Goal: Information Seeking & Learning: Find specific fact

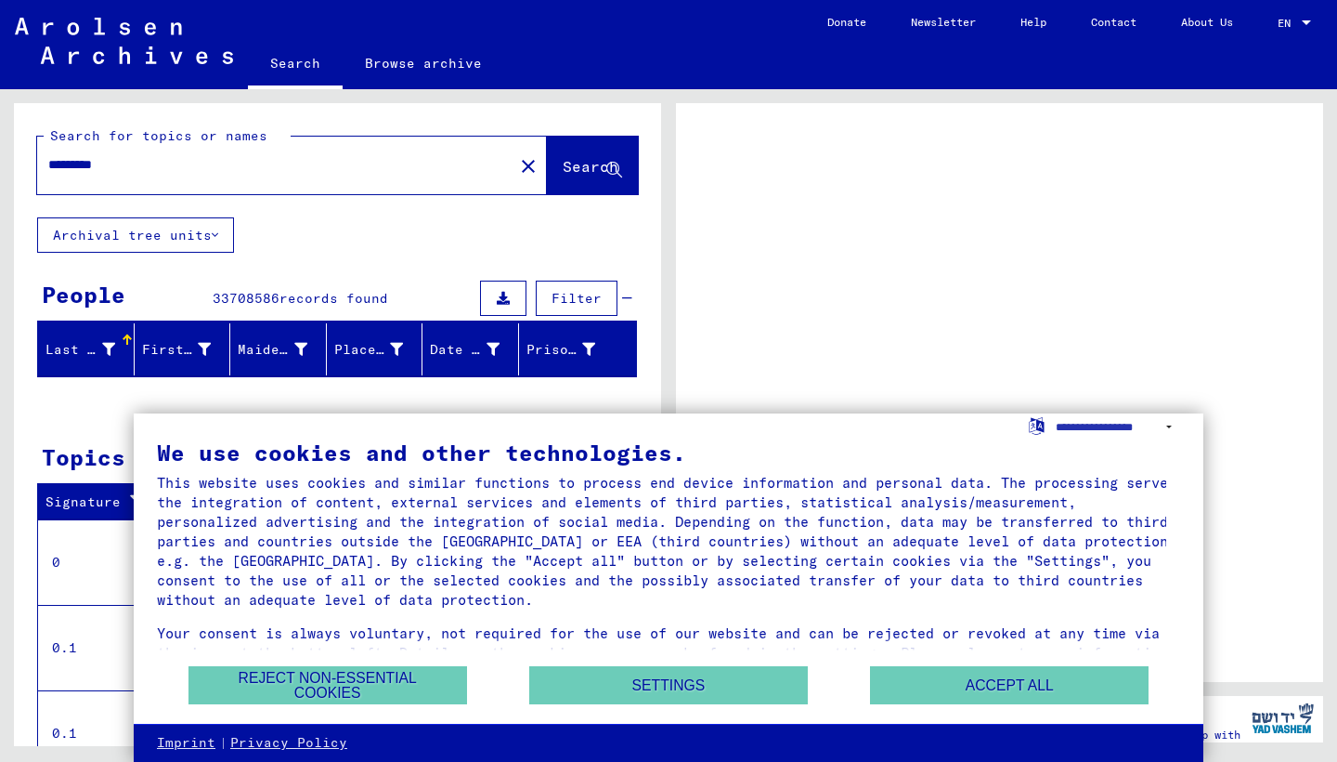
click at [1233, 501] on div at bounding box center [999, 392] width 647 height 579
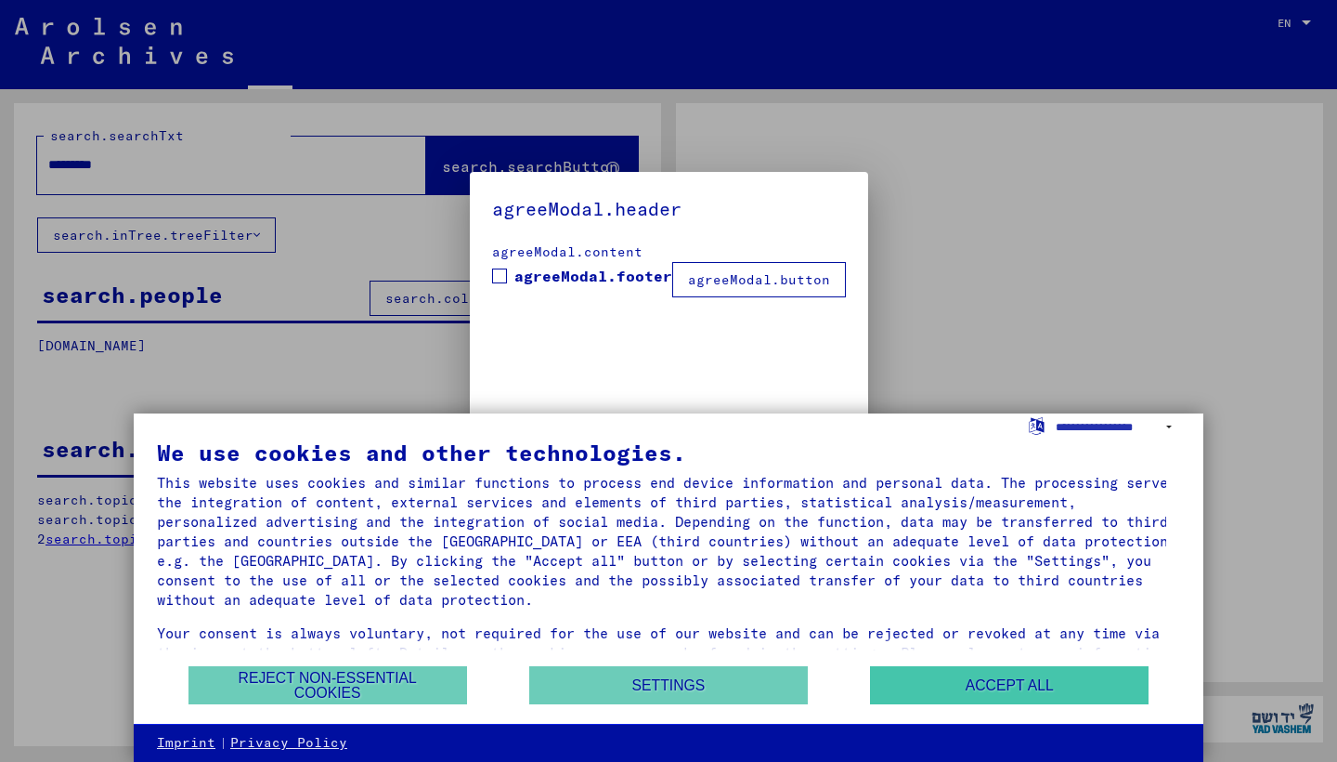
click at [1071, 681] on button "Accept all" at bounding box center [1009, 685] width 279 height 38
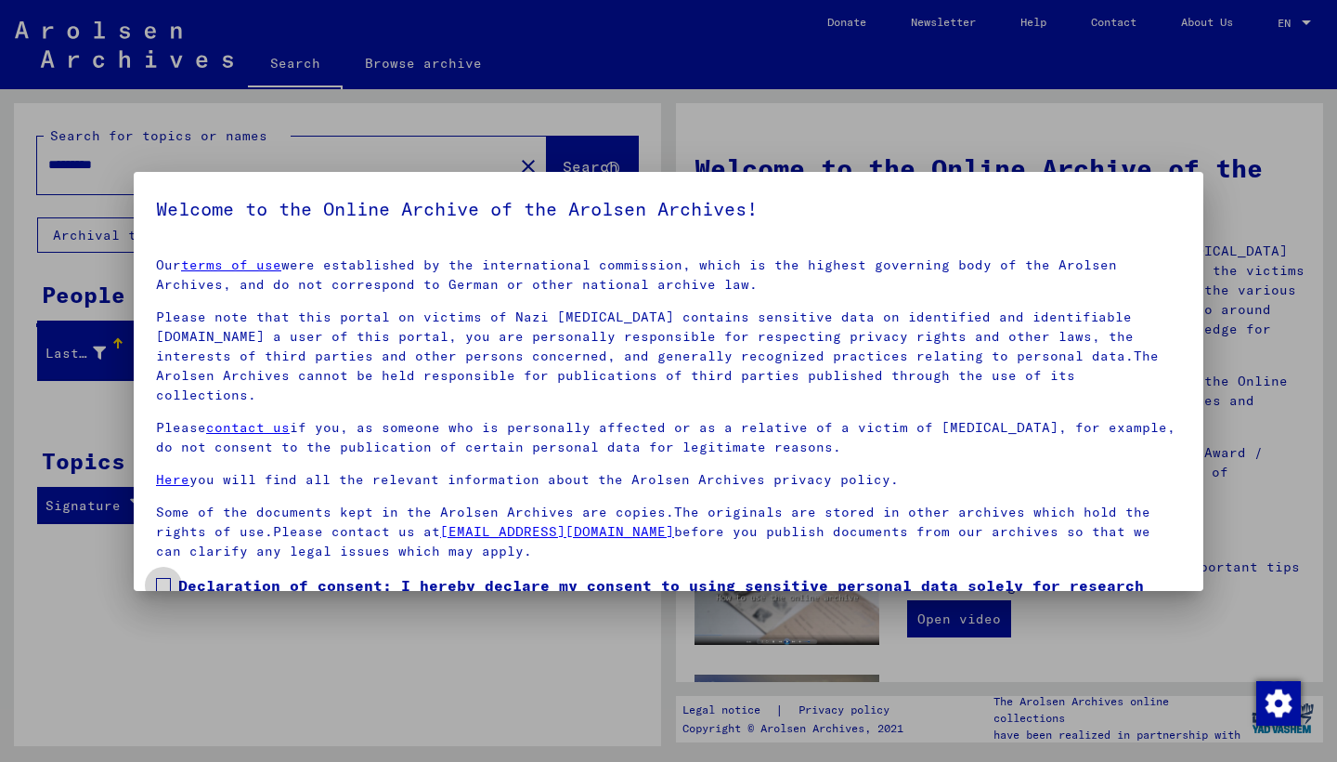
click at [171, 574] on label "Declaration of consent: I hereby declare my consent to using sensitive personal…" at bounding box center [668, 607] width 1025 height 67
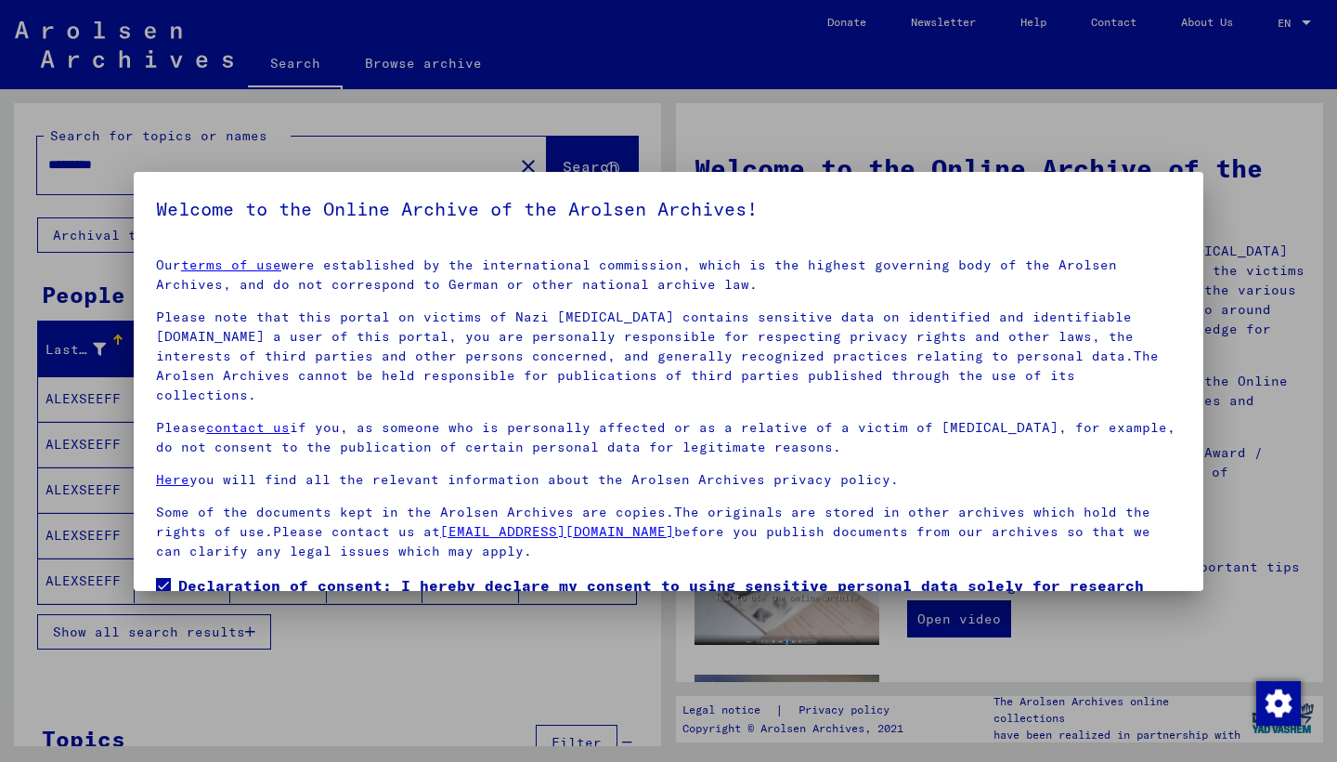
scroll to position [98, 0]
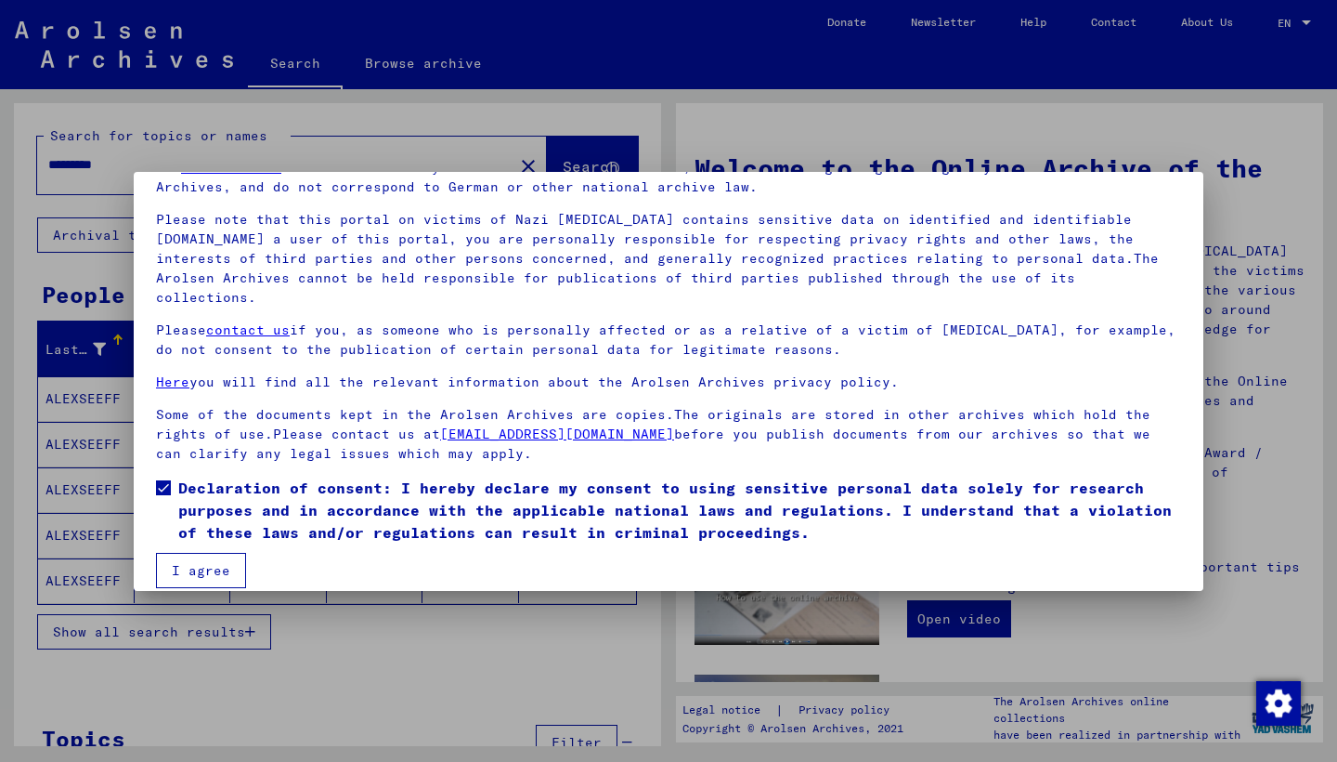
click at [218, 553] on button "I agree" at bounding box center [201, 570] width 90 height 35
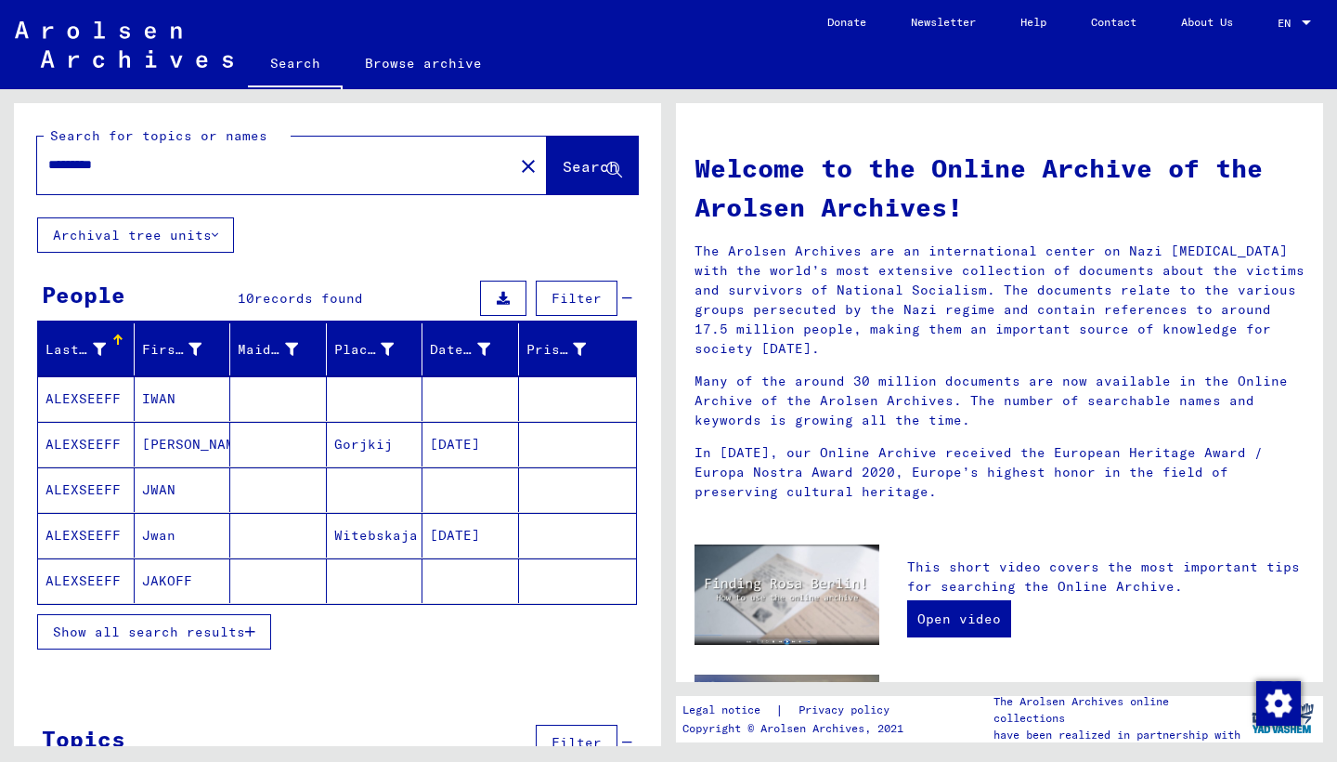
click at [149, 166] on input "*********" at bounding box center [269, 165] width 443 height 20
type input "*"
click at [567, 163] on span "Search" at bounding box center [591, 166] width 56 height 19
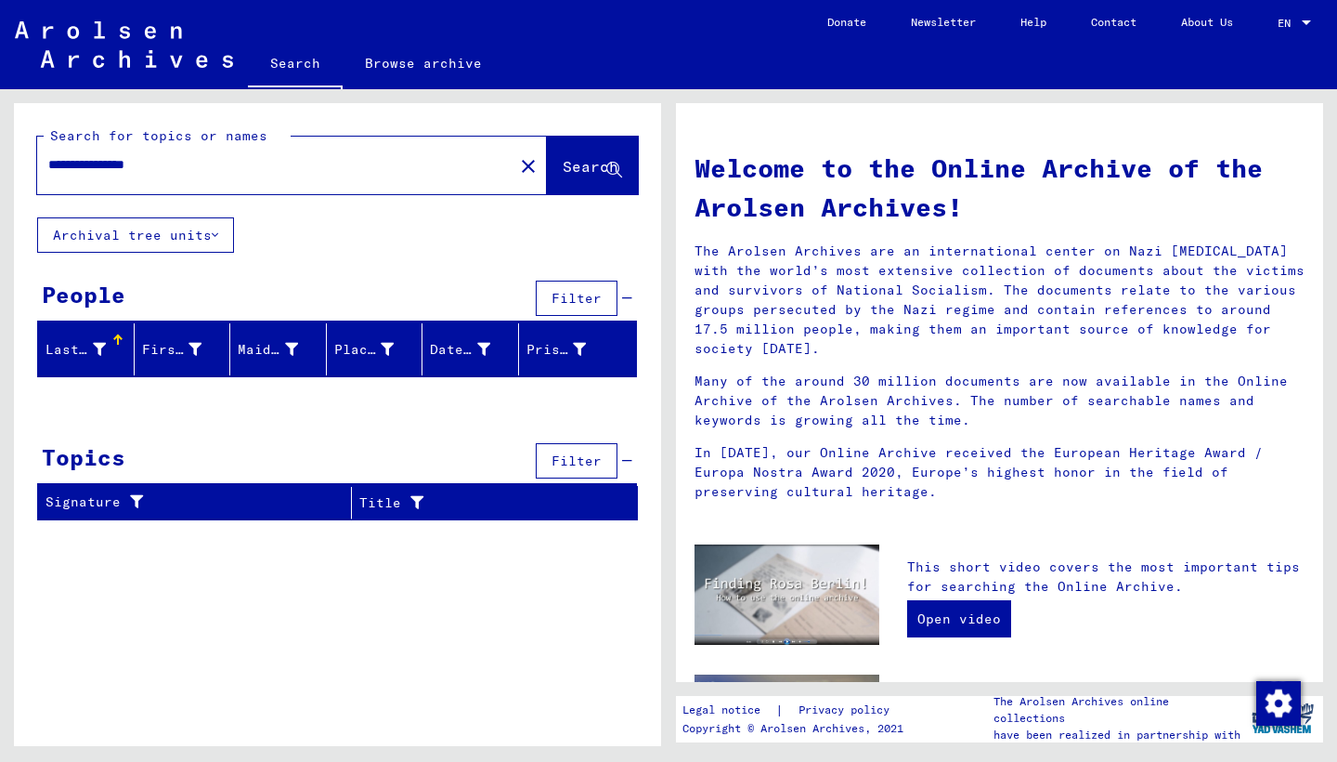
click at [87, 165] on input "**********" at bounding box center [269, 165] width 443 height 20
click at [162, 170] on input "**********" at bounding box center [269, 165] width 443 height 20
click at [563, 162] on span "Search" at bounding box center [591, 166] width 56 height 19
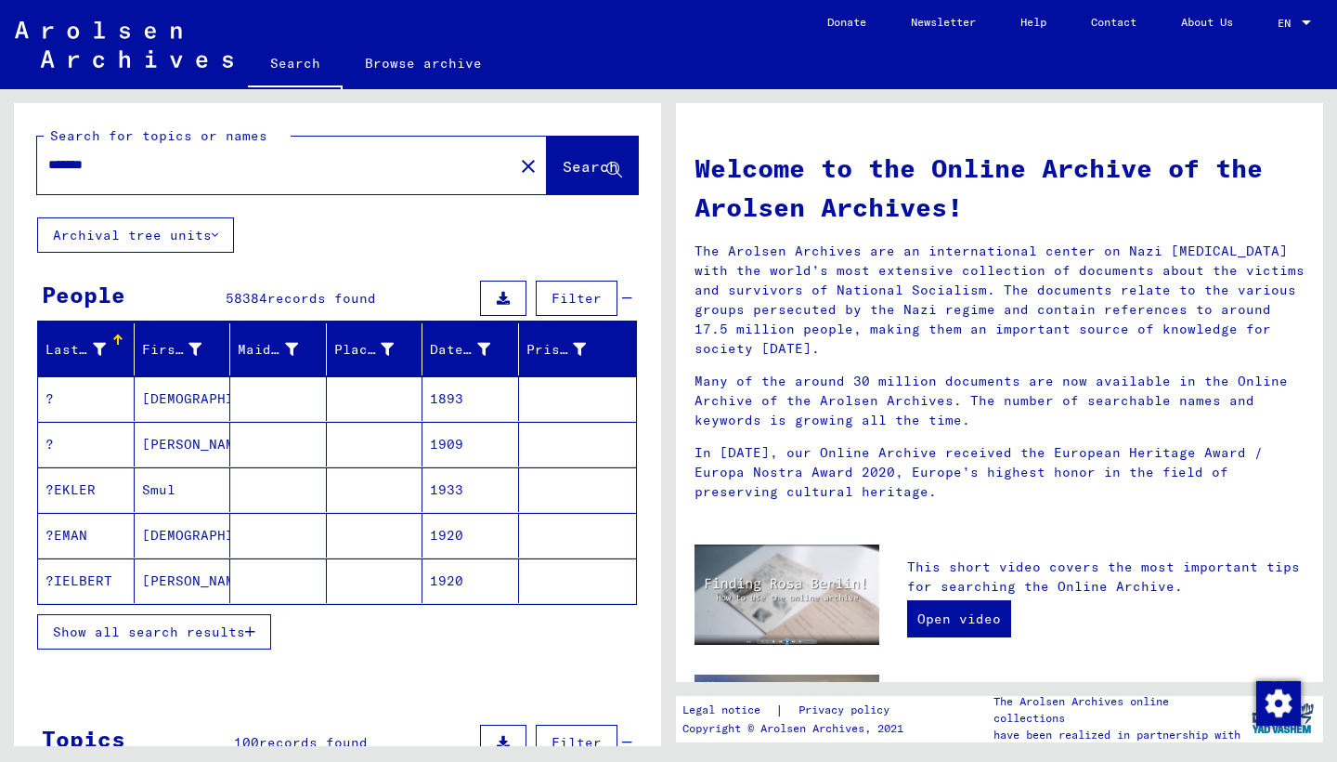
click at [59, 163] on input "******" at bounding box center [269, 165] width 443 height 20
click at [549, 150] on button "Search" at bounding box center [592, 166] width 91 height 58
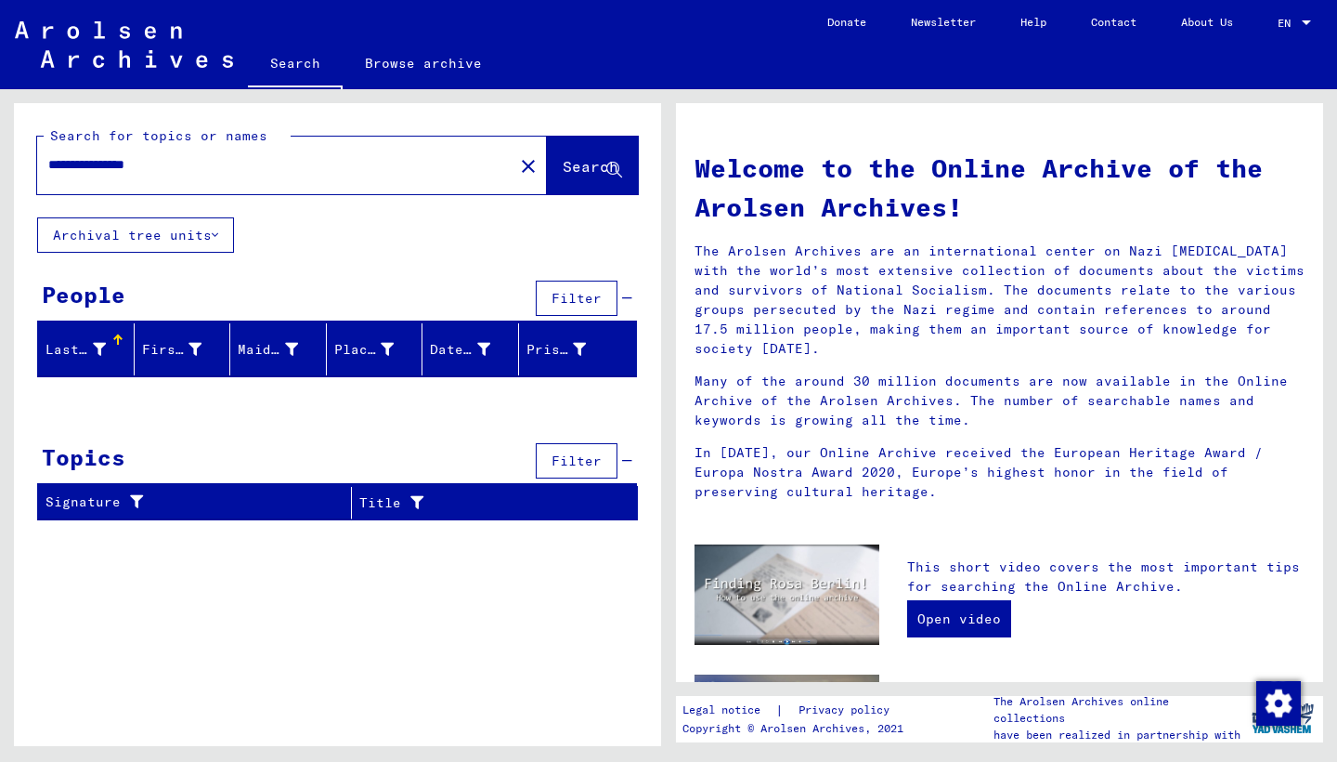
click at [193, 165] on input "**********" at bounding box center [269, 165] width 443 height 20
click at [578, 161] on span "Search" at bounding box center [591, 166] width 56 height 19
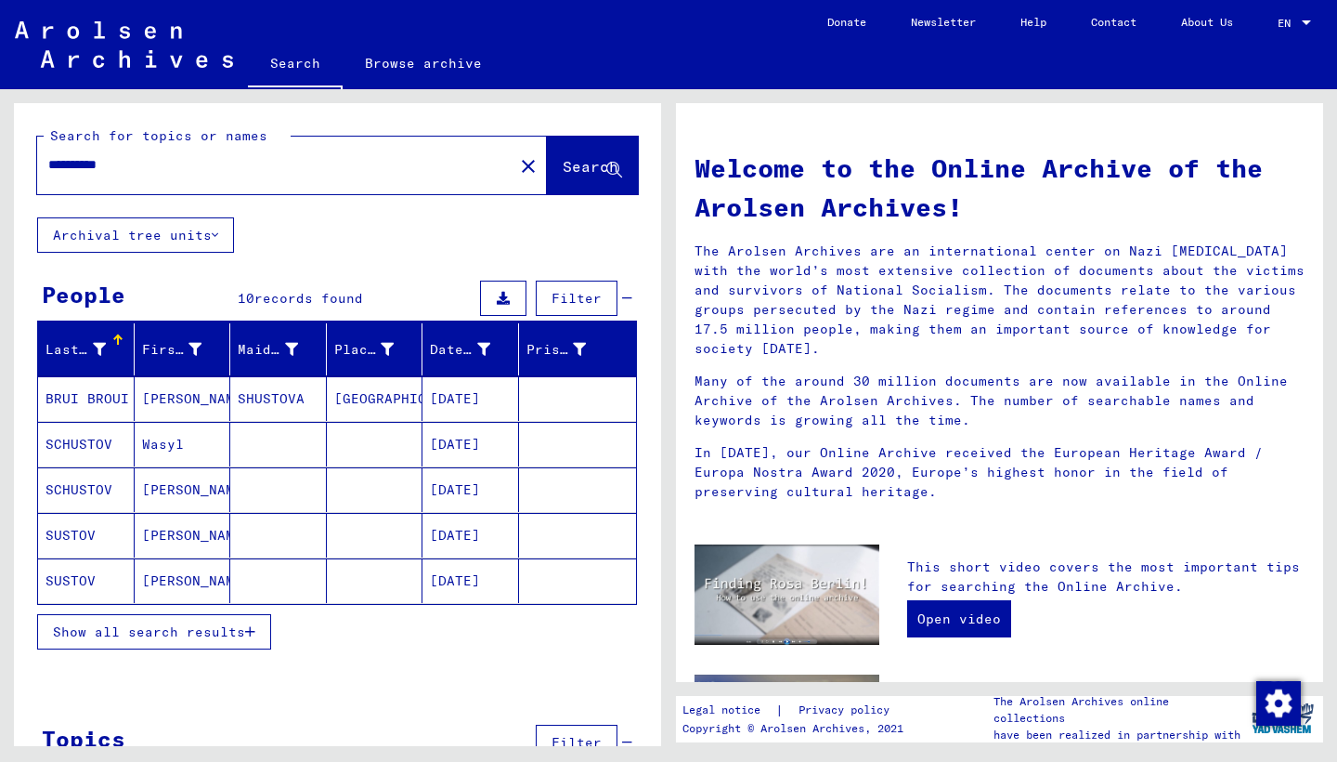
click at [254, 622] on button "Show all search results" at bounding box center [154, 631] width 234 height 35
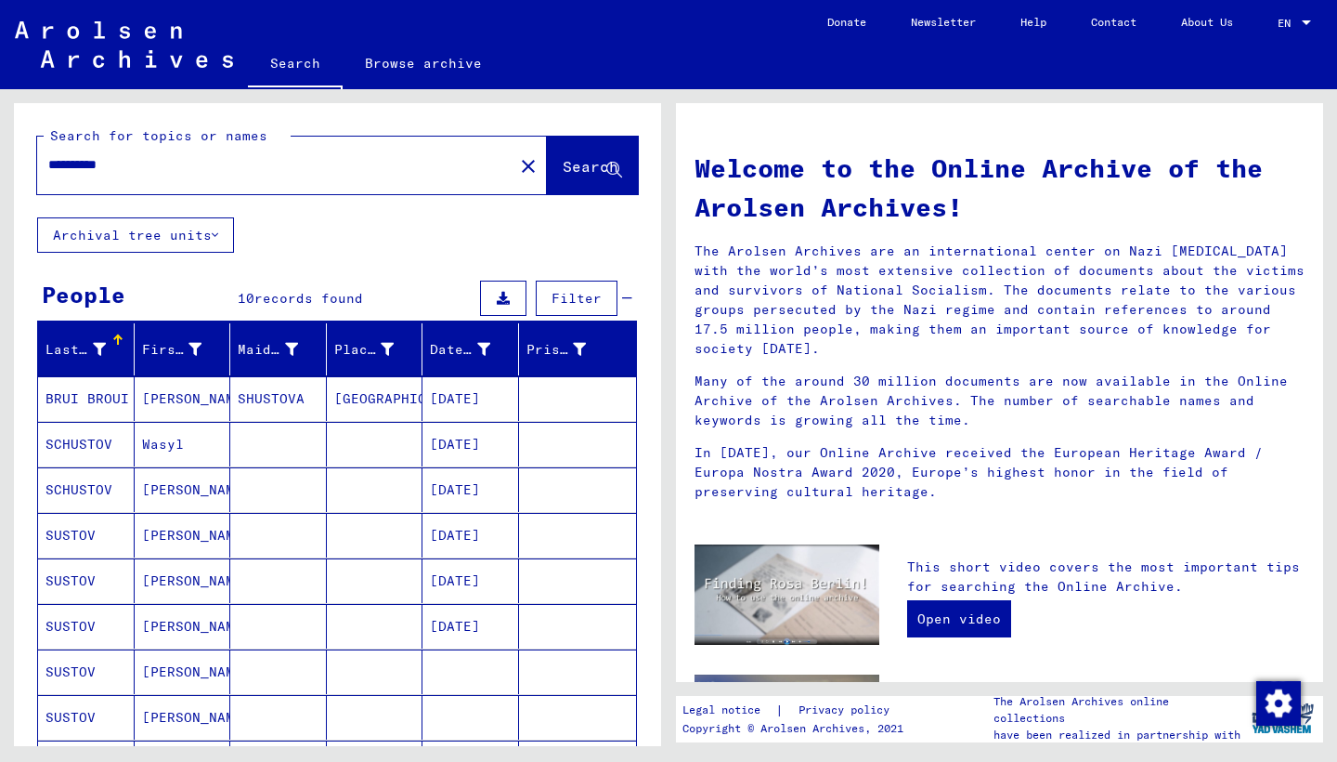
click at [141, 165] on input "*******" at bounding box center [269, 165] width 443 height 20
type input "*"
click at [165, 174] on input "text" at bounding box center [269, 165] width 443 height 20
click at [89, 160] on input "text" at bounding box center [269, 165] width 443 height 20
type input "*"
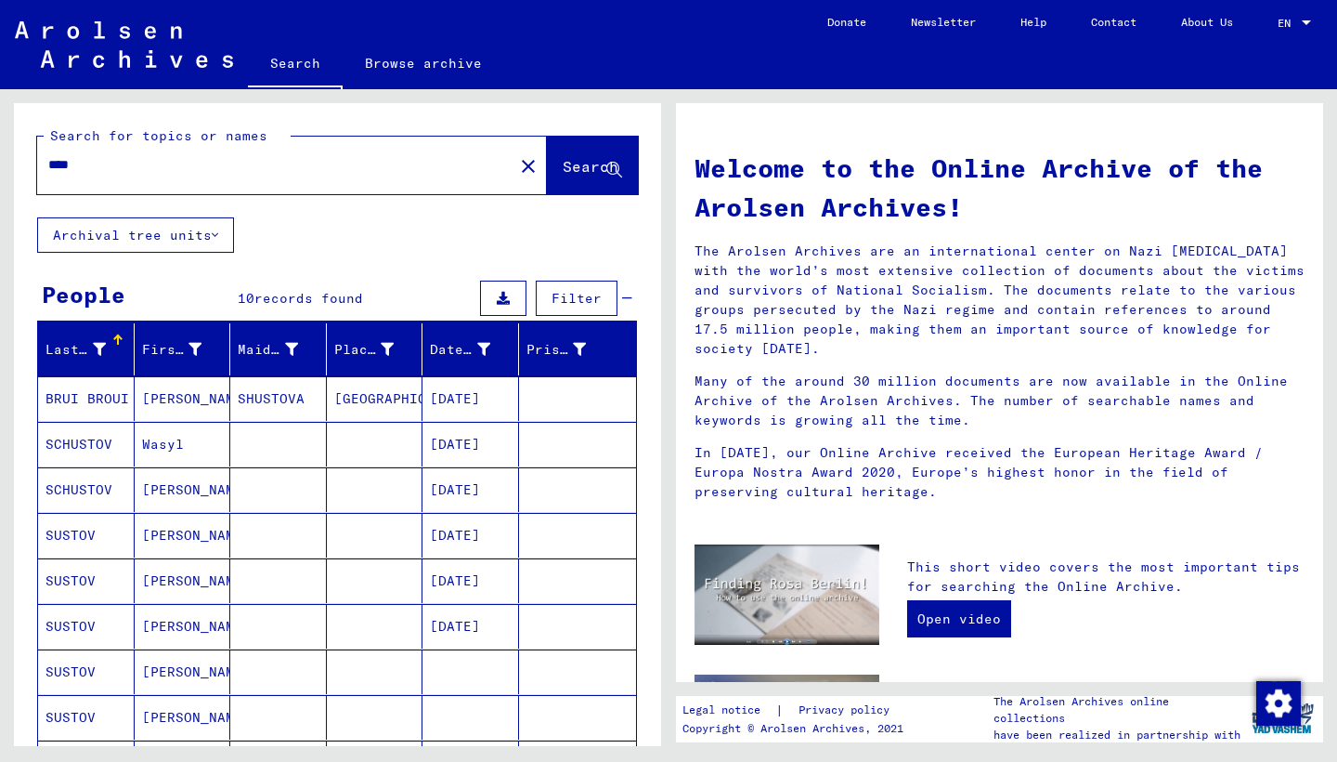
type input "*"
type input "********"
click at [563, 157] on span "Search" at bounding box center [591, 166] width 56 height 19
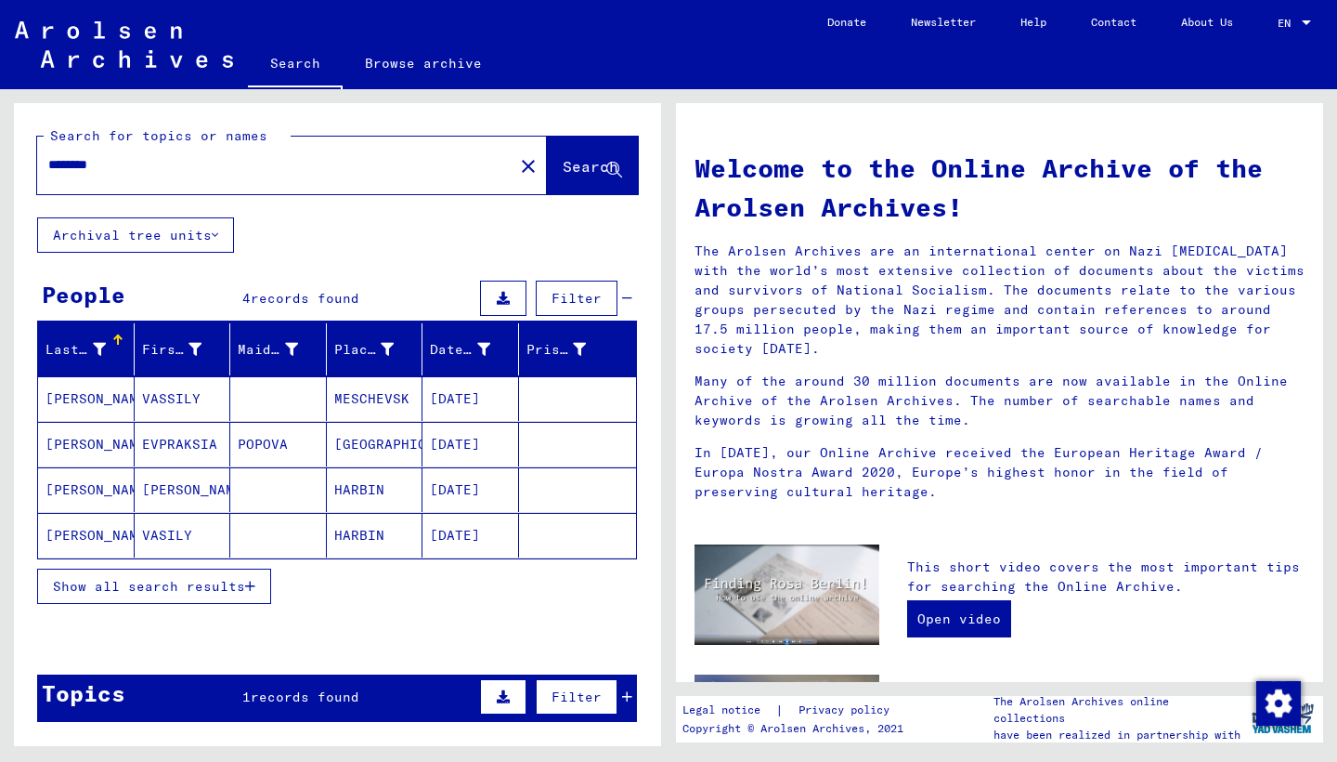
click at [110, 438] on mat-cell "[PERSON_NAME]" at bounding box center [86, 444] width 97 height 45
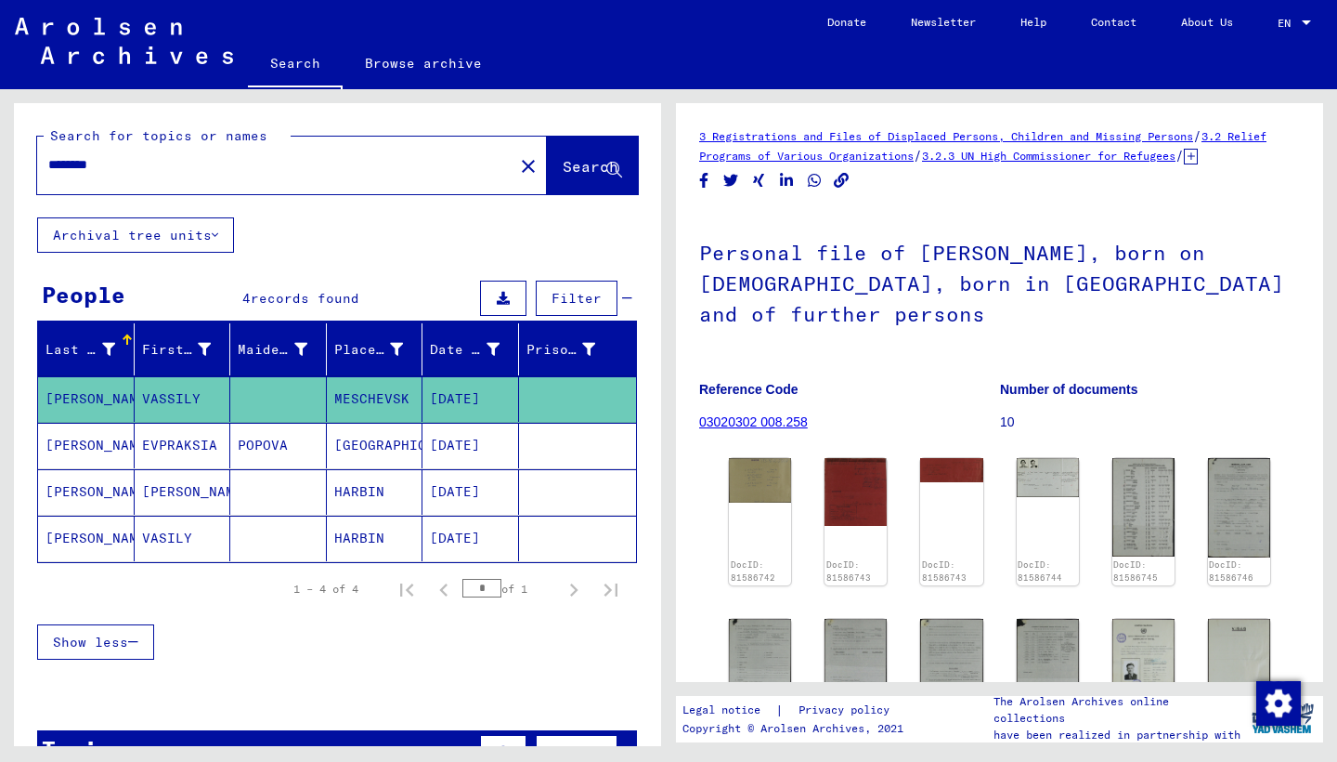
click at [767, 429] on link "03020302 008.258" at bounding box center [753, 421] width 109 height 15
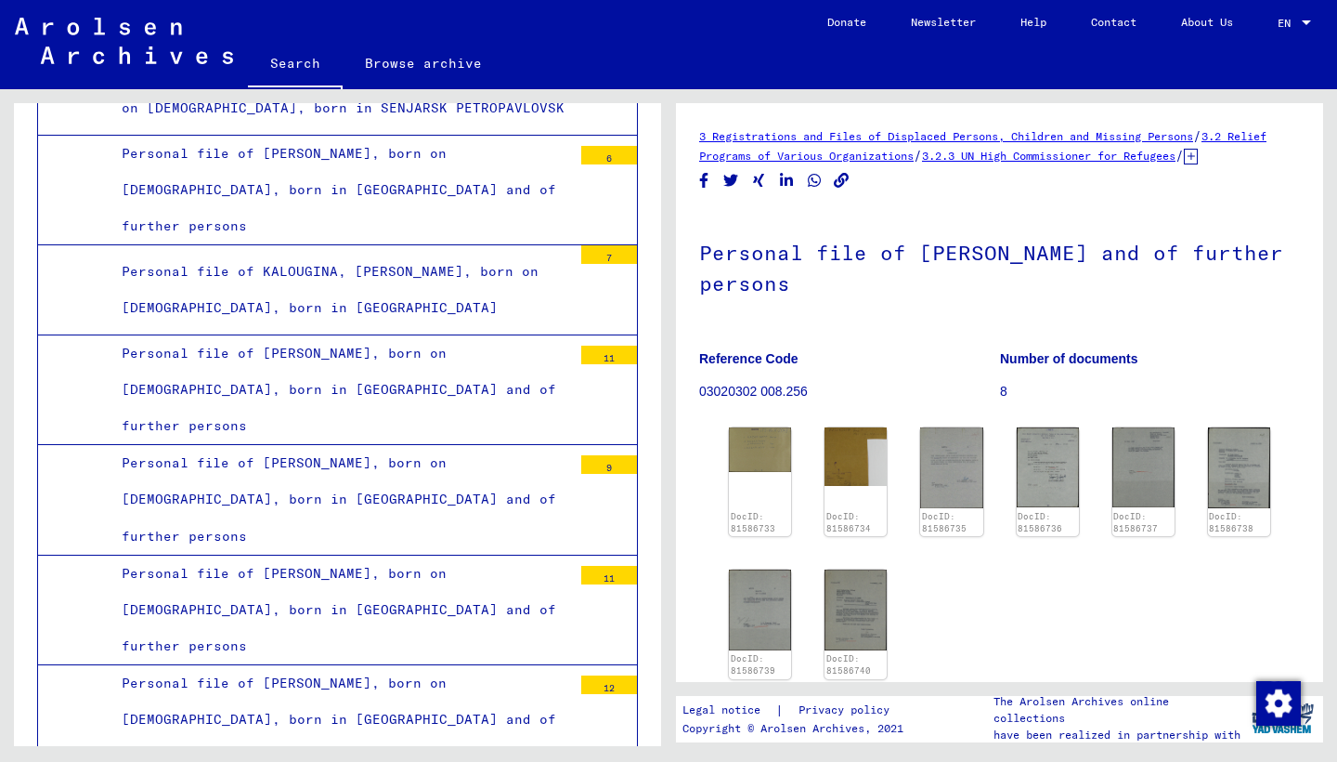
scroll to position [5852, 0]
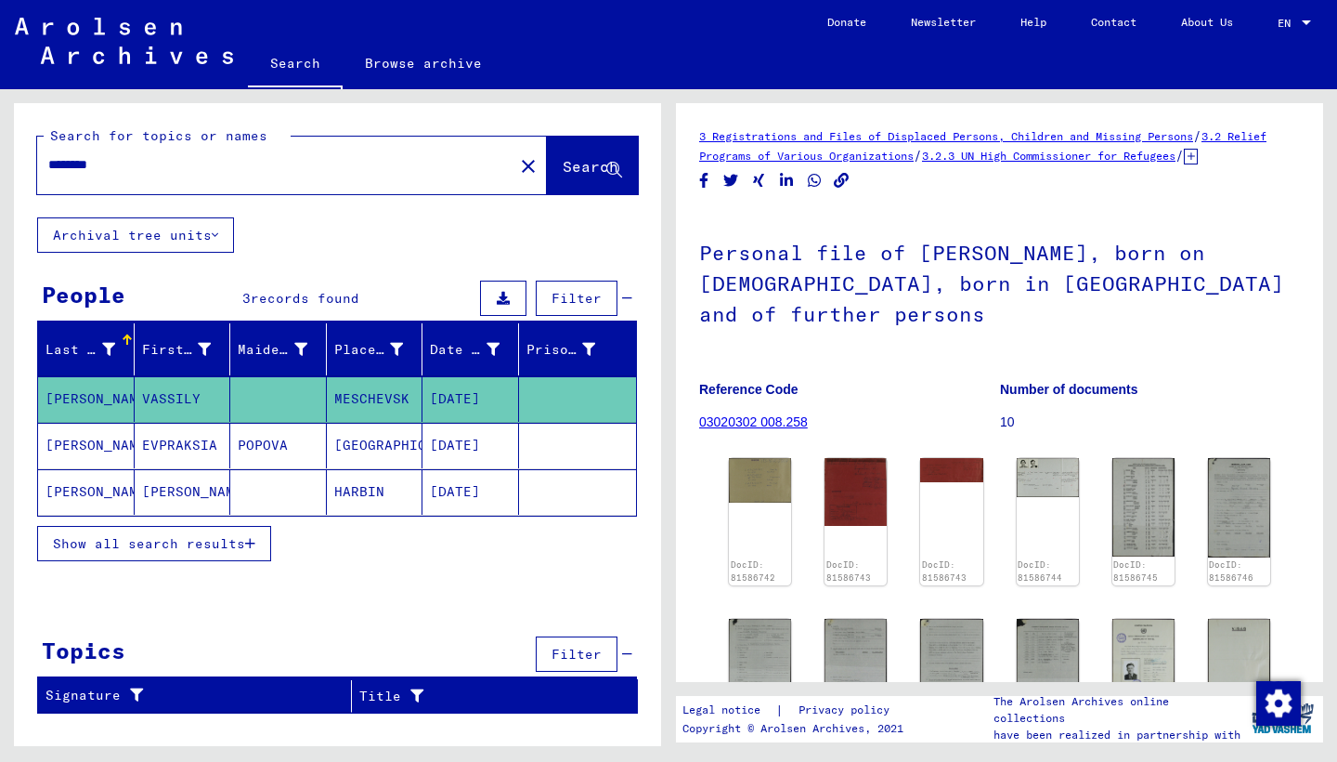
click at [171, 483] on mat-cell "[PERSON_NAME]" at bounding box center [183, 492] width 97 height 46
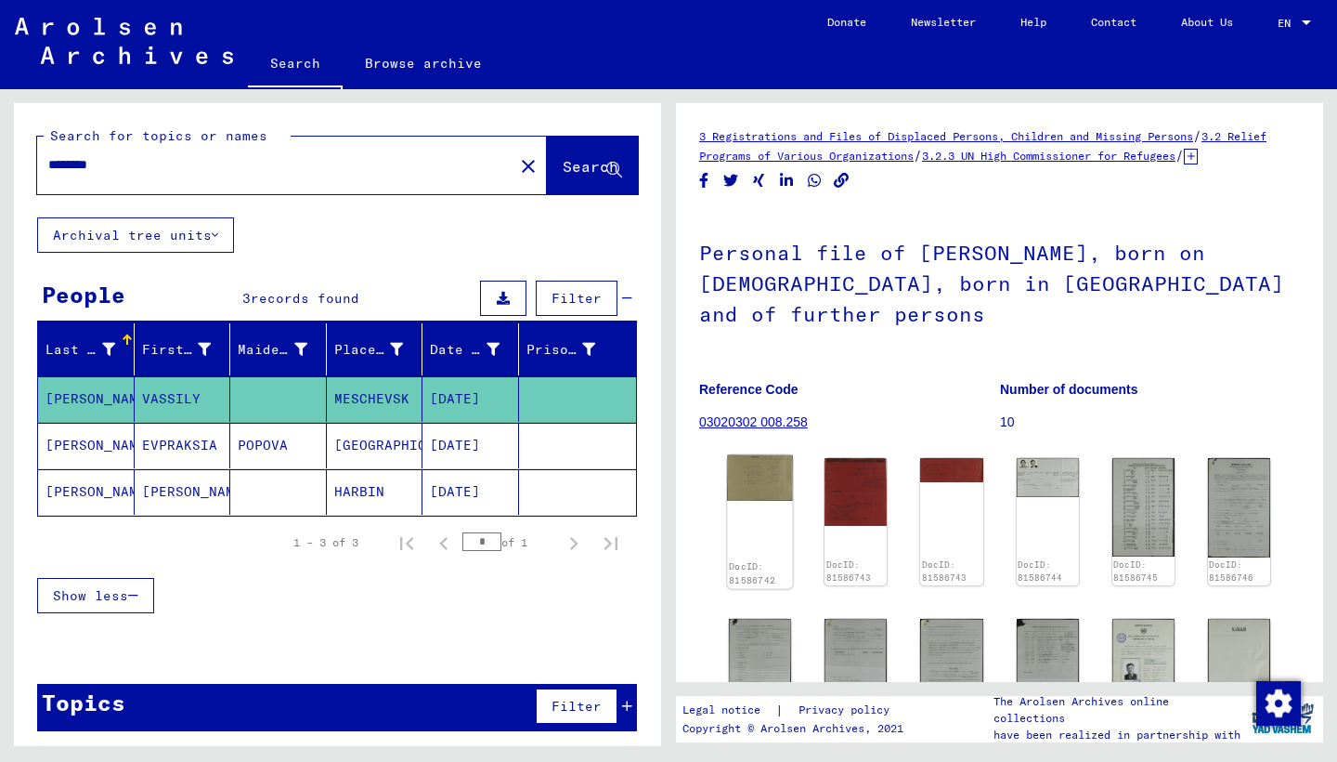
click at [771, 498] on img at bounding box center [760, 478] width 66 height 46
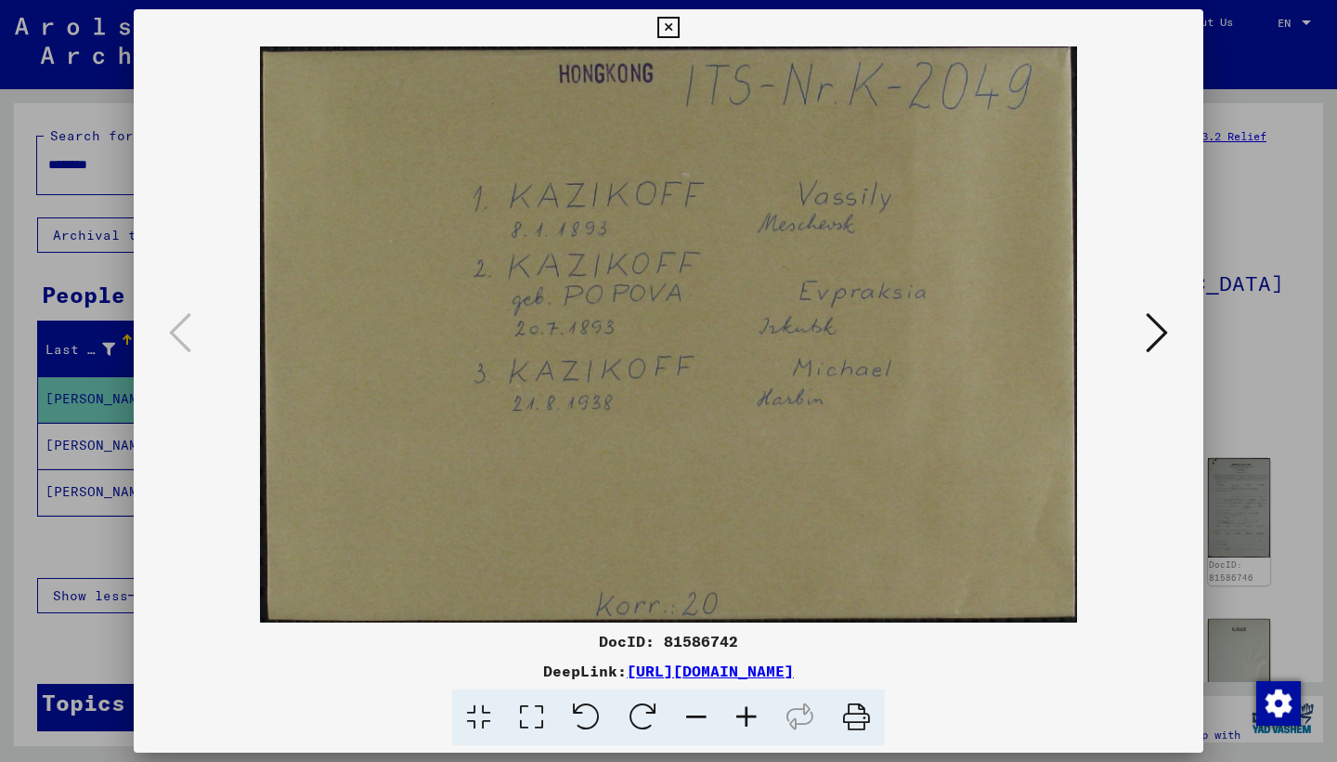
click at [1158, 346] on icon at bounding box center [1157, 332] width 22 height 45
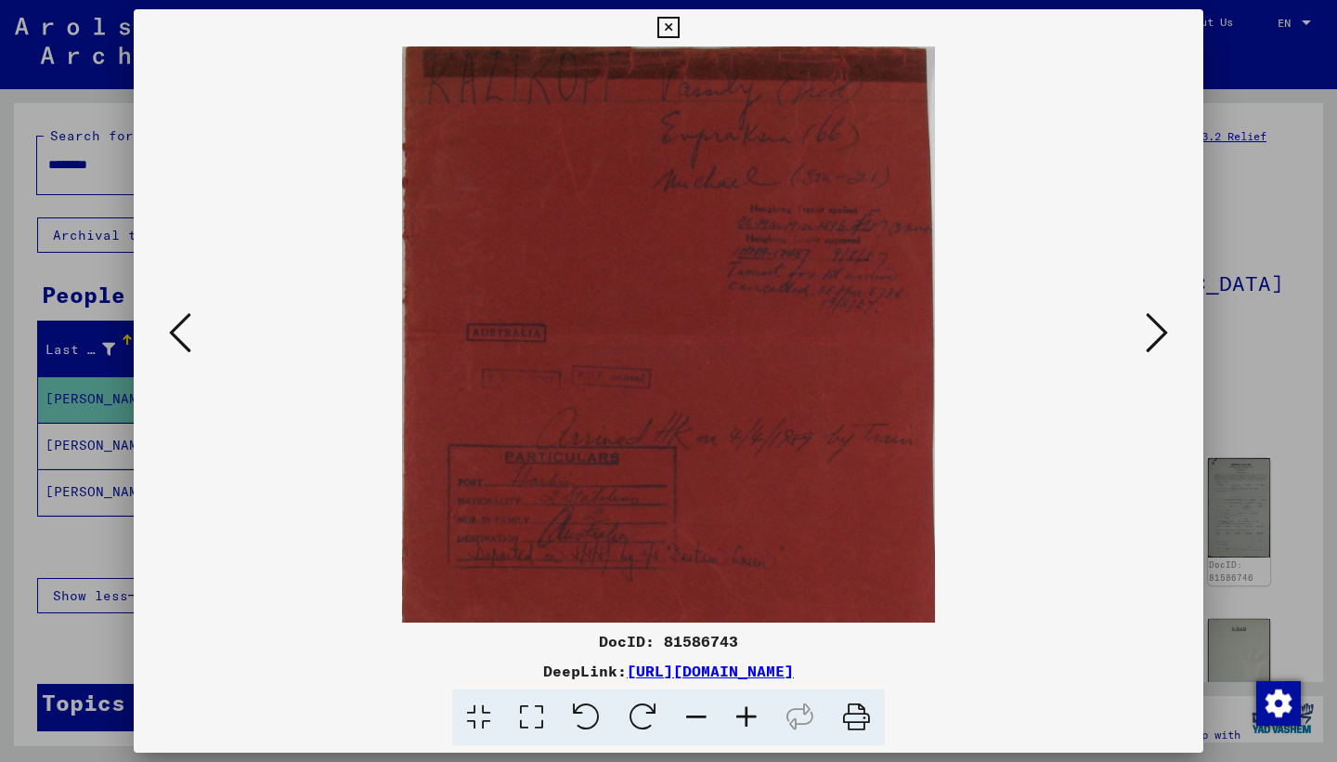
click at [1158, 346] on icon at bounding box center [1157, 332] width 22 height 45
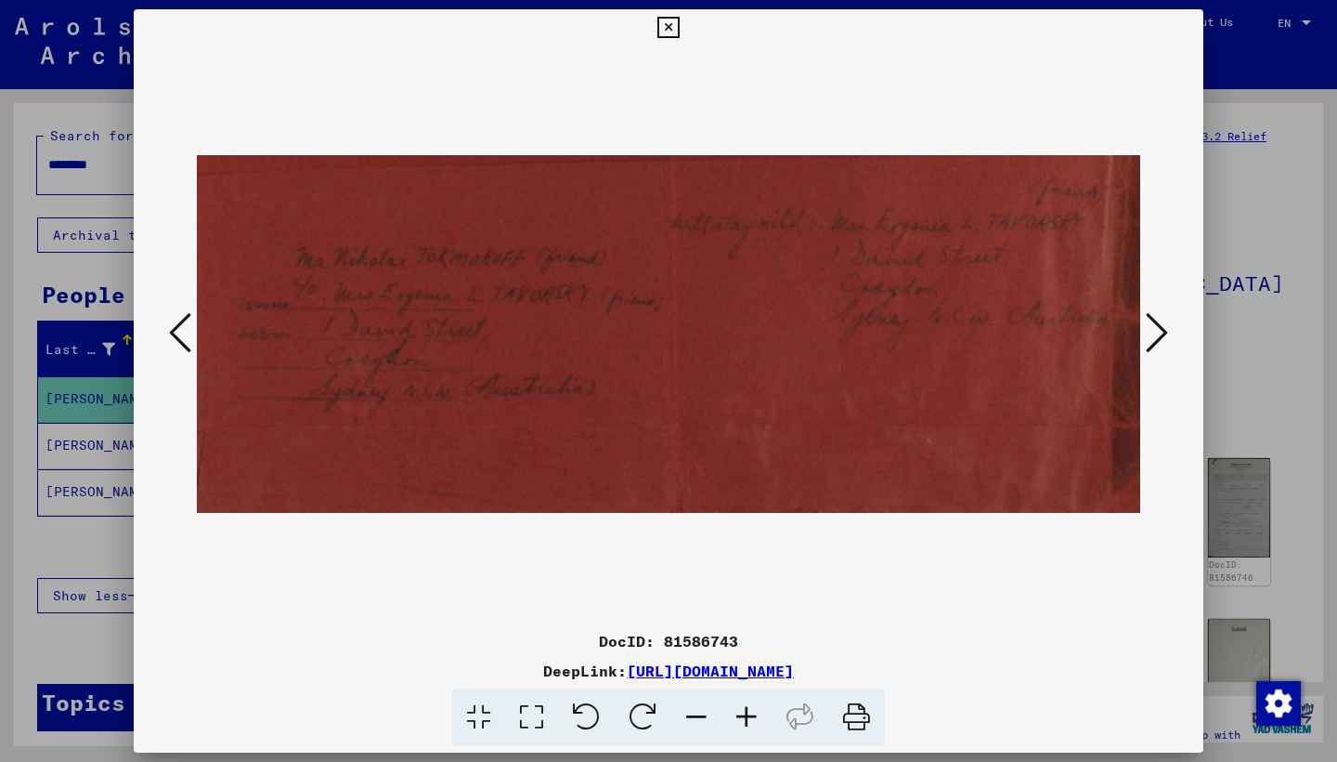
click at [1158, 346] on icon at bounding box center [1157, 332] width 22 height 45
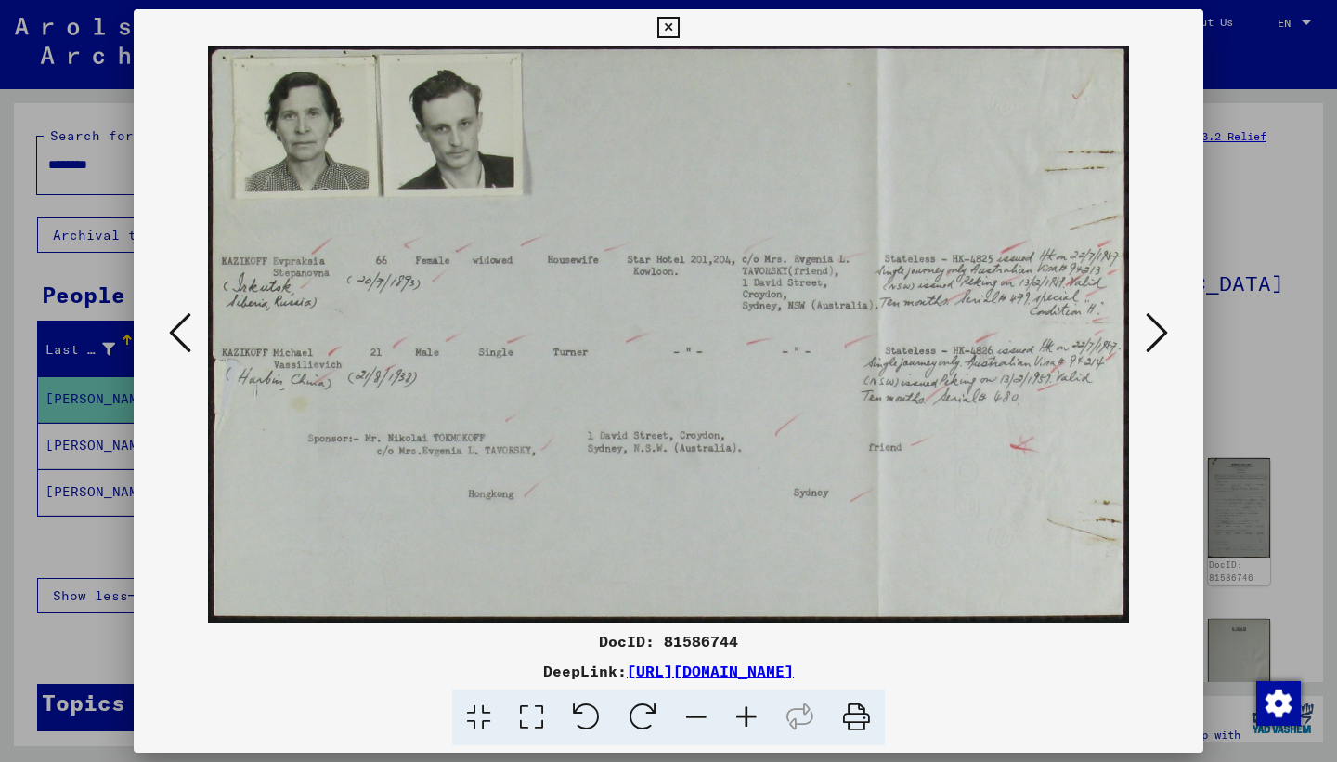
click at [1162, 333] on icon at bounding box center [1157, 332] width 22 height 45
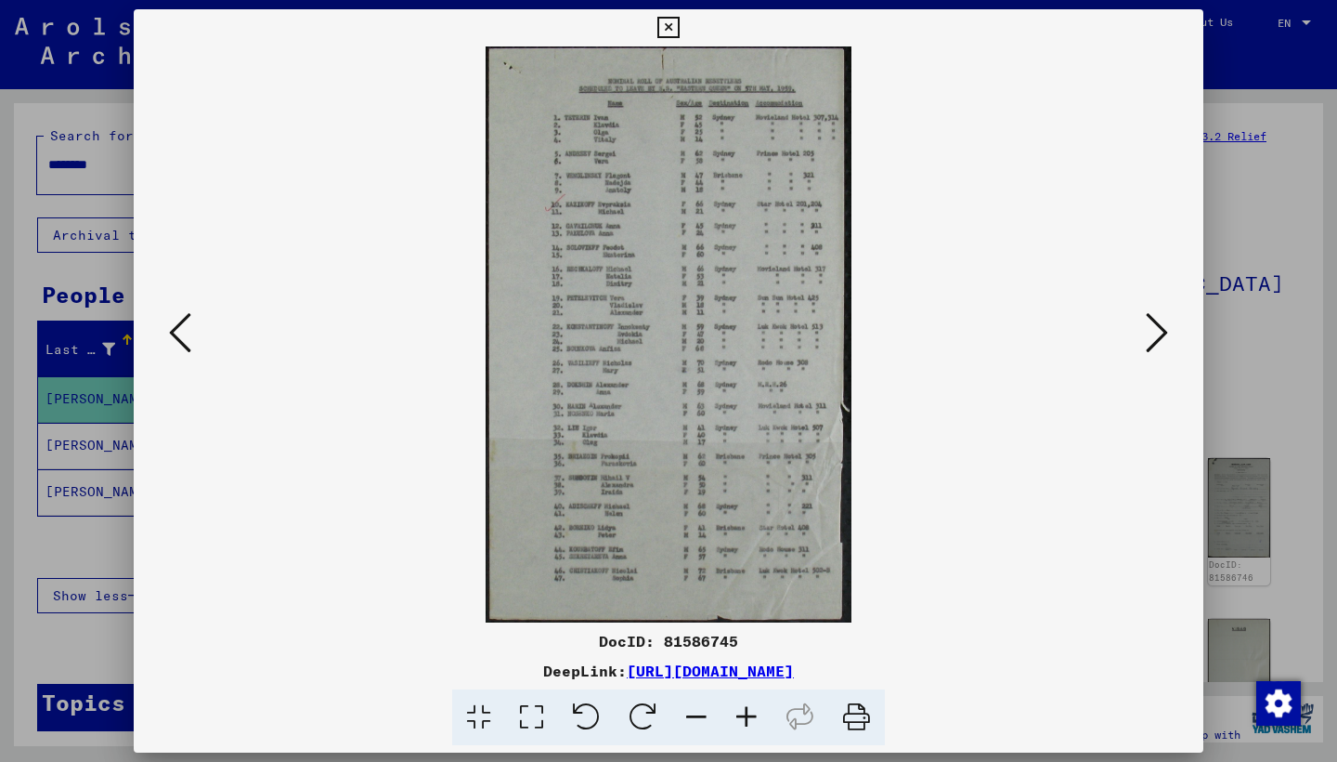
click at [1162, 333] on icon at bounding box center [1157, 332] width 22 height 45
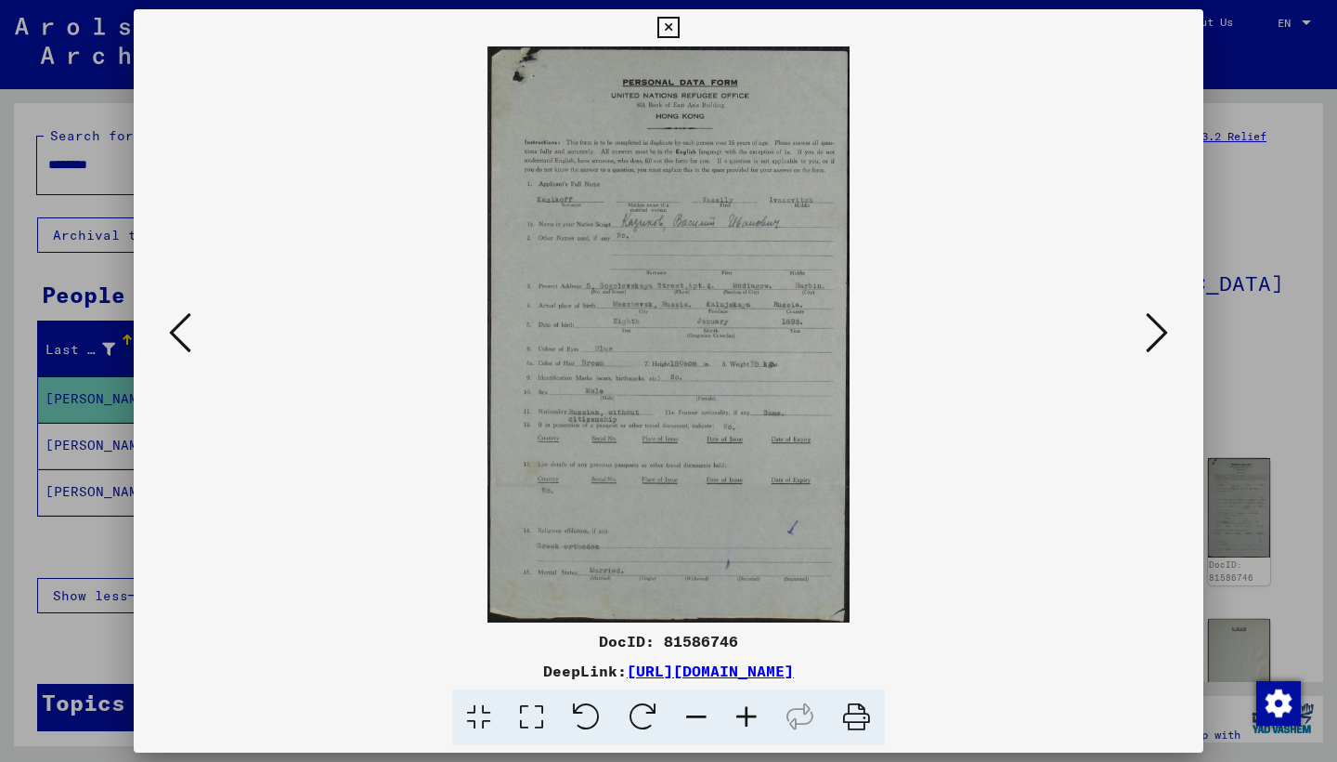
click at [1162, 333] on icon at bounding box center [1157, 332] width 22 height 45
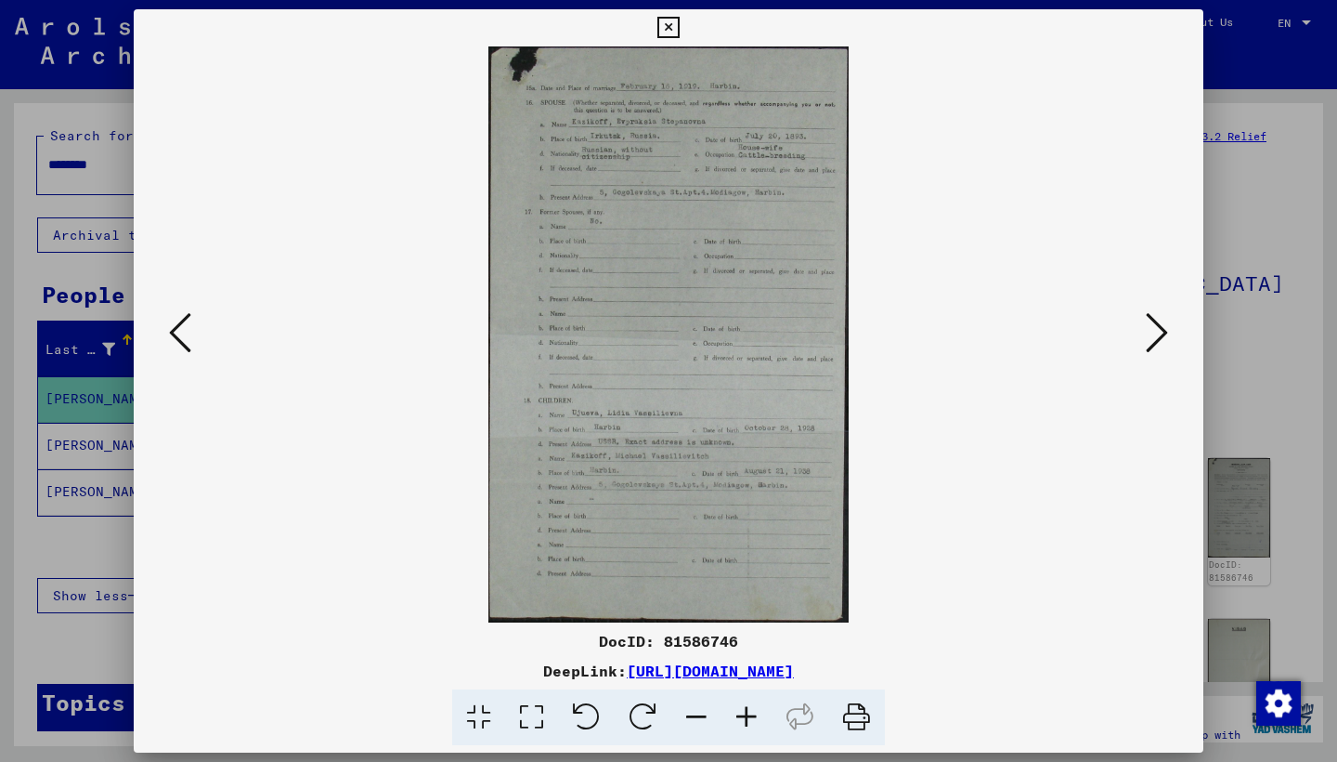
click at [1162, 333] on icon at bounding box center [1157, 332] width 22 height 45
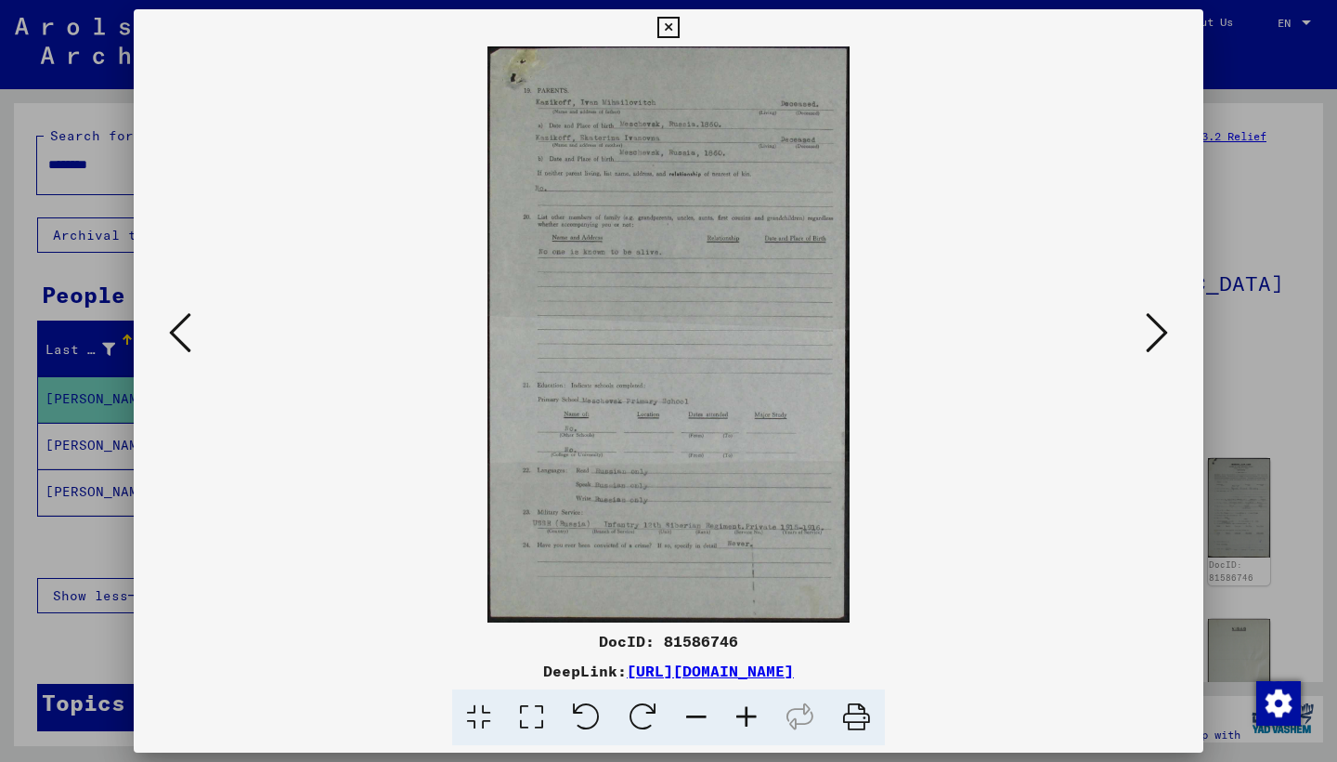
click at [1162, 333] on icon at bounding box center [1157, 332] width 22 height 45
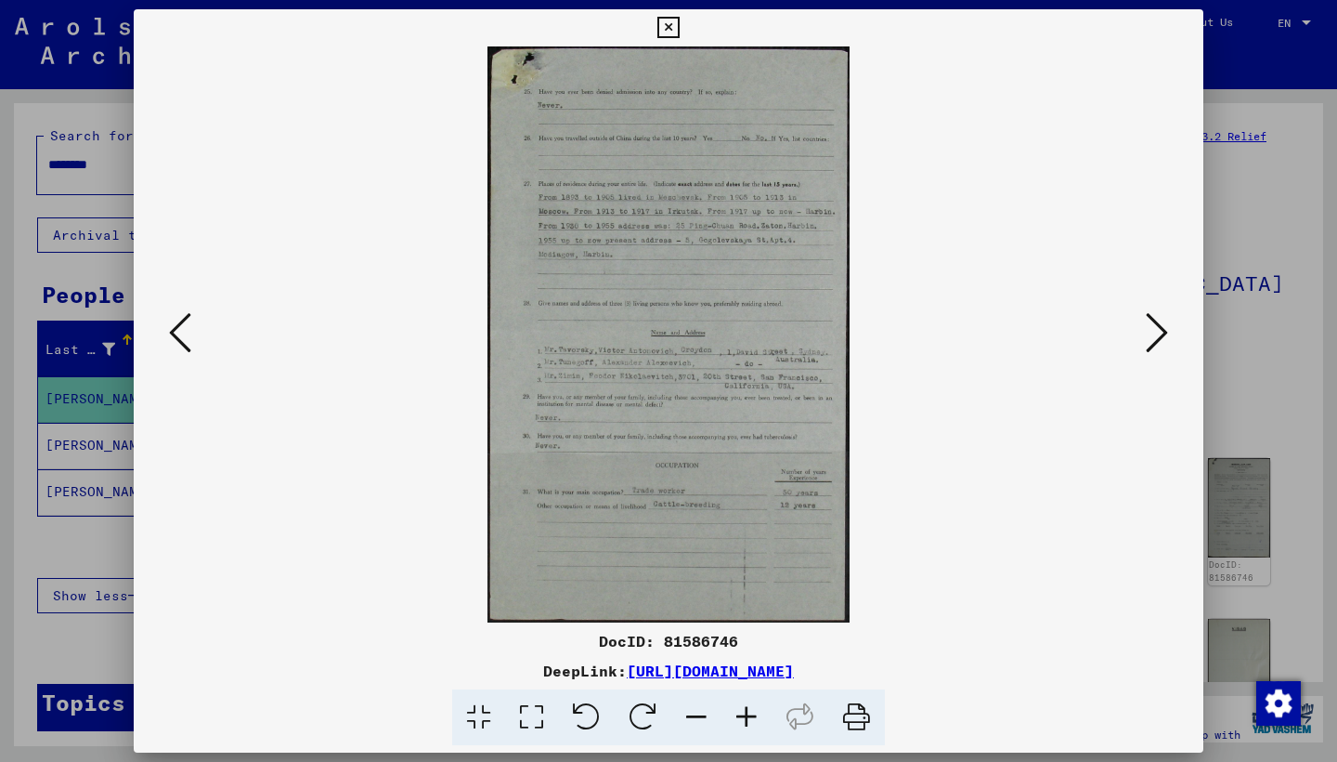
click at [1162, 333] on icon at bounding box center [1157, 332] width 22 height 45
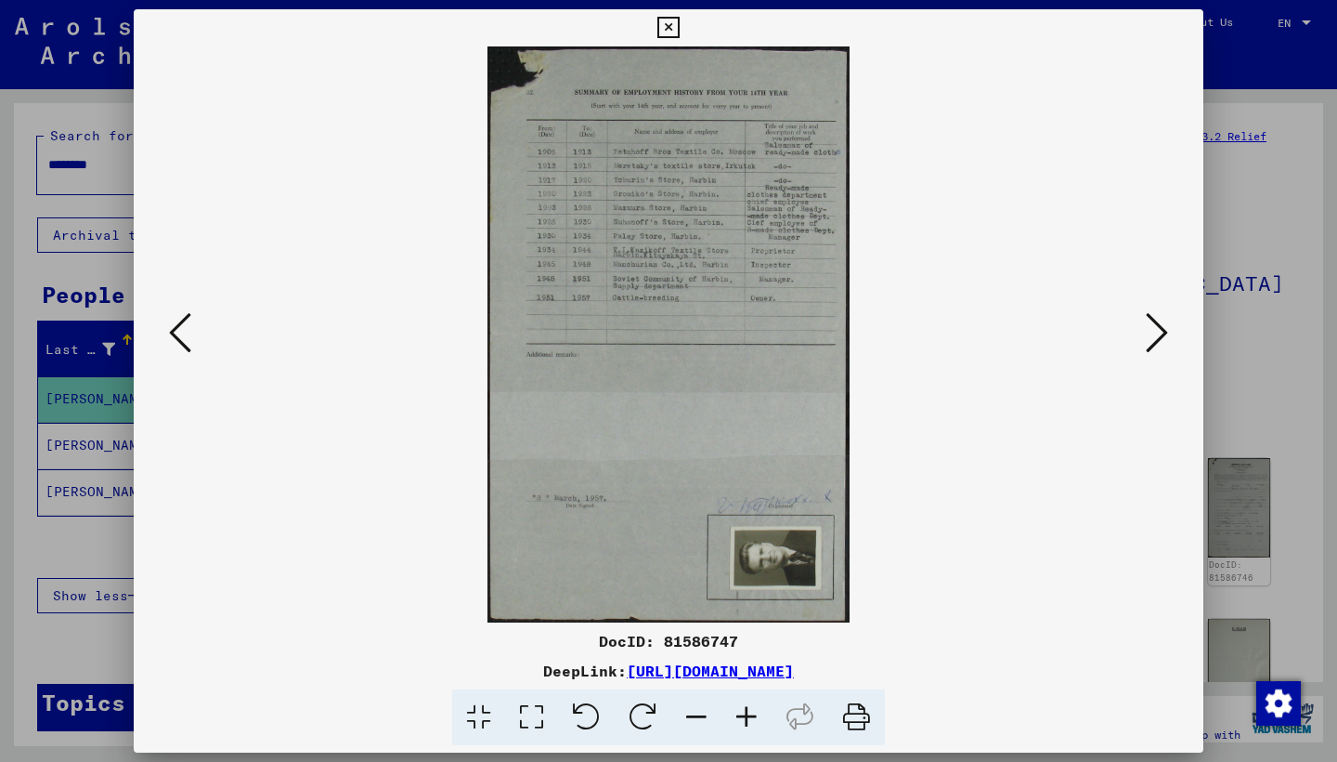
click at [1162, 333] on icon at bounding box center [1157, 332] width 22 height 45
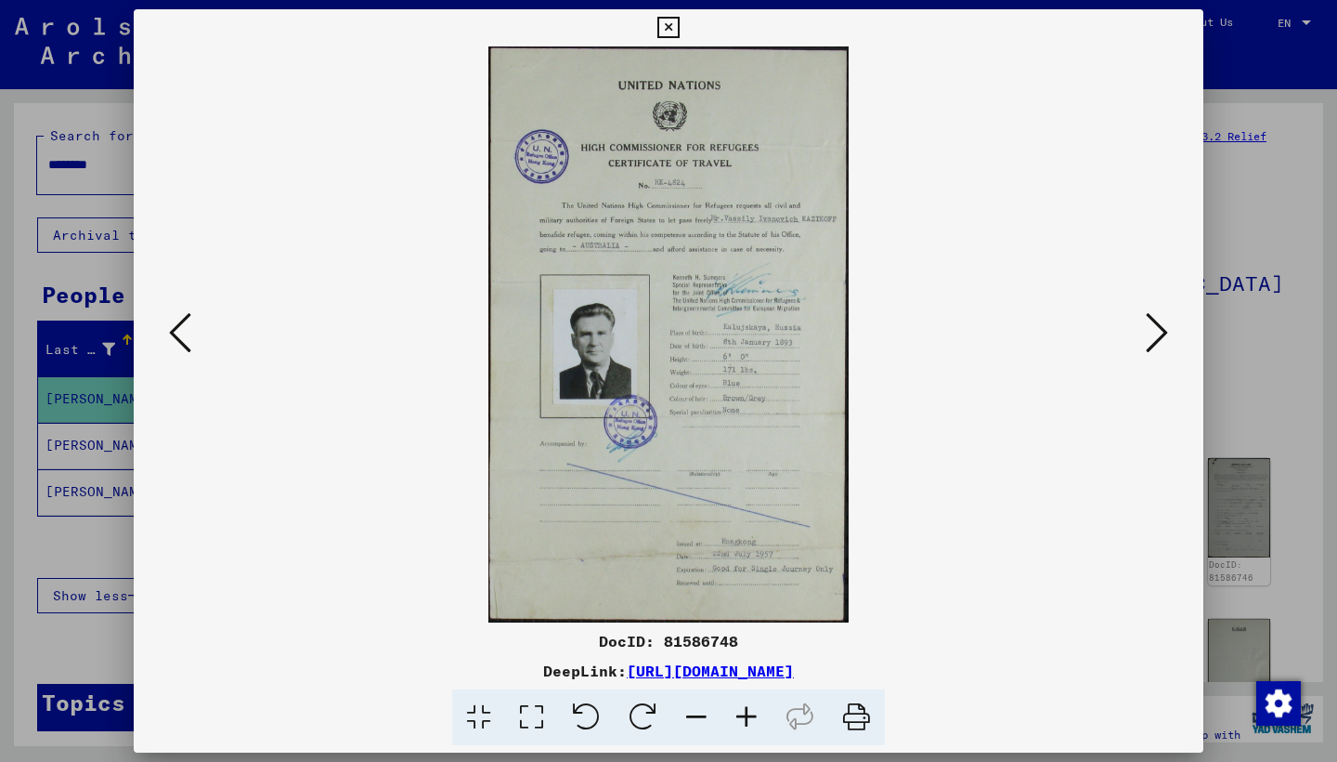
click at [1162, 333] on icon at bounding box center [1157, 332] width 22 height 45
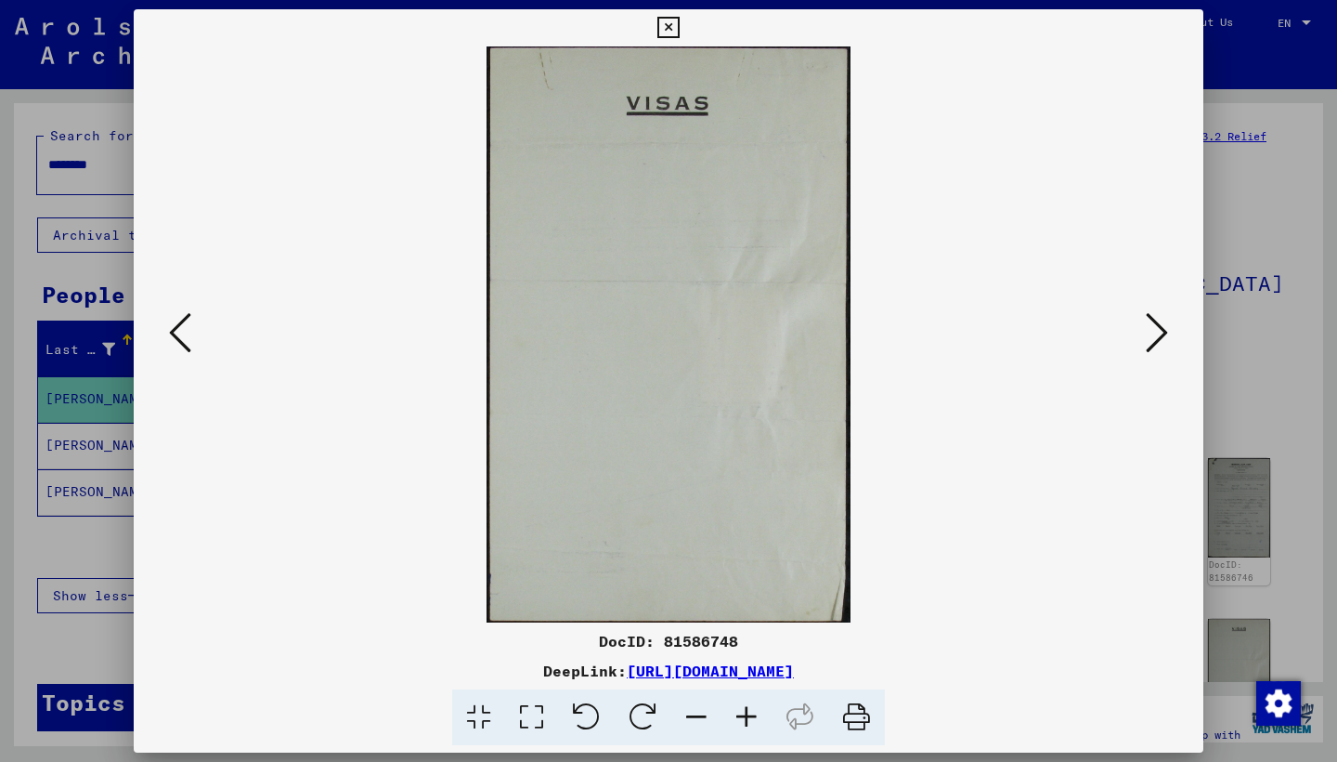
click at [1162, 333] on icon at bounding box center [1157, 332] width 22 height 45
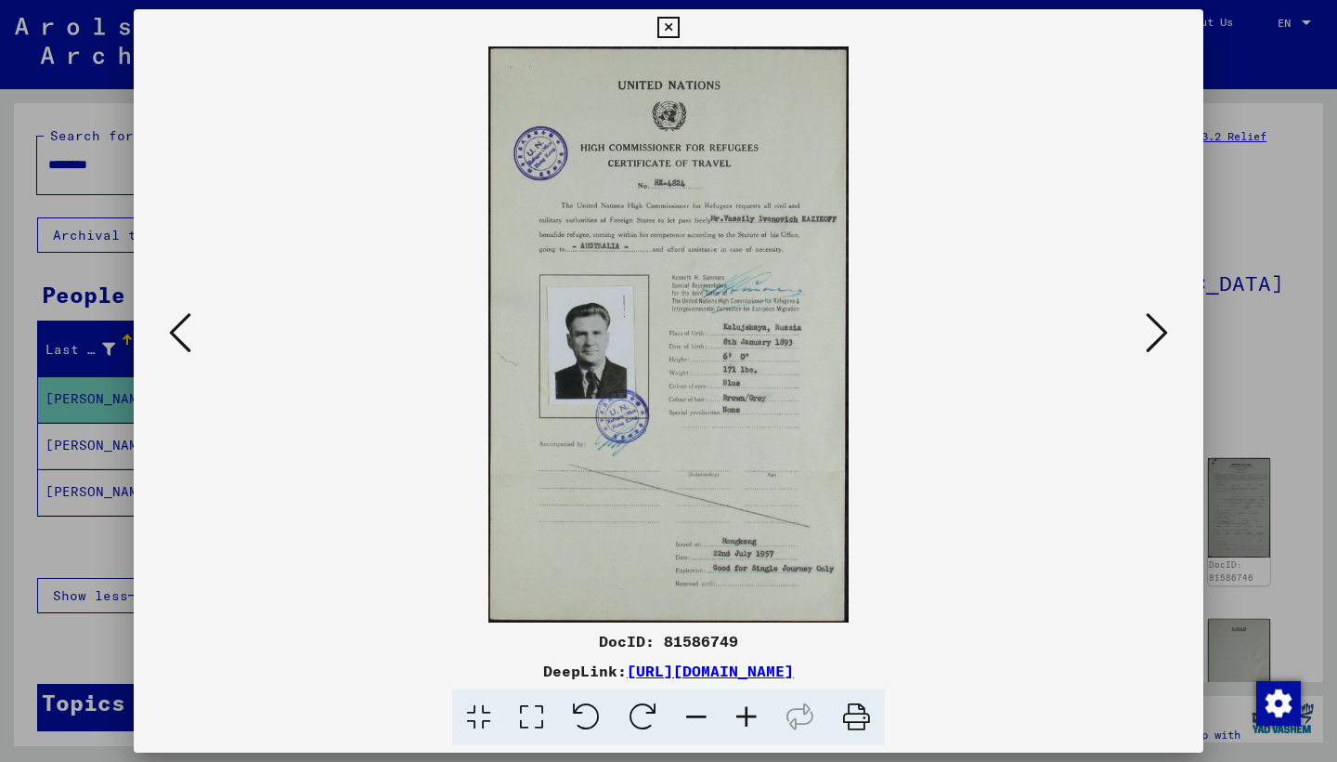
click at [1162, 333] on icon at bounding box center [1157, 332] width 22 height 45
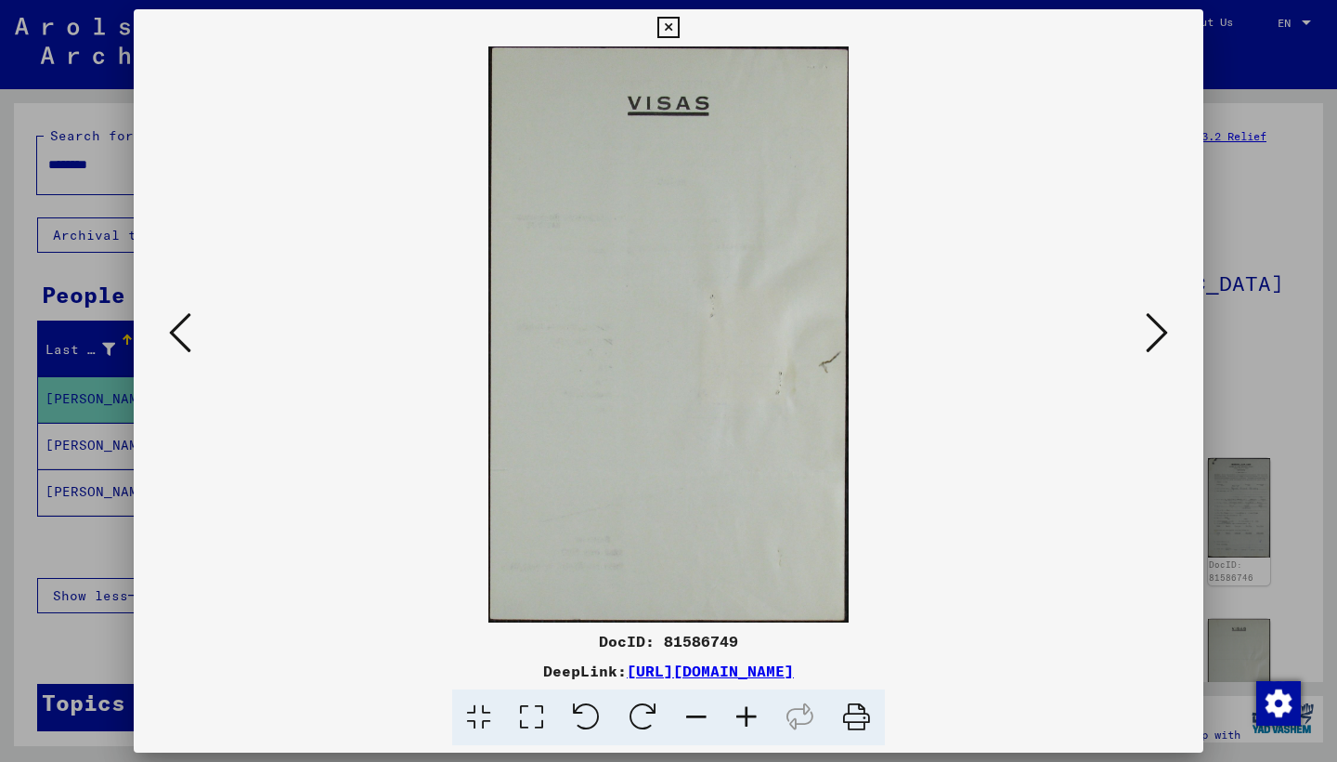
click at [1162, 333] on icon at bounding box center [1157, 332] width 22 height 45
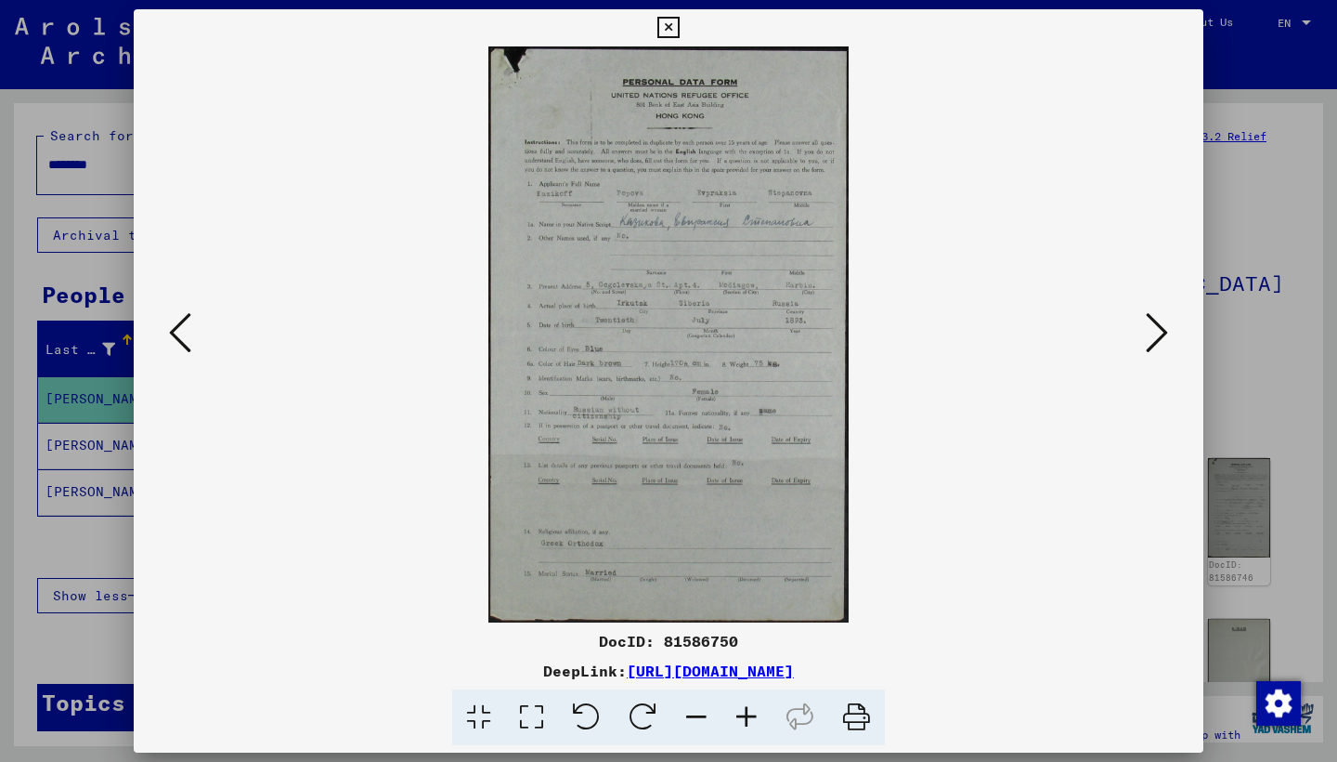
click at [1162, 333] on icon at bounding box center [1157, 332] width 22 height 45
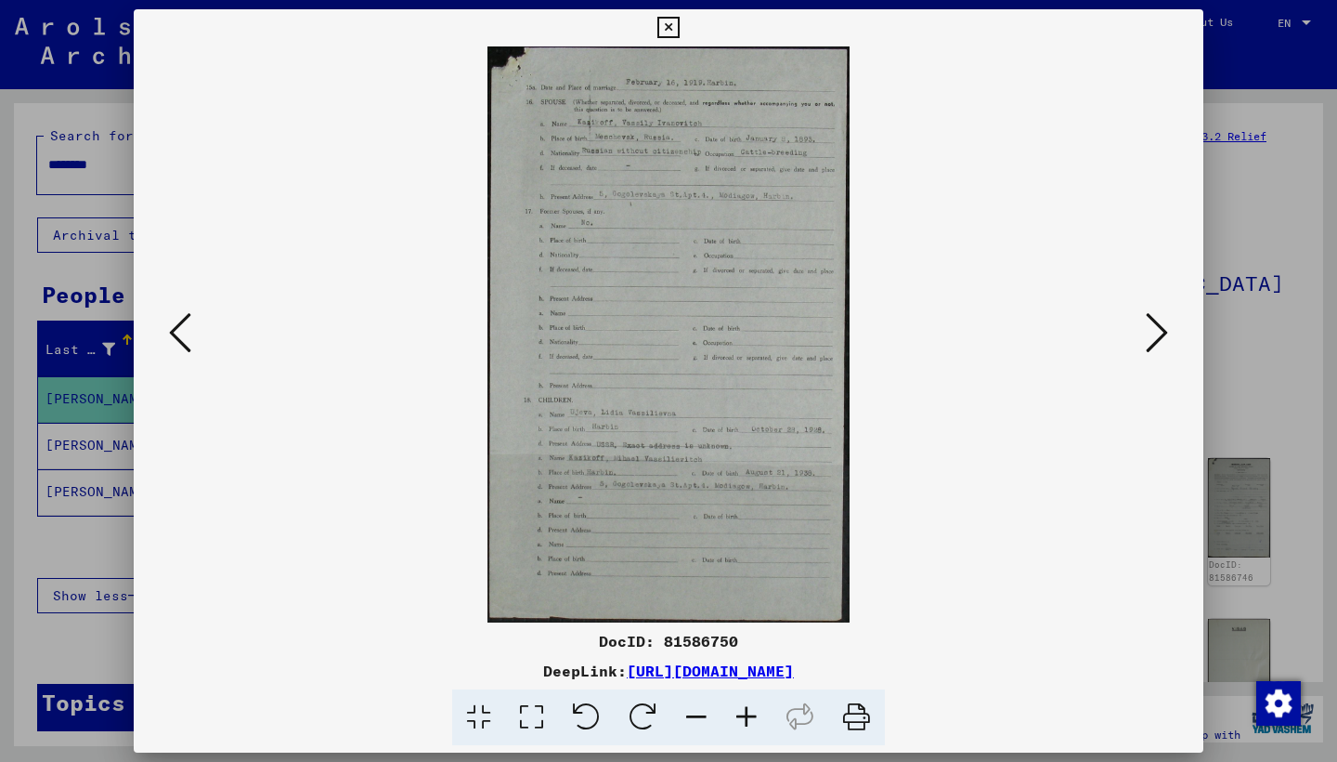
click at [1162, 333] on icon at bounding box center [1157, 332] width 22 height 45
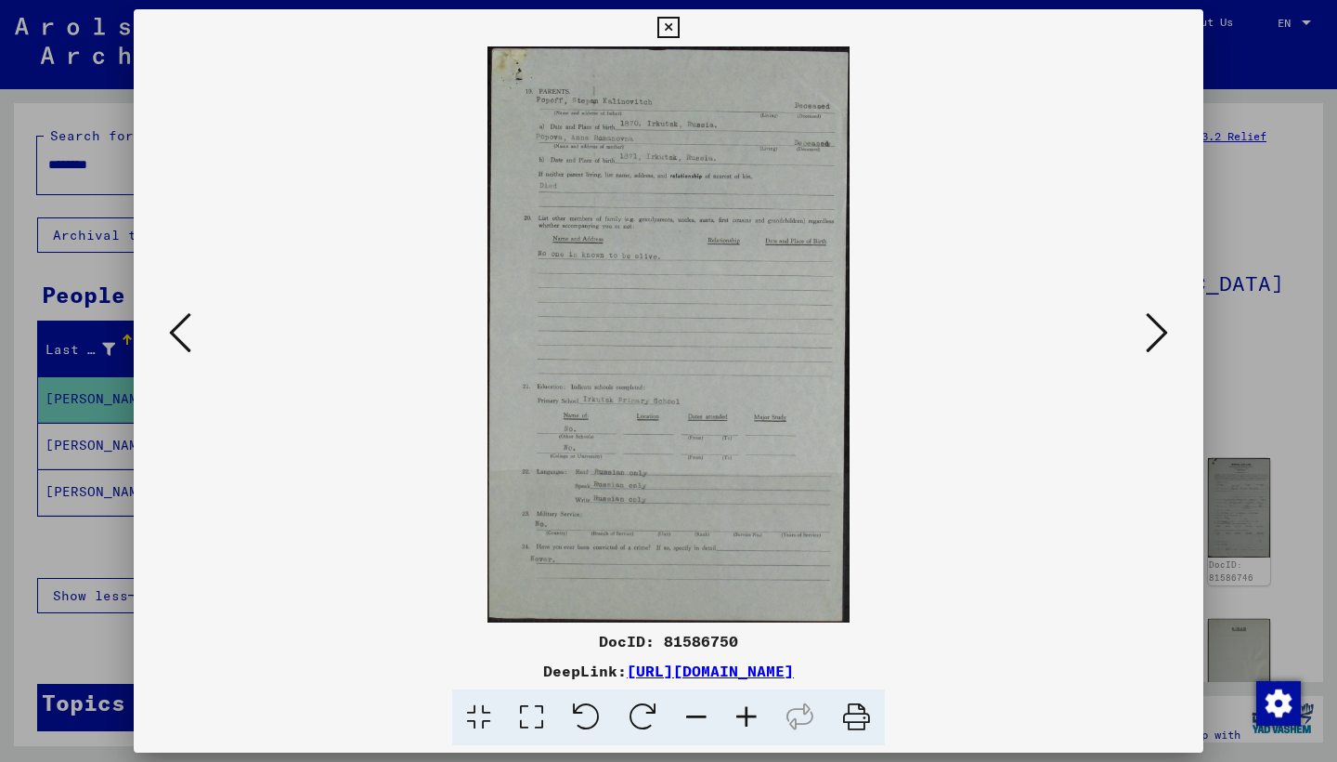
click at [1162, 333] on icon at bounding box center [1157, 332] width 22 height 45
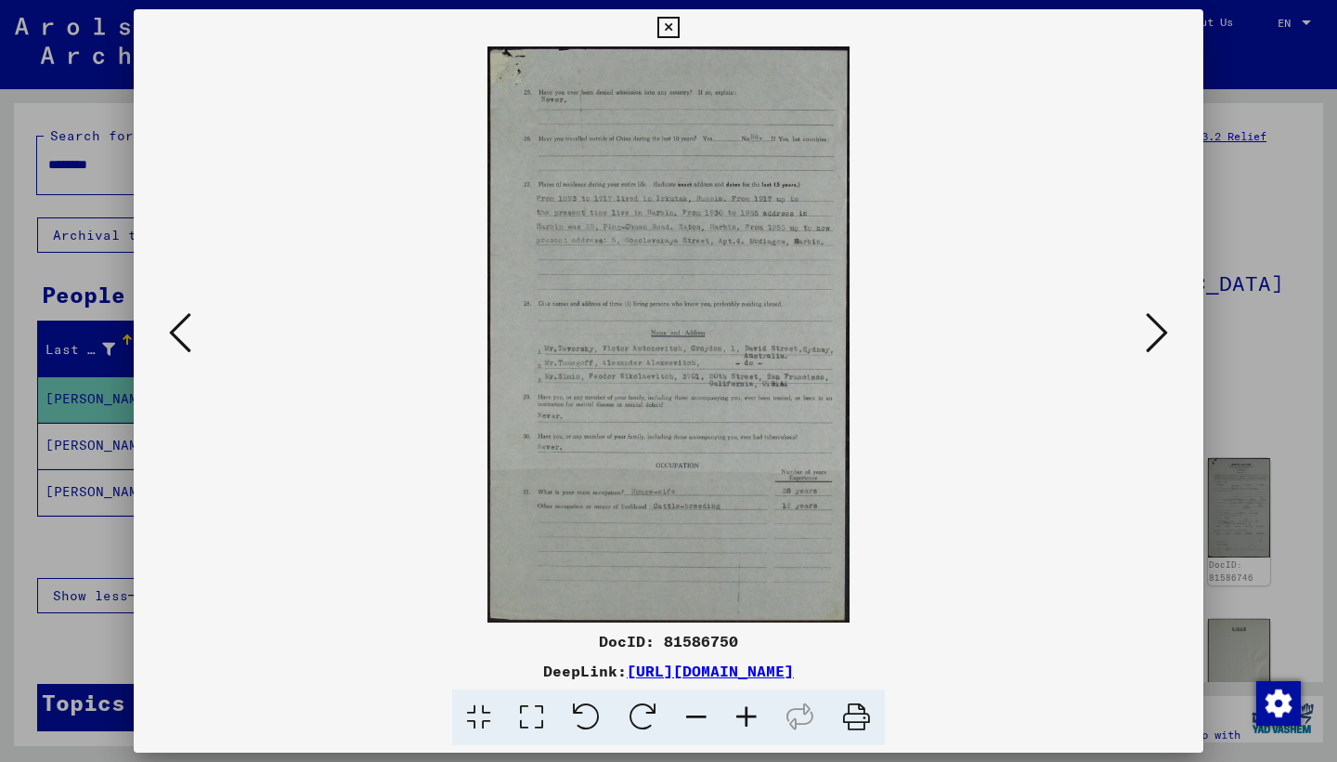
click at [1162, 333] on icon at bounding box center [1157, 332] width 22 height 45
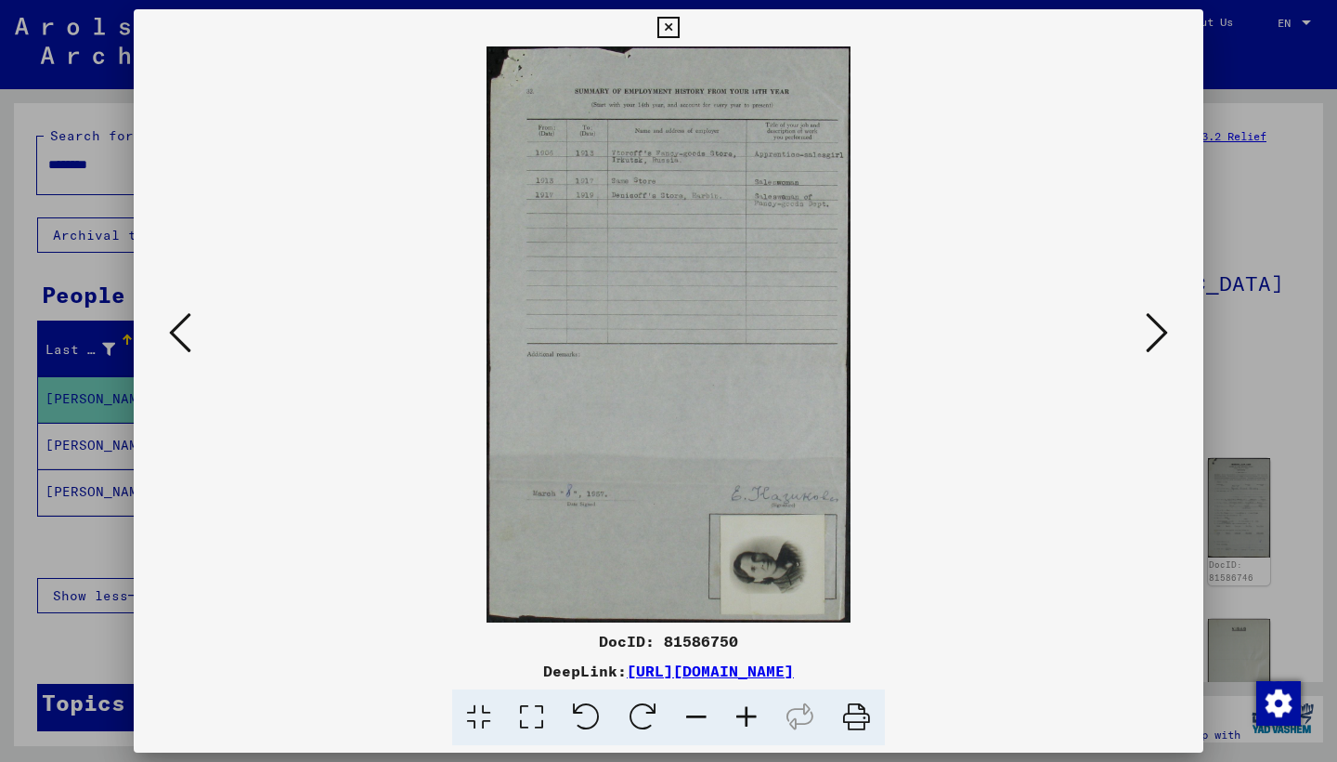
click at [1162, 333] on icon at bounding box center [1157, 332] width 22 height 45
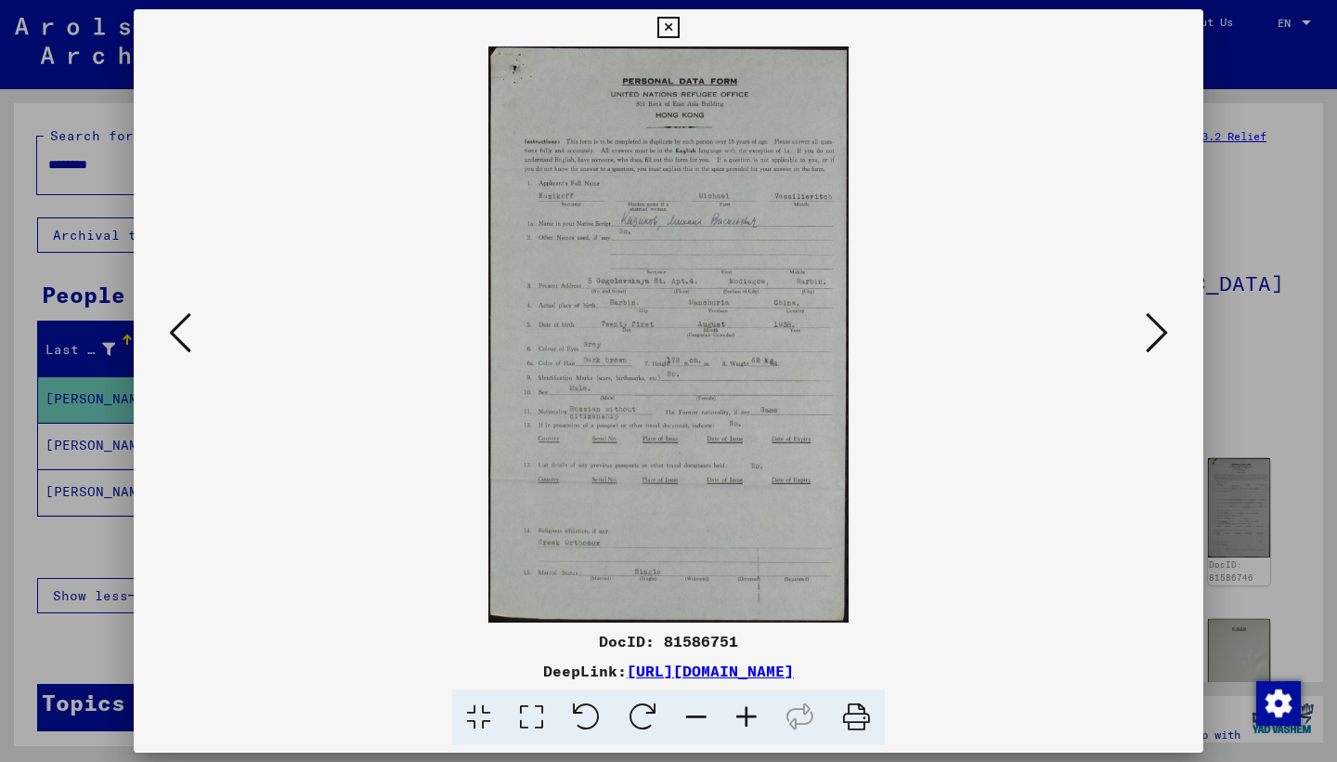
click at [754, 314] on img at bounding box center [669, 334] width 944 height 576
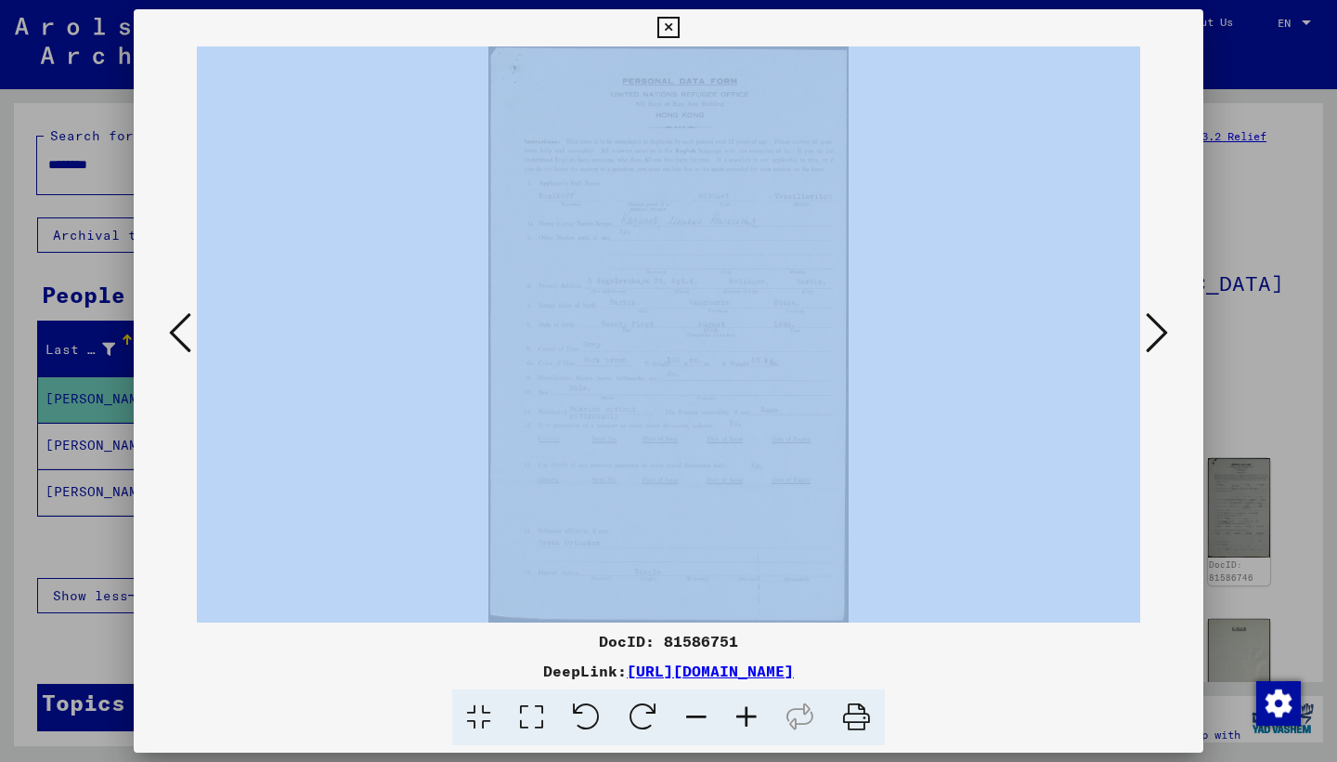
click at [754, 314] on img at bounding box center [669, 334] width 944 height 576
click at [1182, 91] on div at bounding box center [669, 334] width 1070 height 576
click at [1167, 327] on icon at bounding box center [1157, 332] width 22 height 45
click at [1165, 324] on icon at bounding box center [1157, 332] width 22 height 45
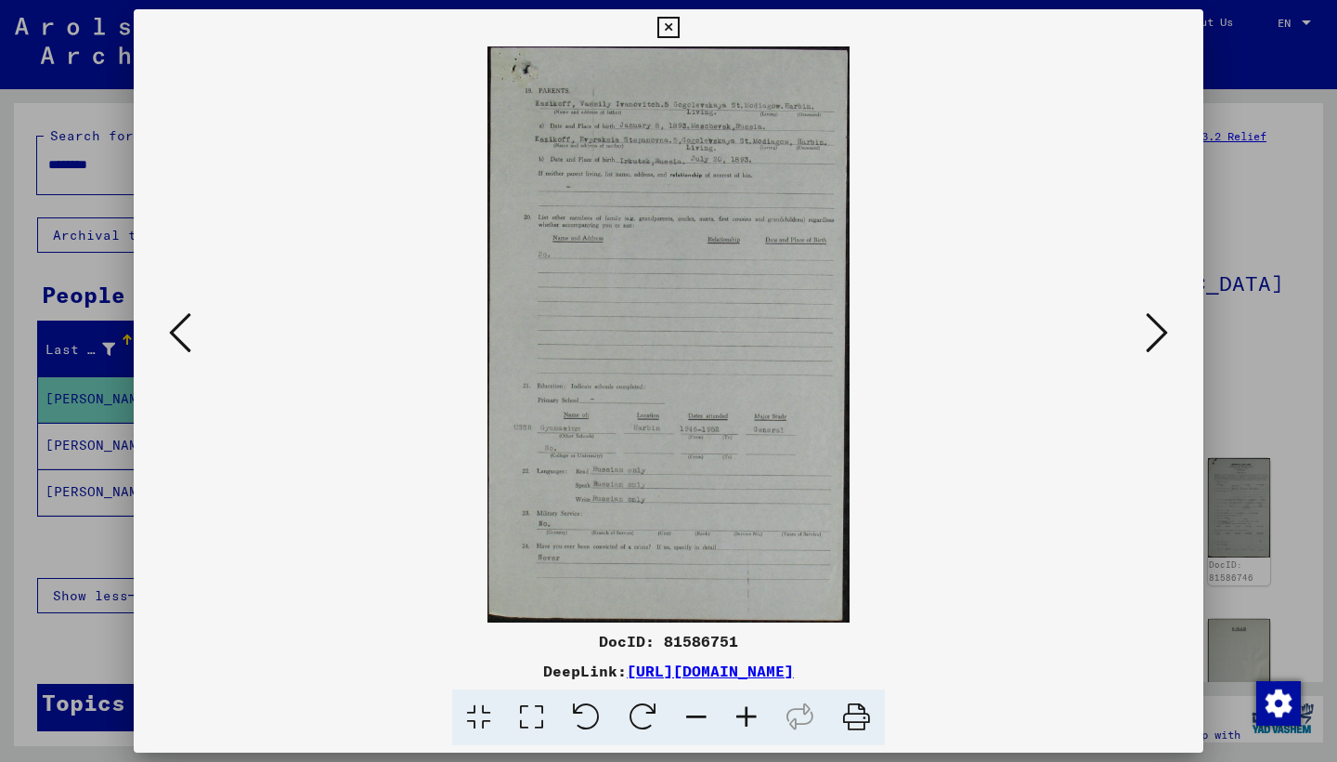
click at [174, 117] on div at bounding box center [669, 334] width 1070 height 576
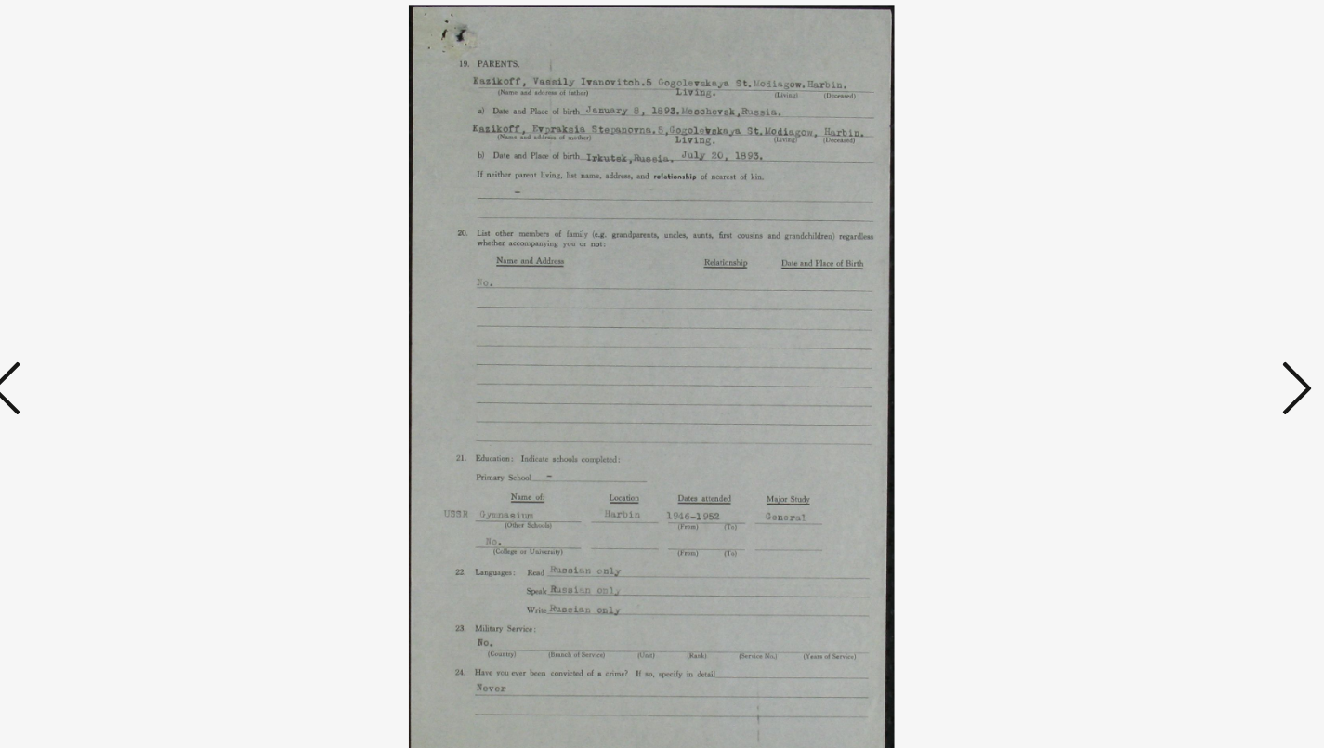
click at [168, 304] on icon at bounding box center [179, 326] width 22 height 45
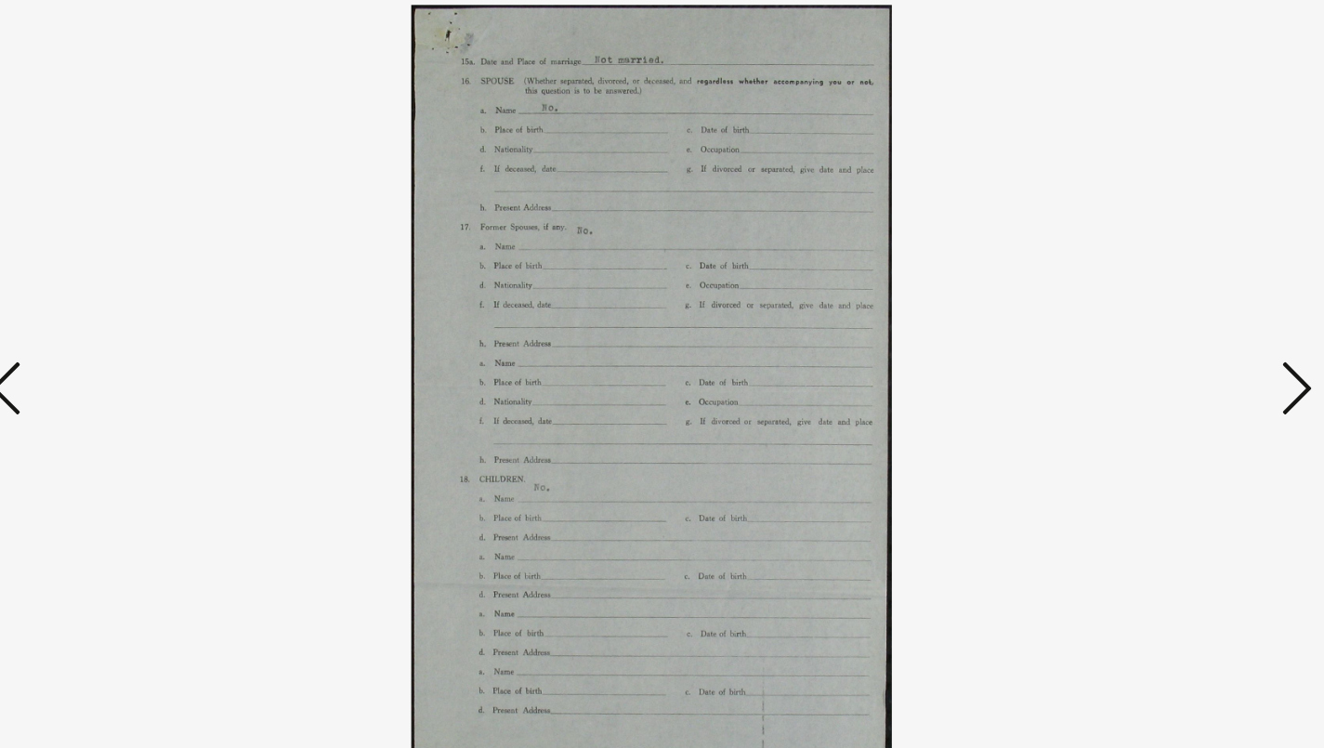
click at [168, 304] on icon at bounding box center [179, 326] width 22 height 45
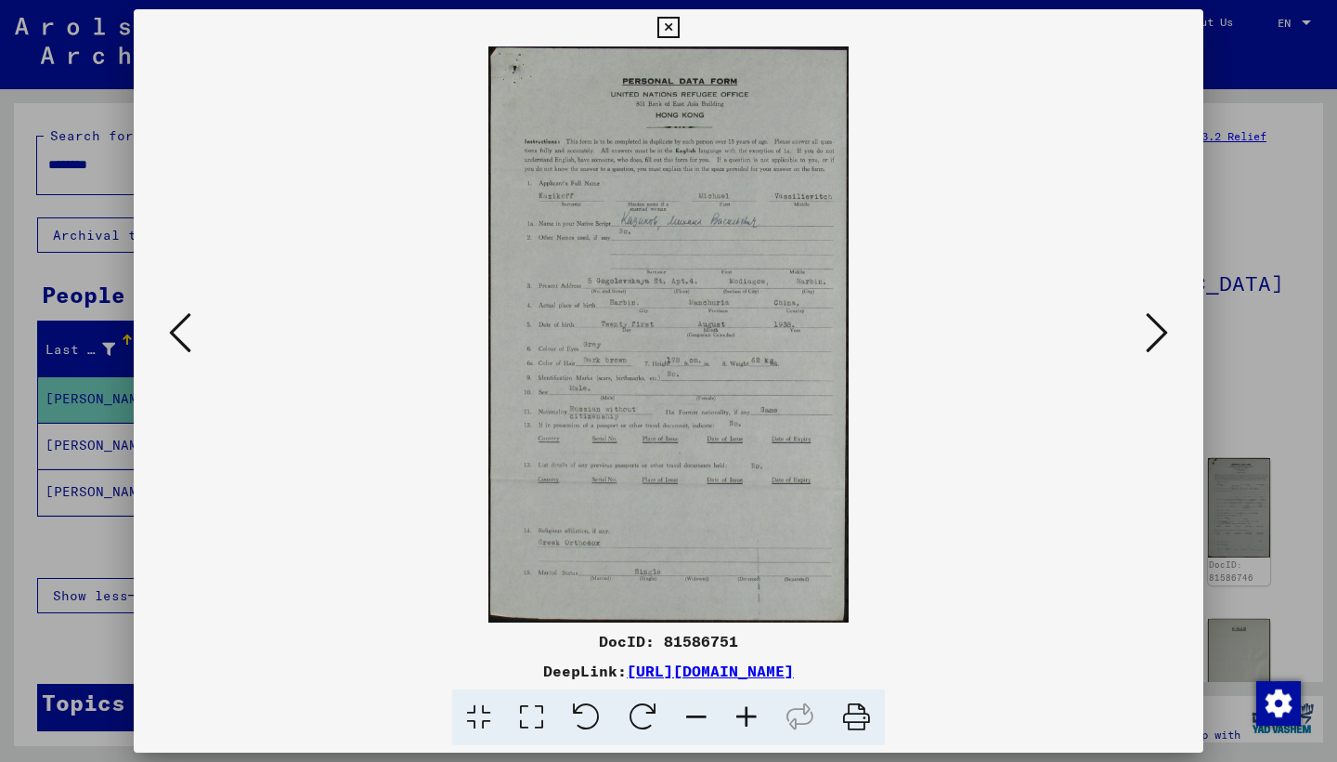
click at [1162, 333] on icon at bounding box center [1157, 332] width 22 height 45
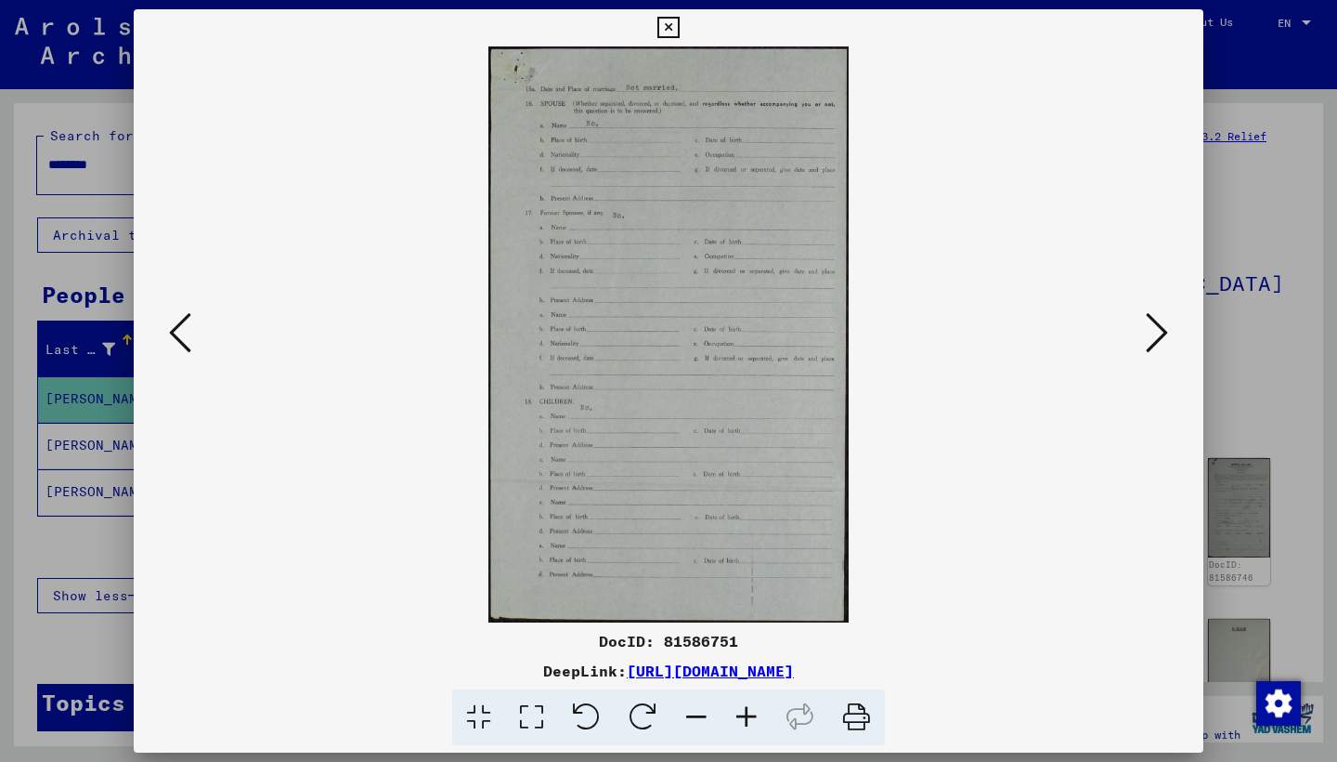
click at [1147, 348] on icon at bounding box center [1157, 332] width 22 height 45
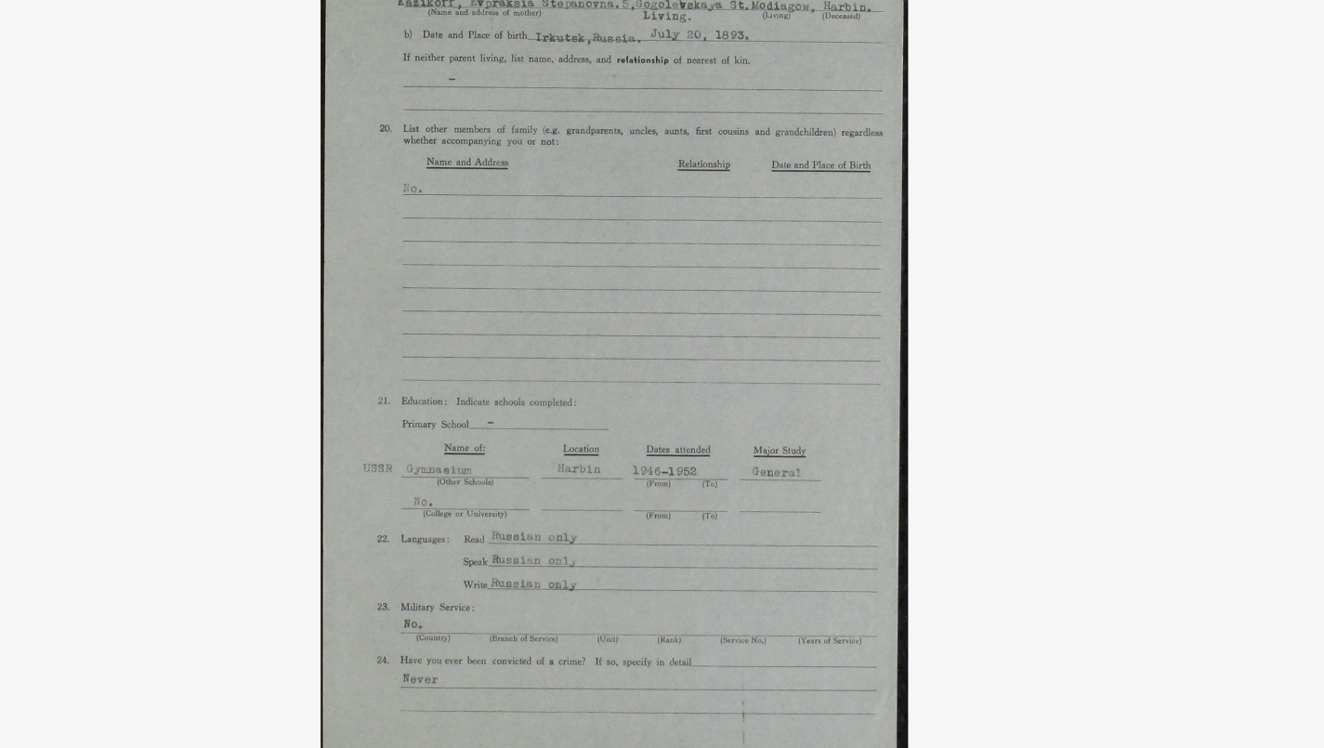
drag, startPoint x: 436, startPoint y: 183, endPoint x: 429, endPoint y: 216, distance: 34.1
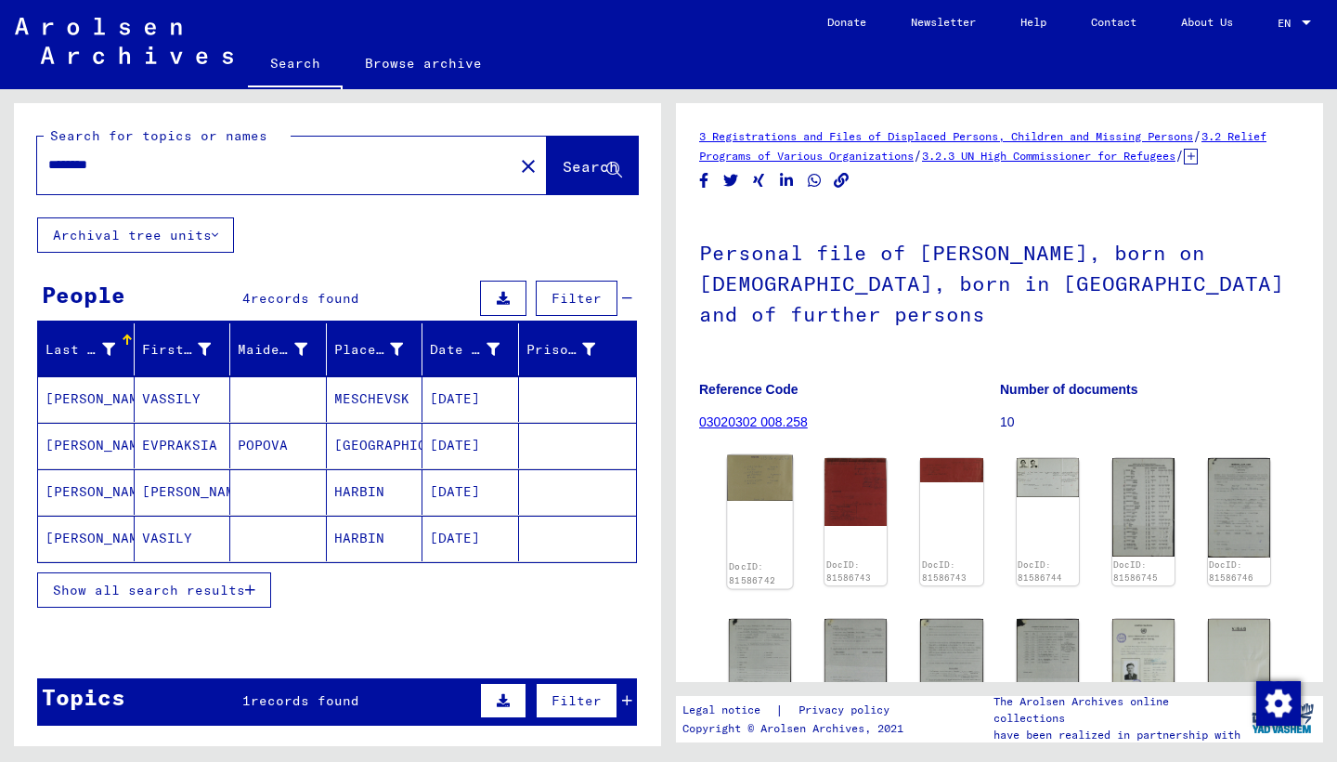
click at [769, 502] on img at bounding box center [760, 478] width 66 height 46
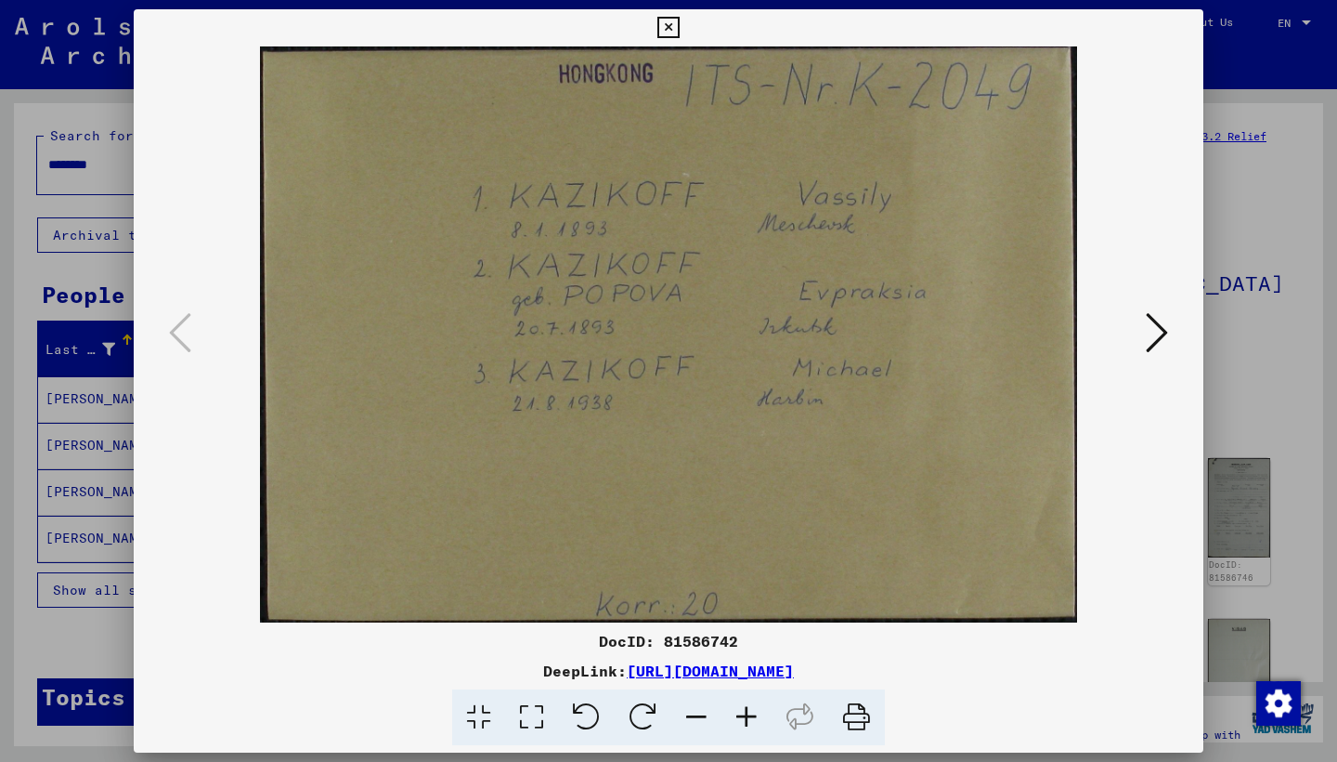
click at [1160, 341] on icon at bounding box center [1157, 332] width 22 height 45
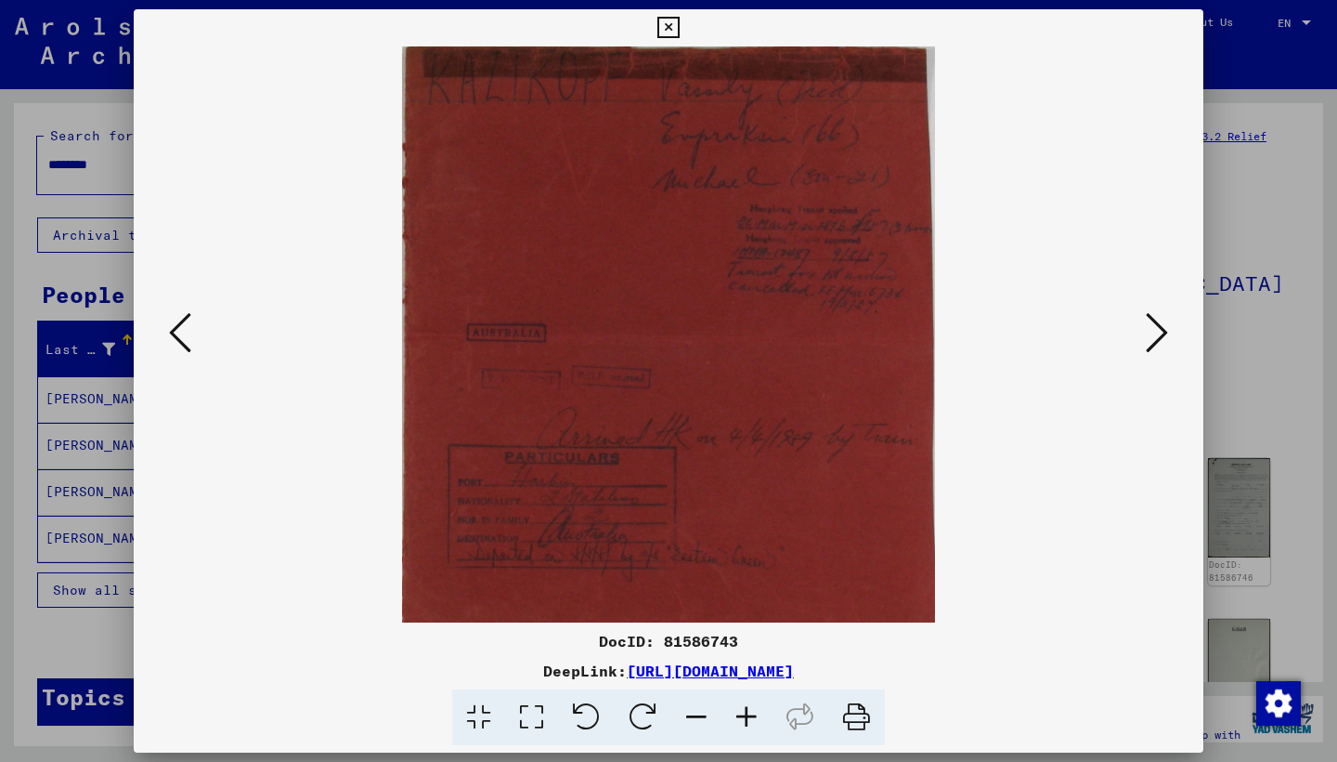
click at [1160, 341] on icon at bounding box center [1157, 332] width 22 height 45
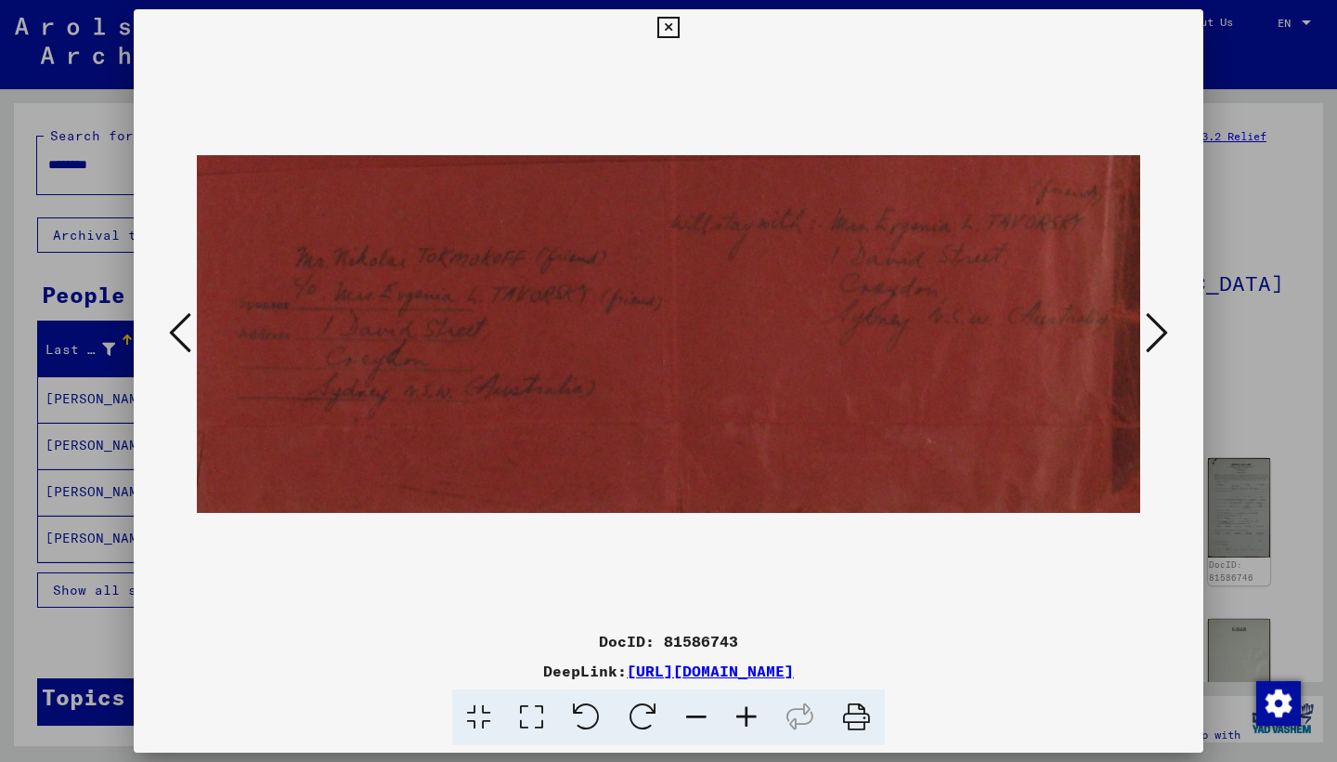
click at [1160, 341] on icon at bounding box center [1157, 332] width 22 height 45
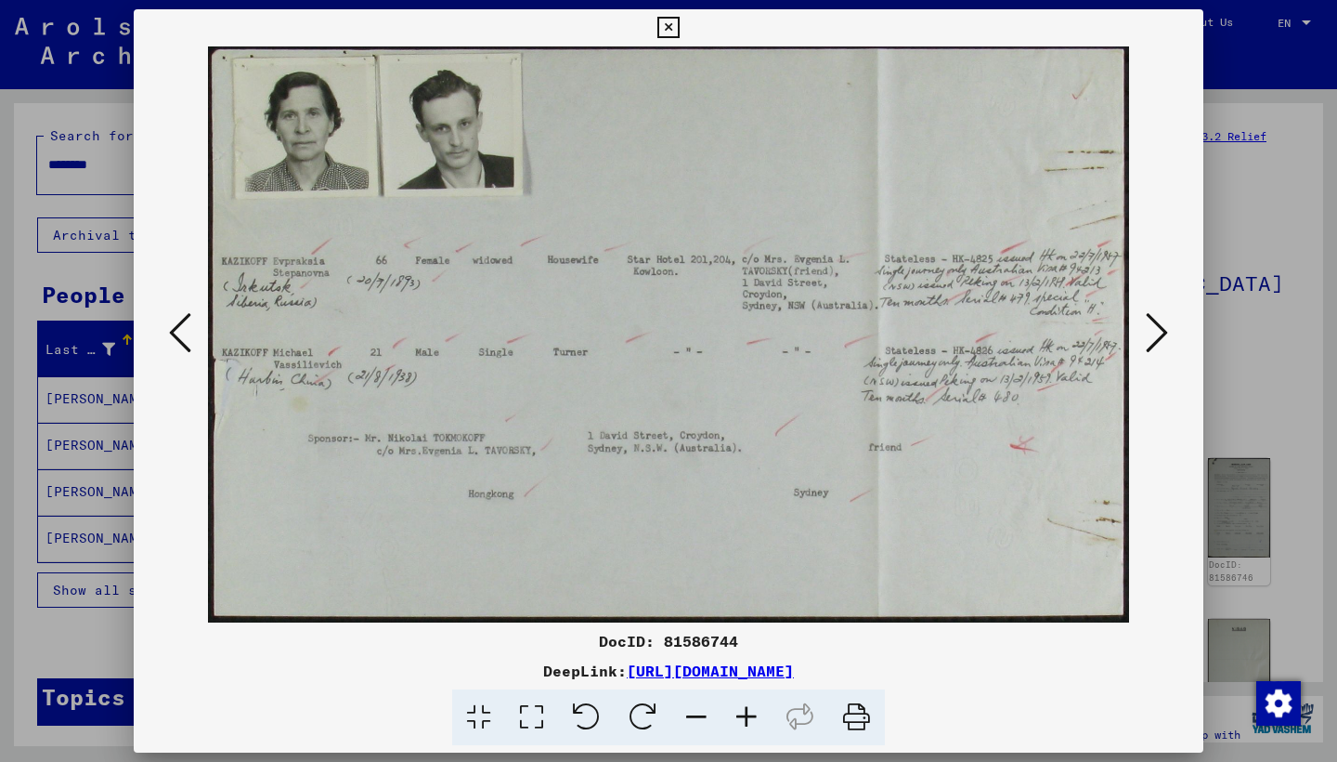
click at [1160, 341] on icon at bounding box center [1157, 332] width 22 height 45
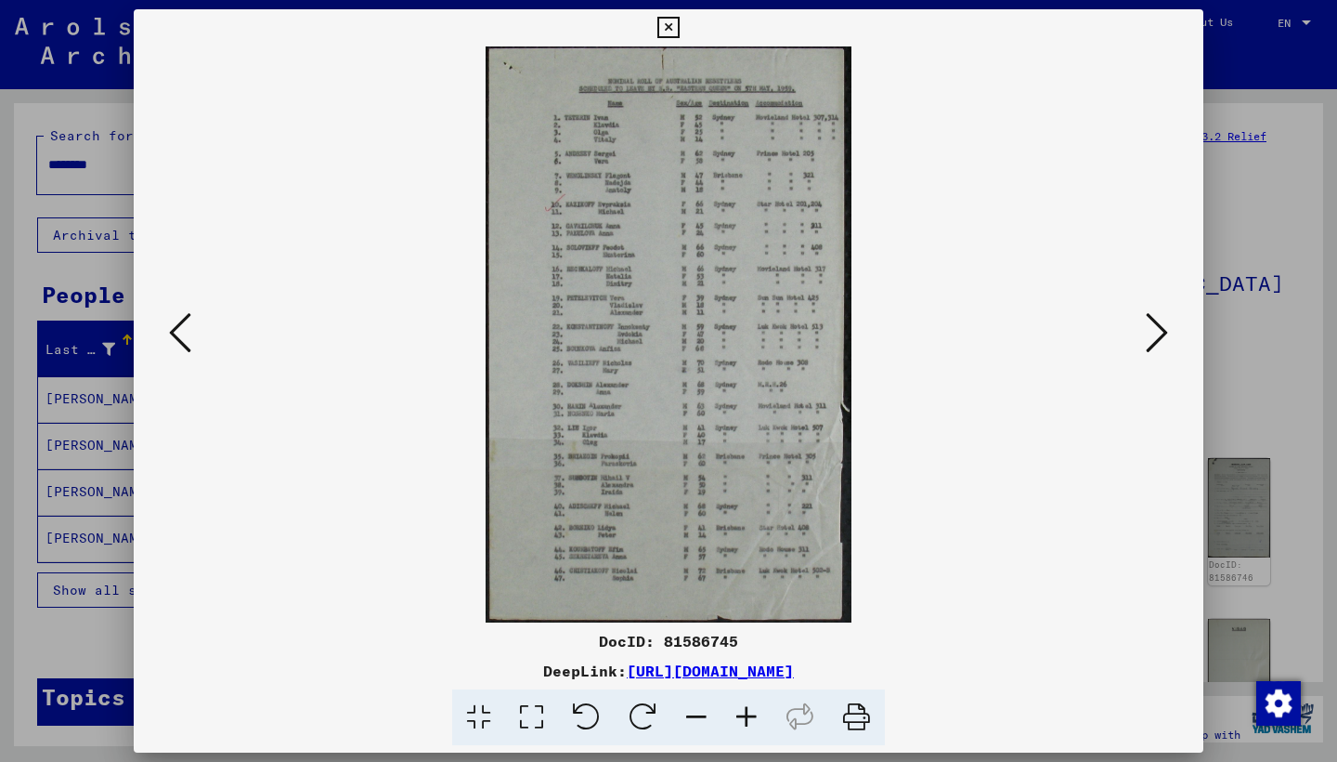
click at [1160, 341] on icon at bounding box center [1157, 332] width 22 height 45
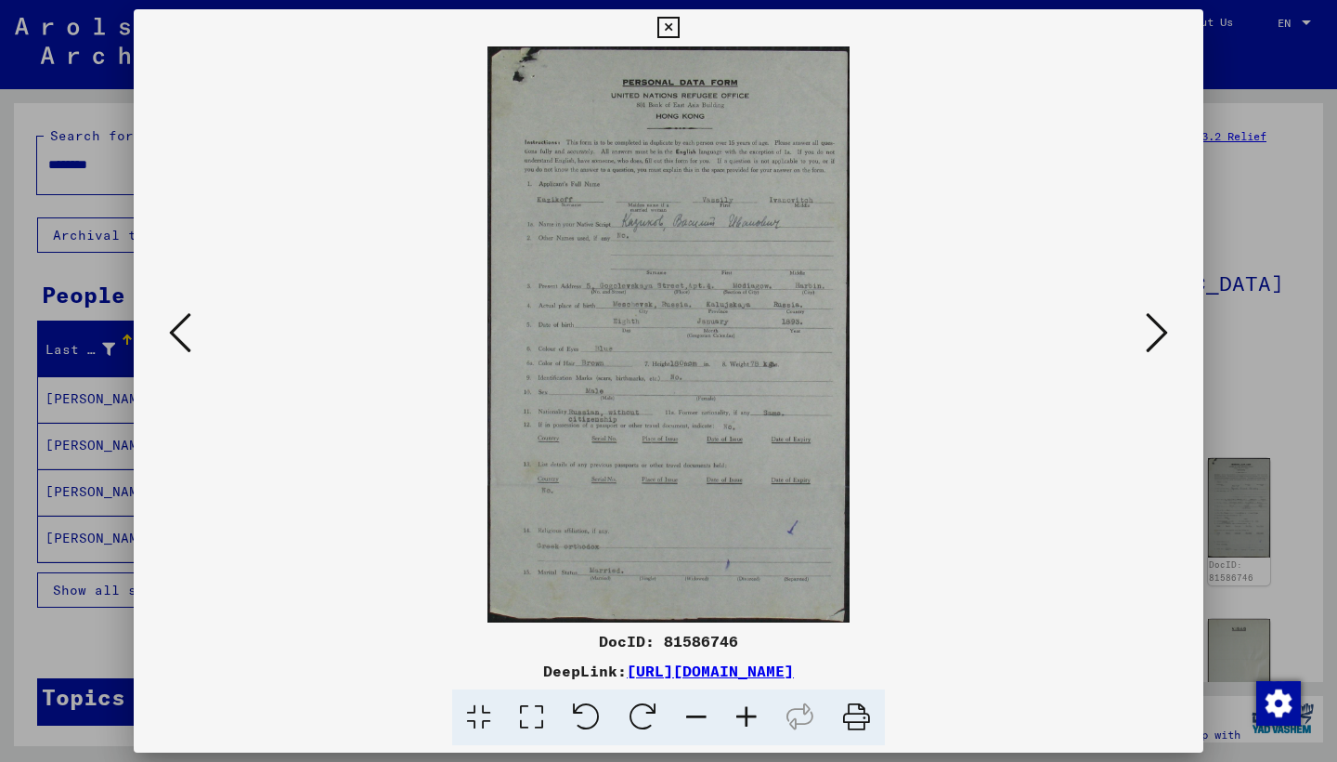
click at [750, 350] on img at bounding box center [669, 334] width 944 height 576
click at [1154, 343] on icon at bounding box center [1157, 332] width 22 height 45
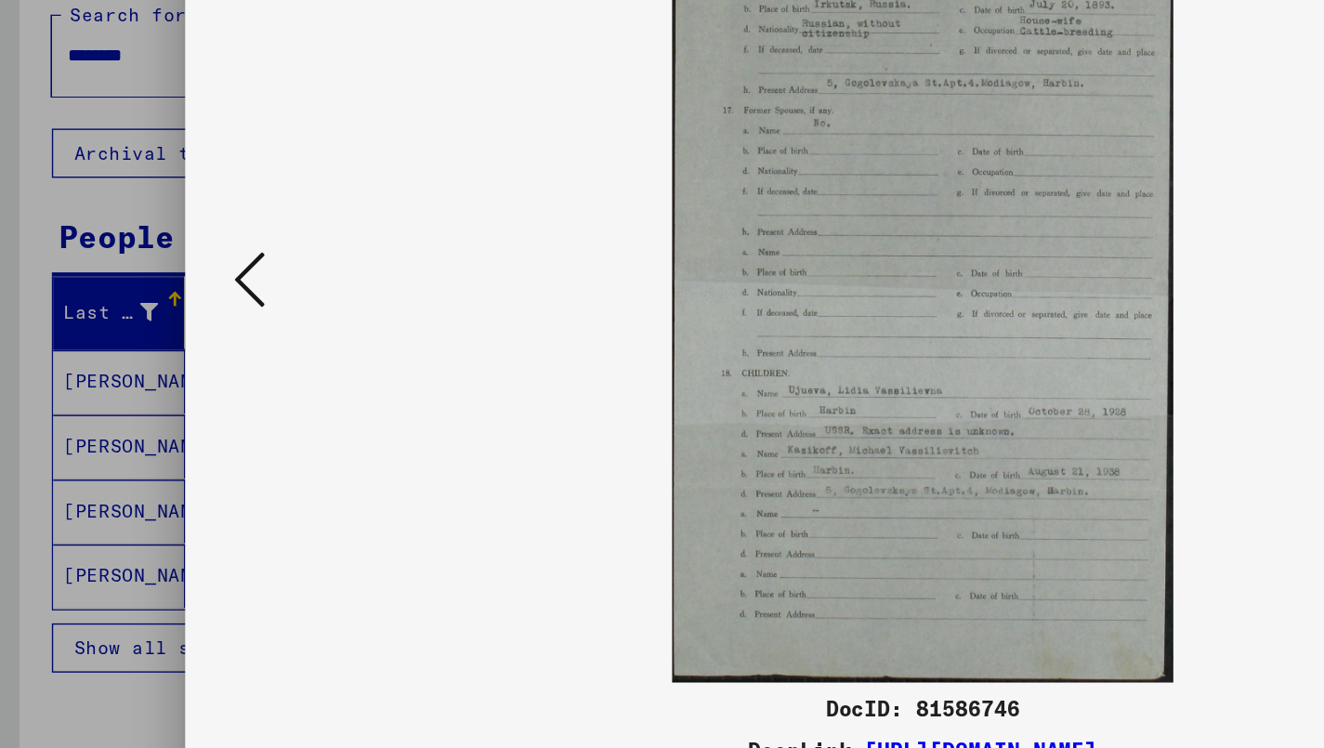
click at [898, 233] on img at bounding box center [662, 327] width 933 height 576
click at [163, 301] on button at bounding box center [179, 327] width 33 height 53
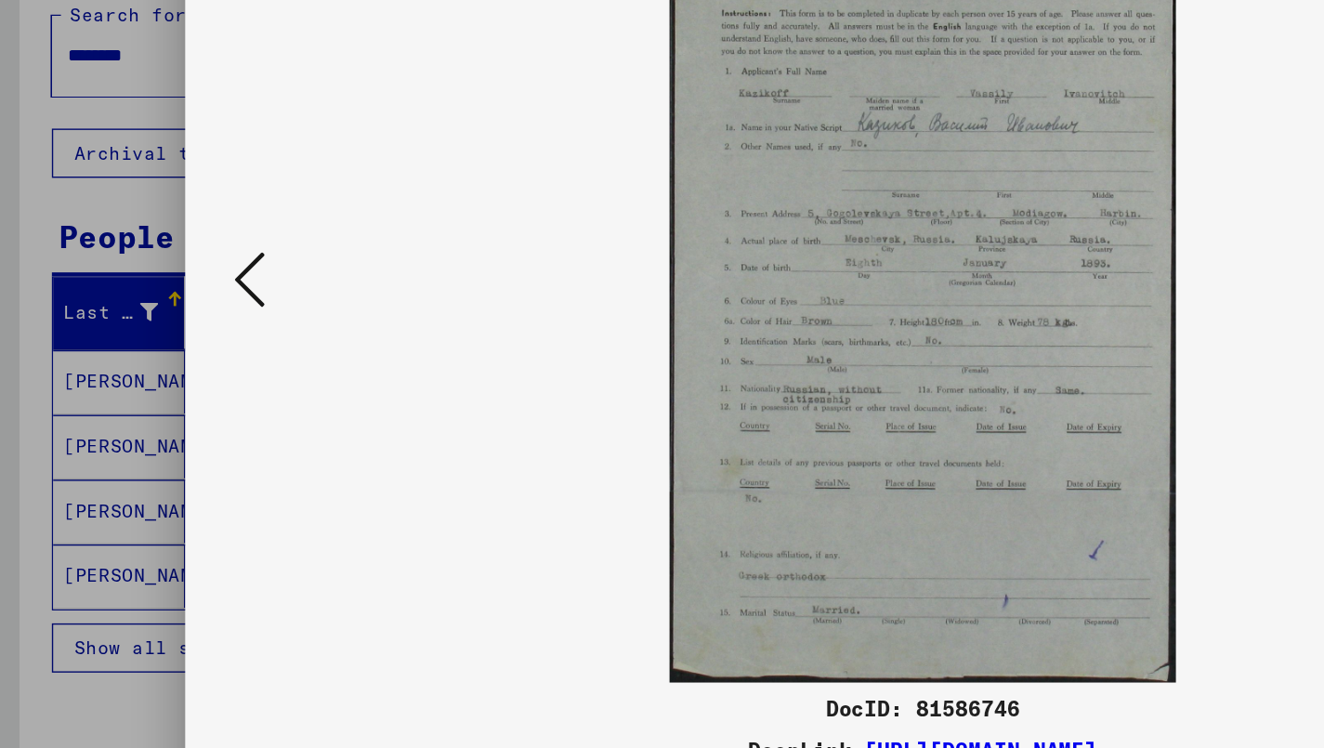
drag, startPoint x: 227, startPoint y: 61, endPoint x: 60, endPoint y: 61, distance: 166.3
click at [196, 39] on img at bounding box center [662, 327] width 933 height 576
click at [763, 60] on img at bounding box center [662, 327] width 933 height 576
drag, startPoint x: 903, startPoint y: 73, endPoint x: 748, endPoint y: 77, distance: 155.2
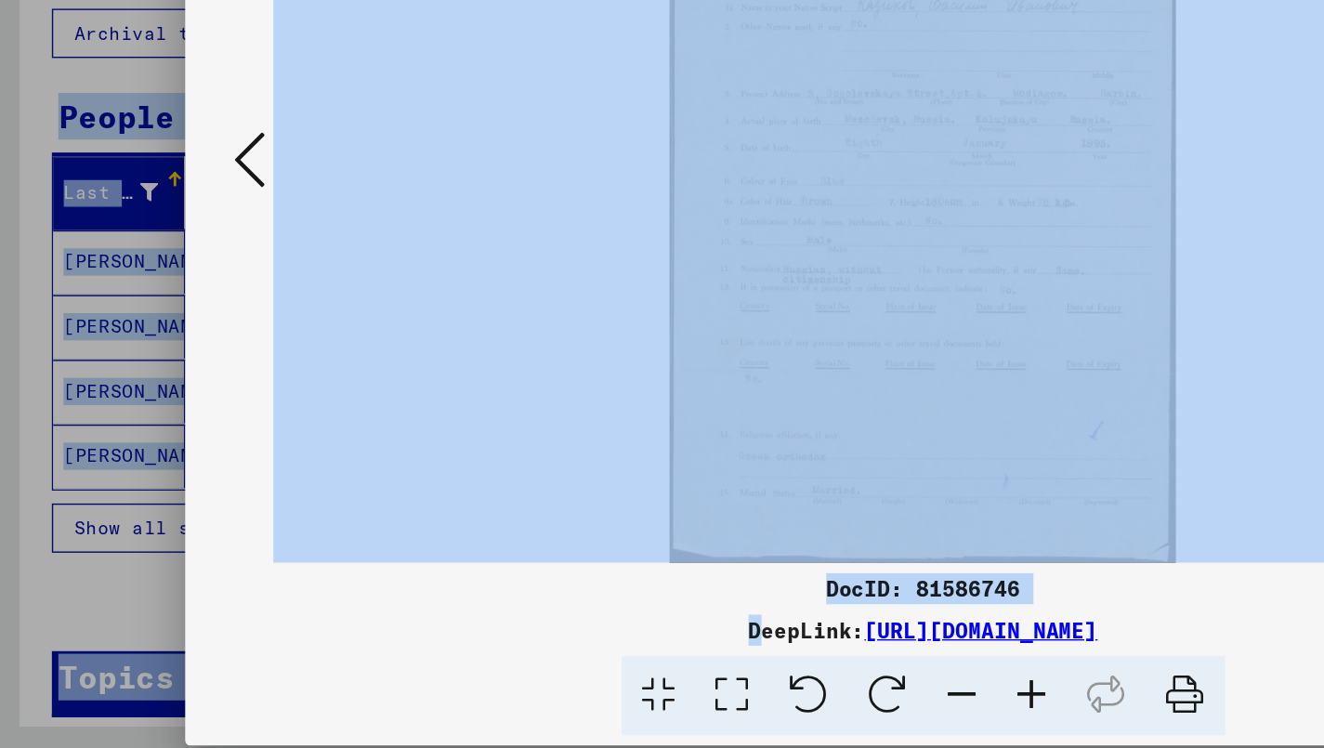
drag, startPoint x: 277, startPoint y: 535, endPoint x: 427, endPoint y: 545, distance: 150.8
click at [427, 545] on html "Search Browse archive Donate Newsletter Help Contact About Us Search Browse arc…" at bounding box center [662, 374] width 1324 height 748
click at [318, 269] on img at bounding box center [662, 327] width 933 height 576
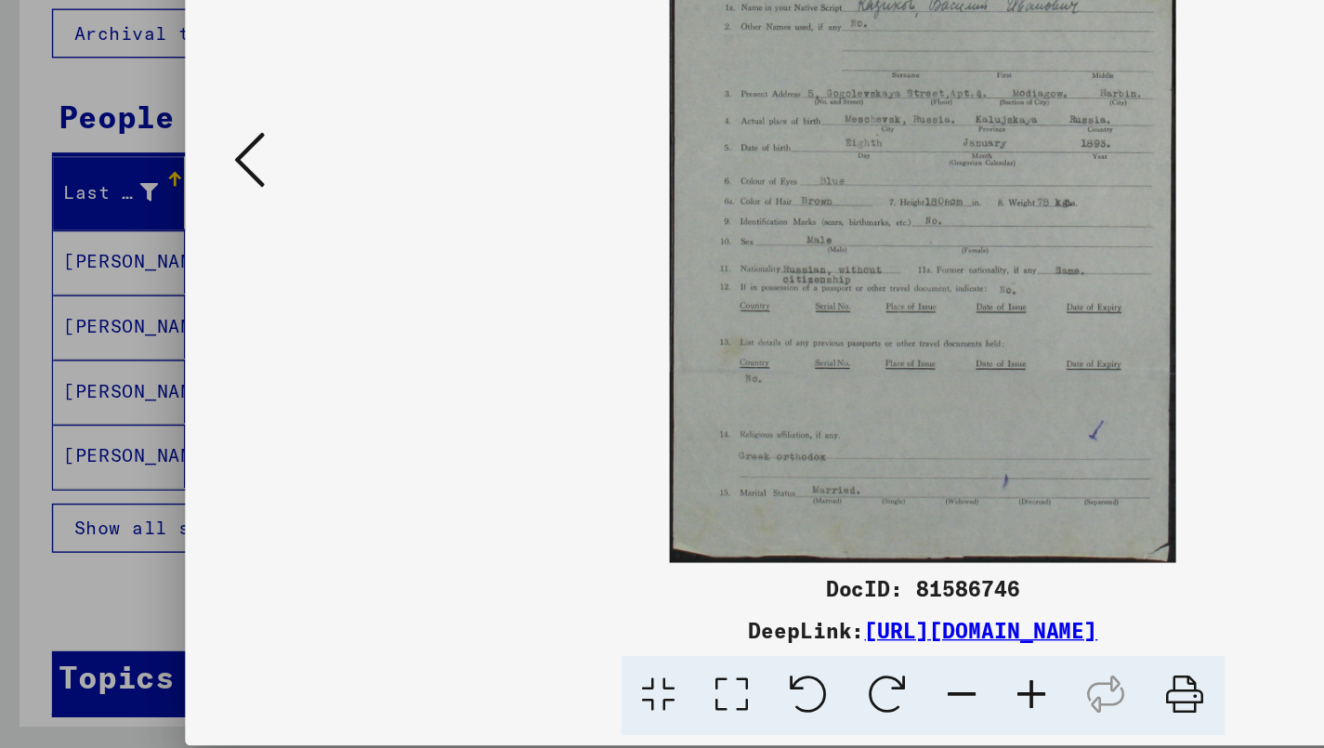
click at [82, 416] on div at bounding box center [662, 374] width 1324 height 748
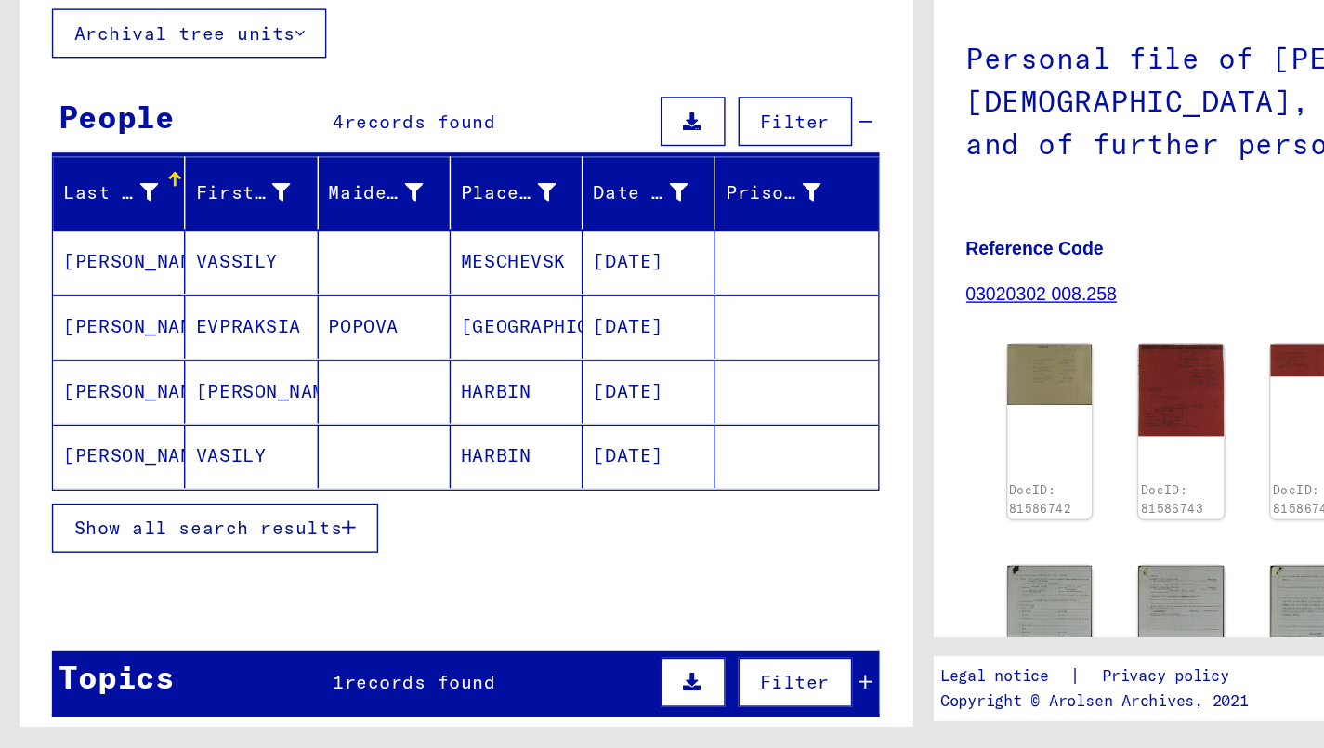
click at [184, 376] on mat-cell "VASSILY" at bounding box center [180, 399] width 95 height 46
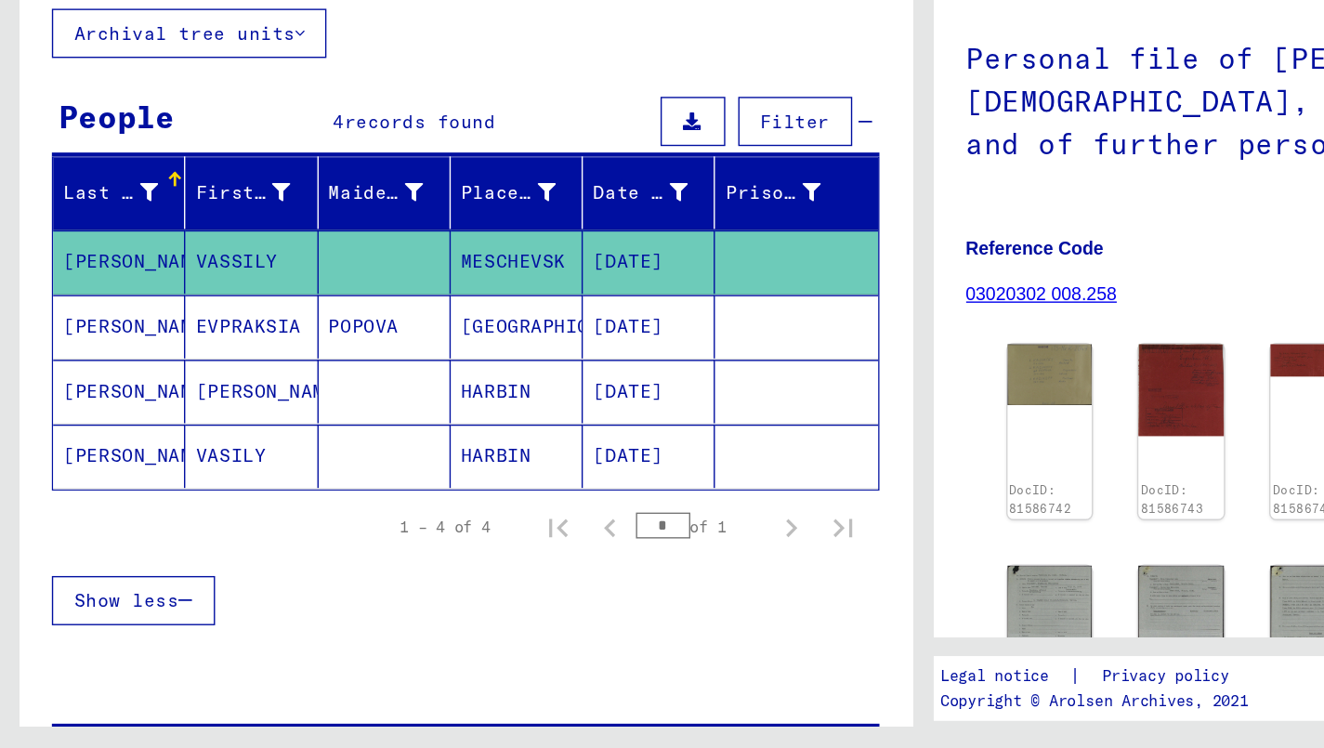
click at [184, 376] on mat-cell "VASSILY" at bounding box center [180, 399] width 95 height 46
click at [752, 455] on div "DocID: 81586742" at bounding box center [753, 521] width 64 height 132
click at [751, 455] on img at bounding box center [753, 478] width 64 height 46
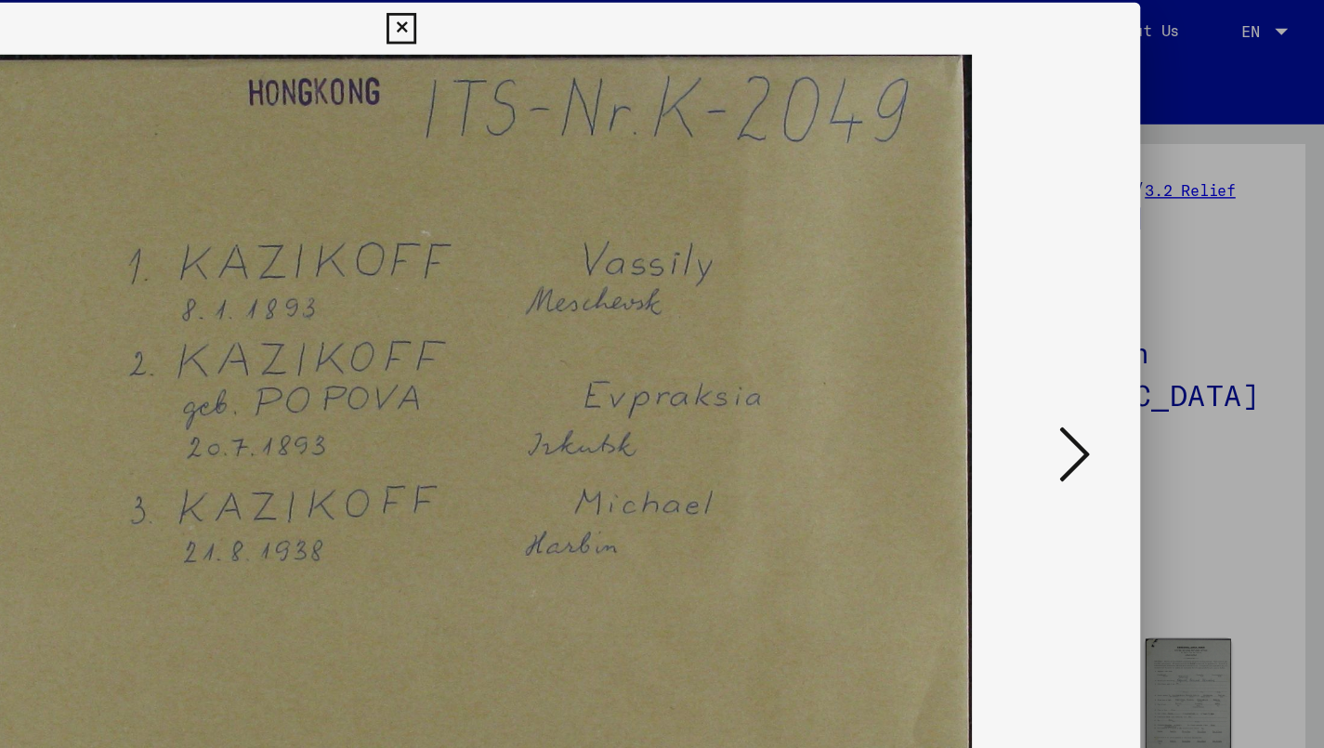
click at [1134, 336] on icon at bounding box center [1145, 326] width 22 height 45
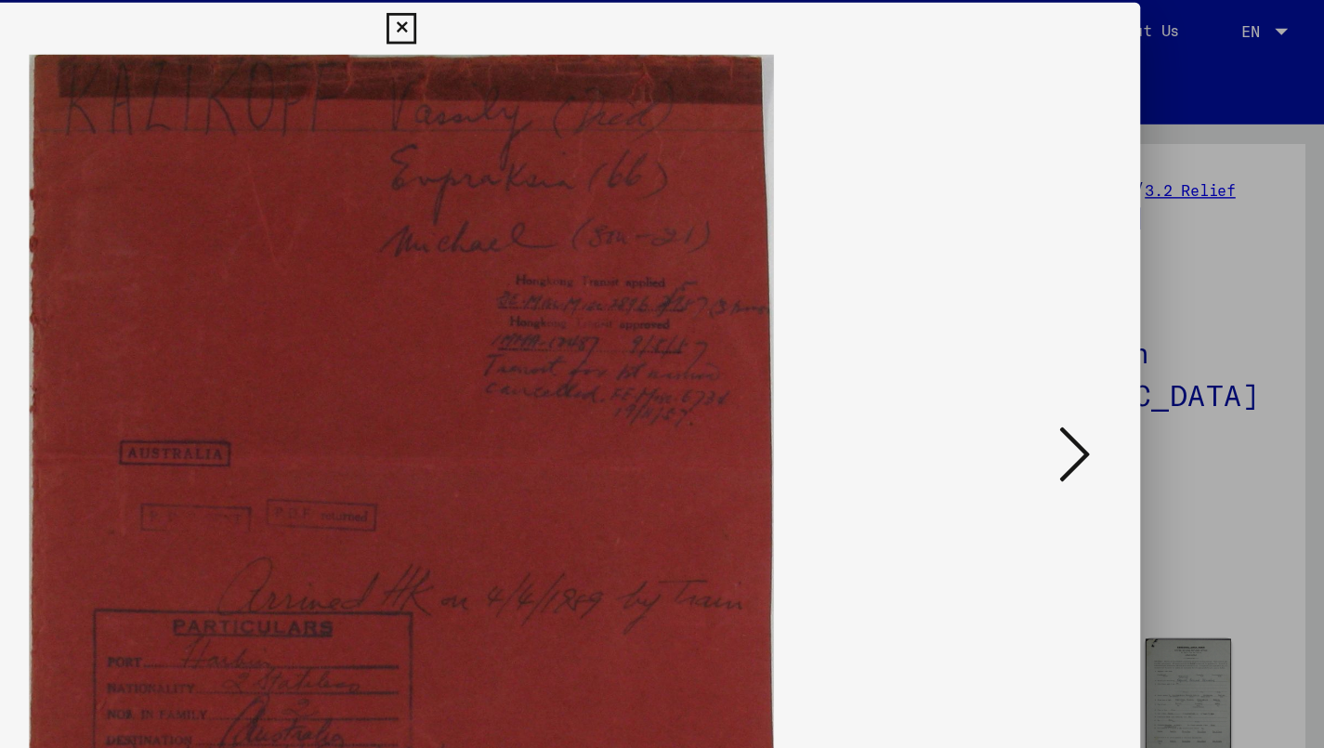
click at [1134, 339] on icon at bounding box center [1145, 326] width 22 height 45
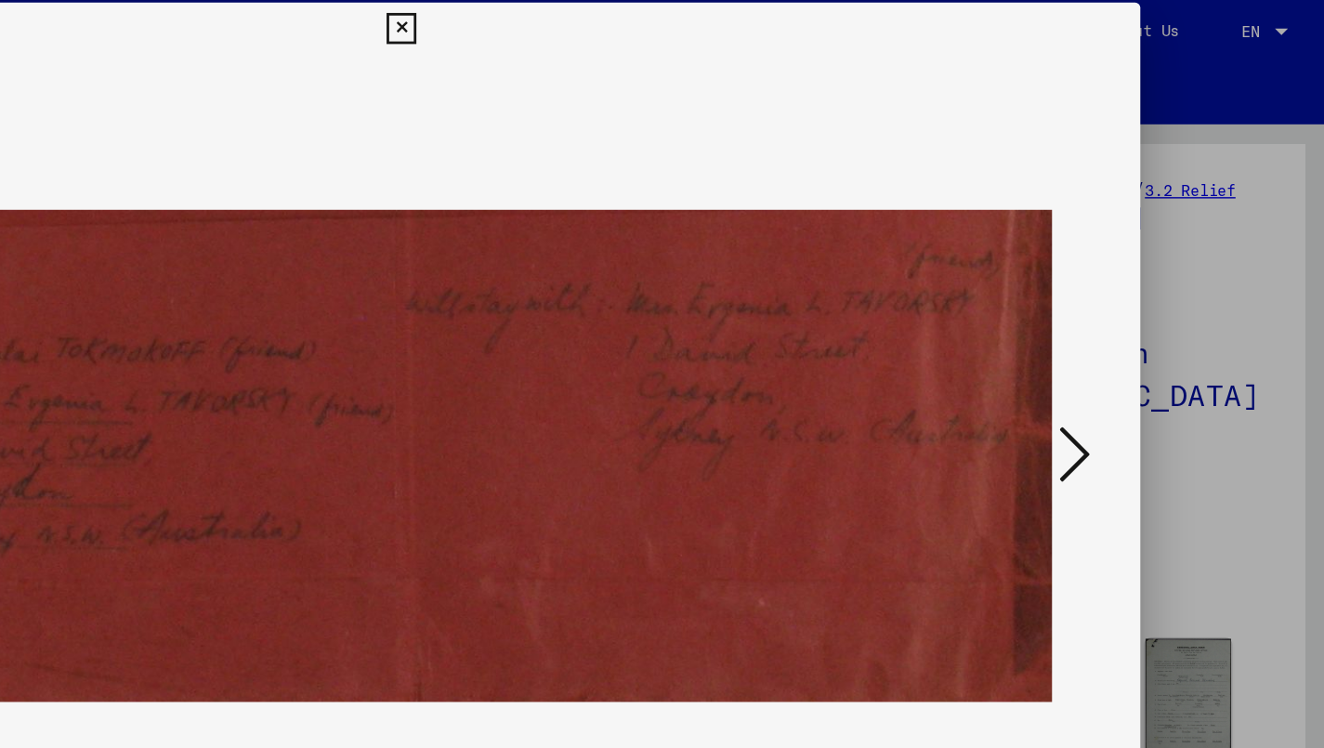
click at [1134, 340] on icon at bounding box center [1145, 326] width 22 height 45
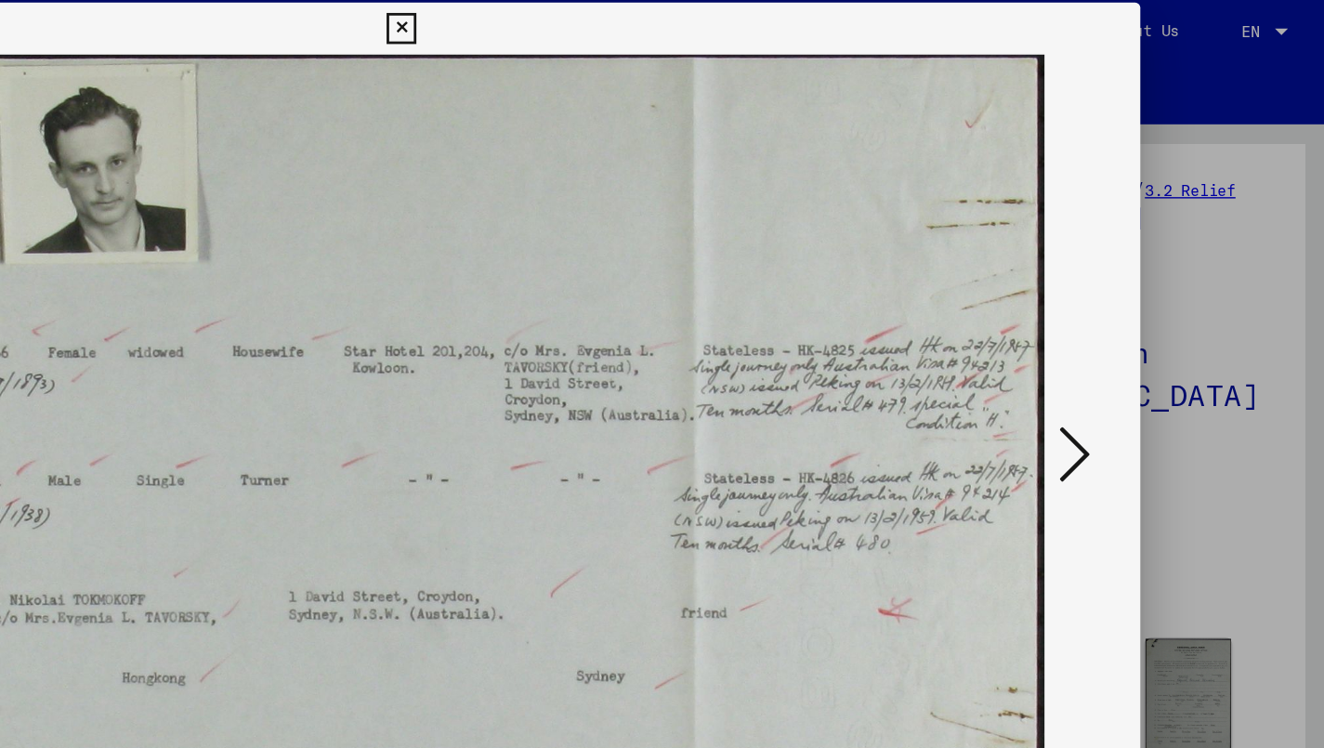
click at [1134, 340] on icon at bounding box center [1145, 326] width 22 height 45
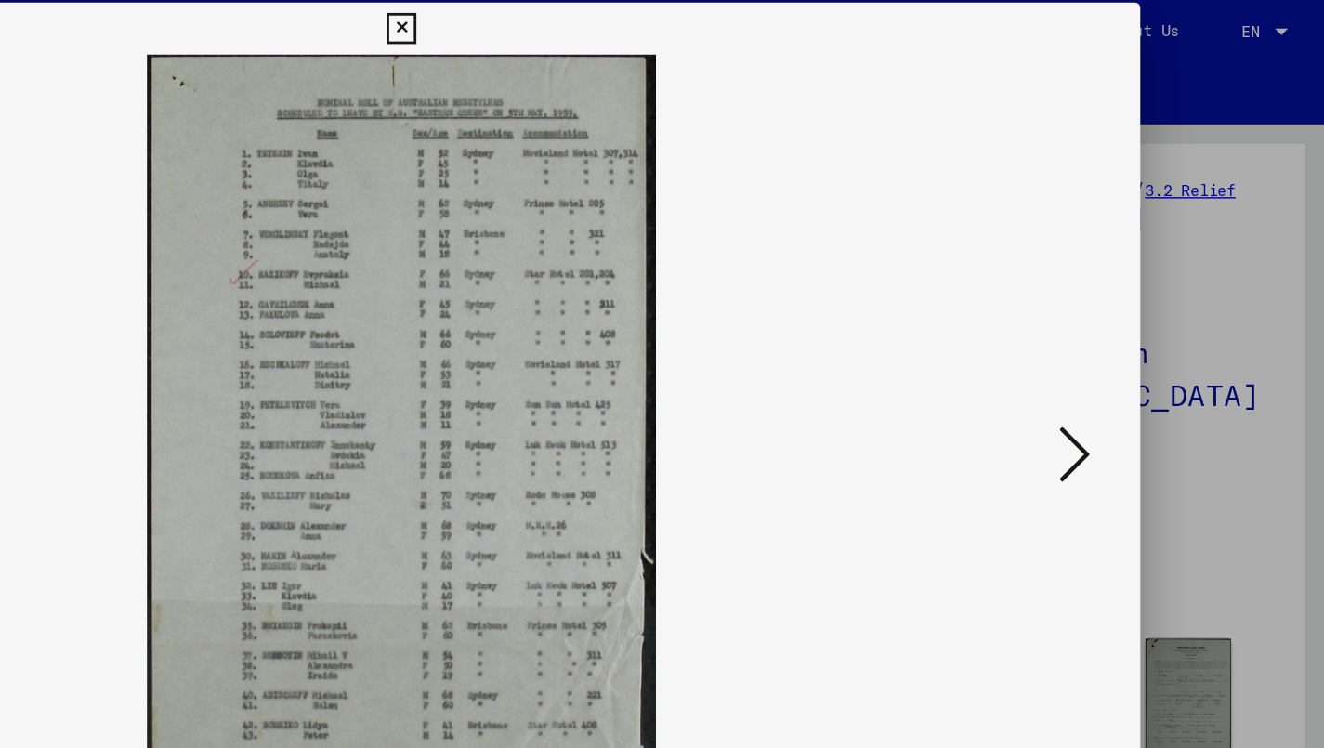
click at [1134, 340] on icon at bounding box center [1145, 326] width 22 height 45
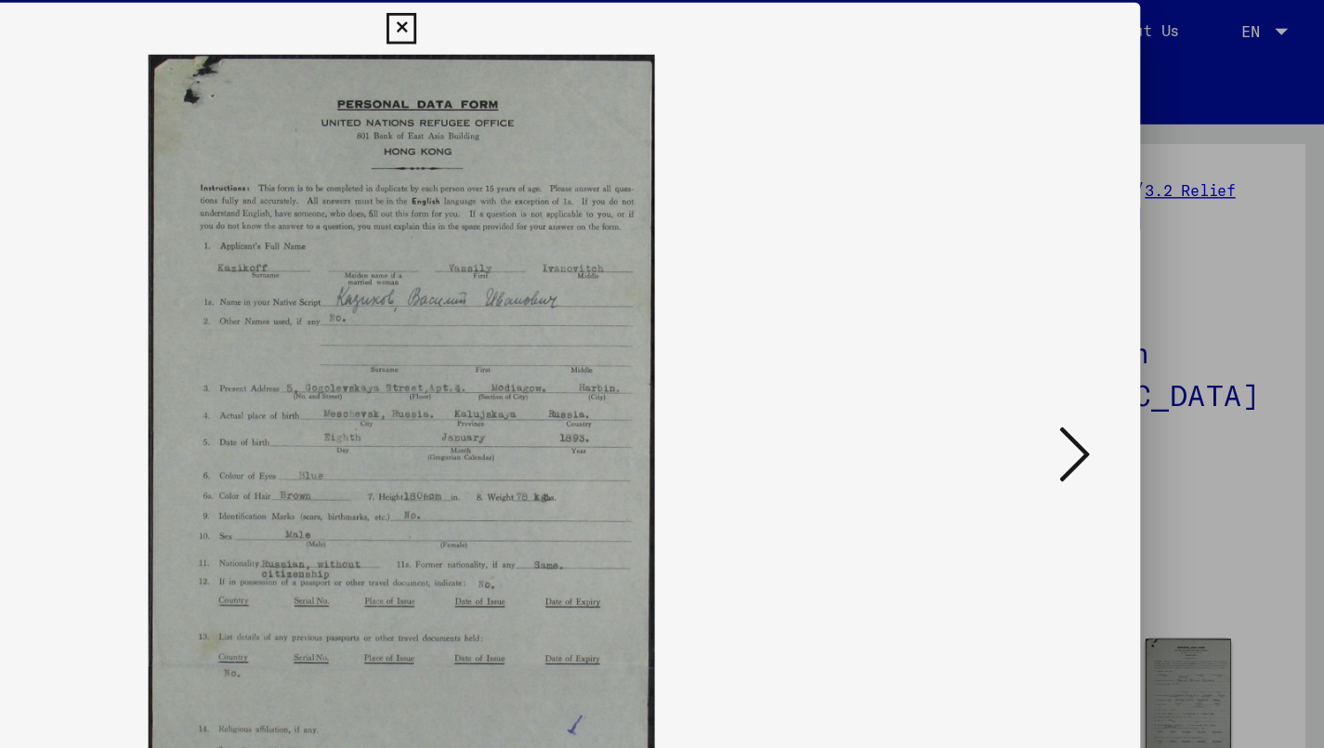
click at [1134, 340] on icon at bounding box center [1145, 326] width 22 height 45
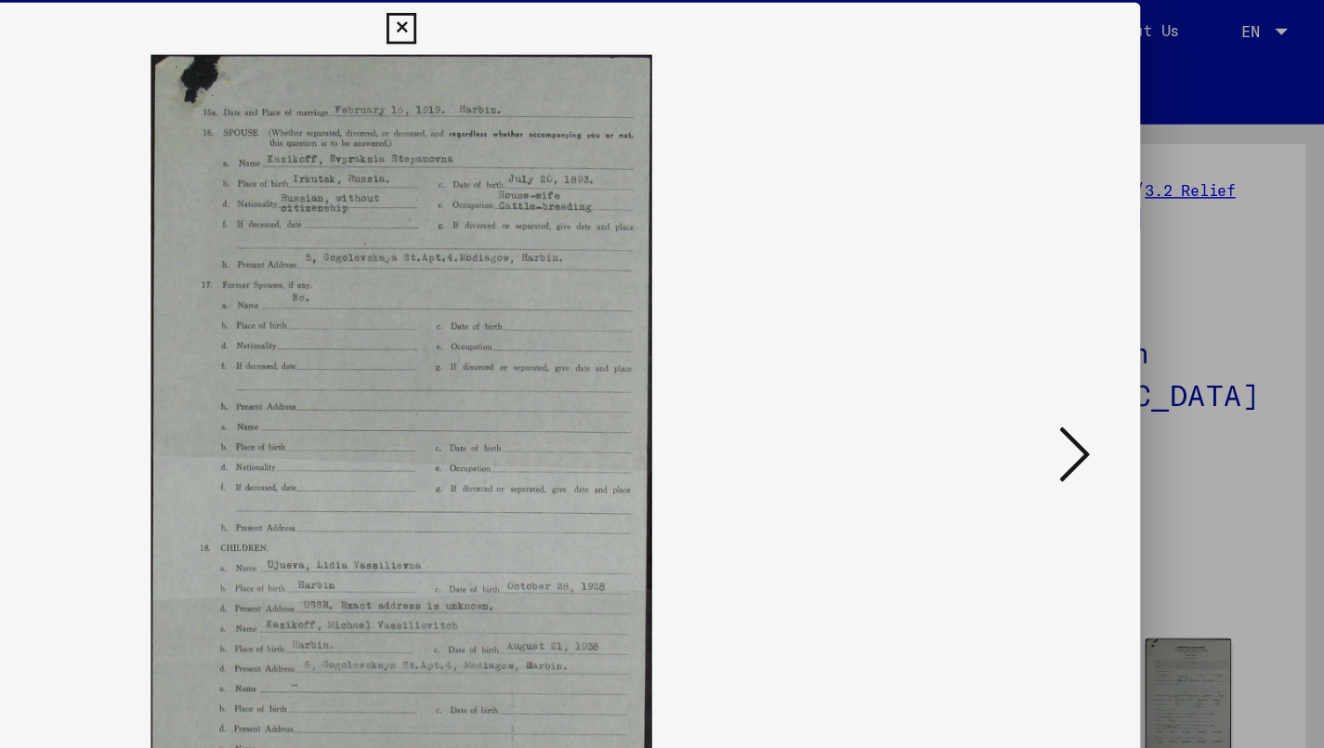
click at [1134, 340] on icon at bounding box center [1145, 326] width 22 height 45
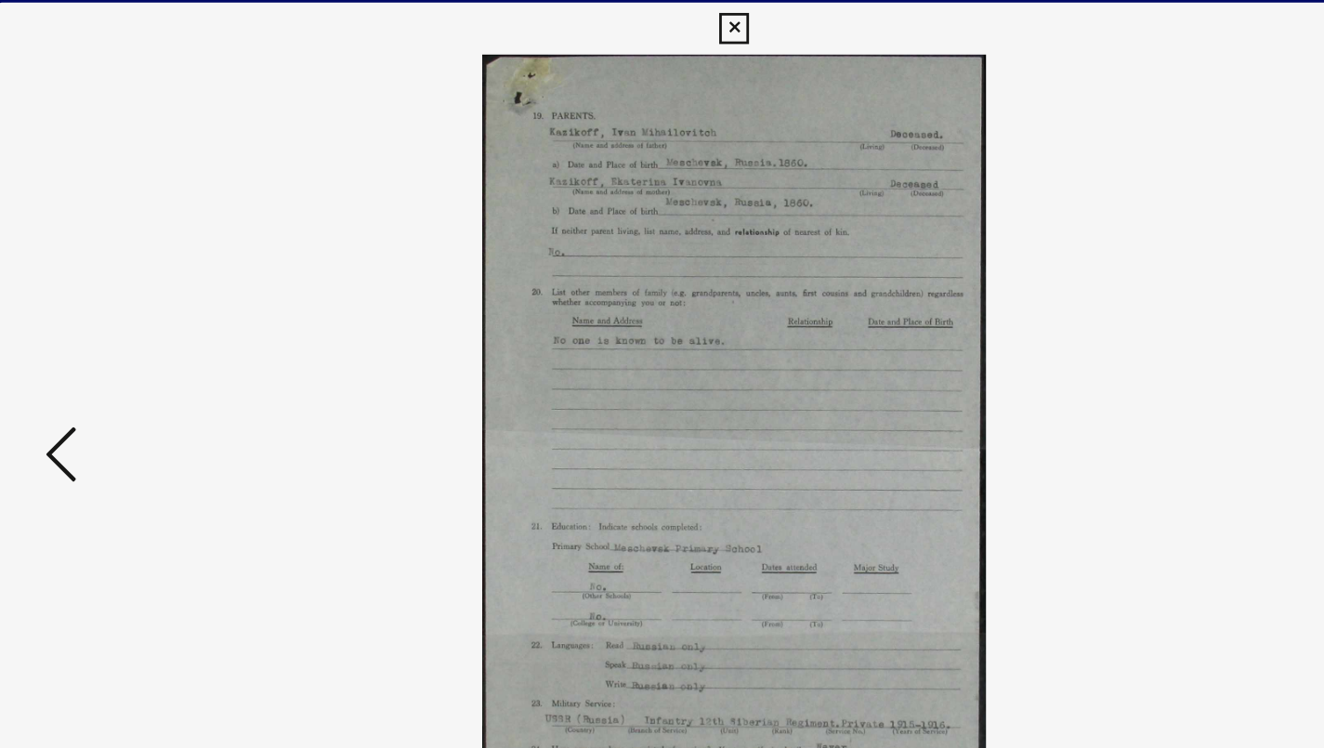
click at [163, 337] on button at bounding box center [179, 327] width 33 height 53
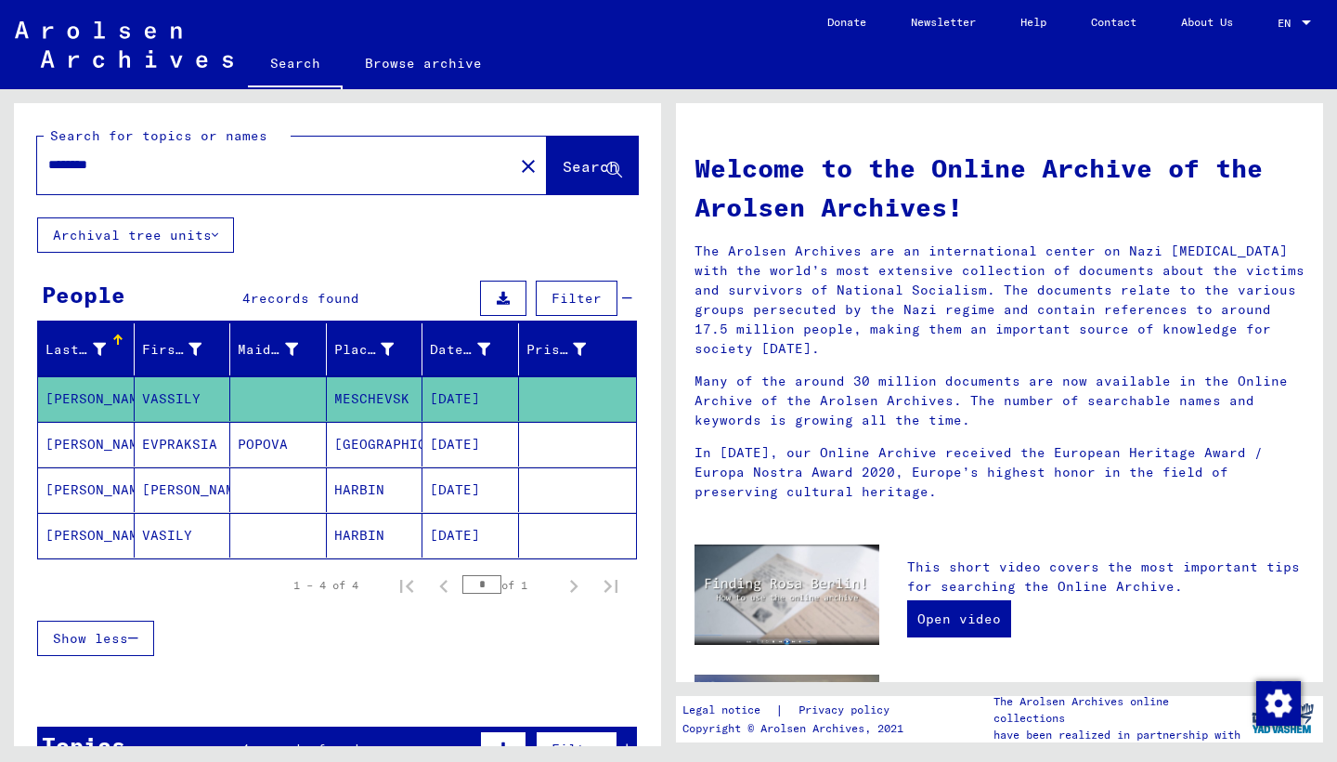
click at [163, 532] on mat-cell "VASILY" at bounding box center [183, 535] width 97 height 45
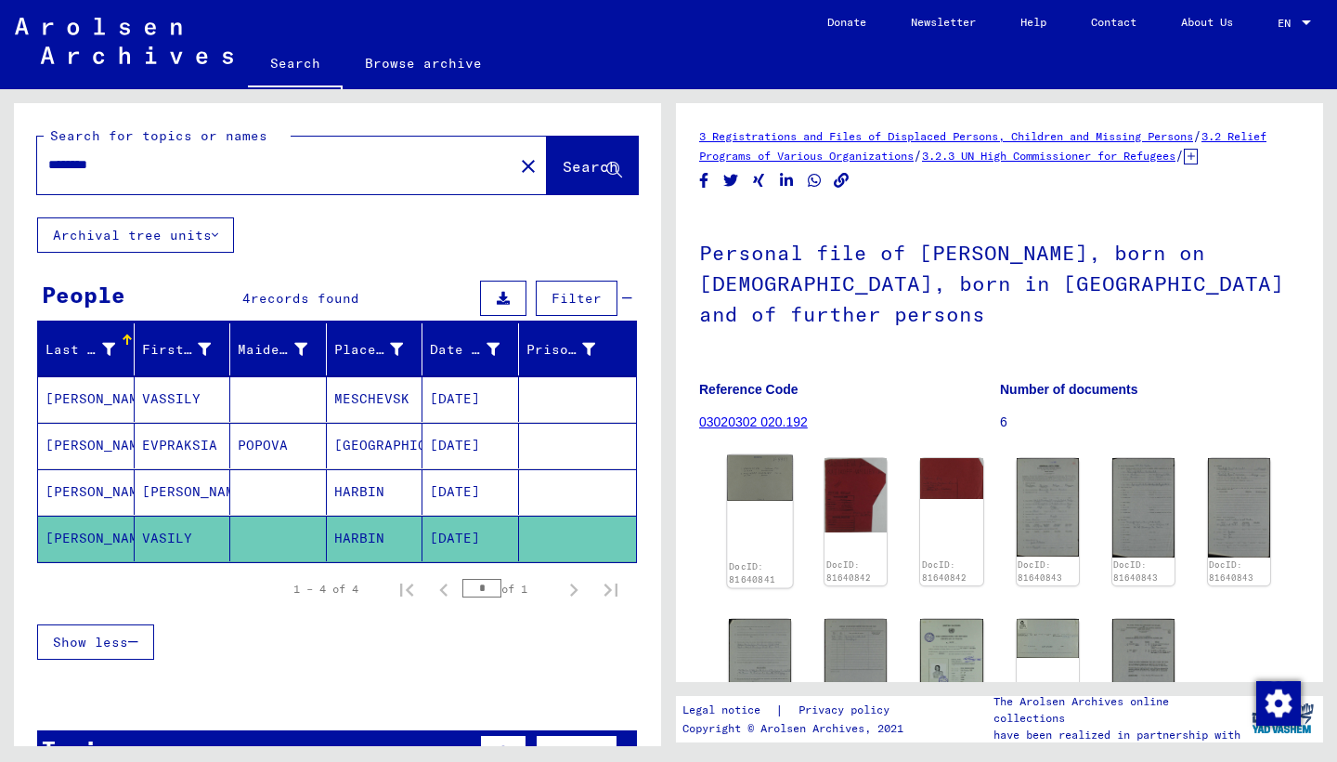
click at [753, 501] on img at bounding box center [760, 478] width 66 height 46
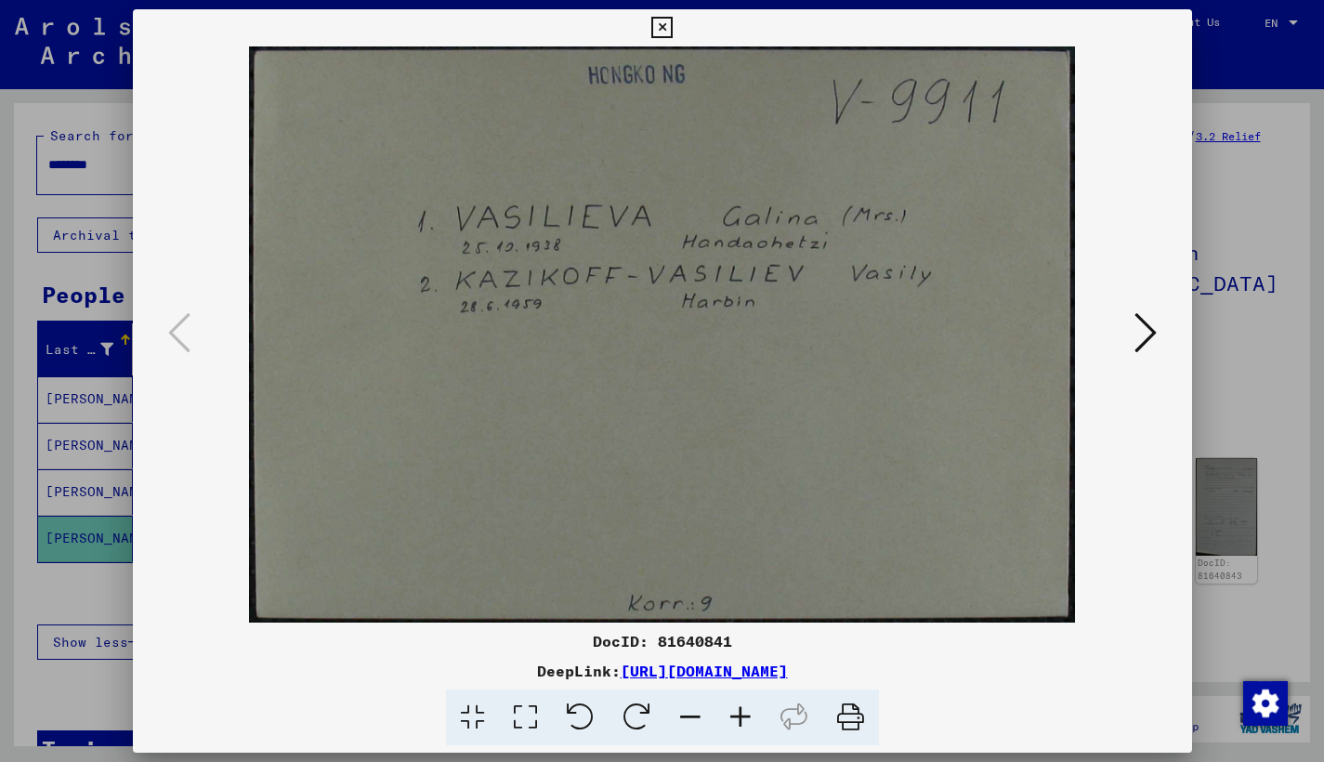
click at [1156, 341] on icon at bounding box center [1145, 332] width 22 height 45
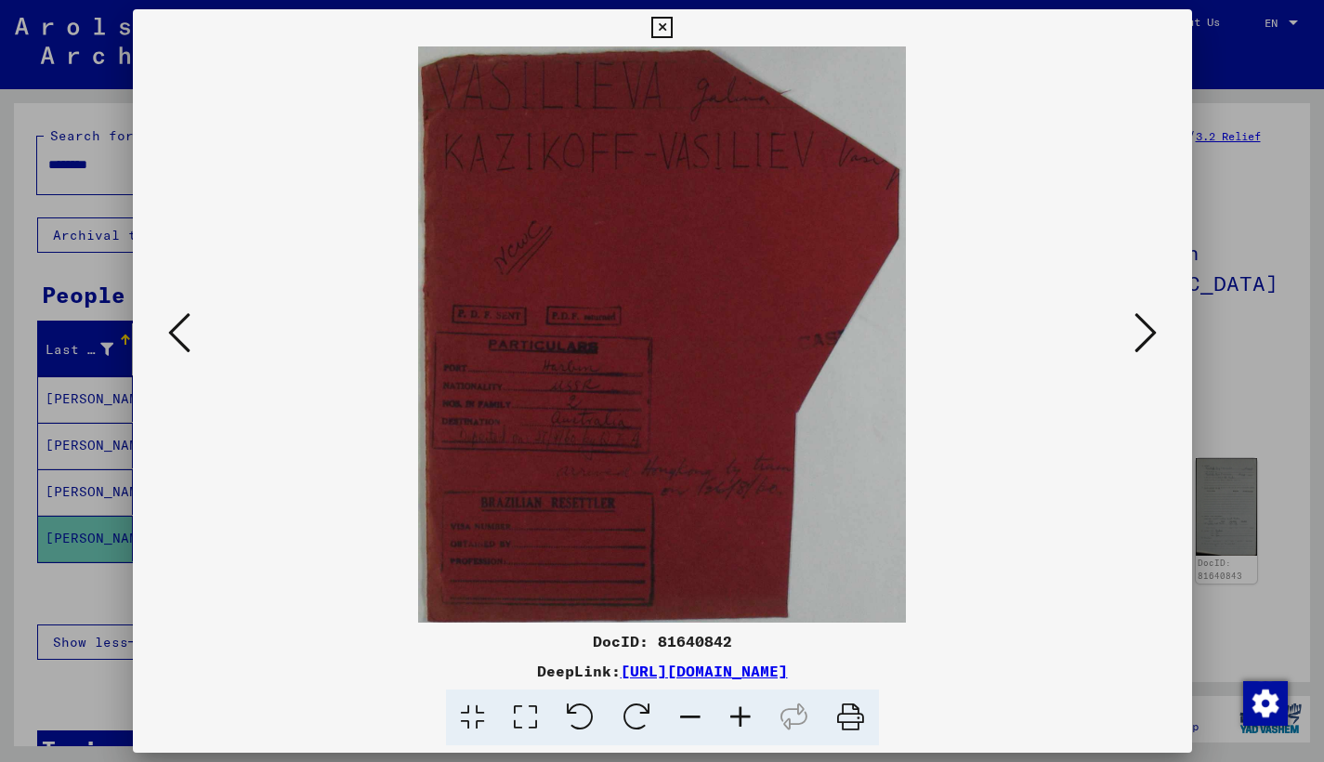
click at [1155, 341] on icon at bounding box center [1145, 332] width 22 height 45
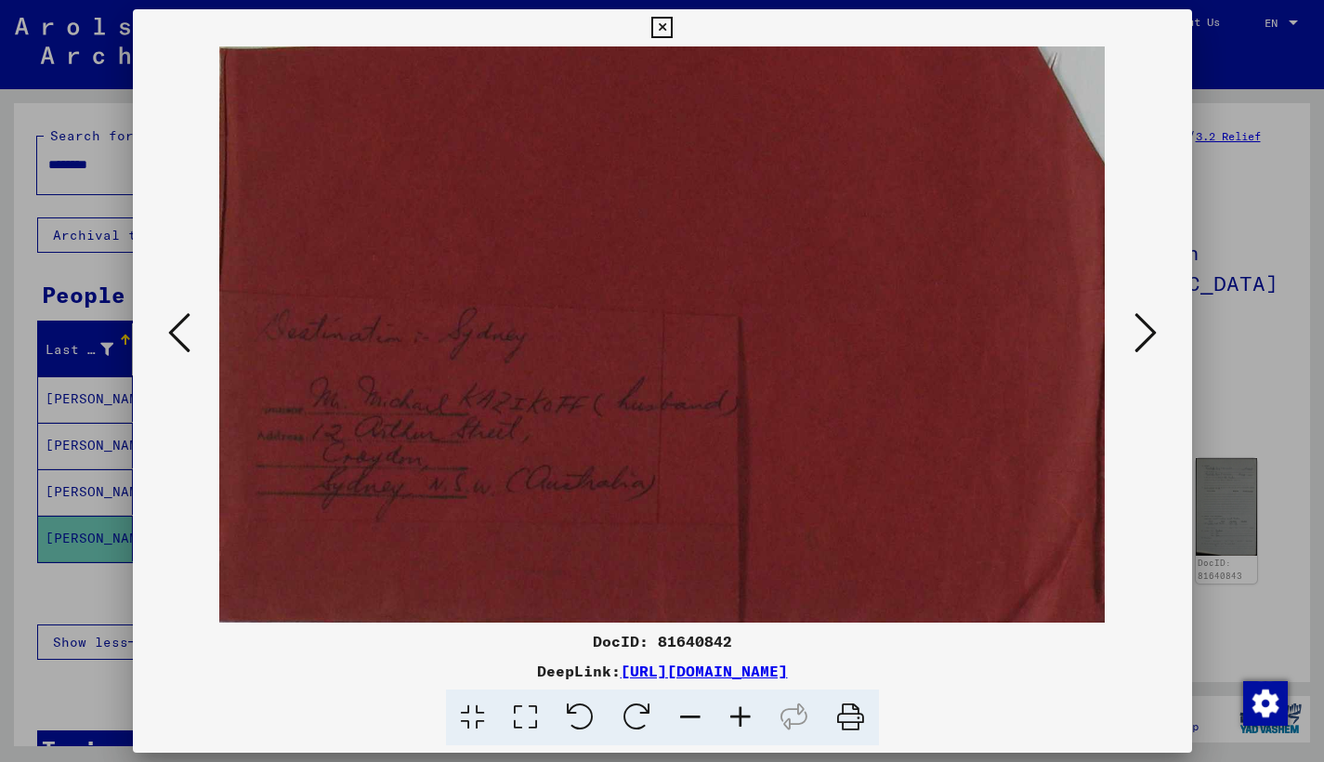
click at [1155, 342] on icon at bounding box center [1145, 332] width 22 height 45
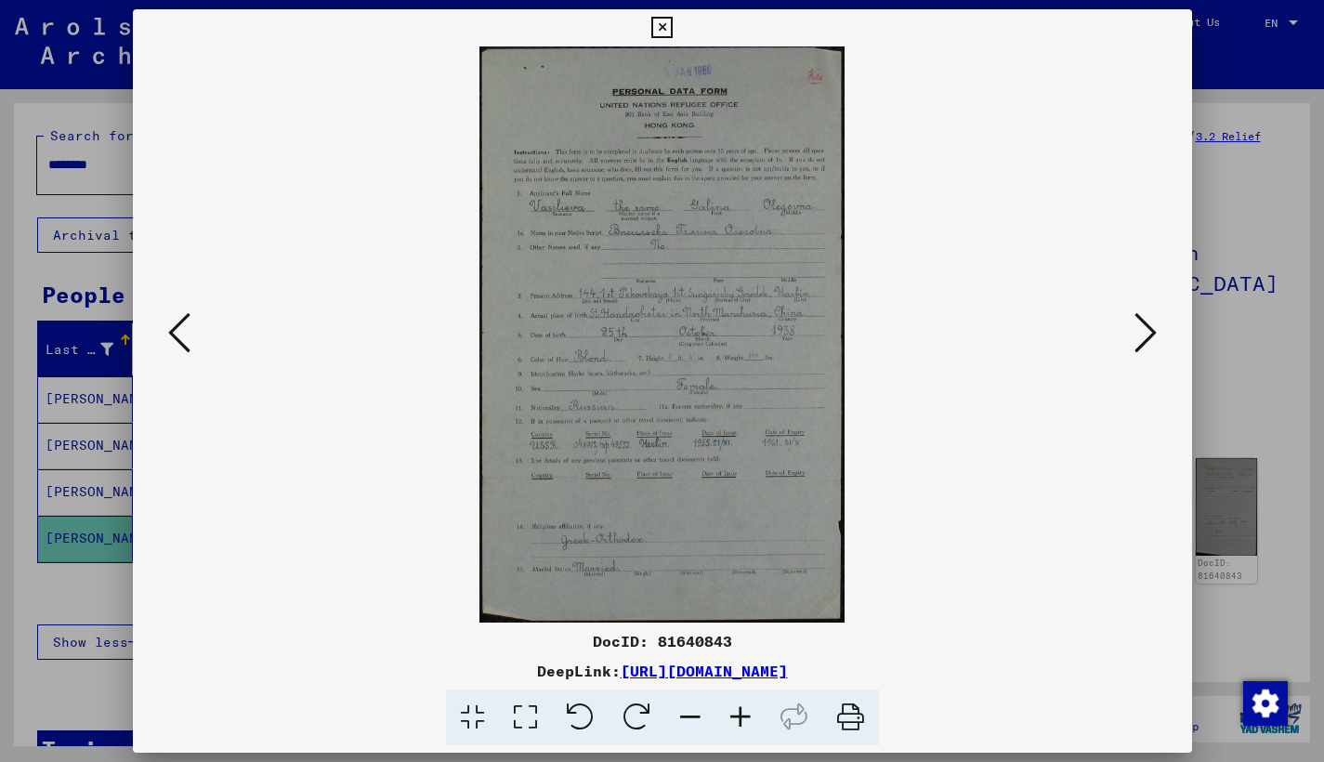
click at [1145, 333] on icon at bounding box center [1145, 332] width 22 height 45
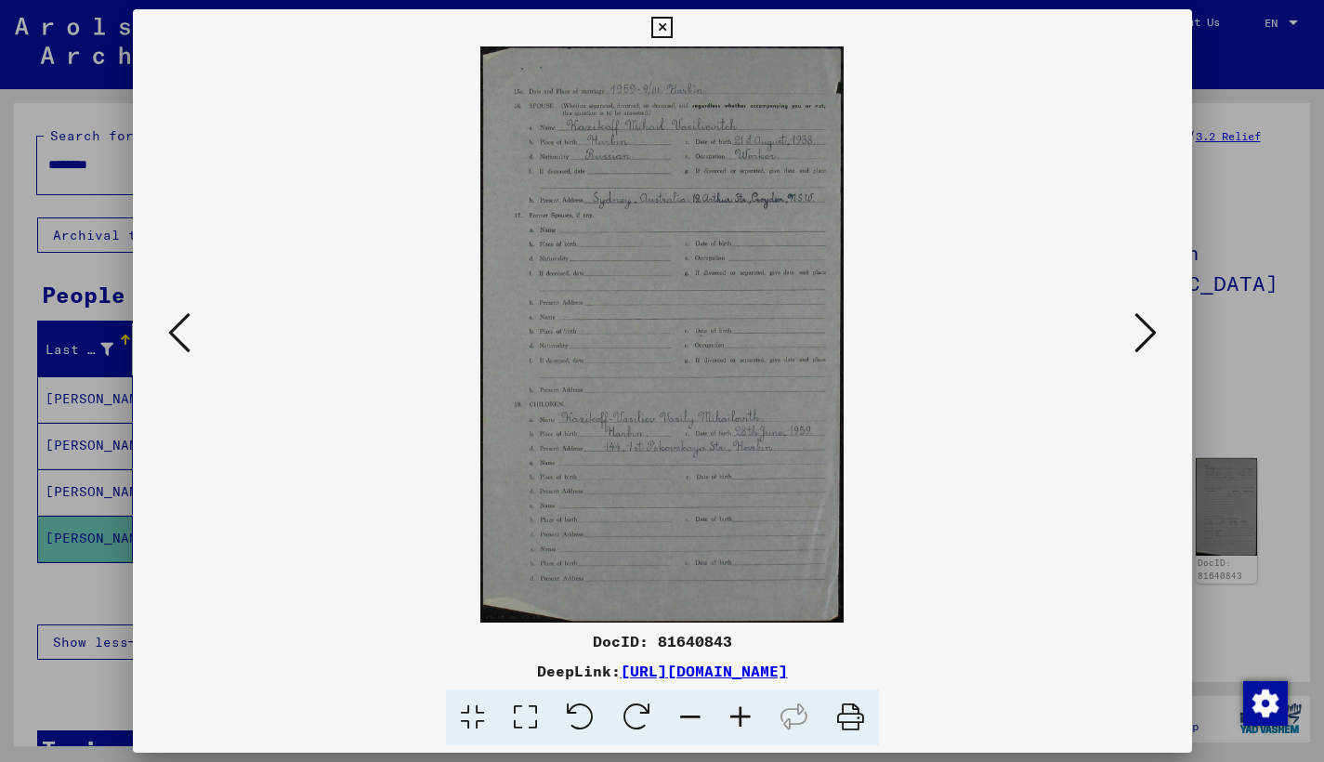
click at [1145, 333] on icon at bounding box center [1145, 332] width 22 height 45
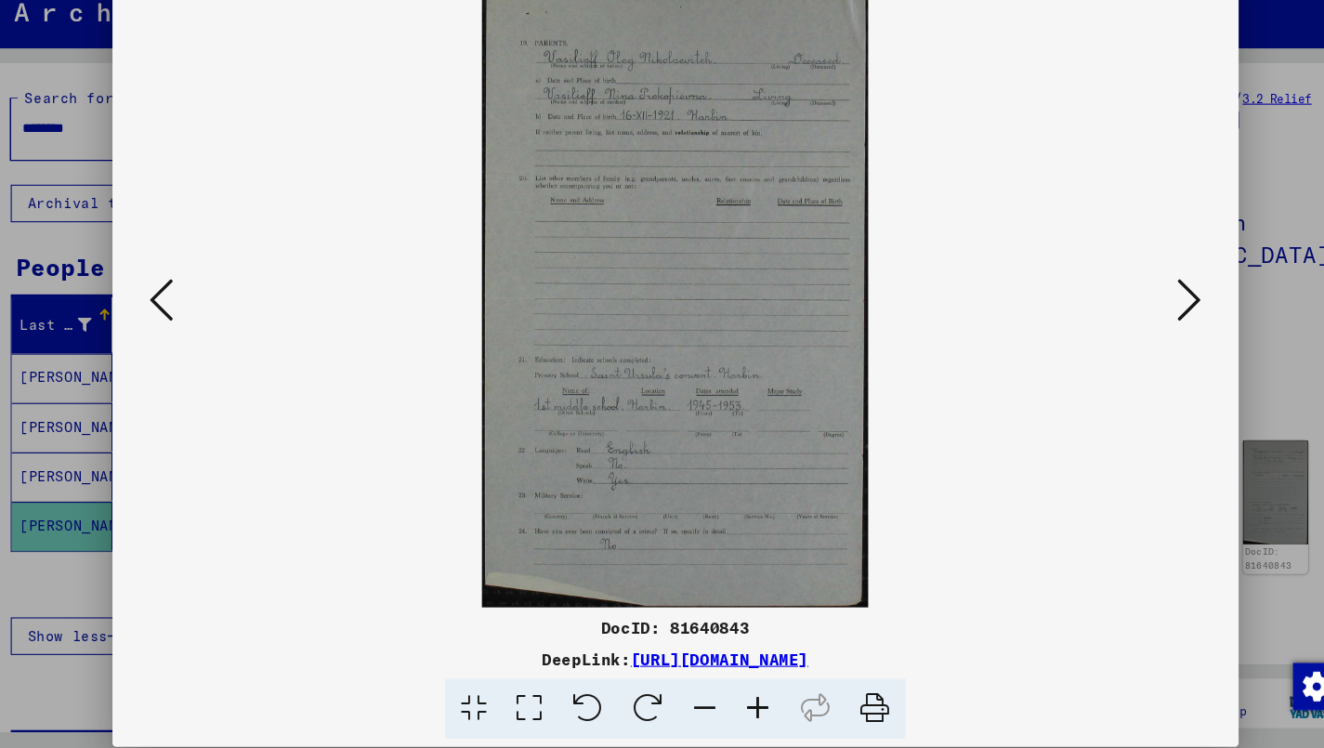
click at [1136, 301] on button at bounding box center [1144, 327] width 33 height 53
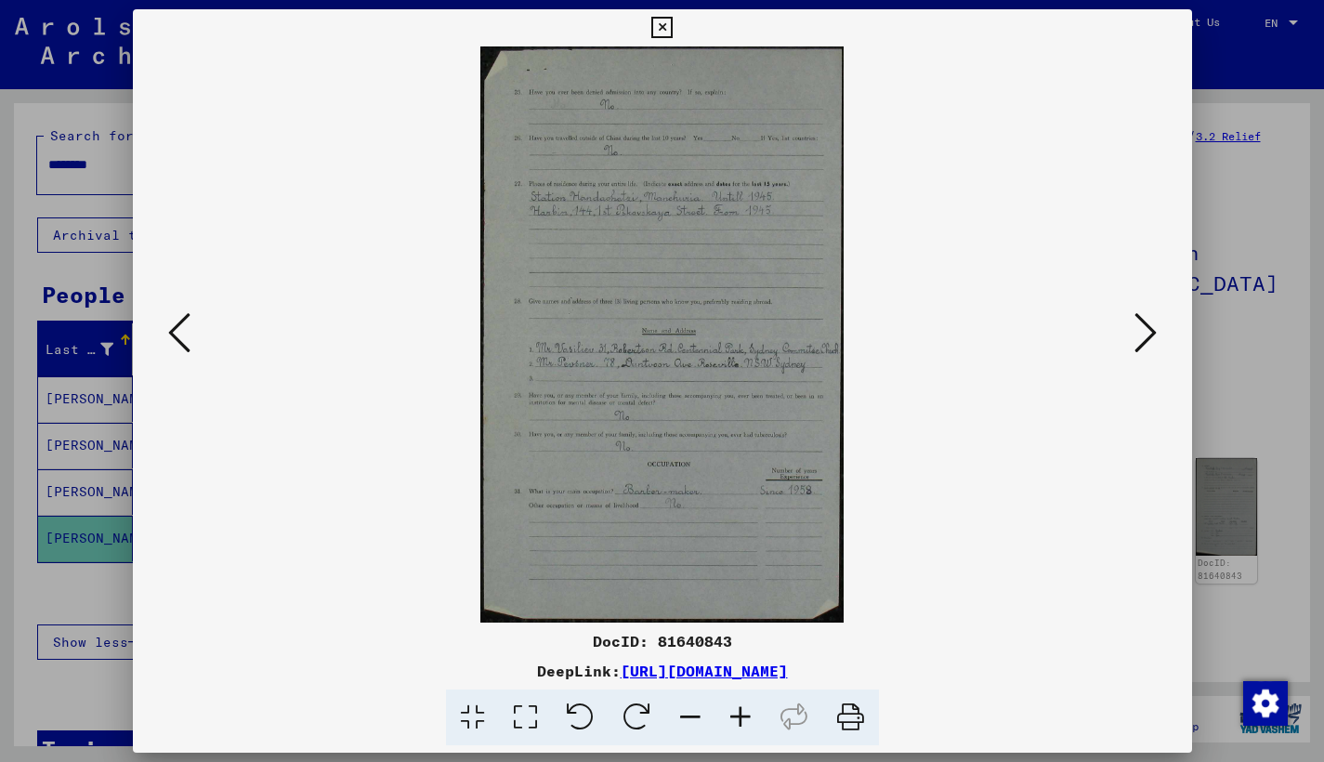
click at [1156, 329] on icon at bounding box center [1145, 332] width 22 height 45
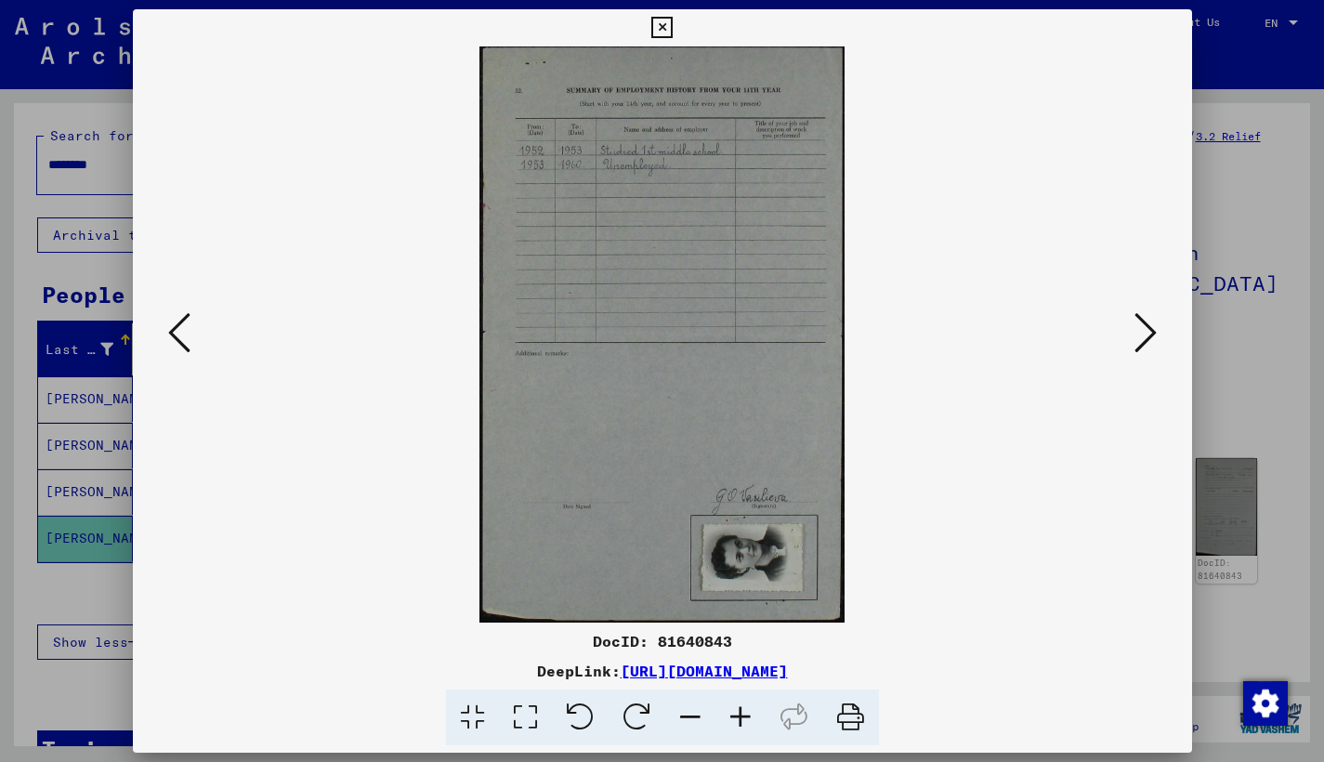
click at [1156, 329] on icon at bounding box center [1145, 332] width 22 height 45
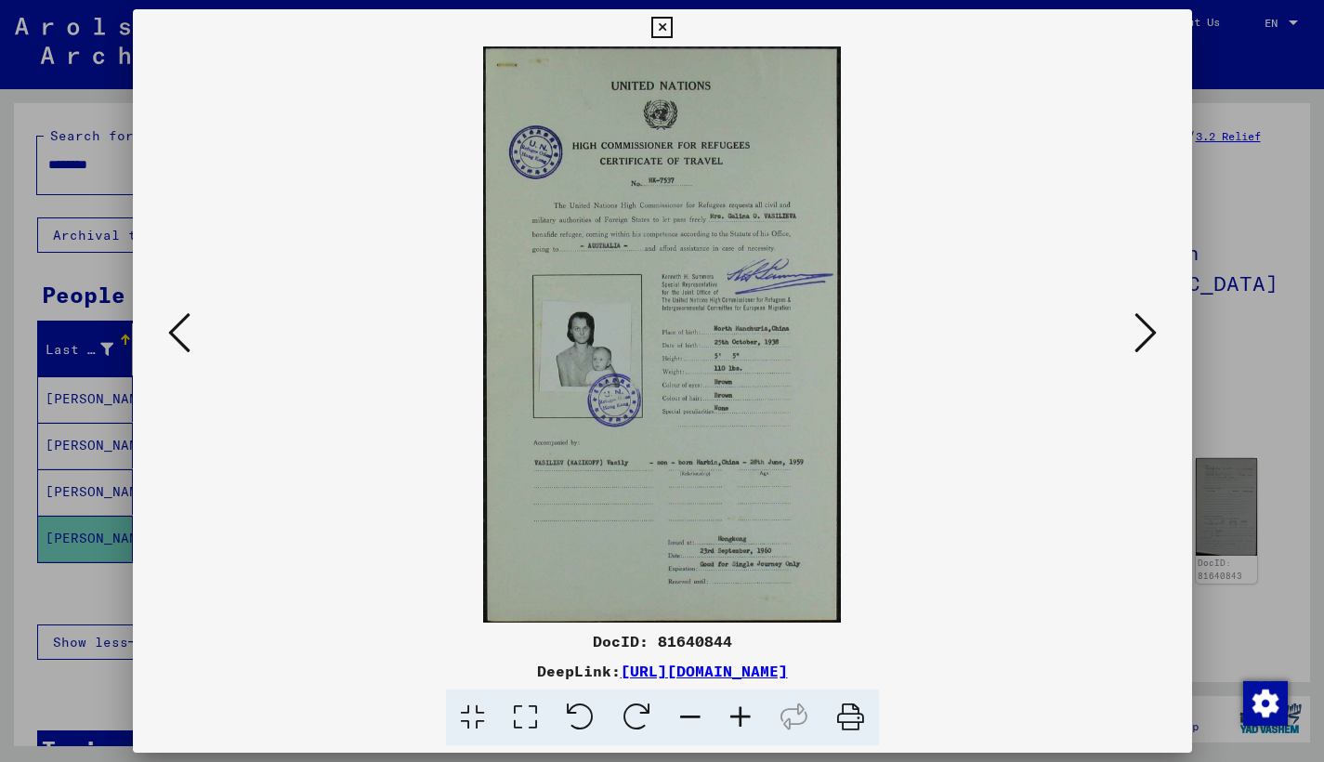
click at [1156, 329] on icon at bounding box center [1145, 332] width 22 height 45
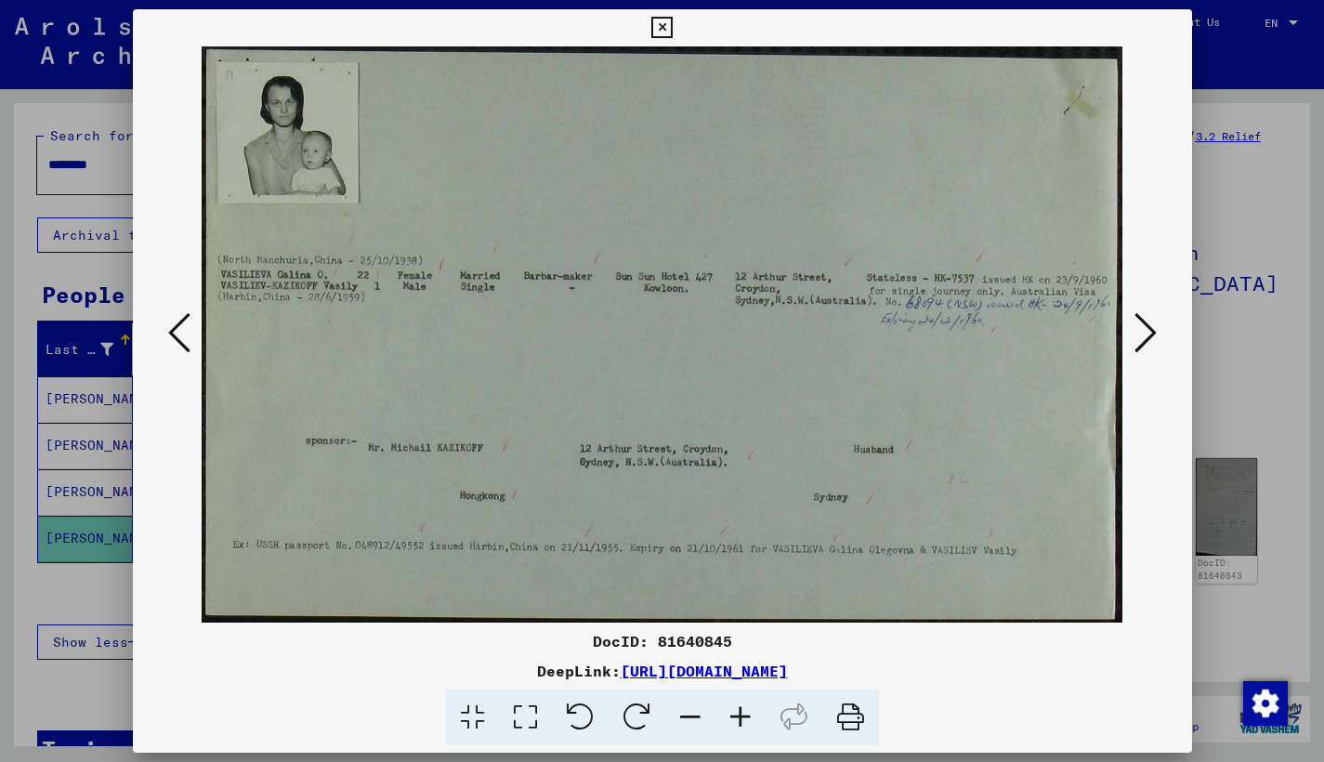
click at [1146, 338] on icon at bounding box center [1145, 332] width 22 height 45
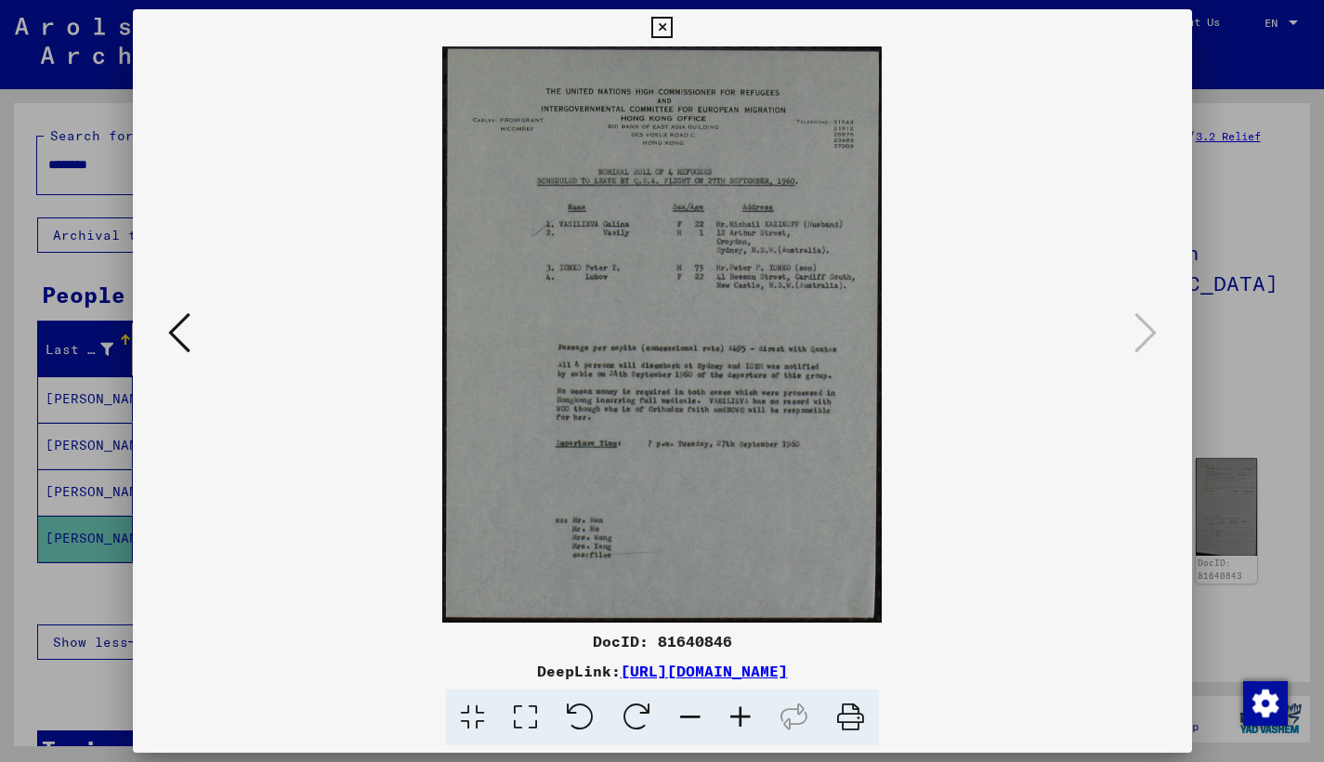
click at [181, 350] on icon at bounding box center [179, 332] width 22 height 45
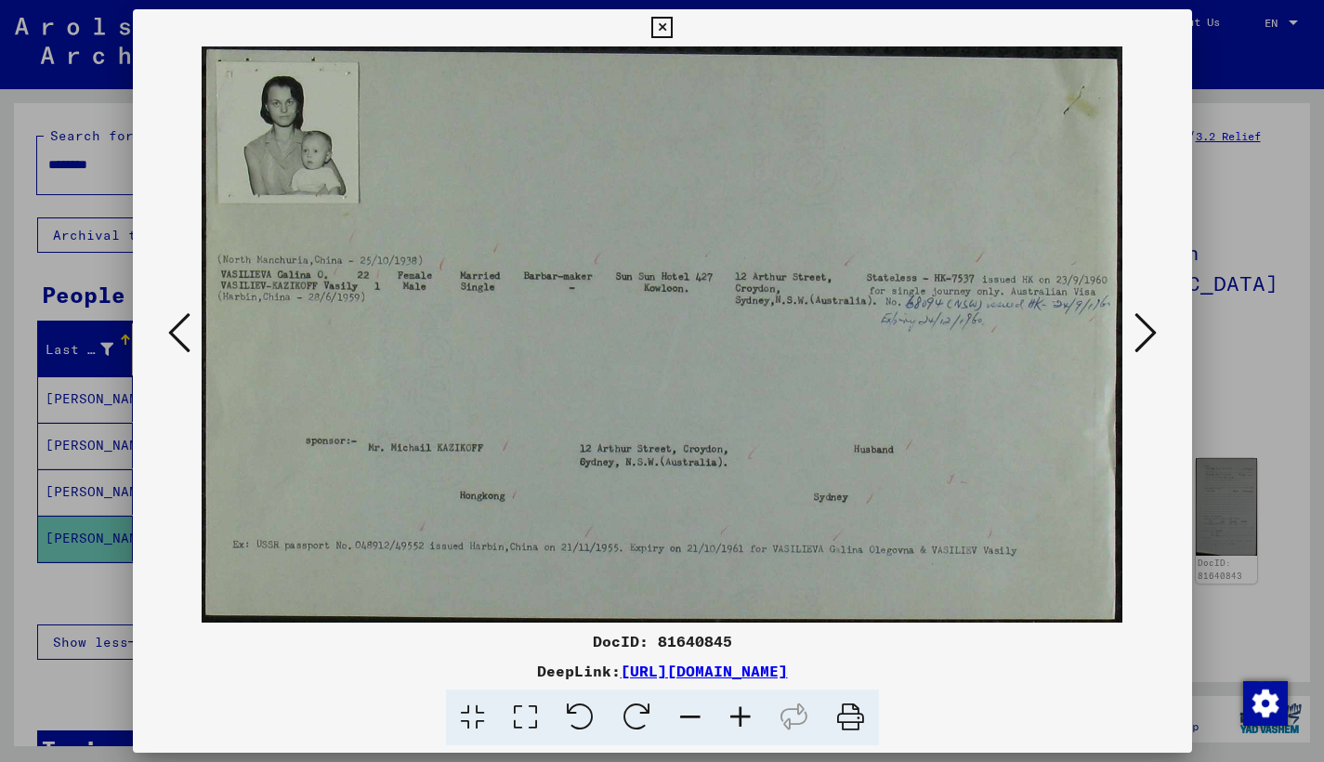
click at [181, 344] on icon at bounding box center [179, 332] width 22 height 45
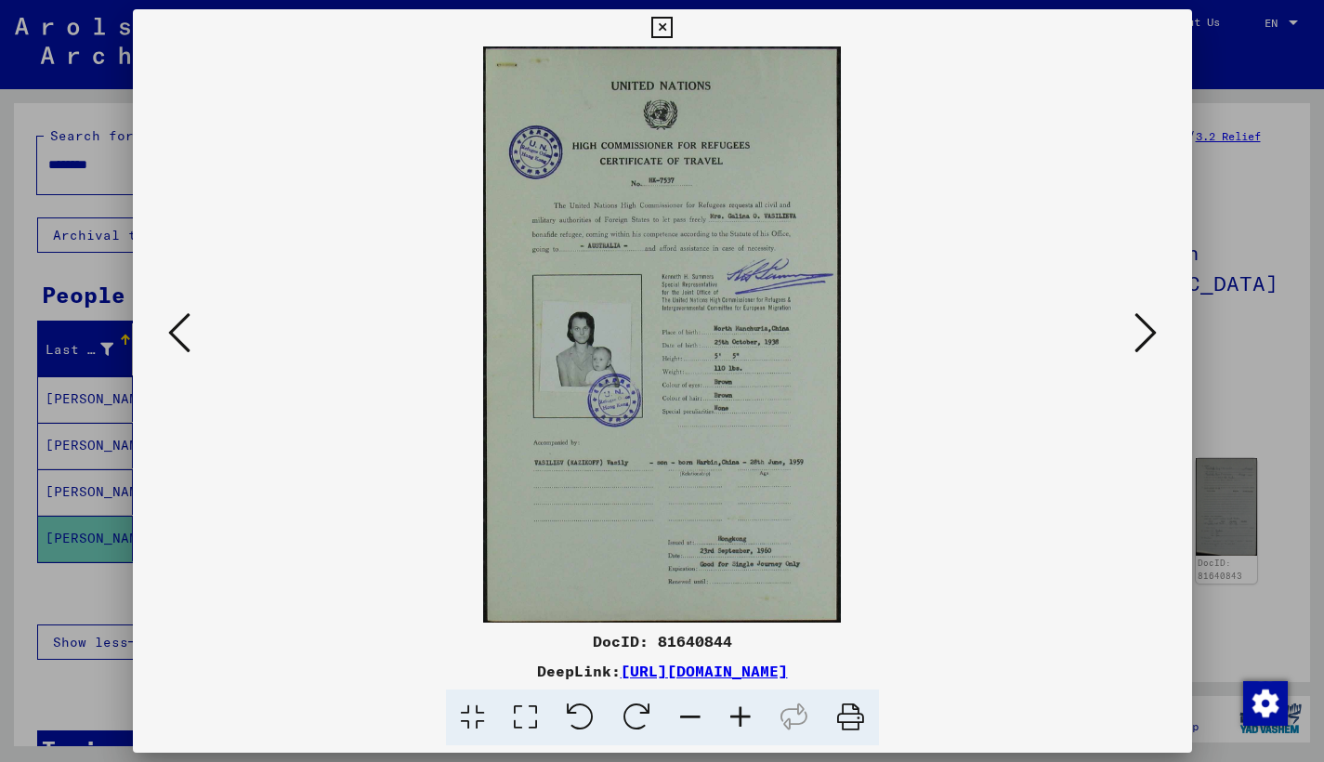
click at [181, 344] on icon at bounding box center [179, 332] width 22 height 45
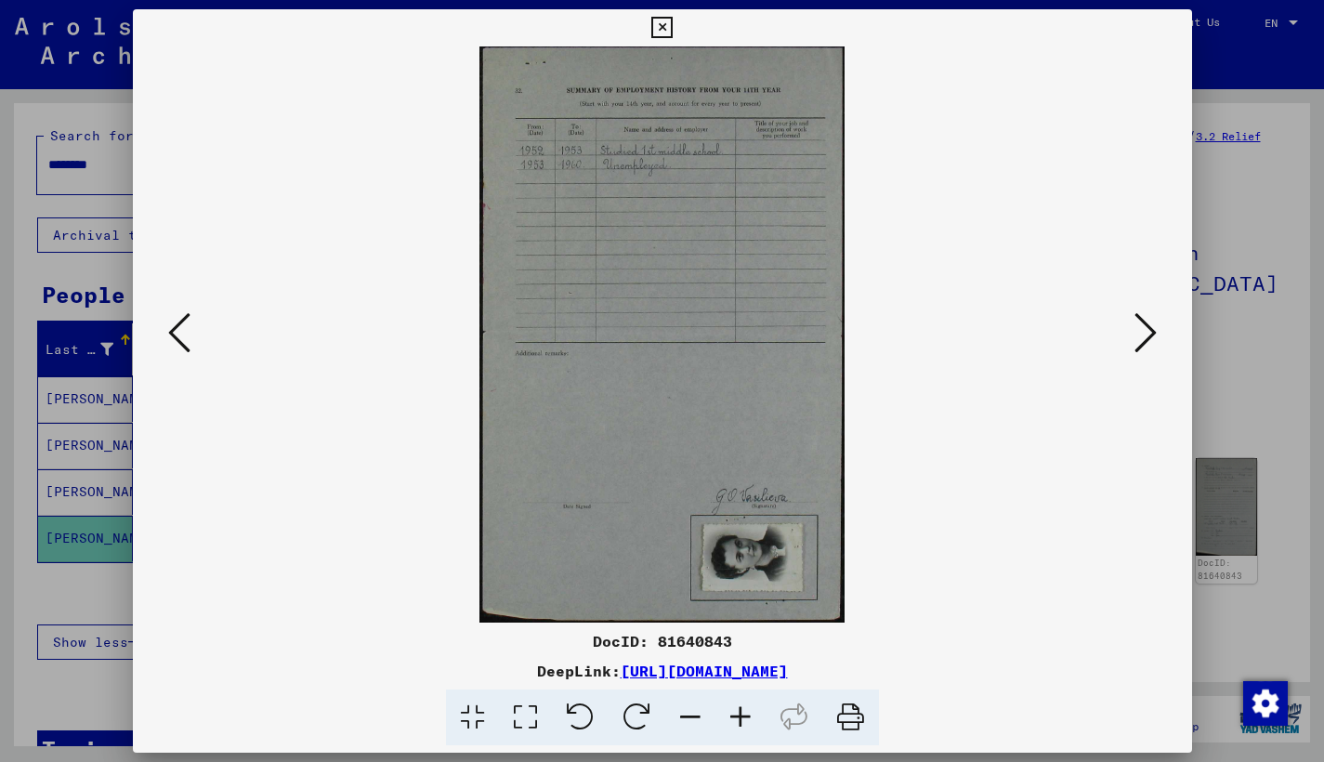
click at [181, 344] on icon at bounding box center [179, 332] width 22 height 45
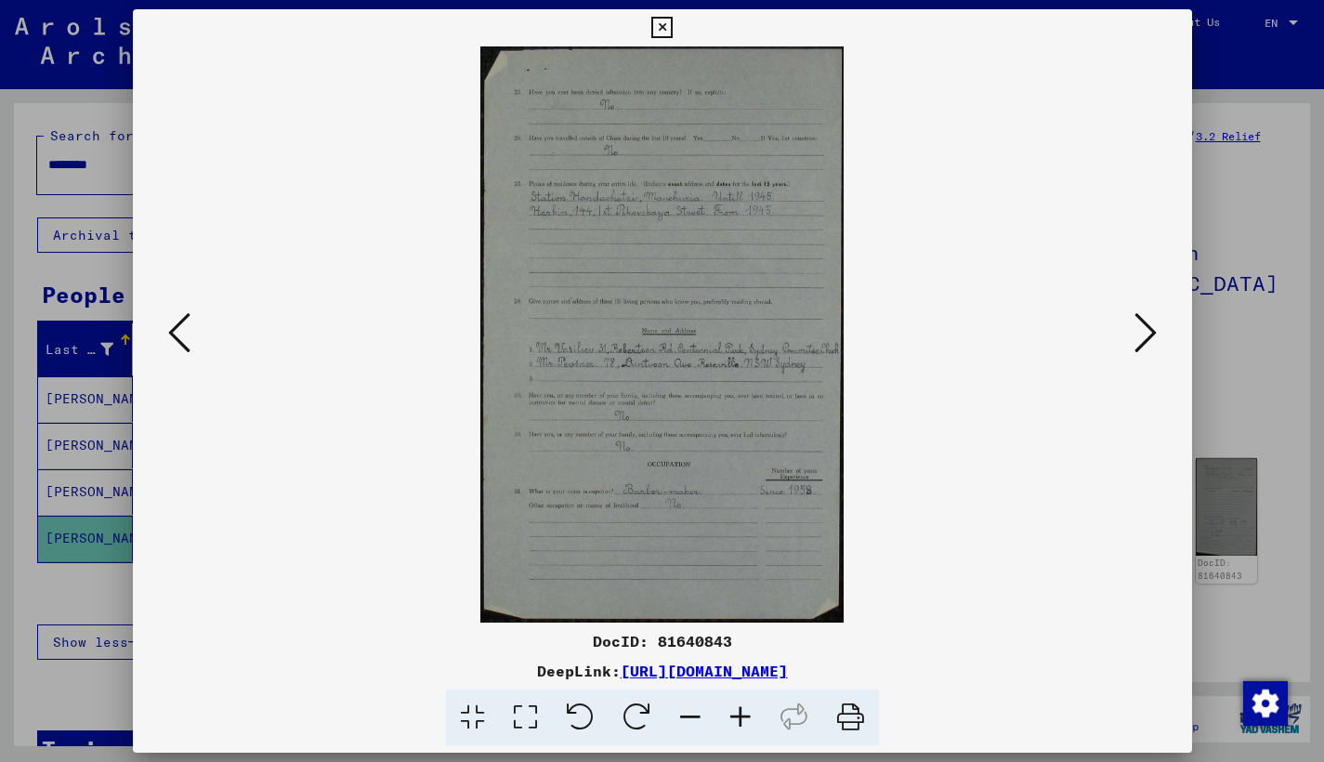
click at [181, 344] on icon at bounding box center [179, 332] width 22 height 45
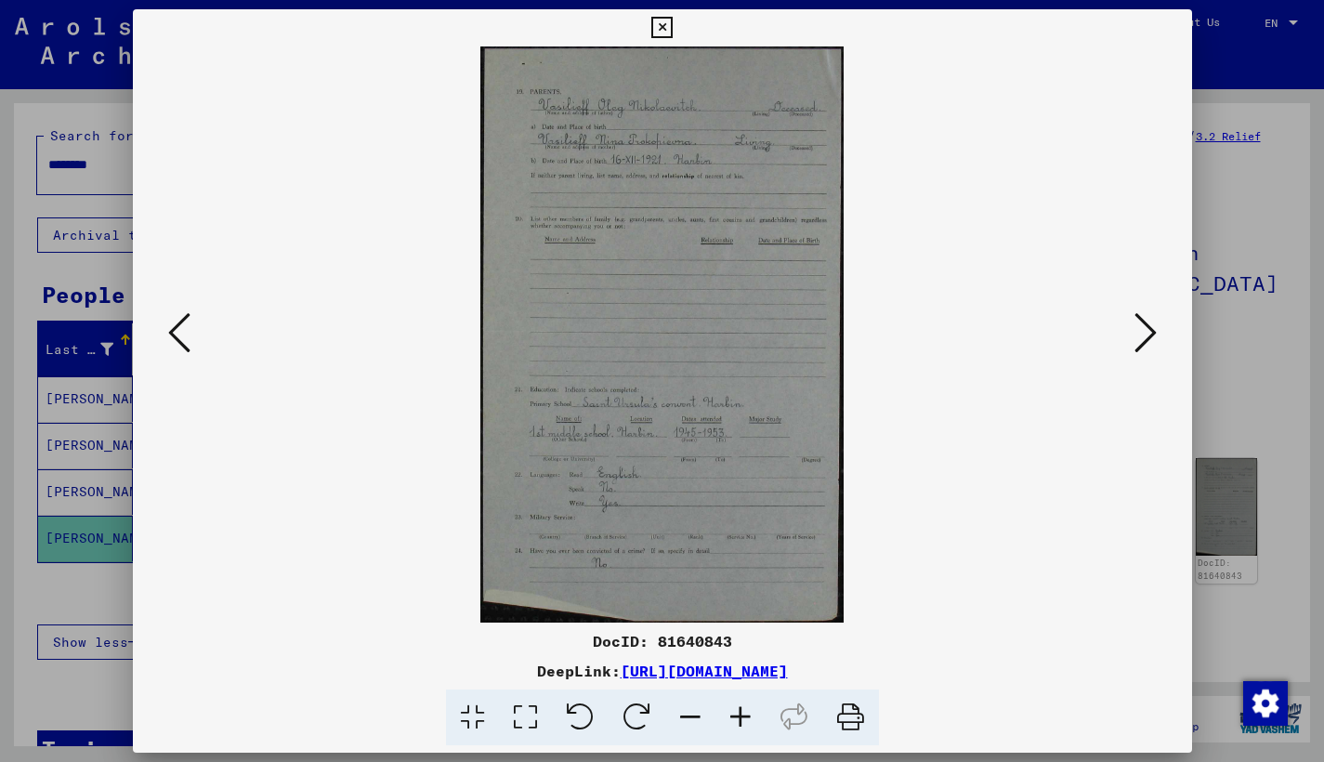
click at [181, 344] on icon at bounding box center [179, 332] width 22 height 45
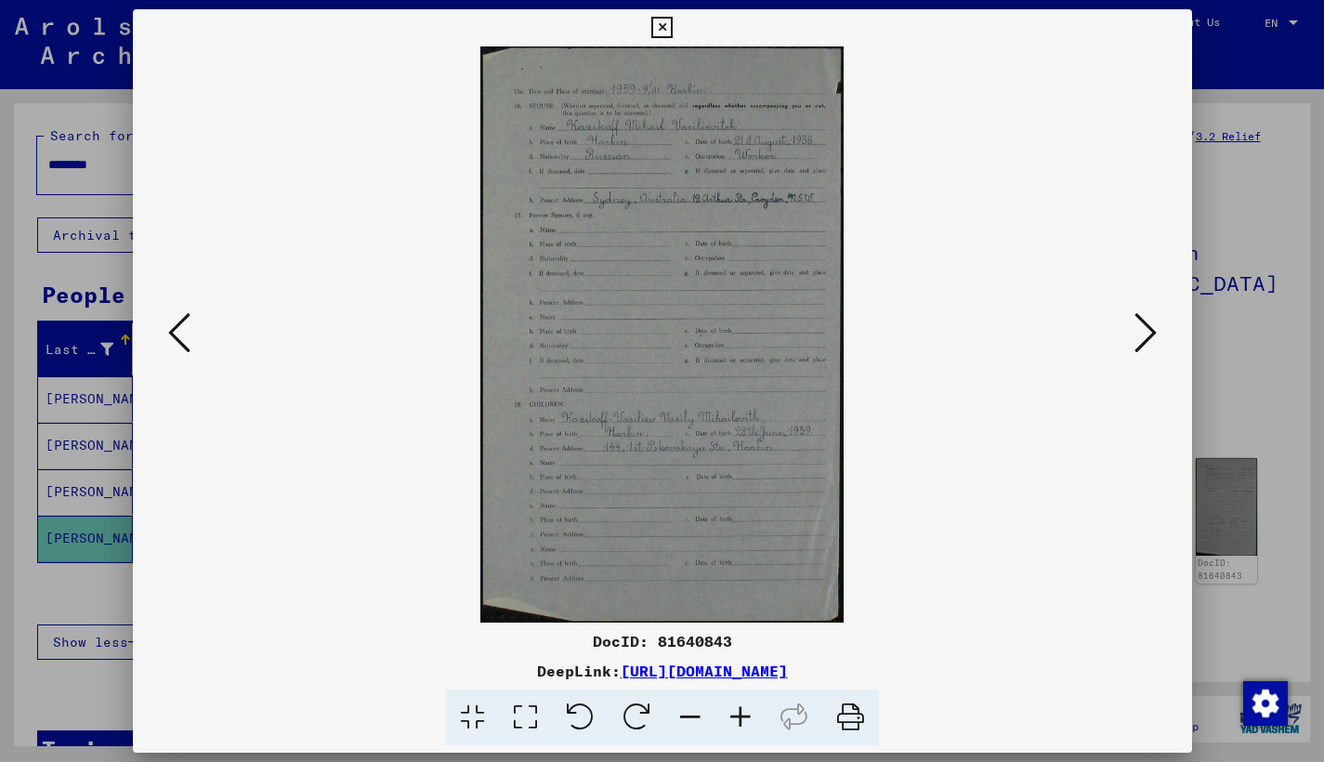
click at [181, 344] on icon at bounding box center [179, 332] width 22 height 45
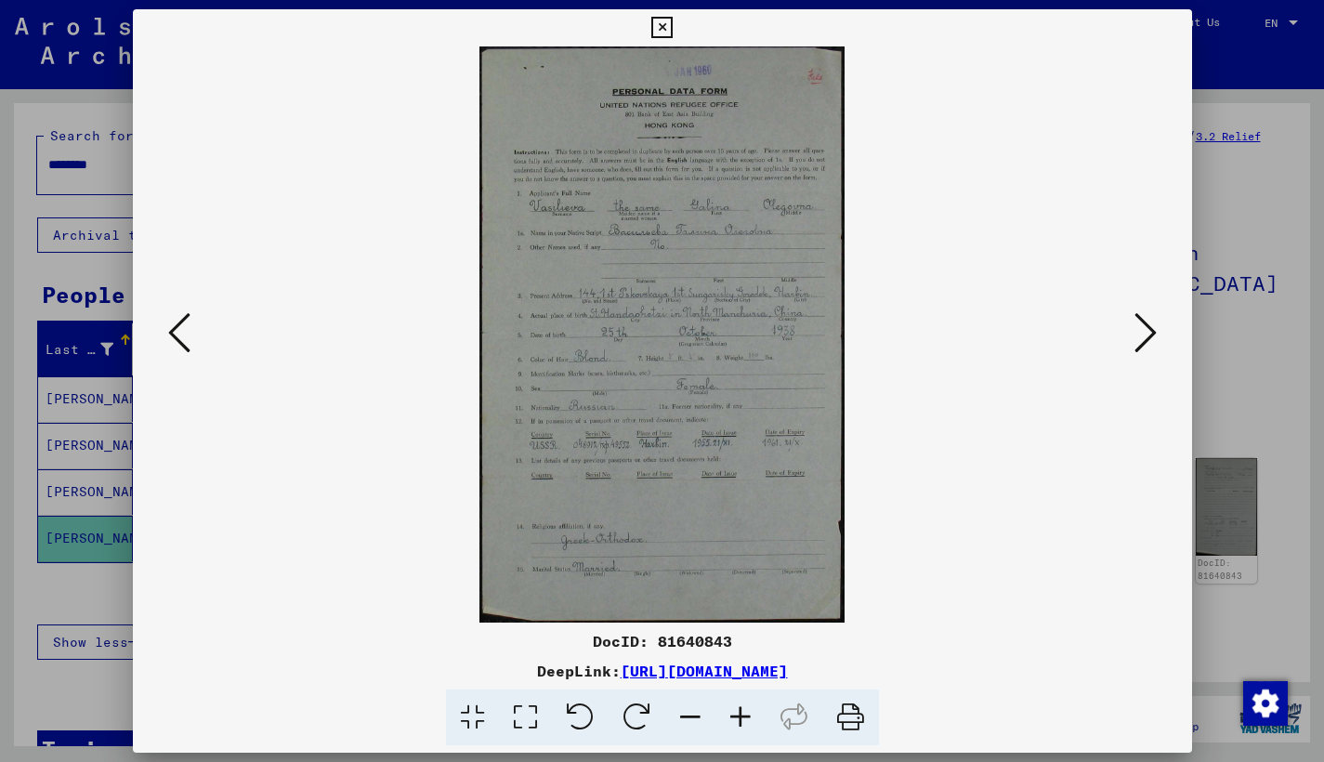
click at [181, 344] on icon at bounding box center [179, 332] width 22 height 45
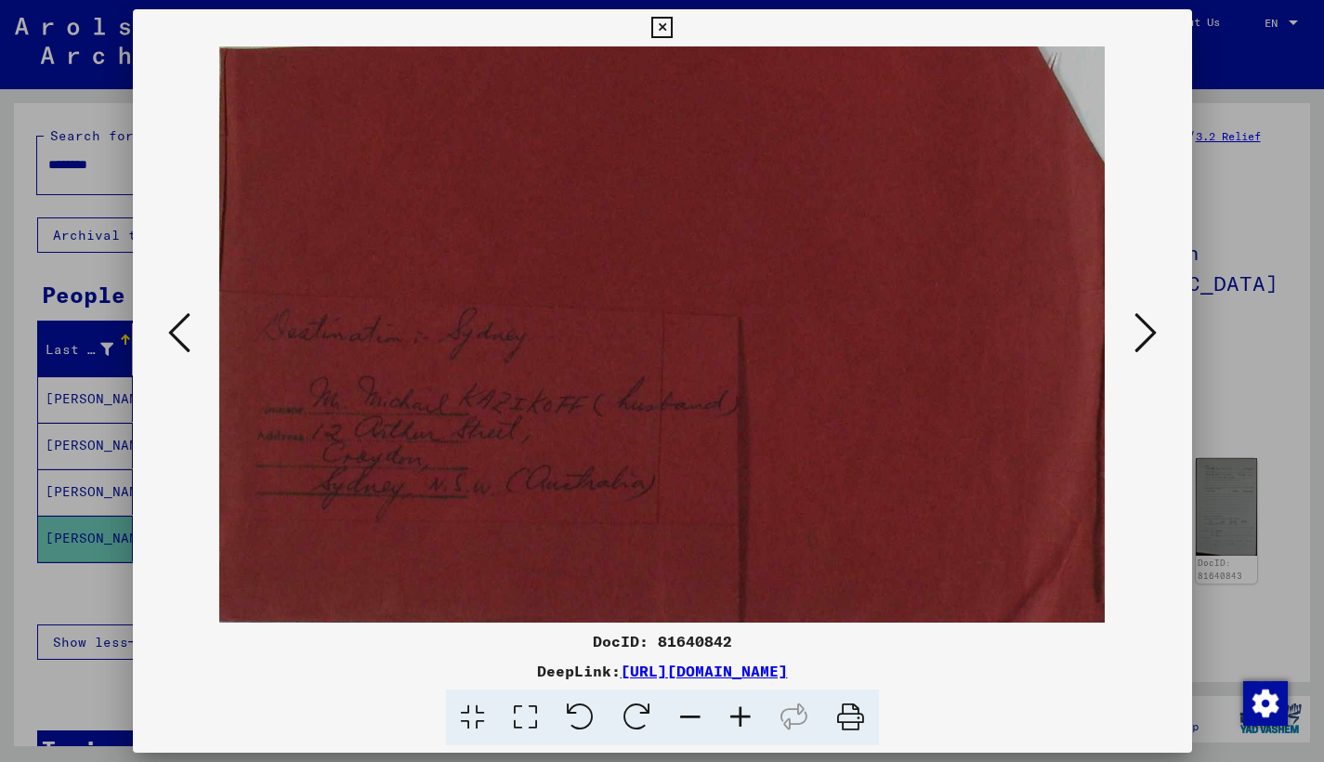
click at [181, 344] on icon at bounding box center [179, 332] width 22 height 45
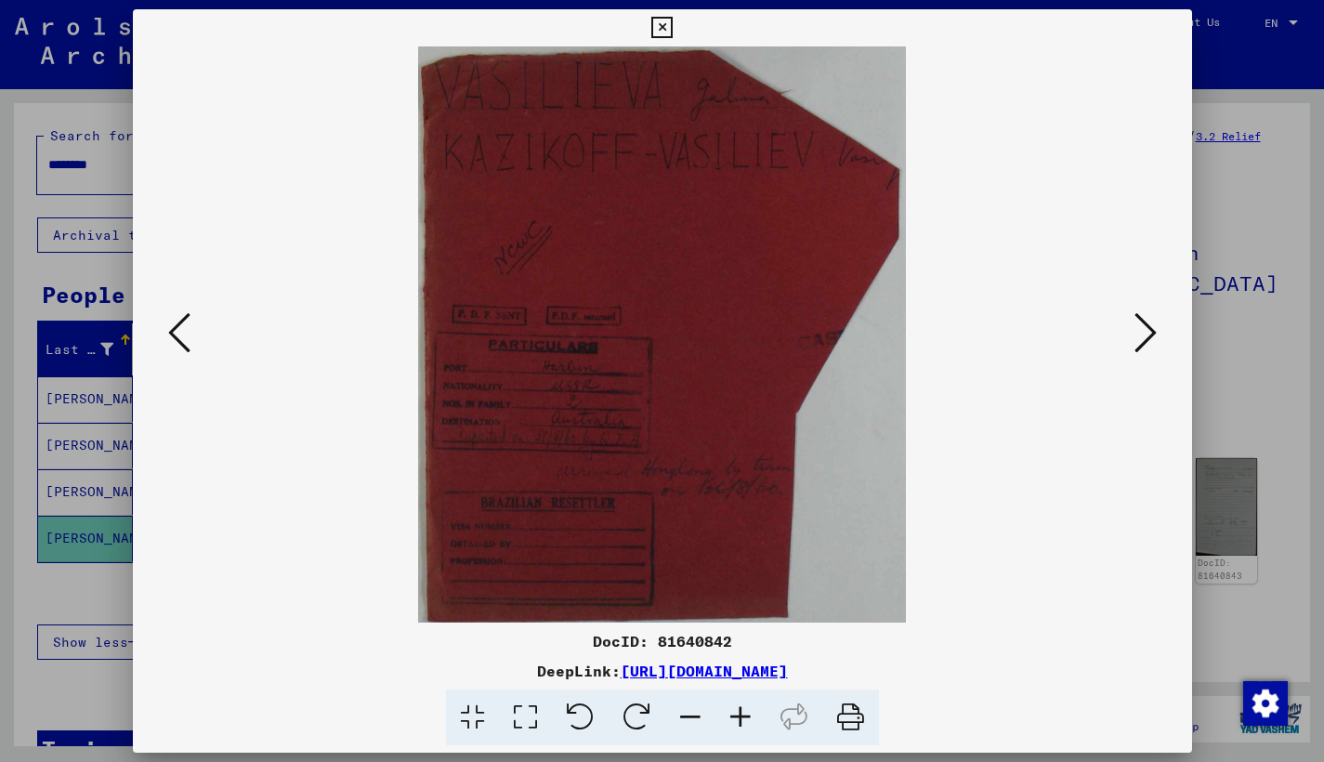
click at [181, 344] on icon at bounding box center [179, 332] width 22 height 45
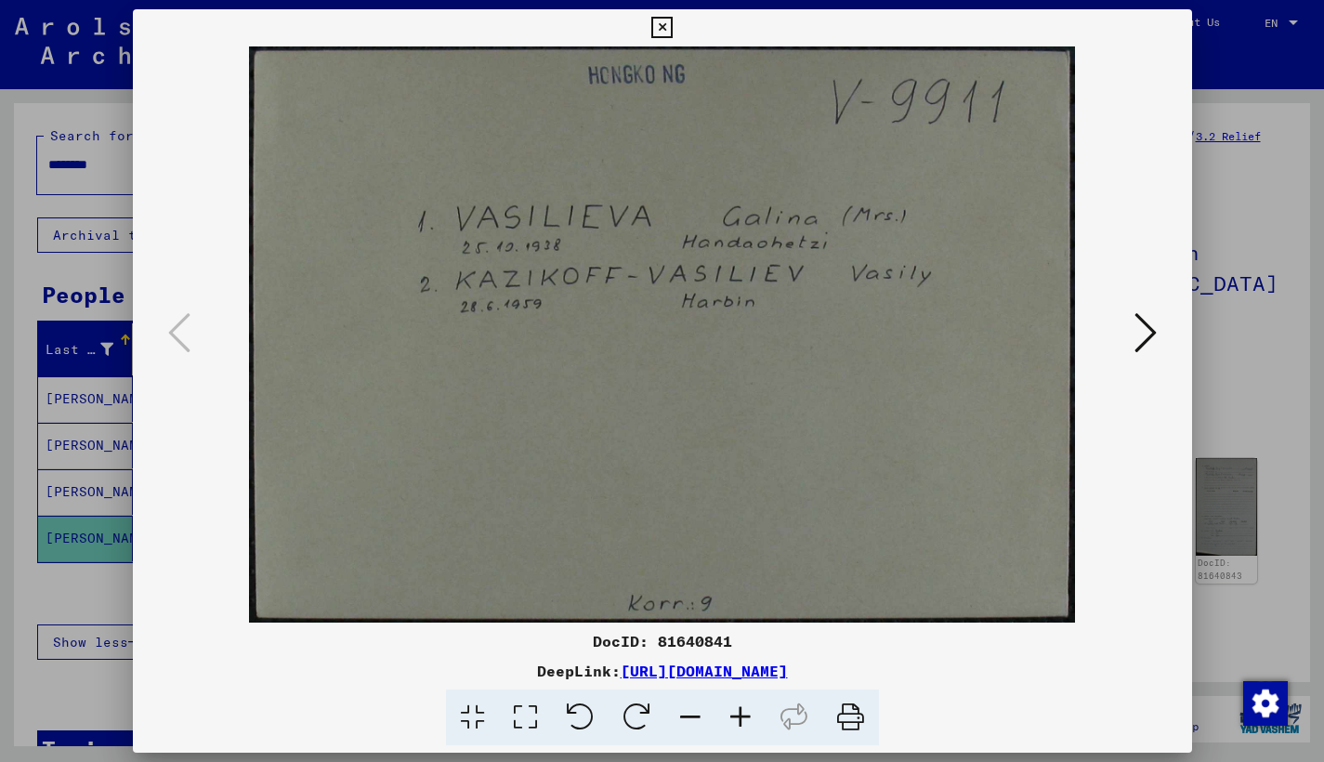
click at [672, 28] on icon at bounding box center [661, 28] width 21 height 22
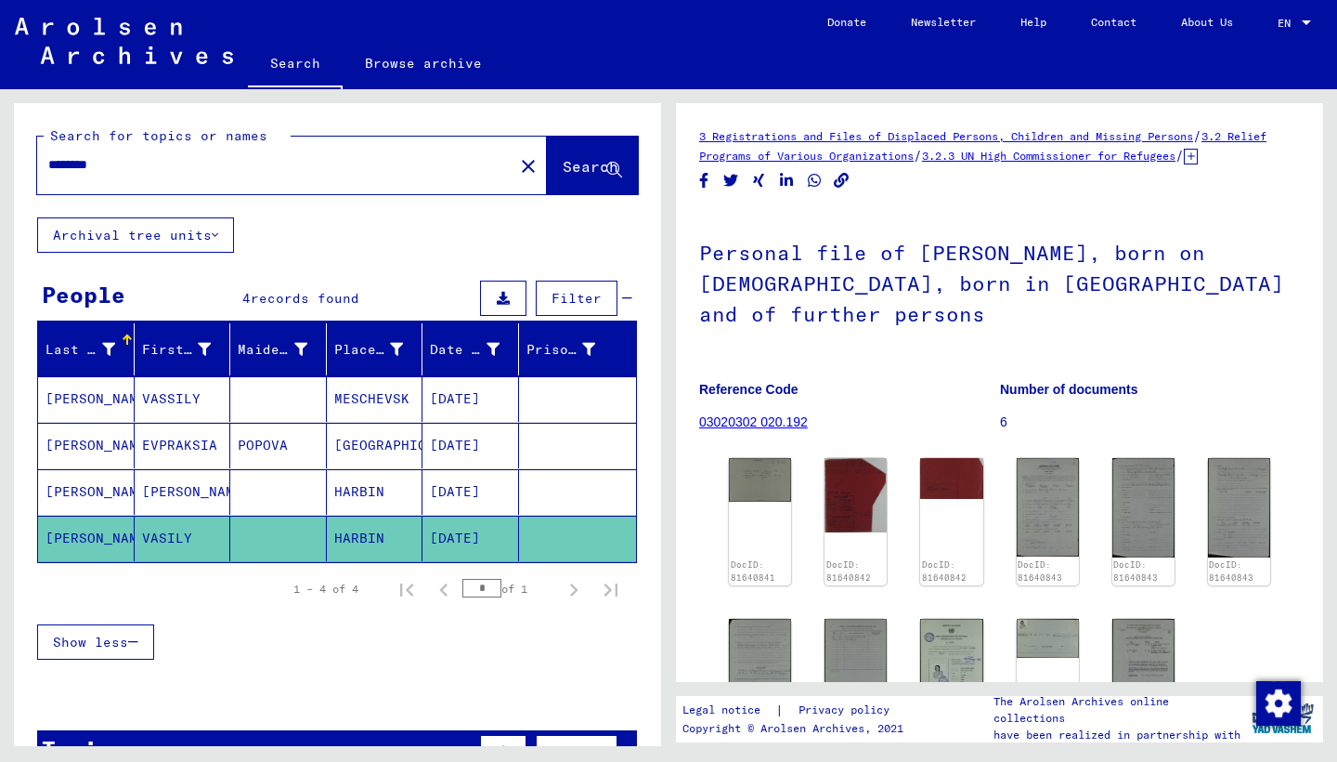
click at [142, 168] on input "********" at bounding box center [275, 165] width 454 height 20
click at [212, 443] on mat-cell "EVPRAKSIA" at bounding box center [183, 446] width 97 height 46
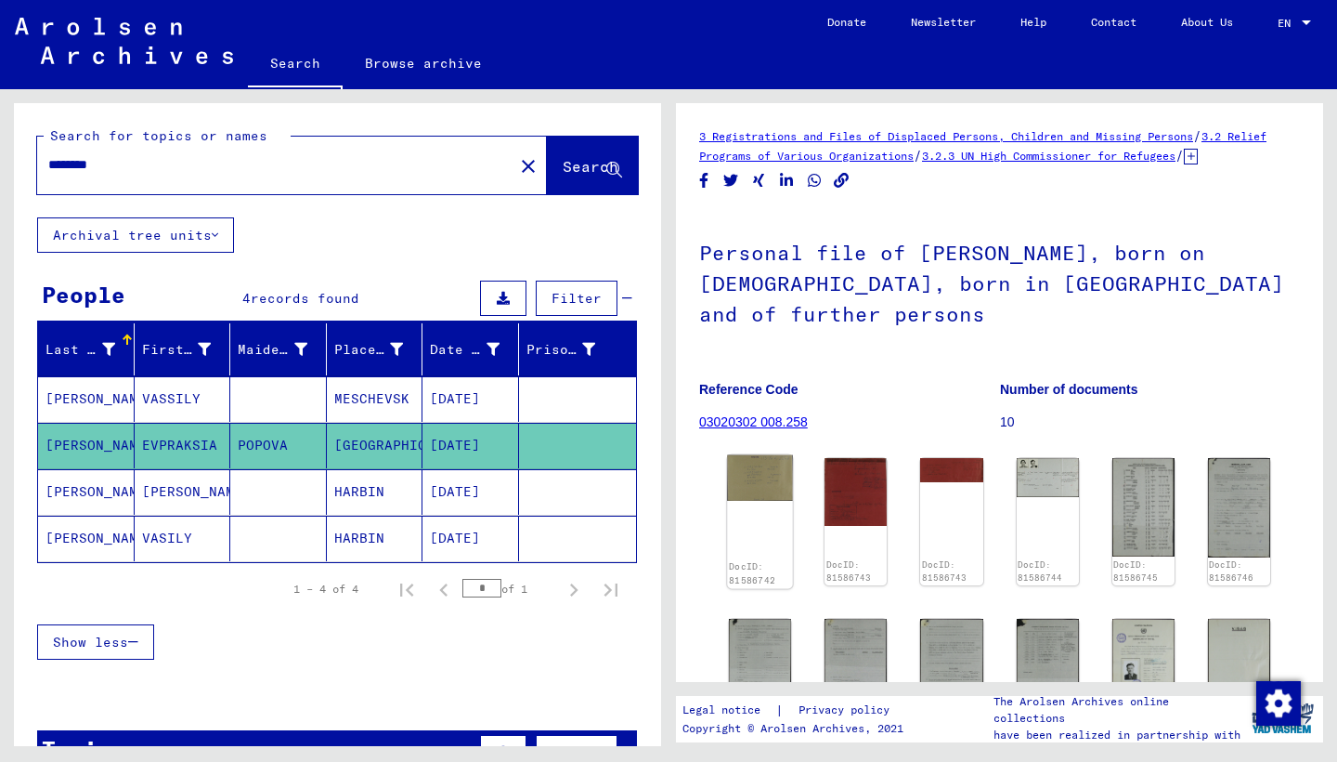
click at [750, 502] on img at bounding box center [760, 478] width 66 height 46
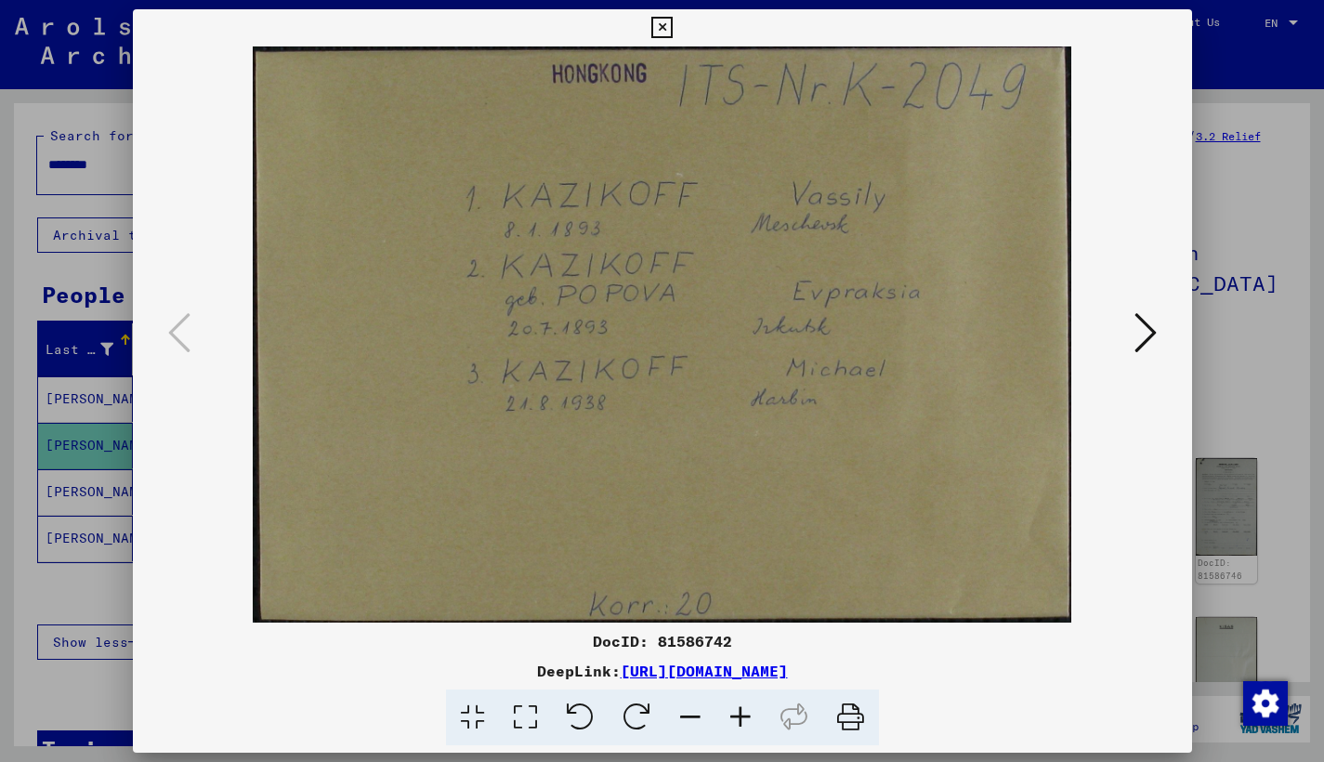
click at [1156, 333] on icon at bounding box center [1145, 332] width 22 height 45
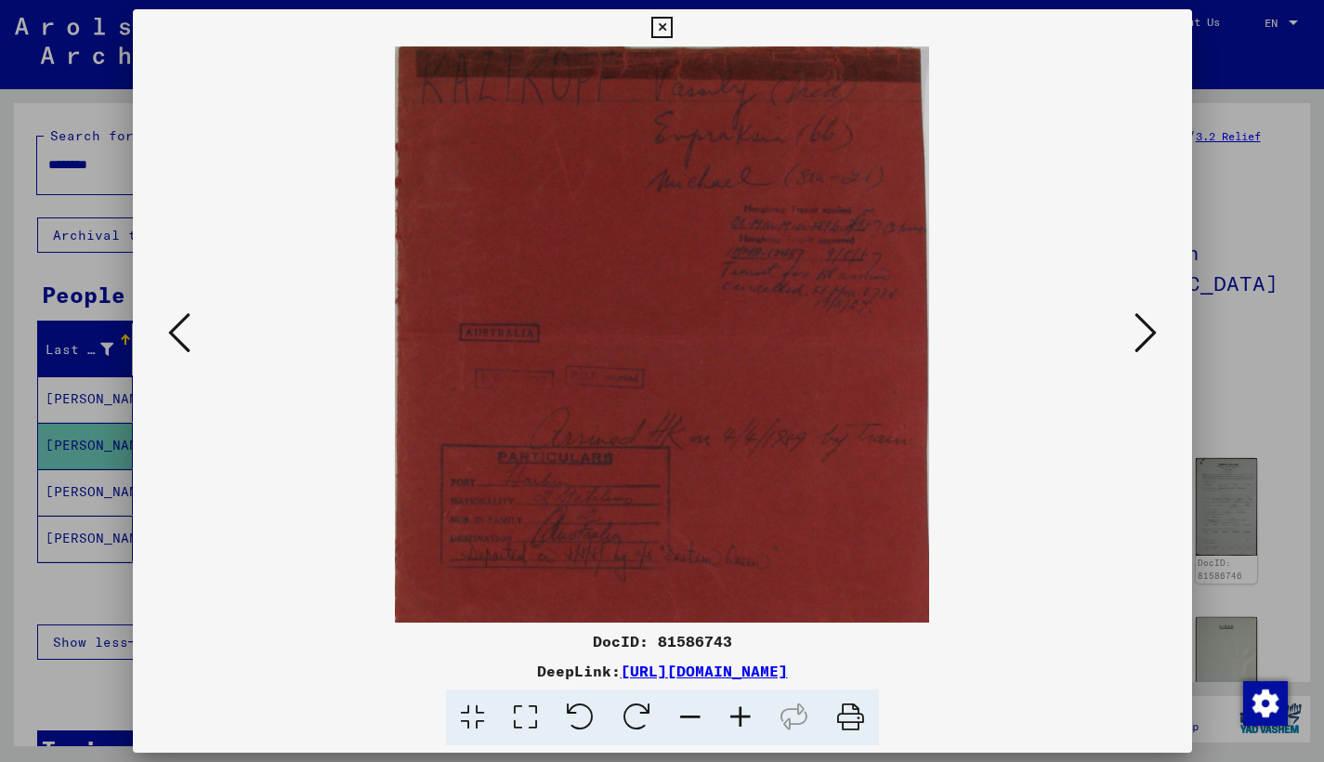
click at [1156, 333] on icon at bounding box center [1145, 332] width 22 height 45
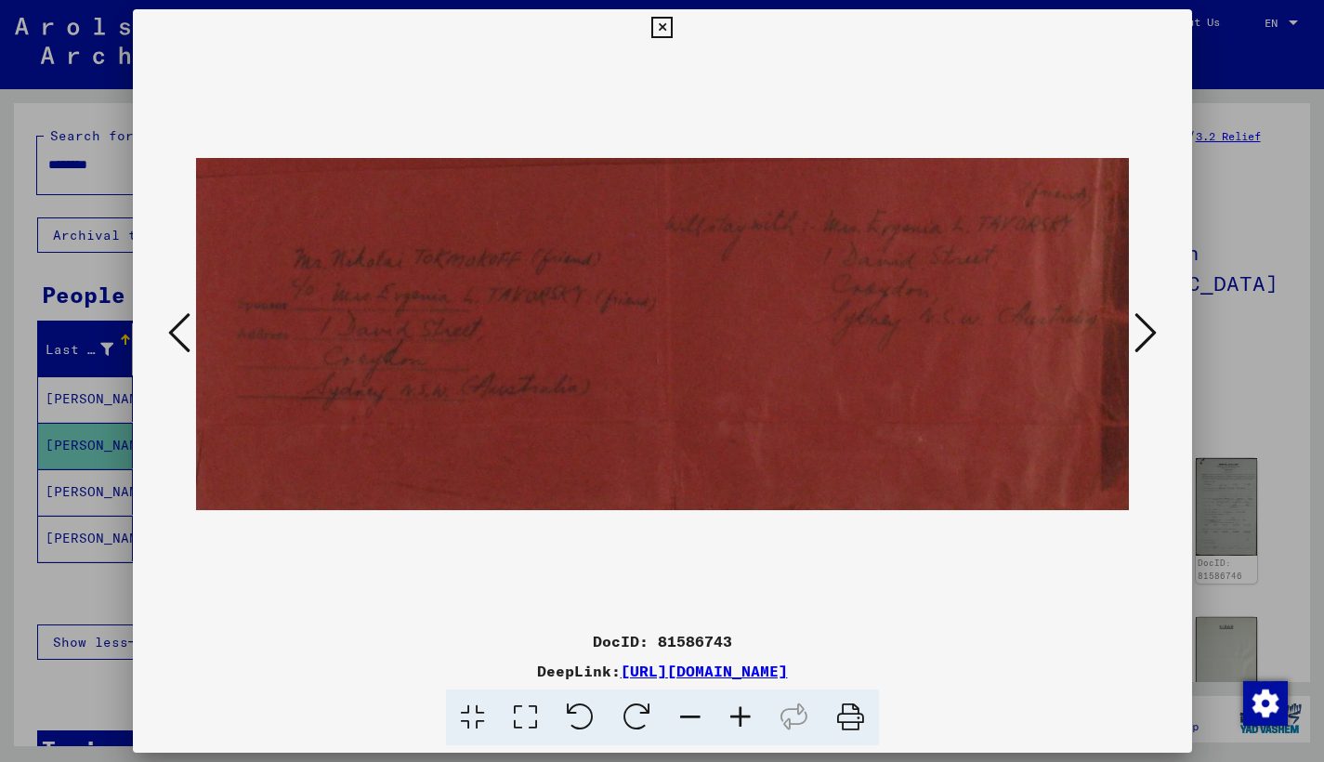
click at [1156, 333] on icon at bounding box center [1145, 332] width 22 height 45
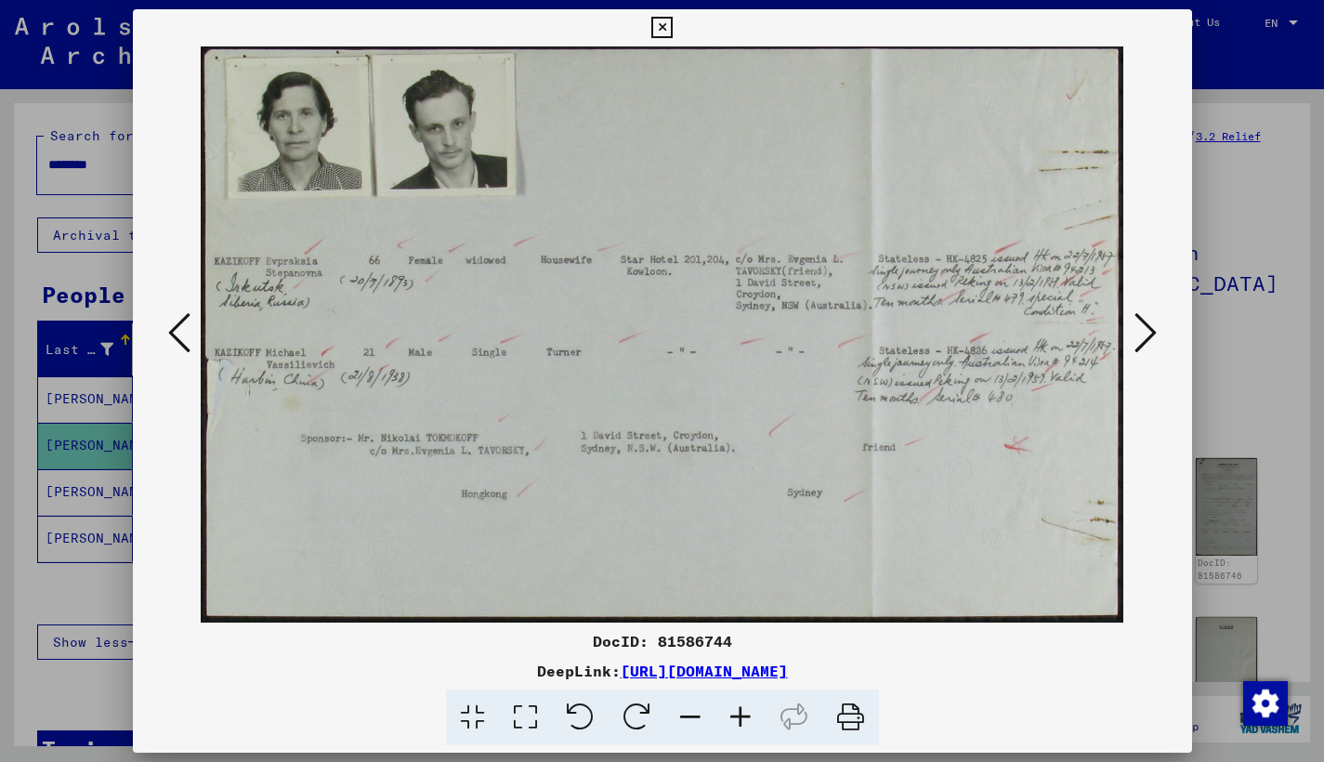
click at [1156, 333] on icon at bounding box center [1145, 332] width 22 height 45
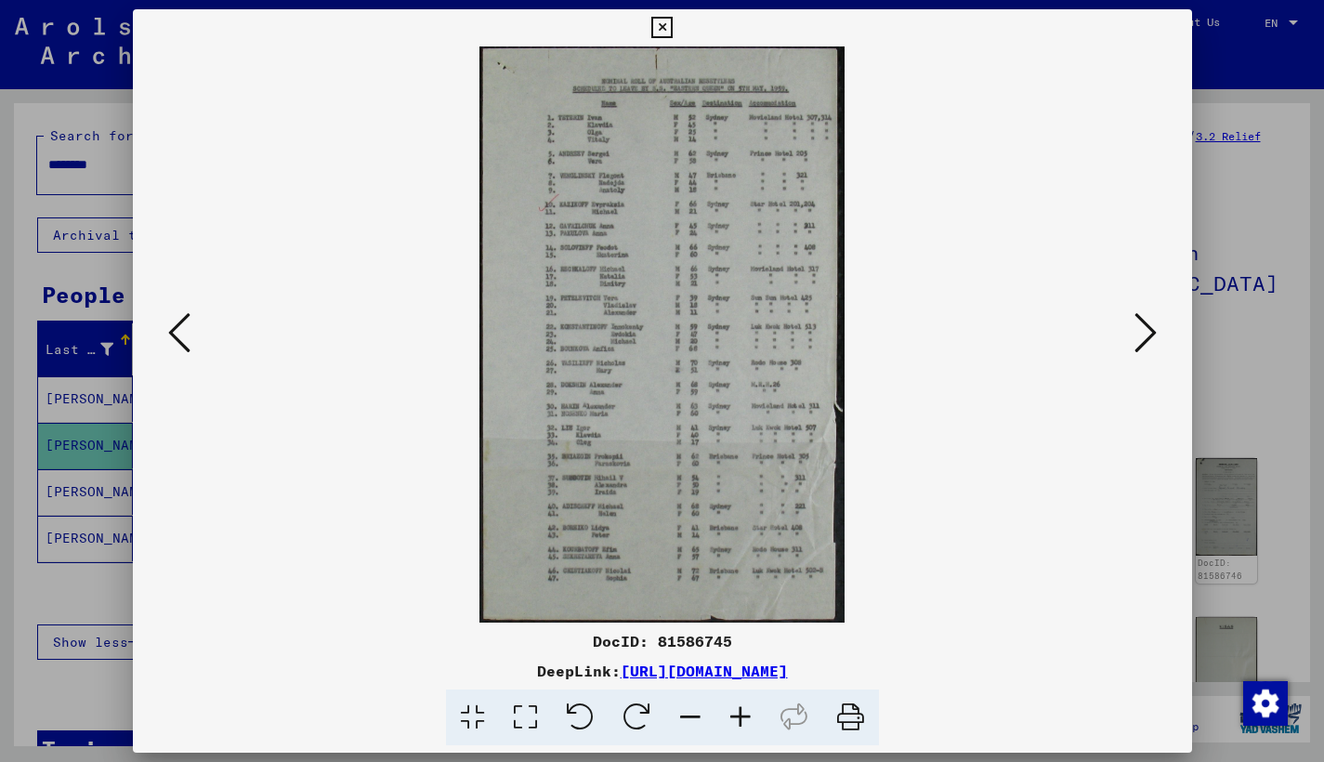
click at [1156, 333] on icon at bounding box center [1145, 332] width 22 height 45
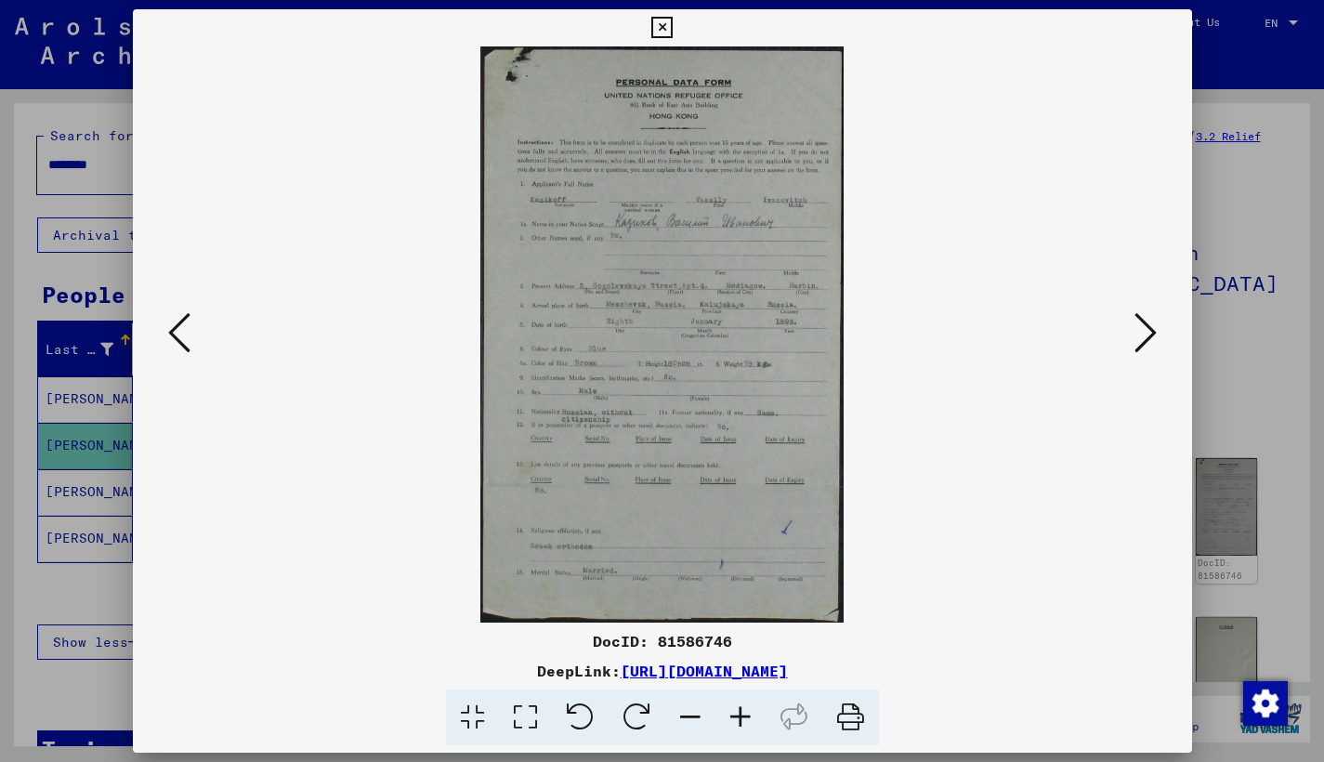
click at [1156, 336] on icon at bounding box center [1145, 332] width 22 height 45
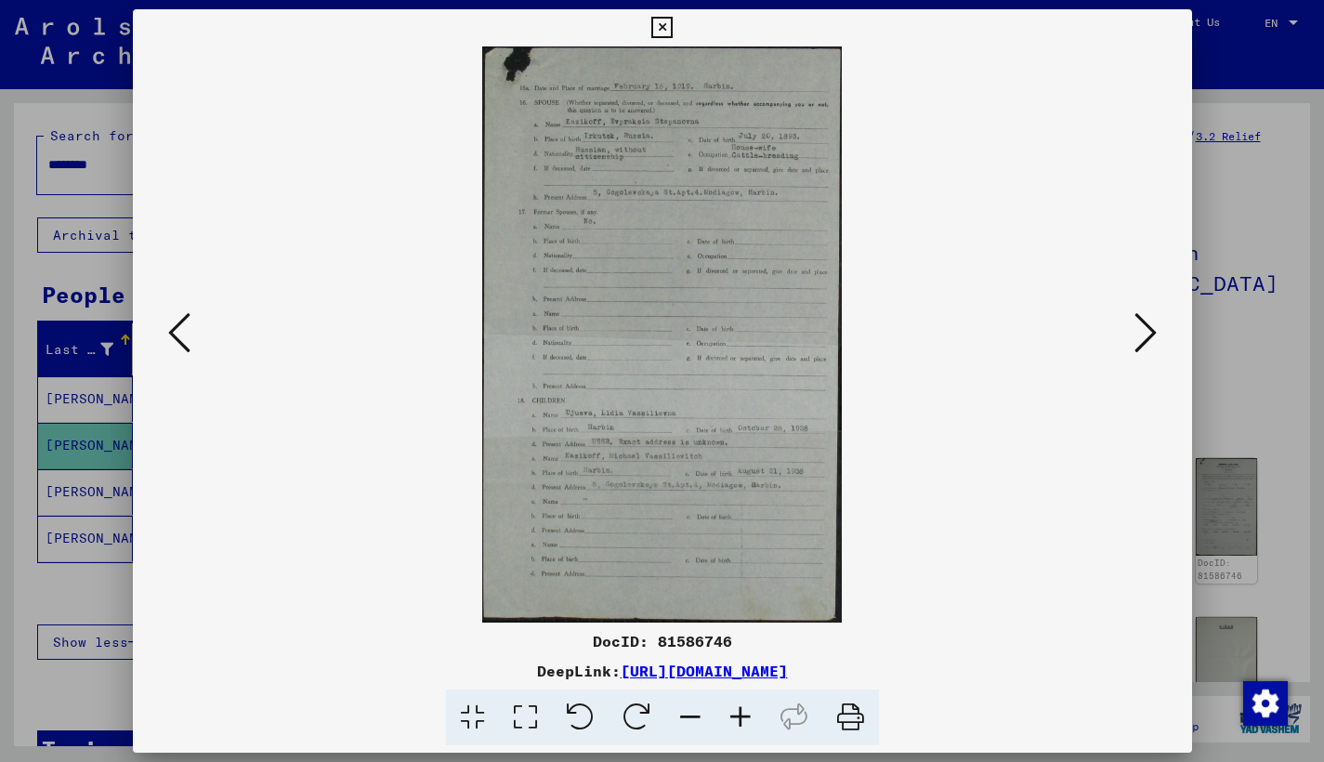
click at [1156, 336] on icon at bounding box center [1145, 332] width 22 height 45
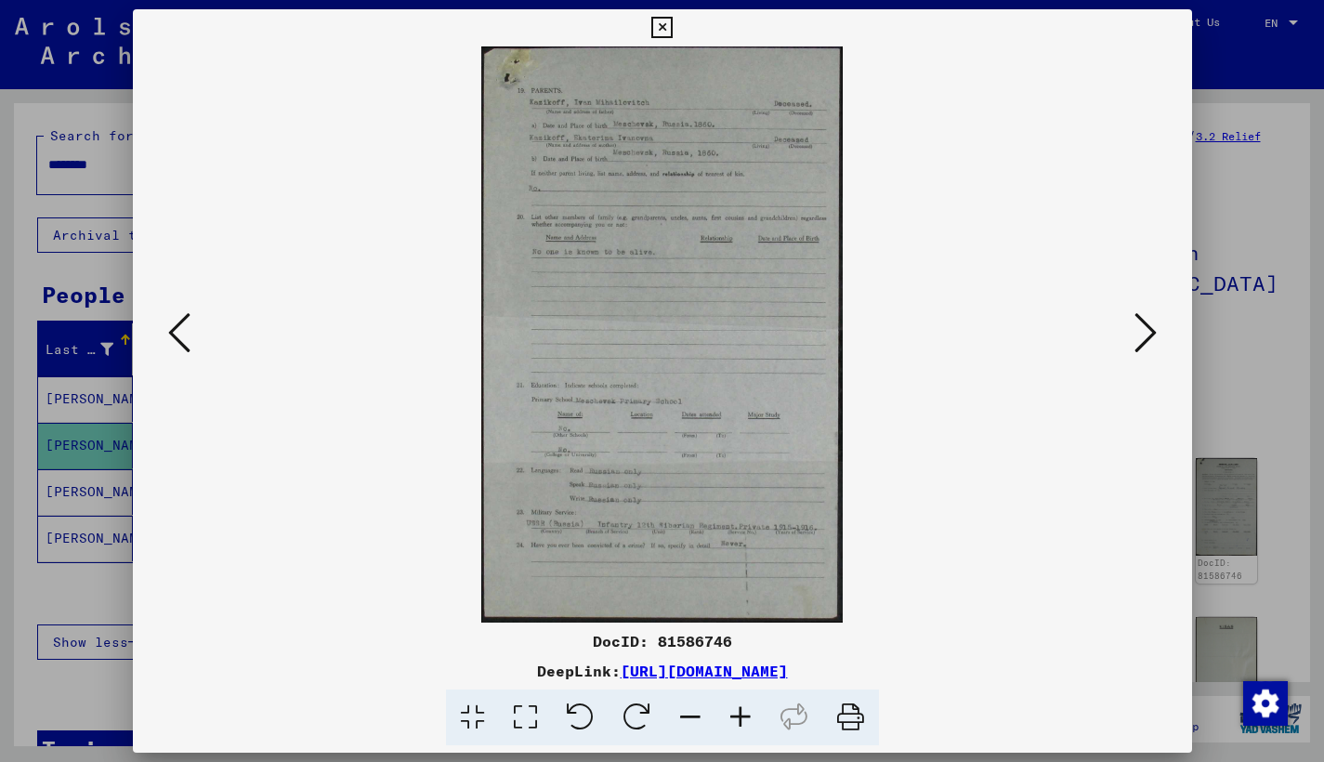
click at [1156, 336] on icon at bounding box center [1145, 332] width 22 height 45
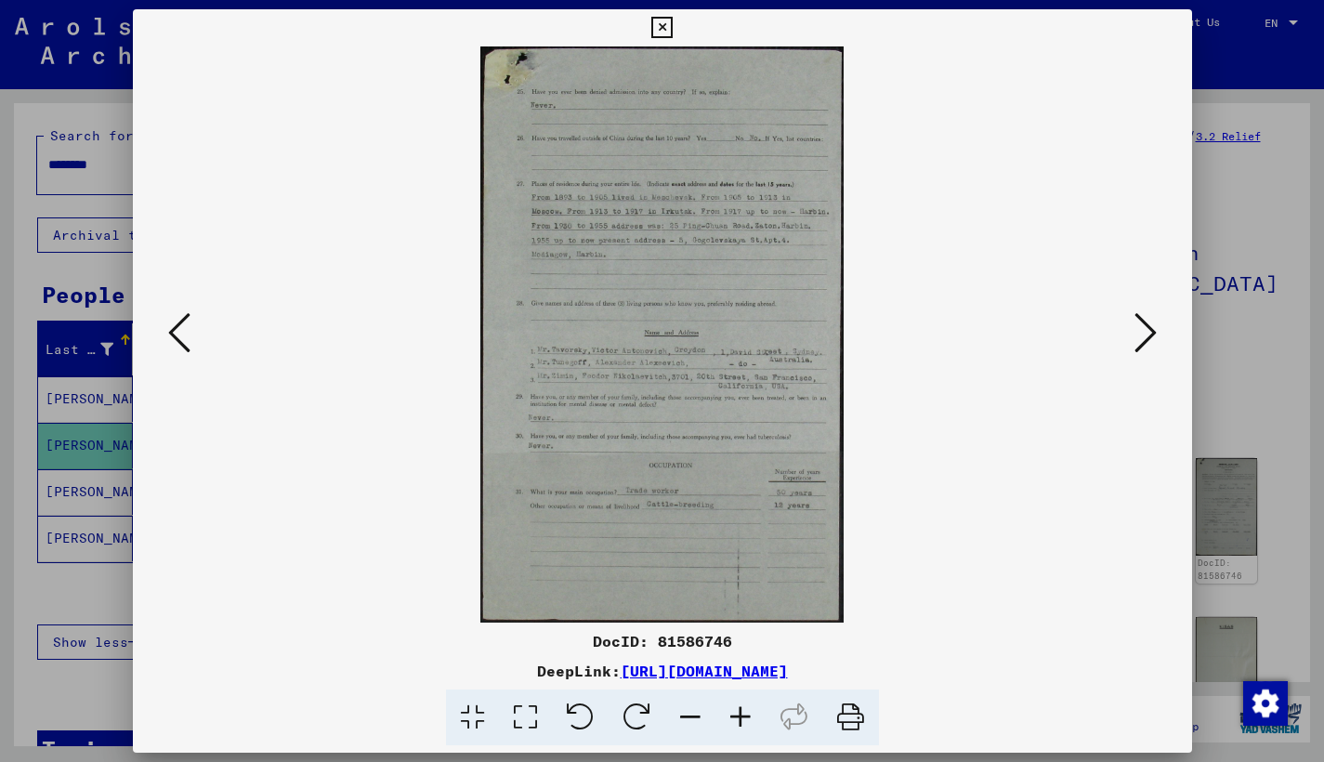
click at [1156, 336] on icon at bounding box center [1145, 332] width 22 height 45
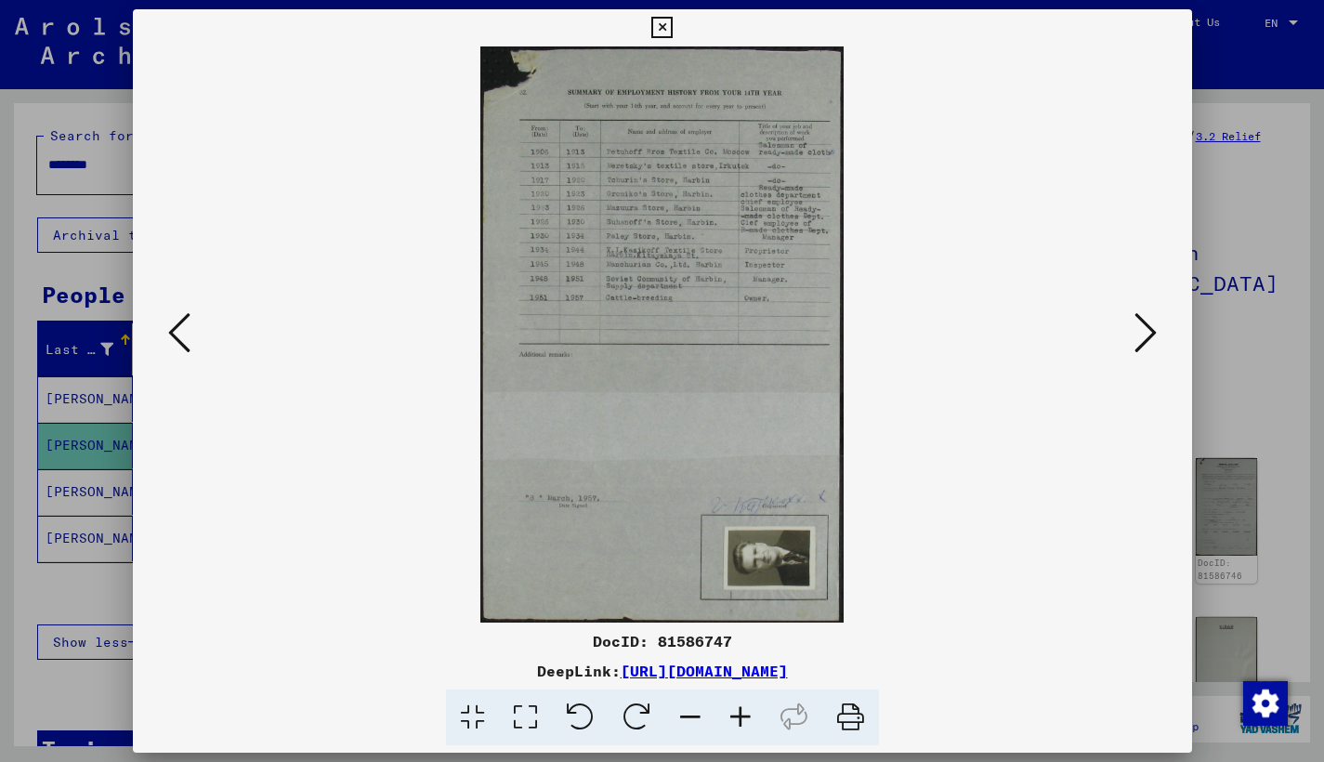
click at [1156, 336] on icon at bounding box center [1145, 332] width 22 height 45
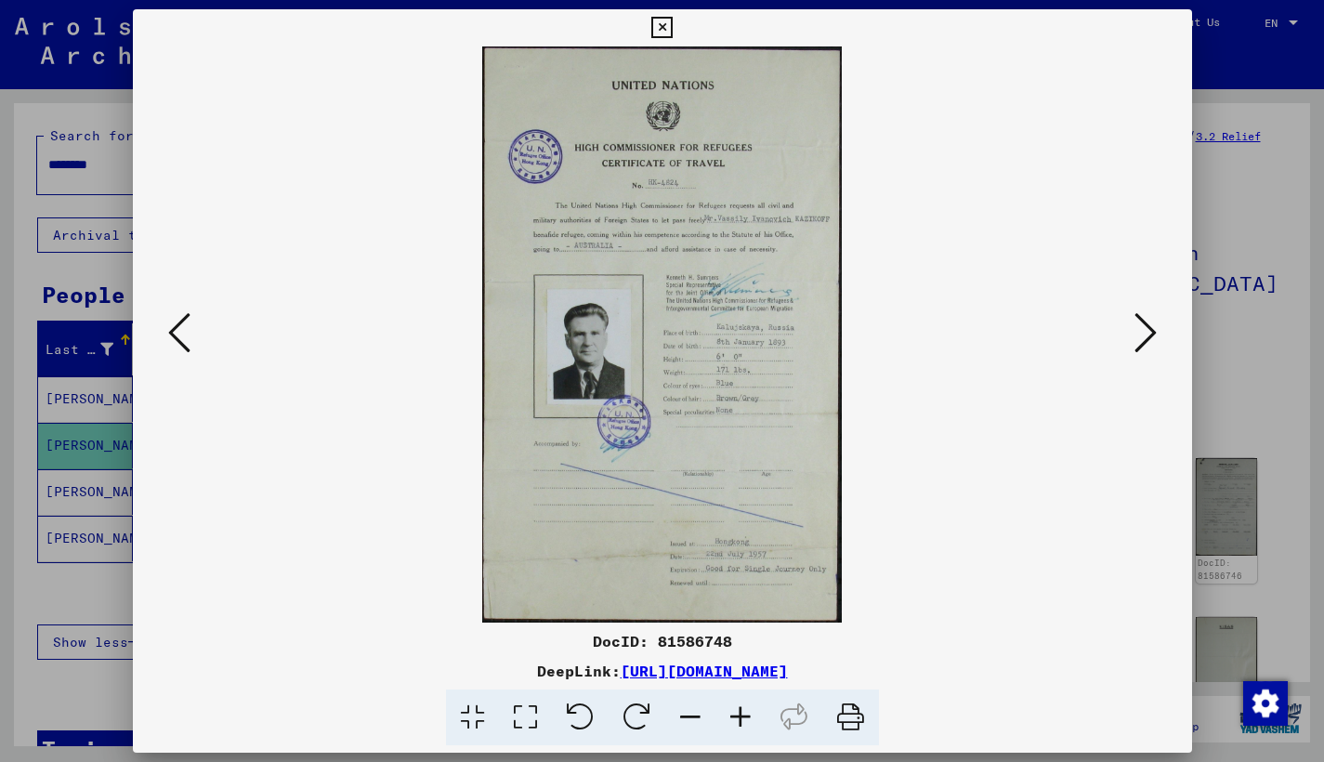
click at [1156, 336] on icon at bounding box center [1145, 332] width 22 height 45
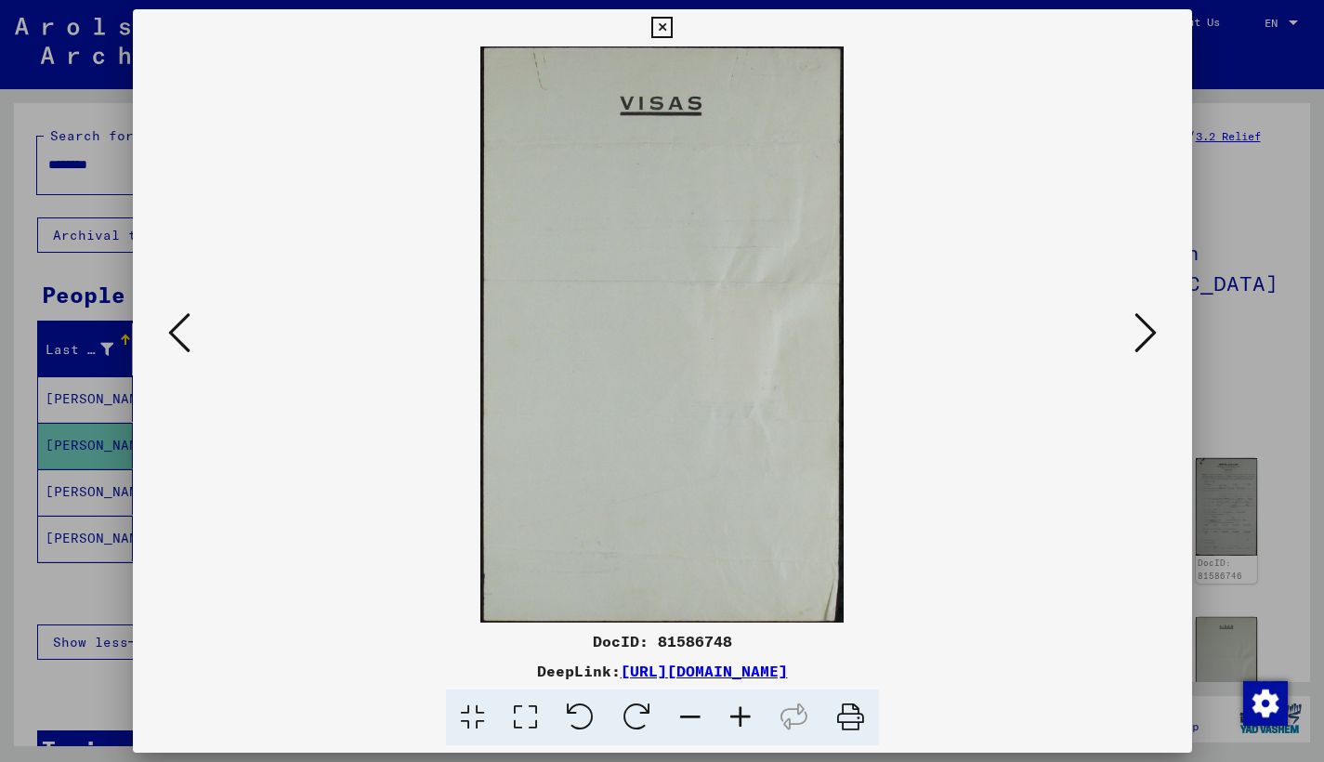
click at [1156, 336] on icon at bounding box center [1145, 332] width 22 height 45
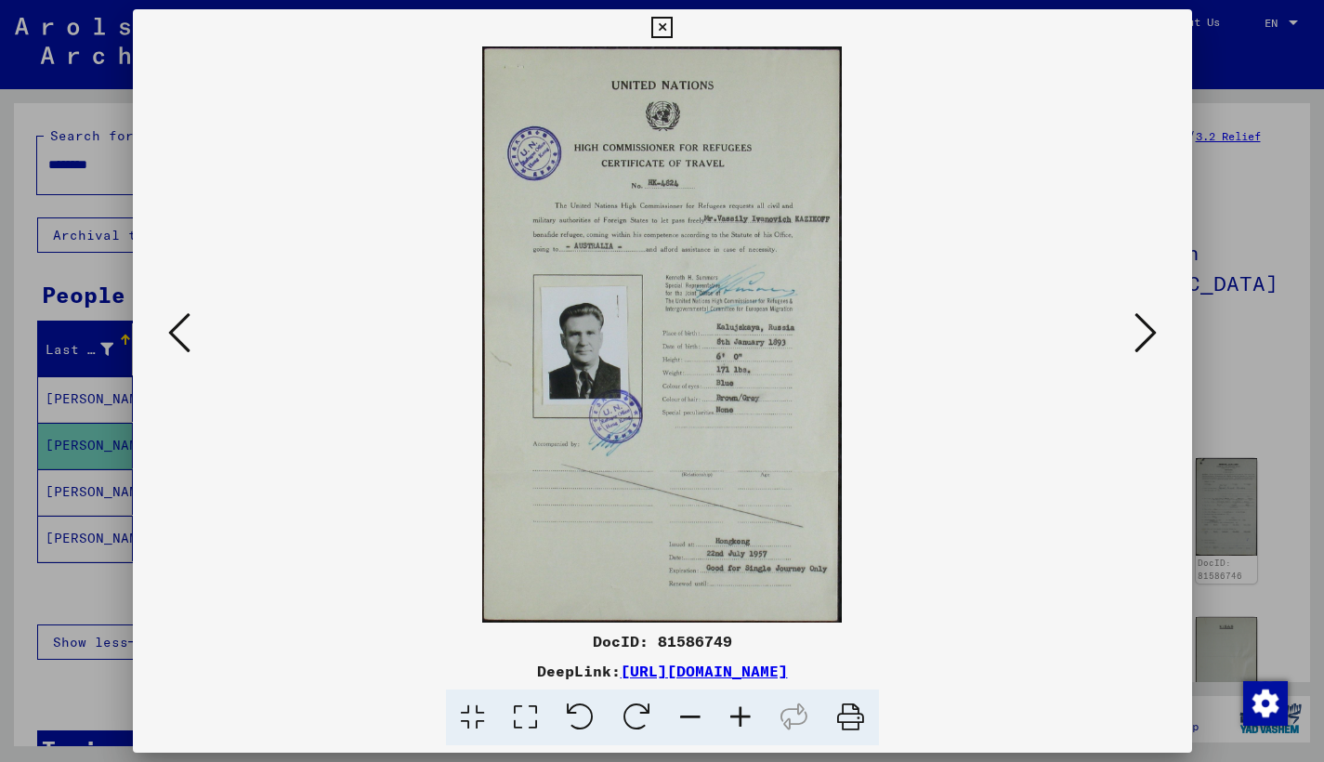
click at [1156, 336] on icon at bounding box center [1145, 332] width 22 height 45
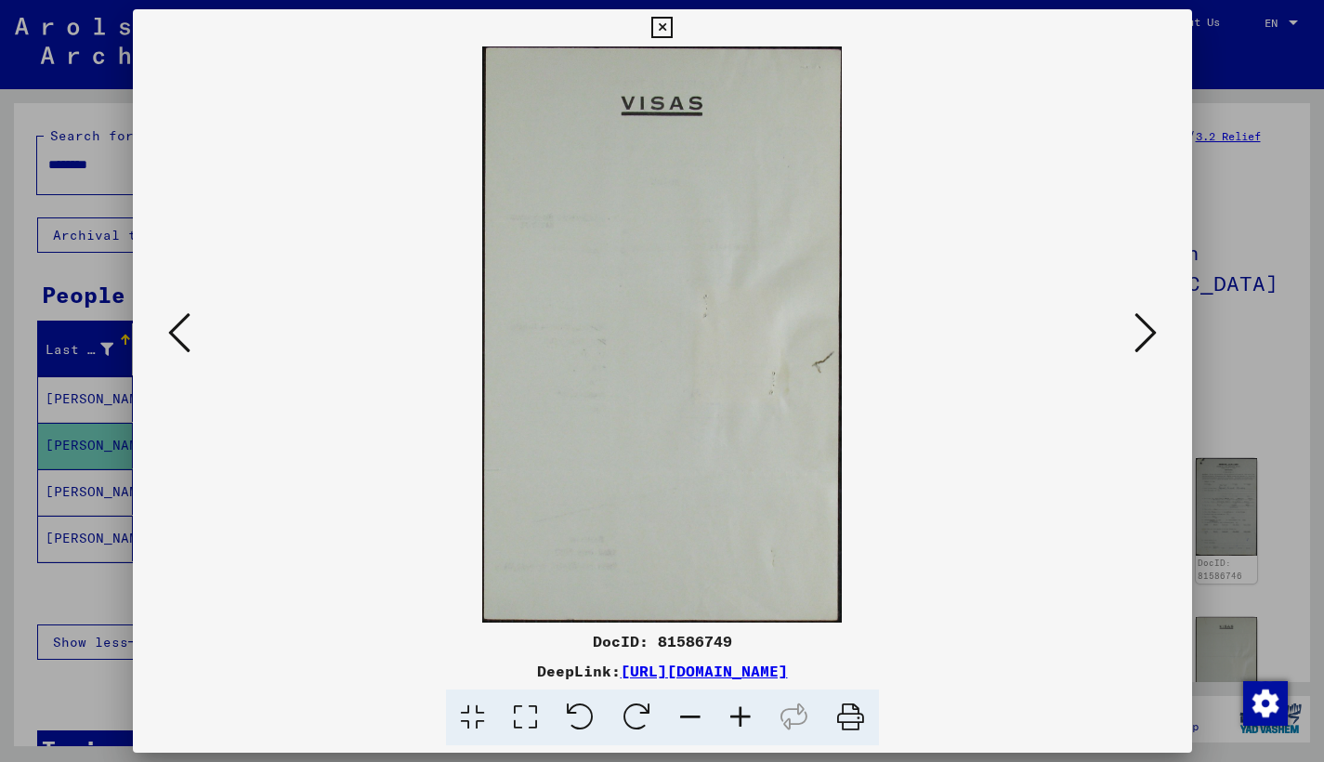
click at [1156, 336] on icon at bounding box center [1145, 332] width 22 height 45
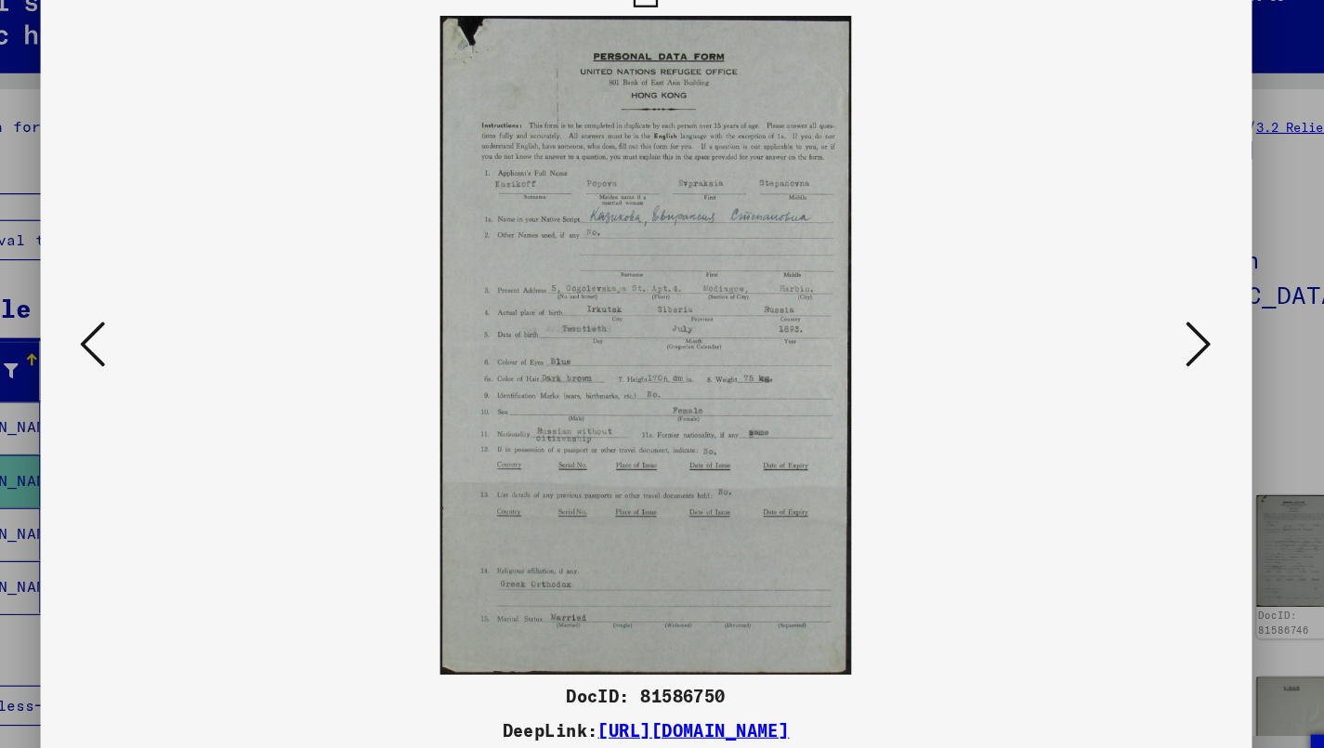
click at [1134, 306] on icon at bounding box center [1145, 326] width 22 height 45
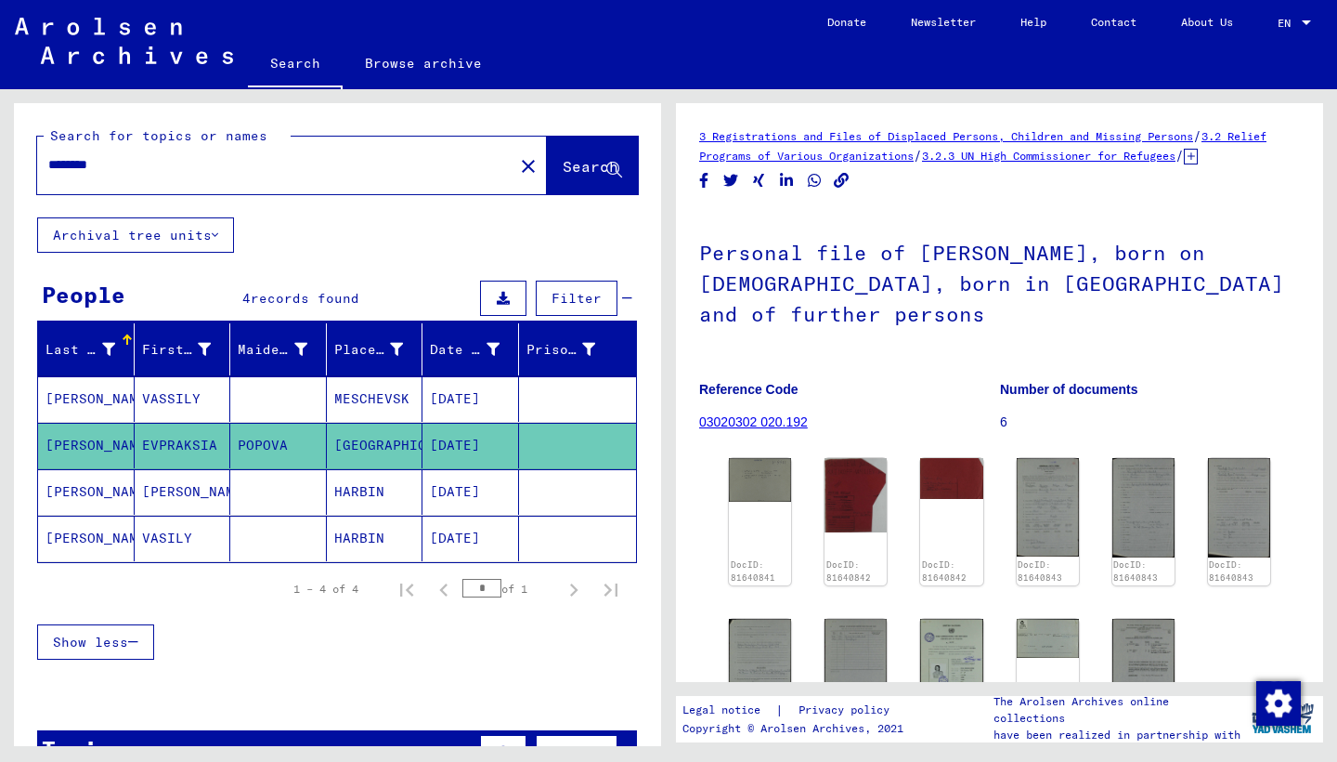
click at [172, 398] on mat-cell "VASSILY" at bounding box center [183, 399] width 97 height 46
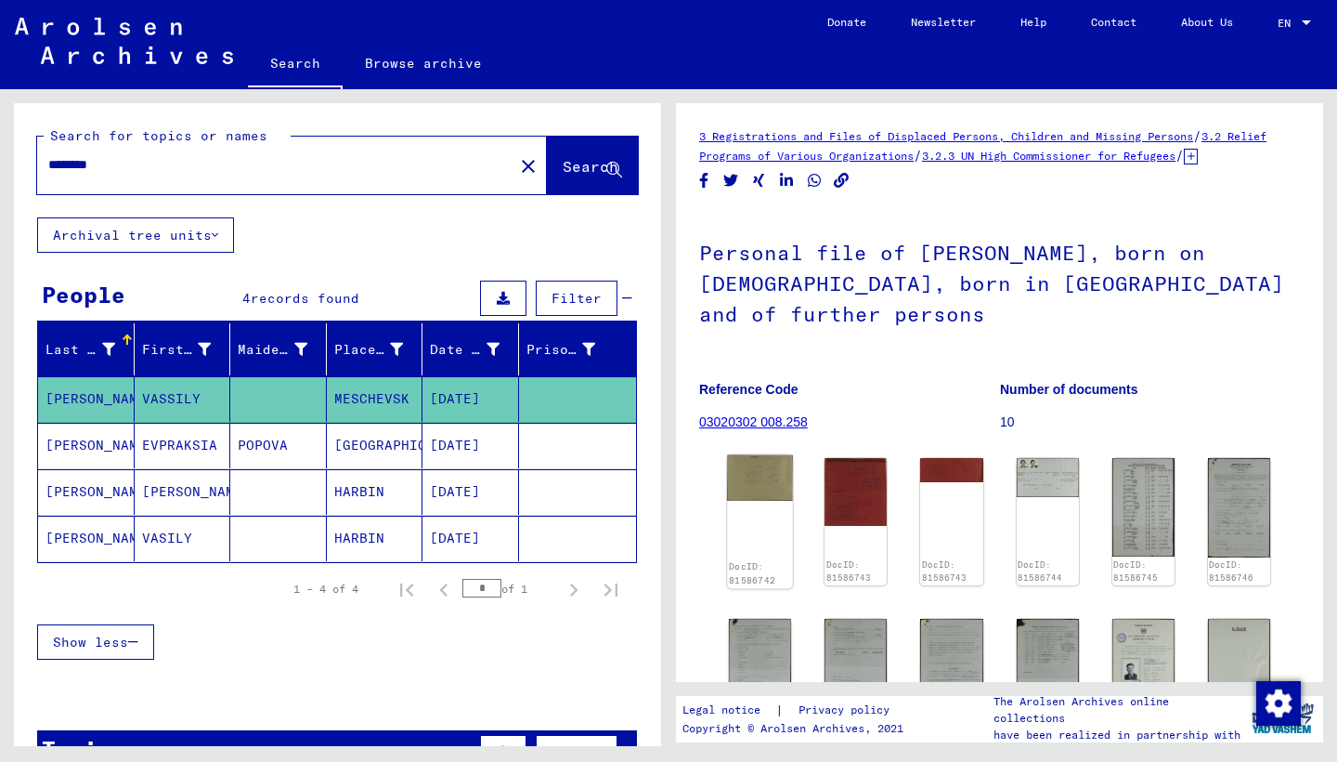
click at [750, 535] on div "DocID: 81586742" at bounding box center [760, 522] width 66 height 134
click at [759, 495] on img at bounding box center [760, 478] width 66 height 46
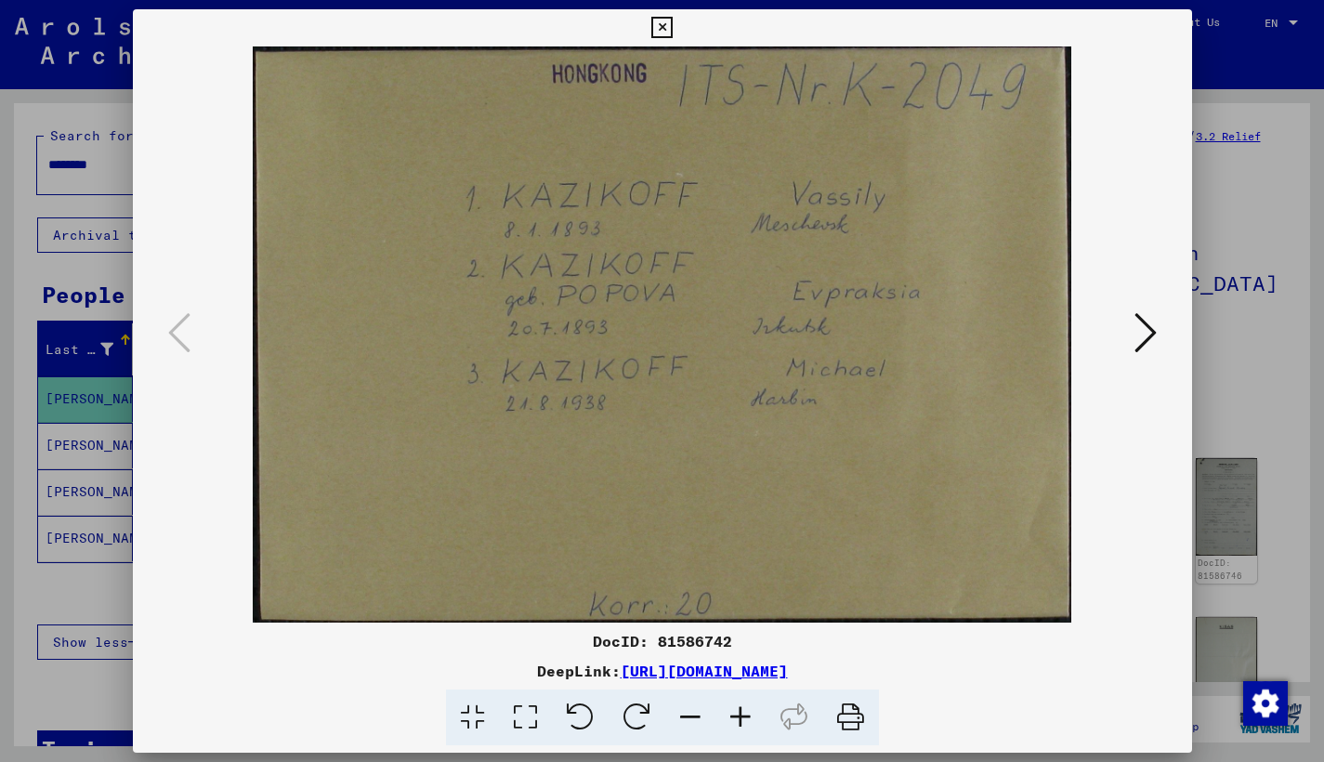
click at [1144, 342] on icon at bounding box center [1145, 332] width 22 height 45
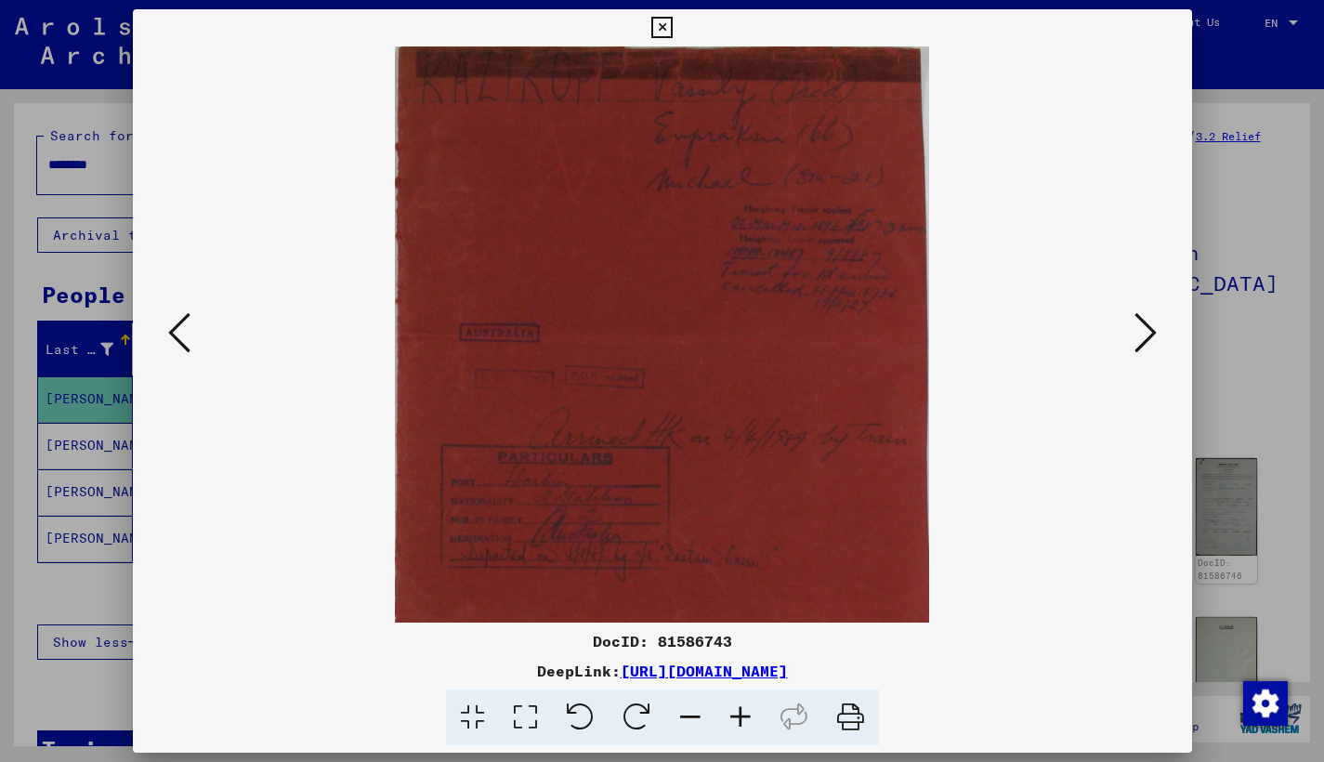
click at [1144, 342] on icon at bounding box center [1145, 332] width 22 height 45
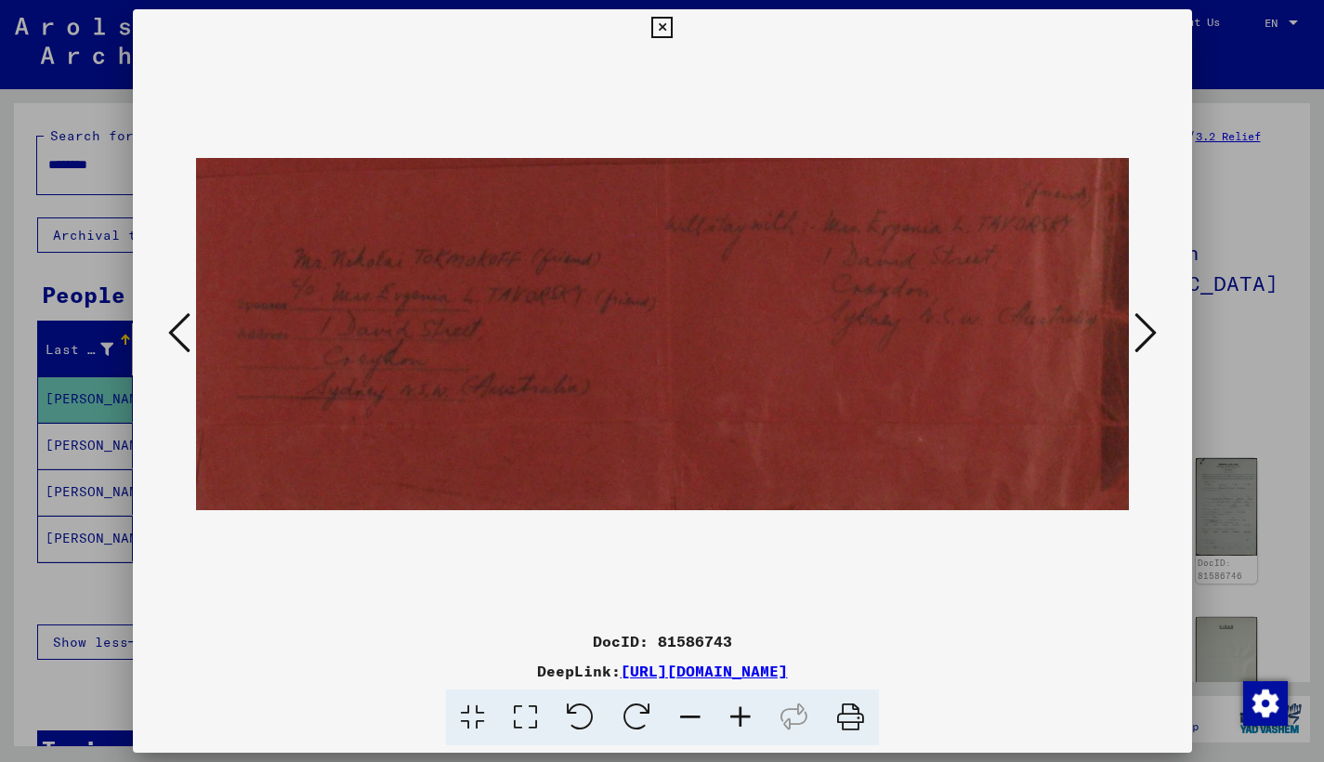
click at [1144, 342] on icon at bounding box center [1145, 332] width 22 height 45
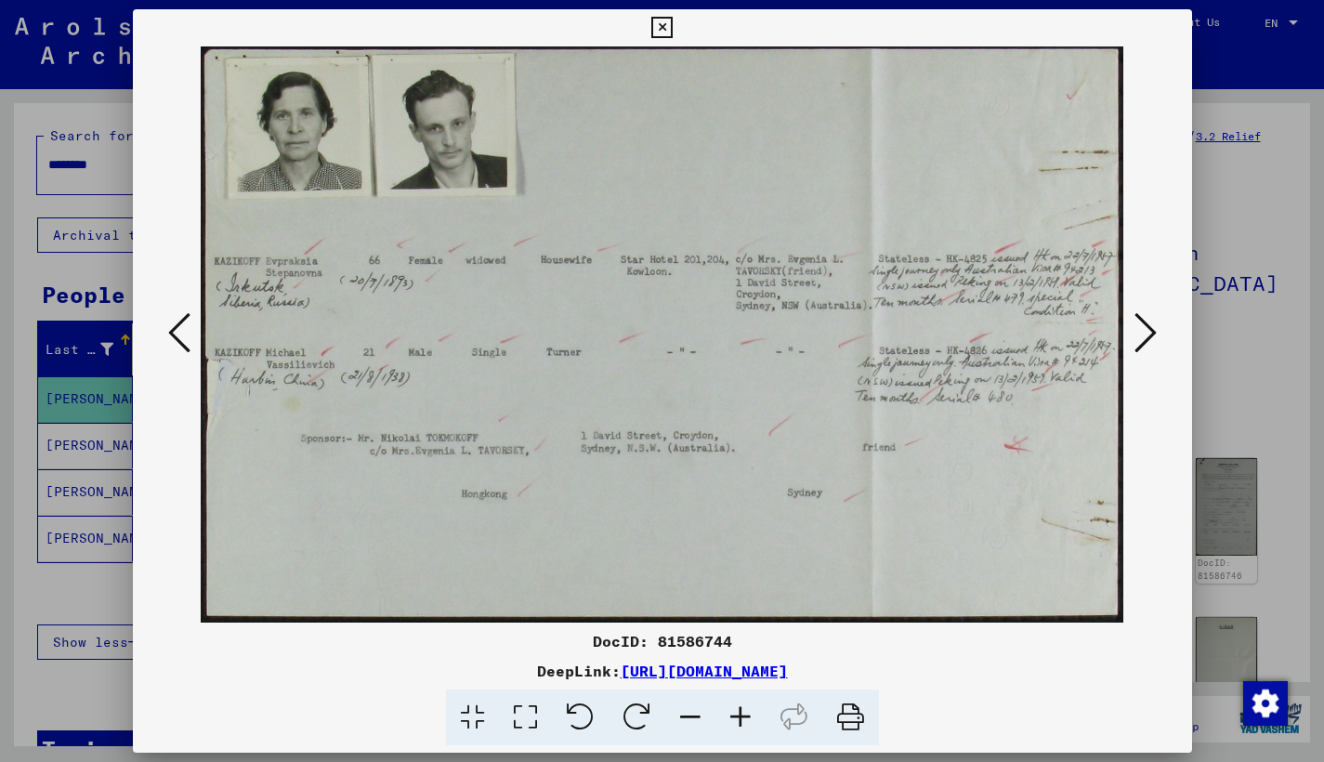
click at [1144, 342] on icon at bounding box center [1145, 332] width 22 height 45
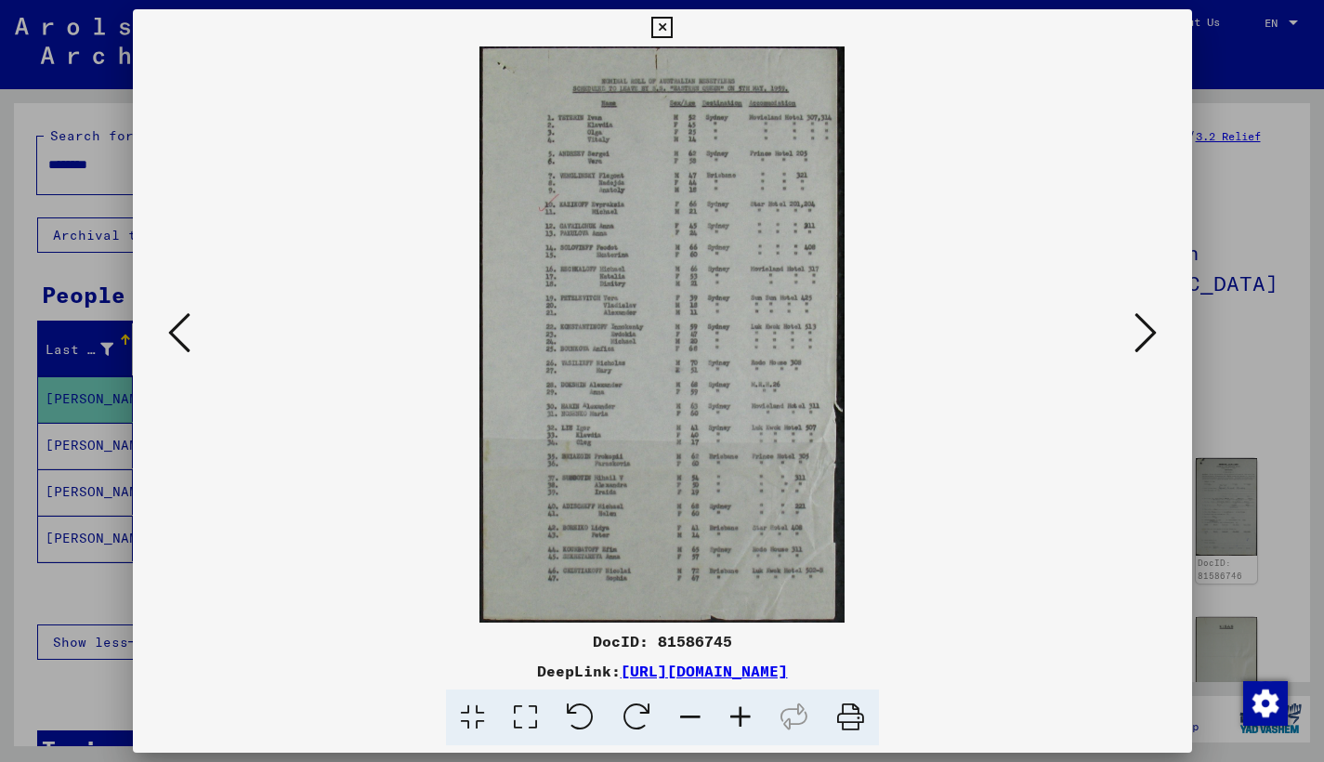
click at [1144, 342] on icon at bounding box center [1145, 332] width 22 height 45
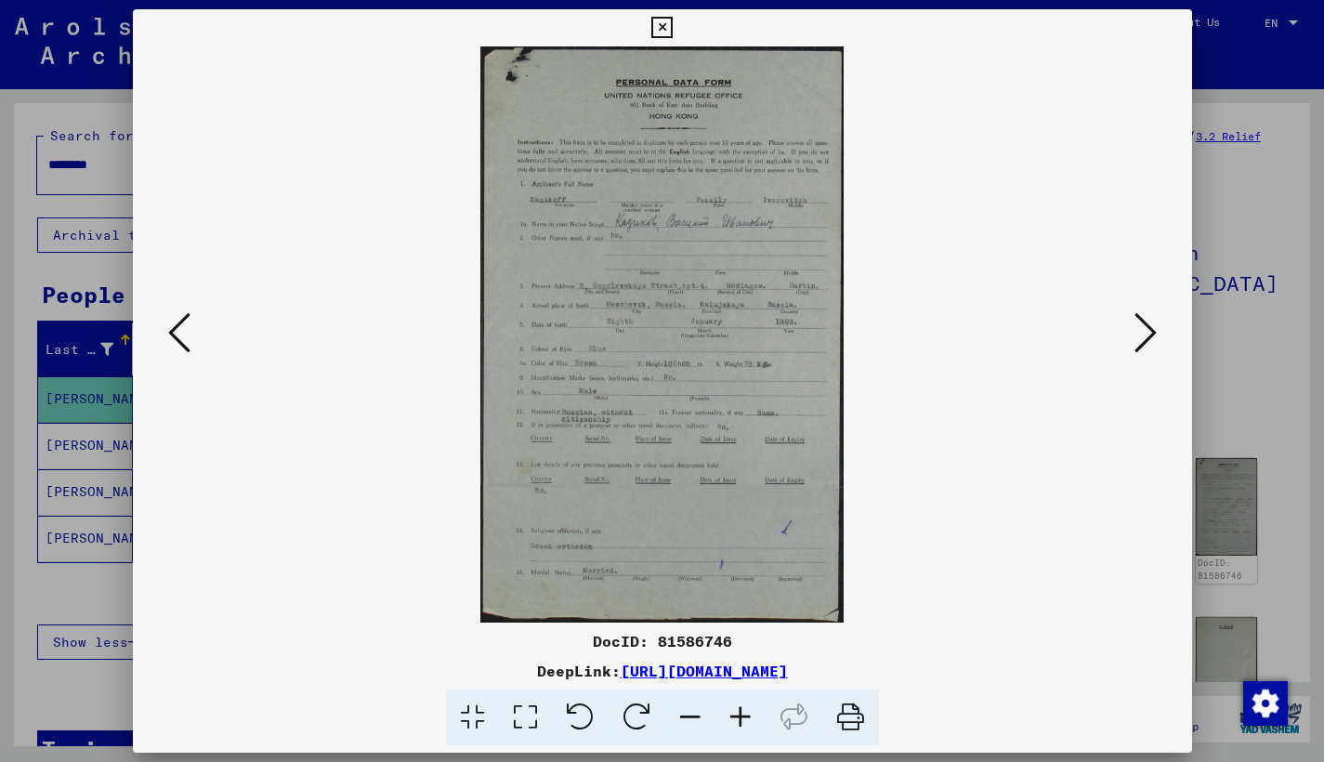
click at [1144, 342] on icon at bounding box center [1145, 332] width 22 height 45
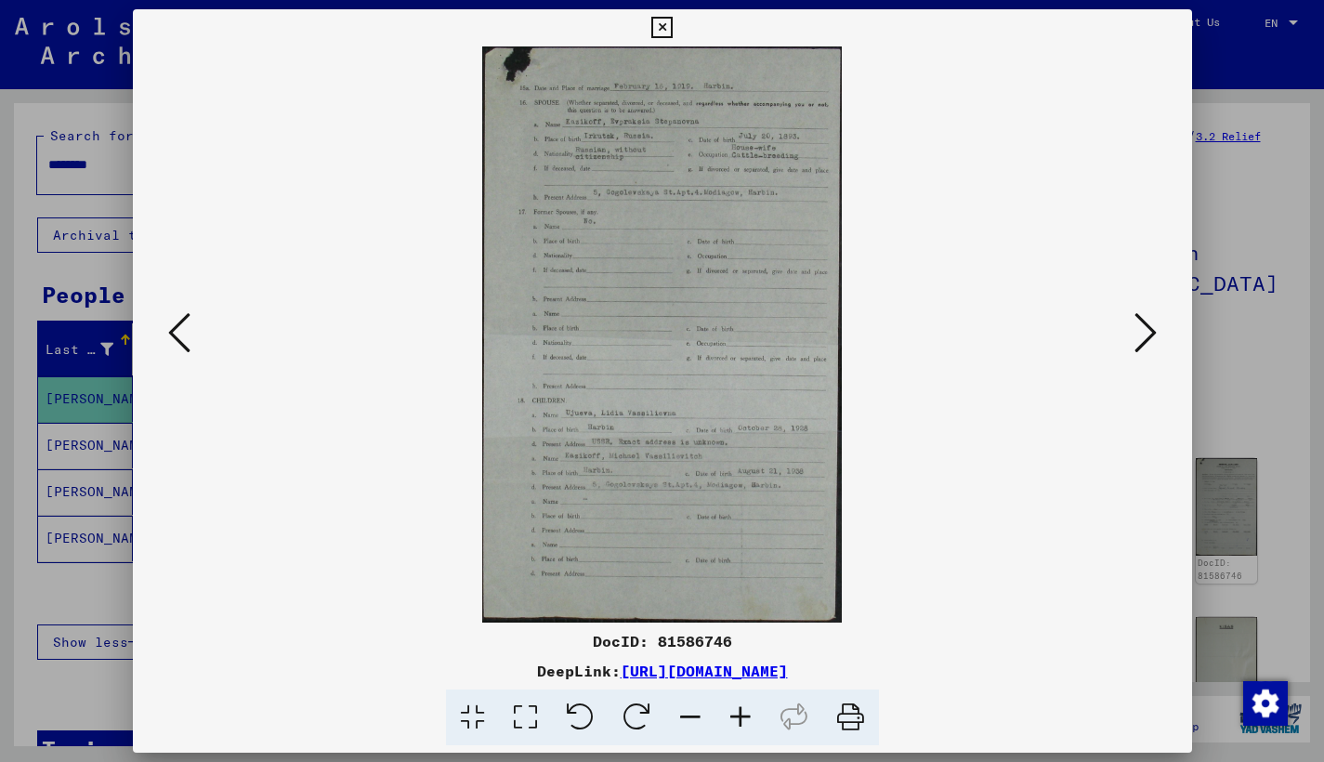
click at [672, 28] on icon at bounding box center [661, 28] width 21 height 22
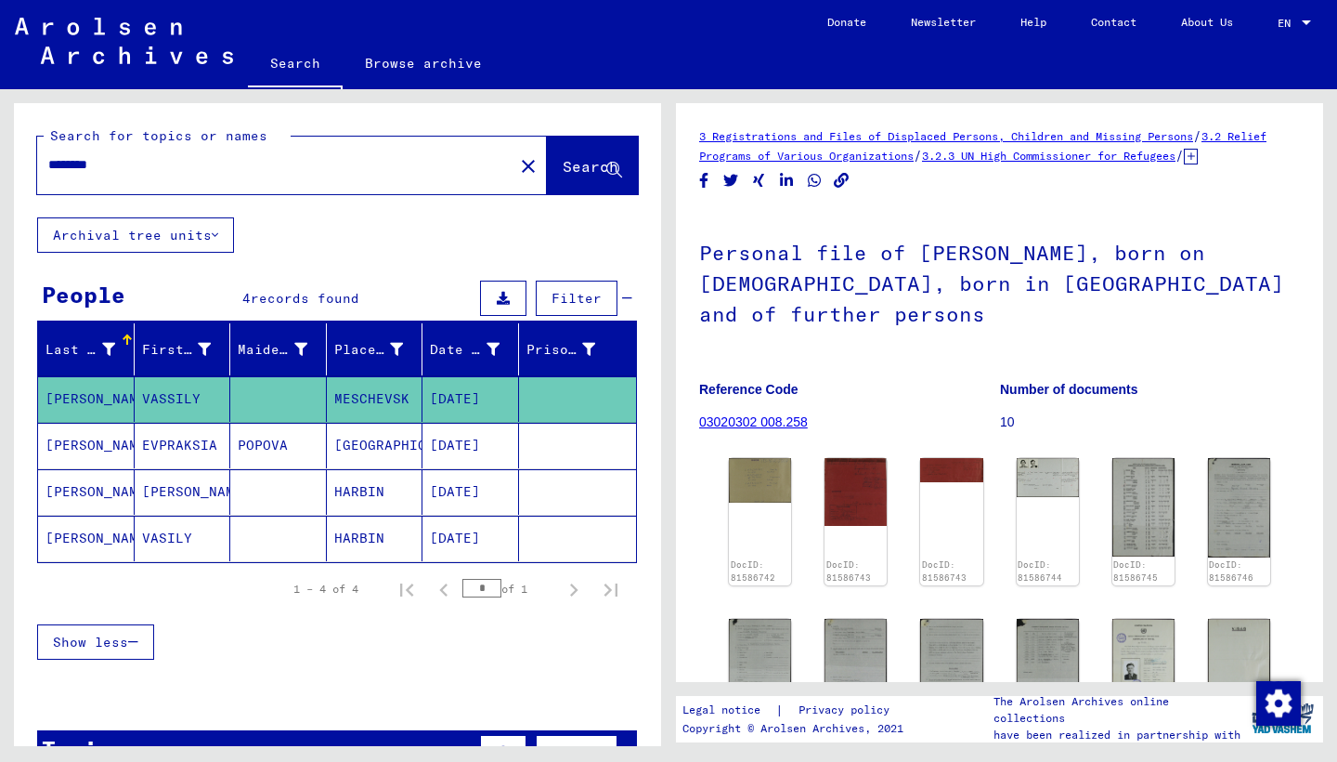
click at [140, 172] on input "********" at bounding box center [275, 165] width 454 height 20
type input "*"
click at [563, 174] on span "Search" at bounding box center [591, 166] width 56 height 19
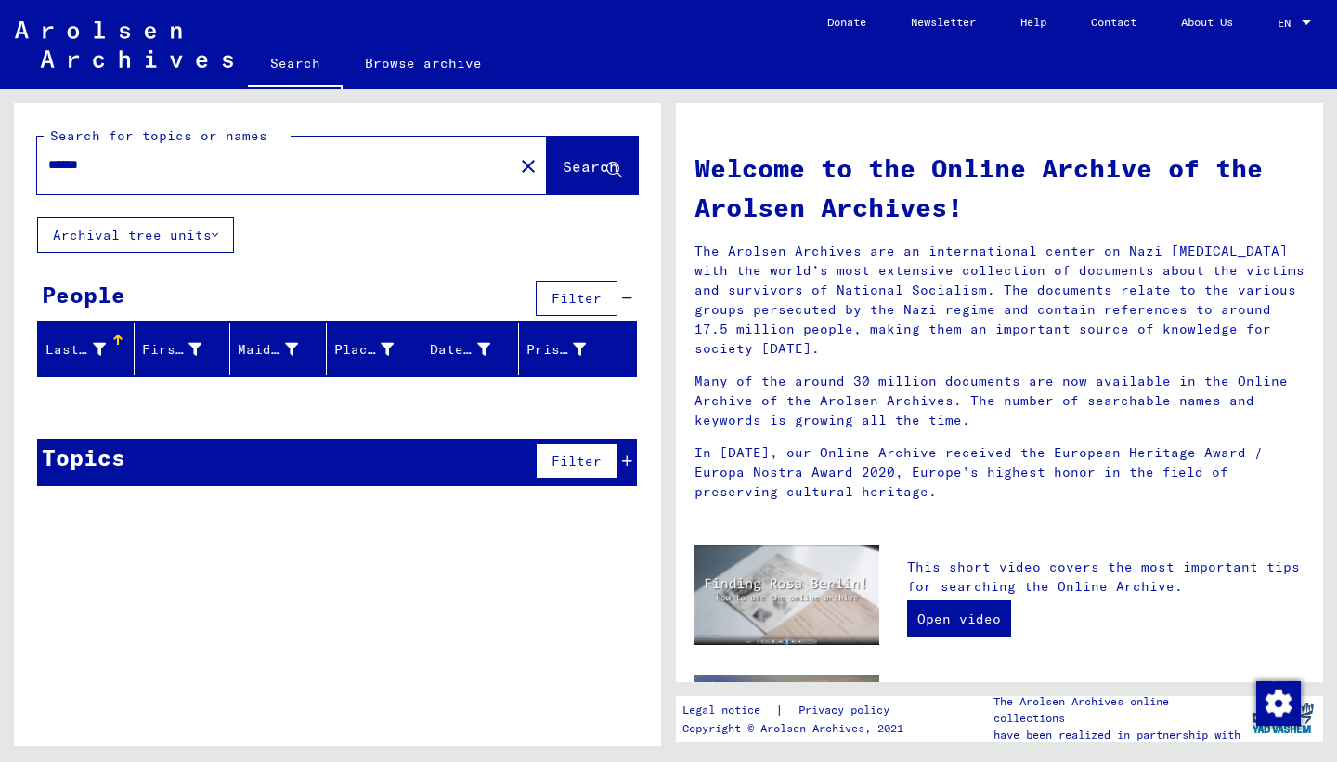
click at [125, 168] on input "******" at bounding box center [269, 165] width 443 height 20
click at [563, 165] on span "Search" at bounding box center [591, 166] width 56 height 19
click at [94, 167] on input "*****" at bounding box center [269, 165] width 443 height 20
click at [566, 175] on span "Search" at bounding box center [591, 166] width 56 height 19
click at [108, 166] on input "******" at bounding box center [269, 165] width 443 height 20
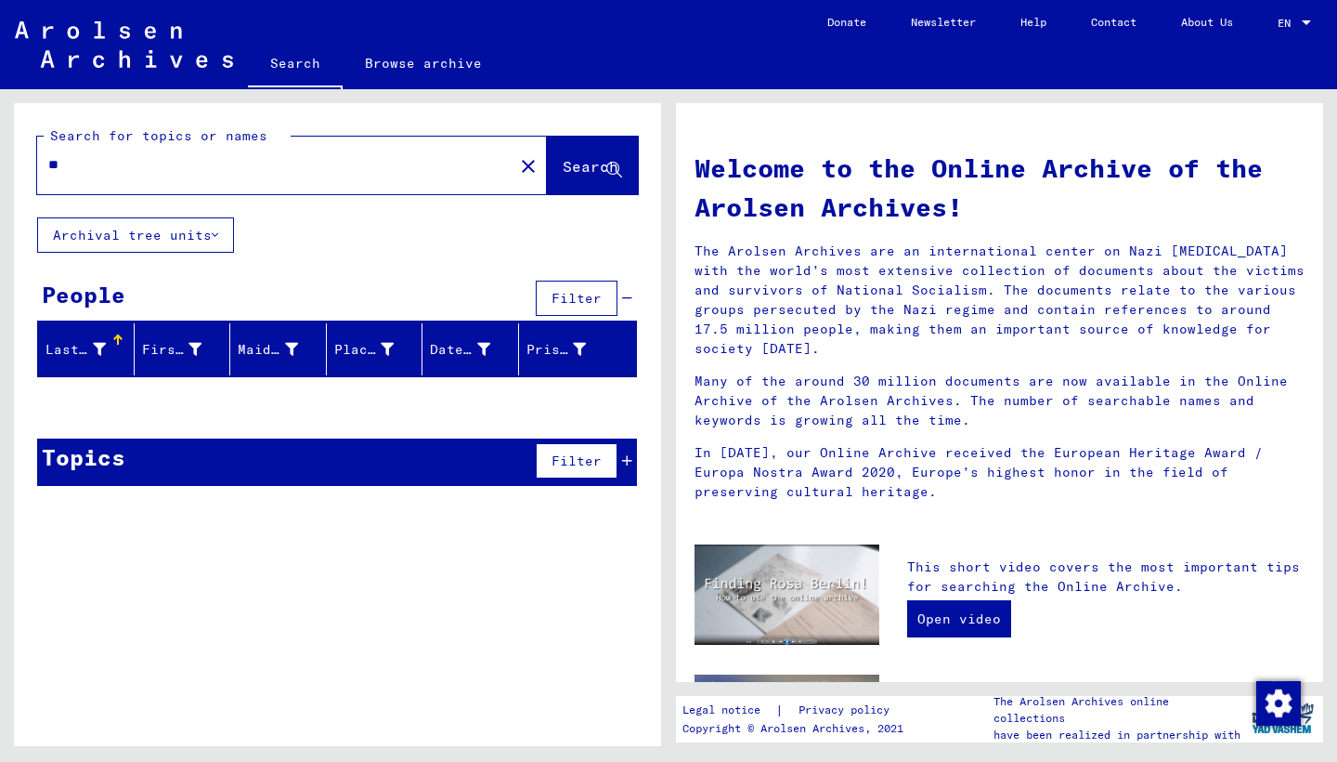
type input "*"
click at [570, 171] on span "Search" at bounding box center [591, 166] width 56 height 19
click at [125, 165] on input "******" at bounding box center [269, 165] width 443 height 20
type input "*"
click at [567, 165] on span "Search" at bounding box center [591, 166] width 56 height 19
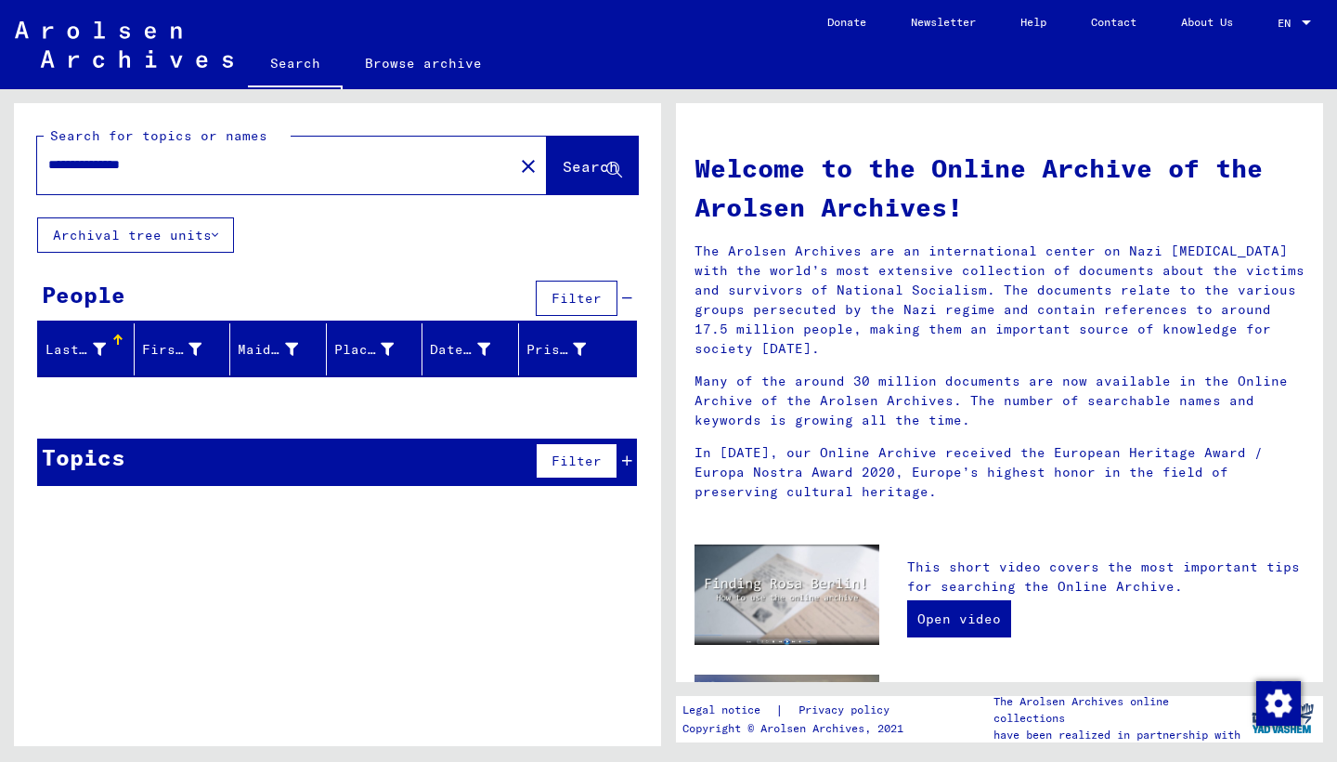
click at [198, 166] on input "**********" at bounding box center [269, 165] width 443 height 20
drag, startPoint x: 198, startPoint y: 166, endPoint x: 568, endPoint y: 176, distance: 370.7
click at [568, 176] on span "Search" at bounding box center [592, 168] width 59 height 20
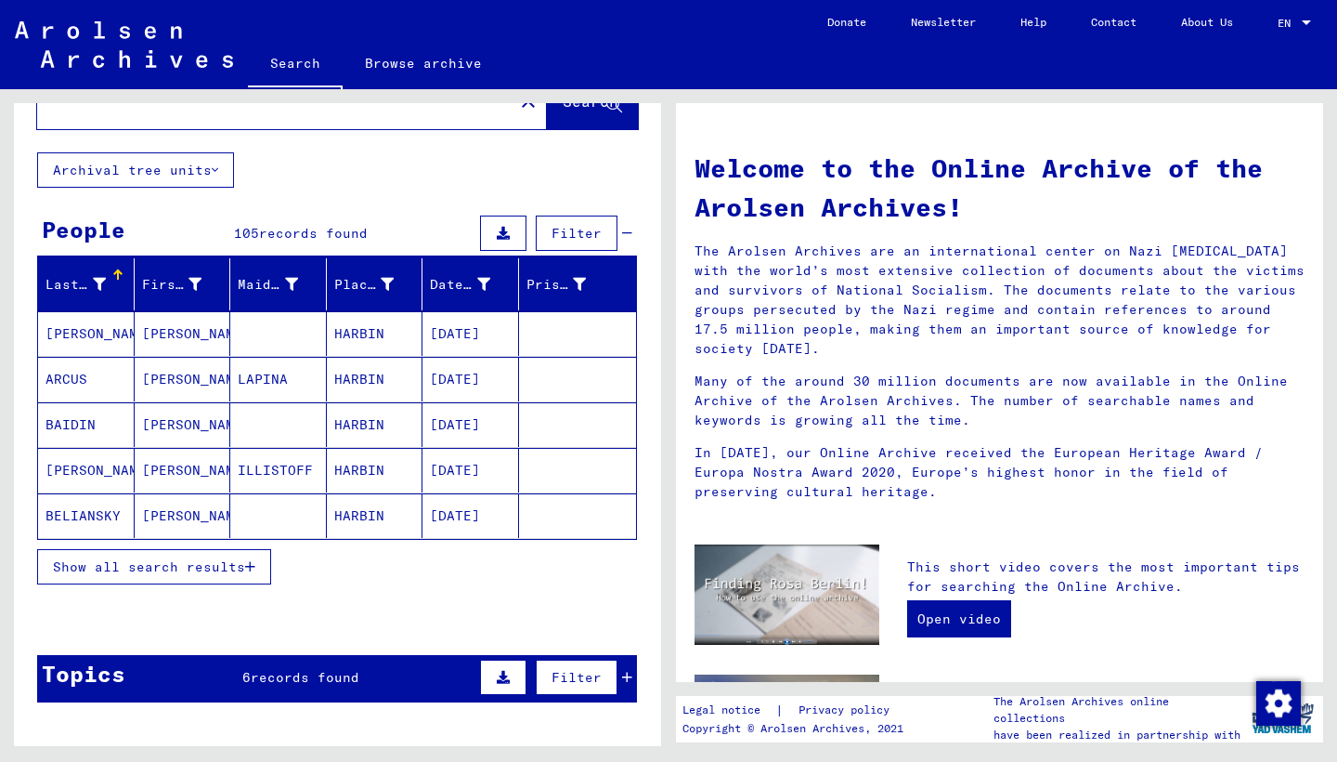
scroll to position [71, 0]
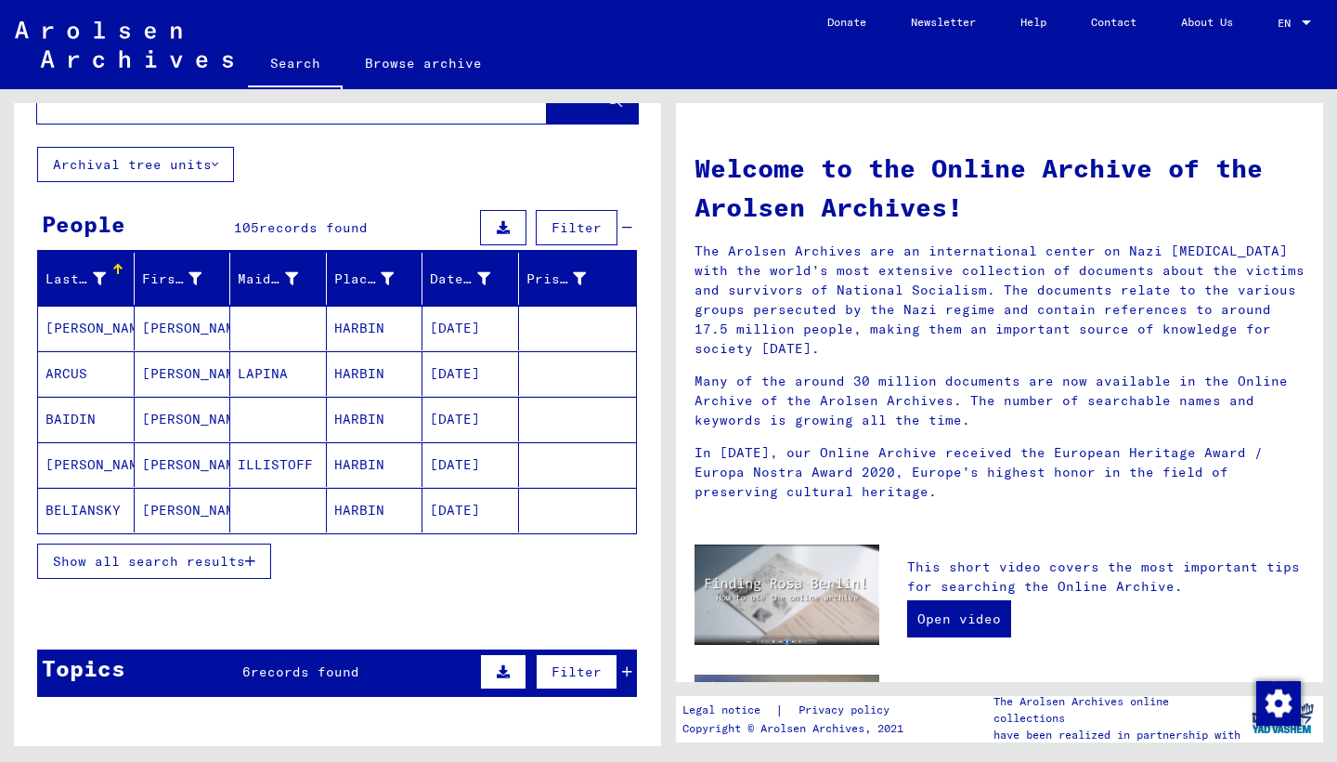
click at [231, 556] on span "Show all search results" at bounding box center [149, 561] width 192 height 17
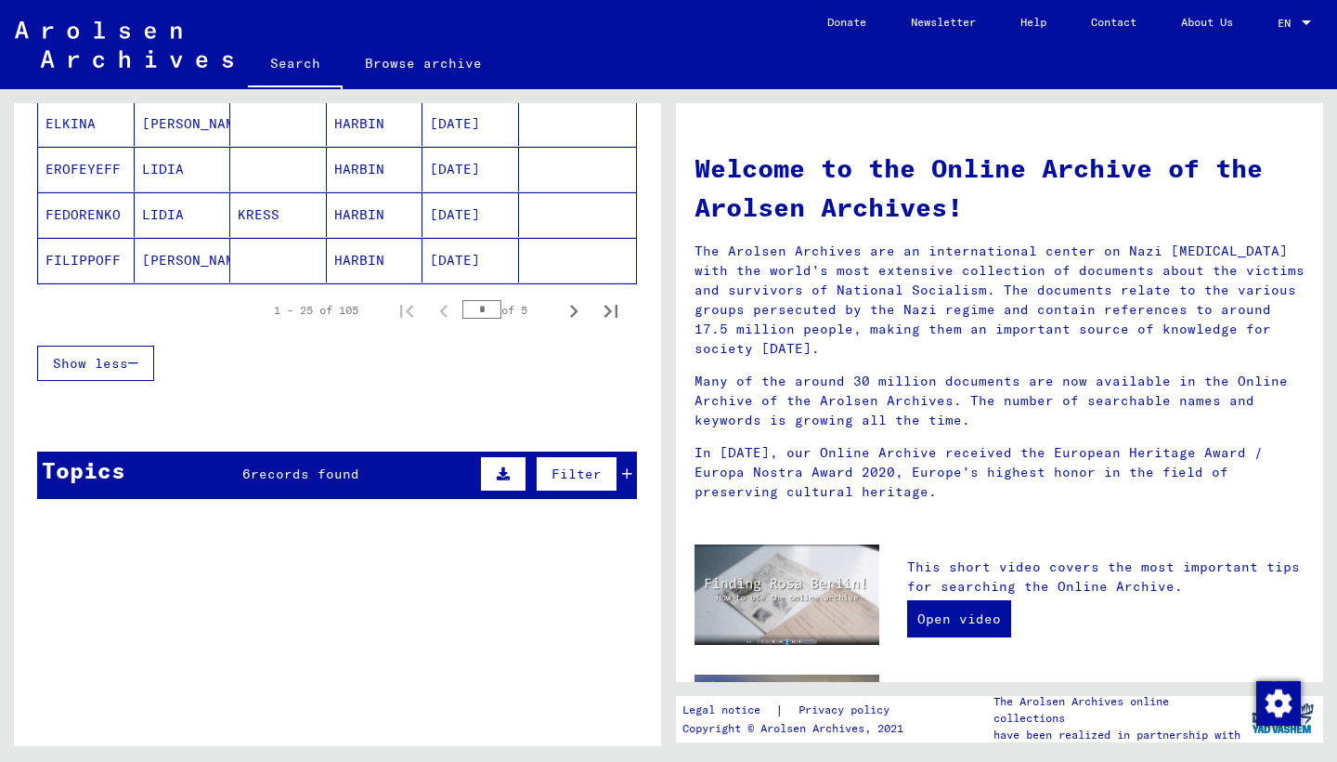
scroll to position [0, 0]
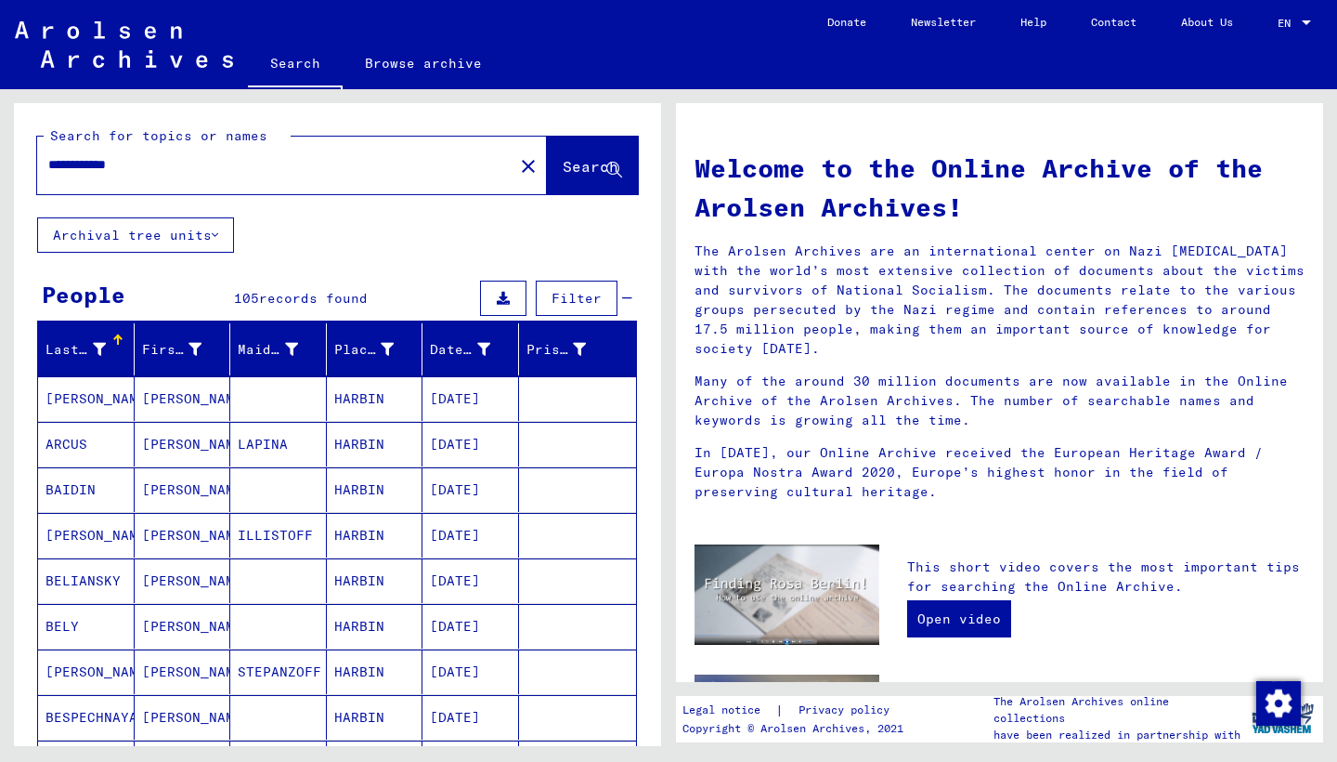
click at [90, 163] on input "**********" at bounding box center [269, 165] width 443 height 20
drag, startPoint x: 90, startPoint y: 163, endPoint x: 182, endPoint y: 165, distance: 92.0
click at [182, 165] on input "**********" at bounding box center [269, 165] width 443 height 20
click at [107, 169] on input "**********" at bounding box center [269, 165] width 443 height 20
click at [75, 166] on input "**********" at bounding box center [269, 165] width 443 height 20
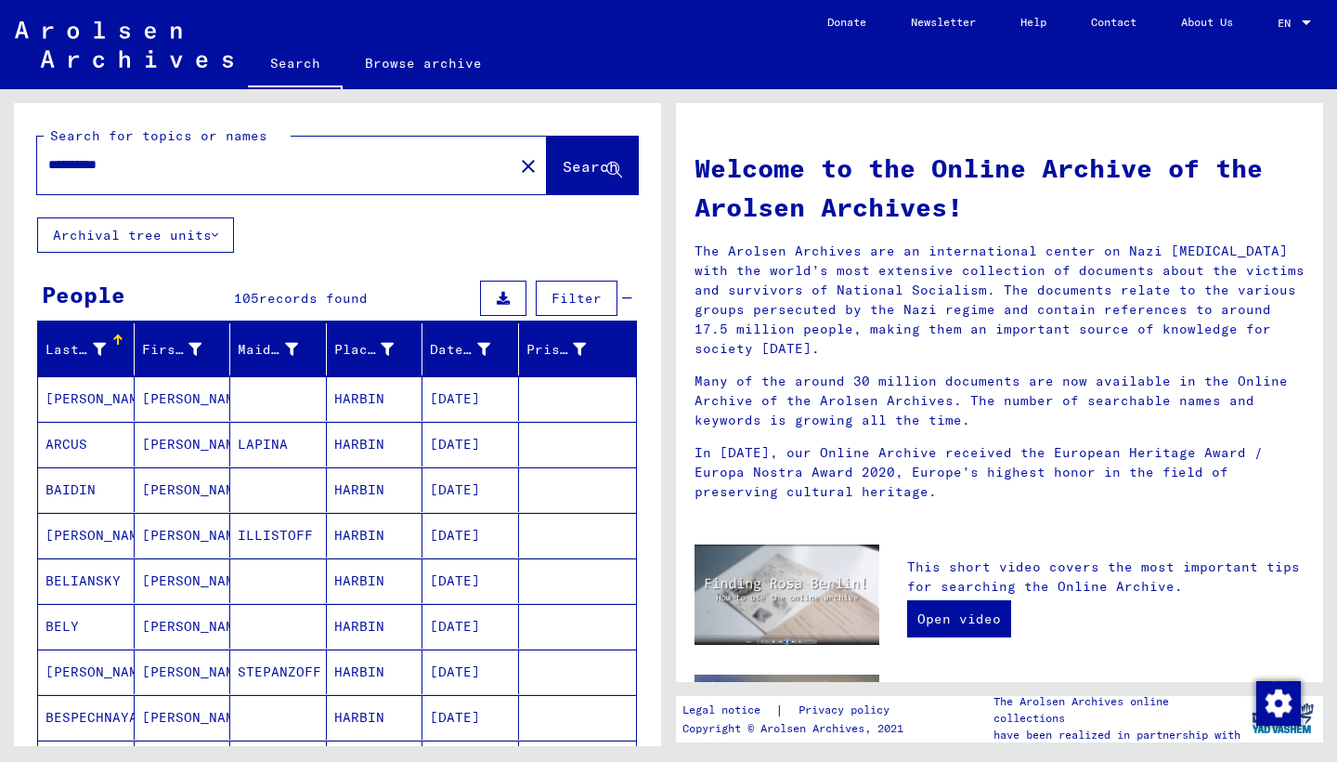
click at [75, 166] on input "**********" at bounding box center [269, 165] width 443 height 20
click at [107, 163] on input "**********" at bounding box center [269, 165] width 443 height 20
click at [563, 160] on span "Search" at bounding box center [591, 166] width 56 height 19
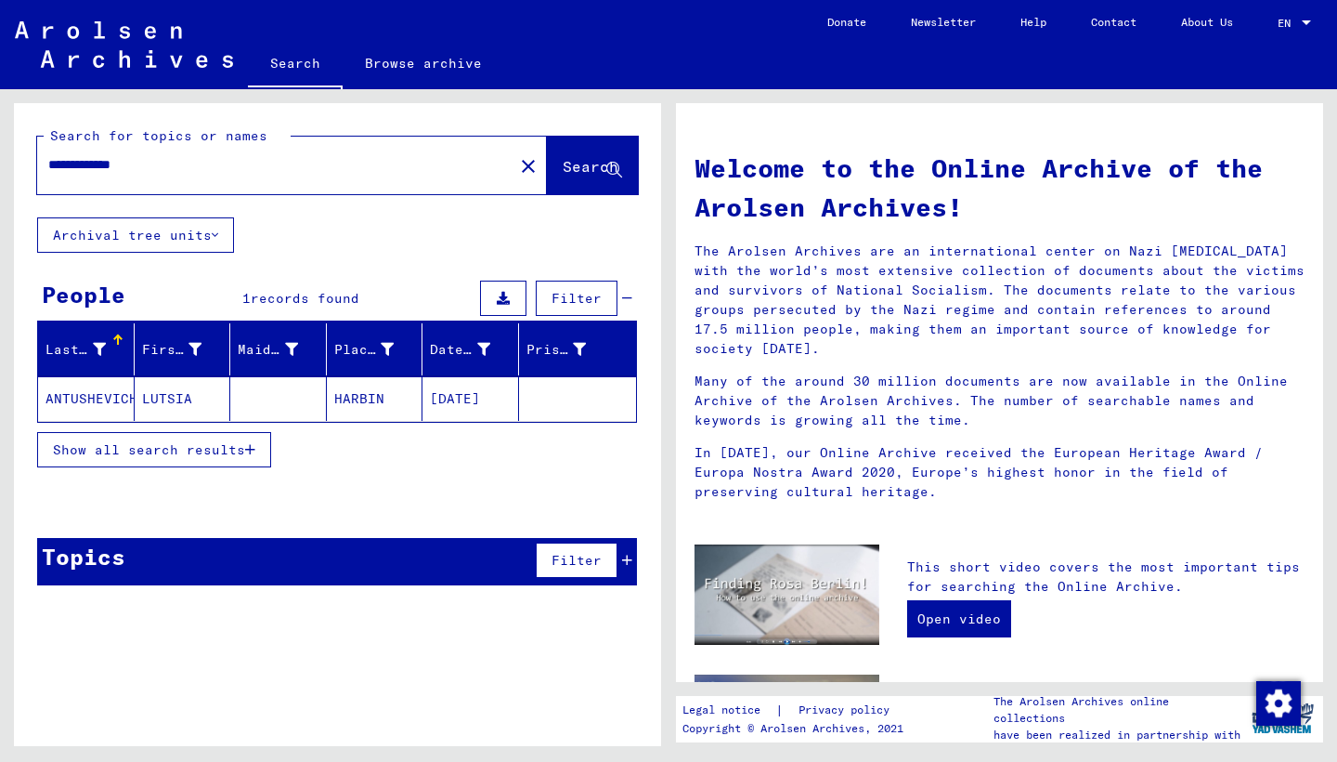
click at [112, 398] on mat-cell "ANTUSHEVICH" at bounding box center [86, 398] width 97 height 45
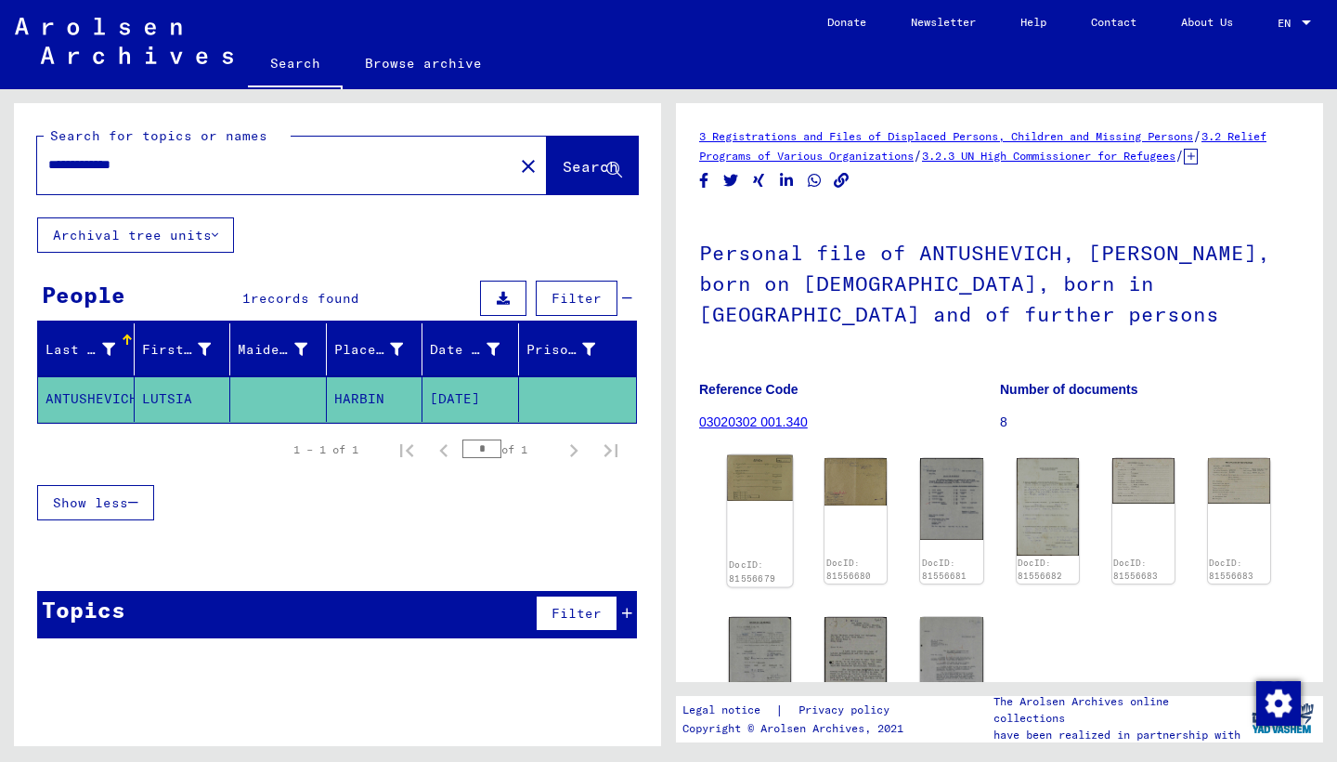
click at [758, 501] on img at bounding box center [760, 478] width 66 height 46
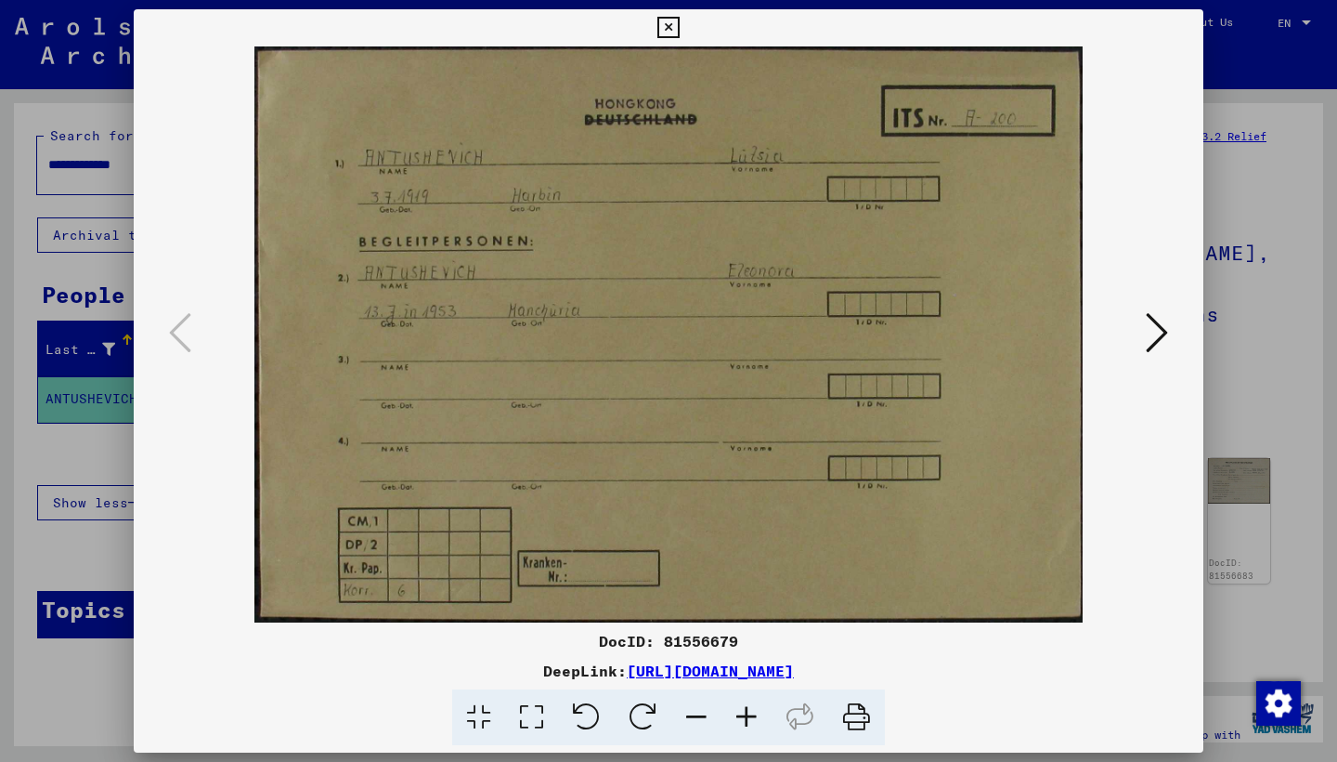
click at [1150, 335] on icon at bounding box center [1157, 332] width 22 height 45
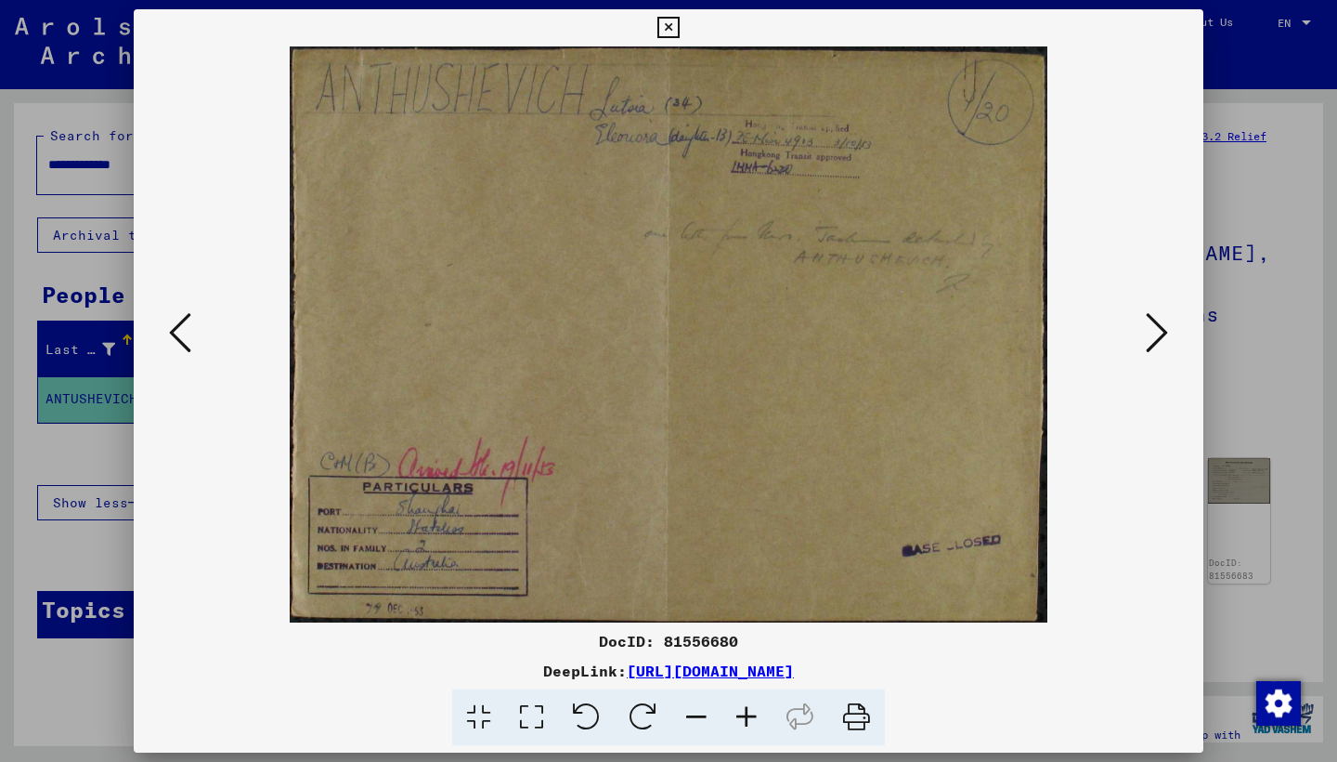
click at [1150, 335] on icon at bounding box center [1157, 332] width 22 height 45
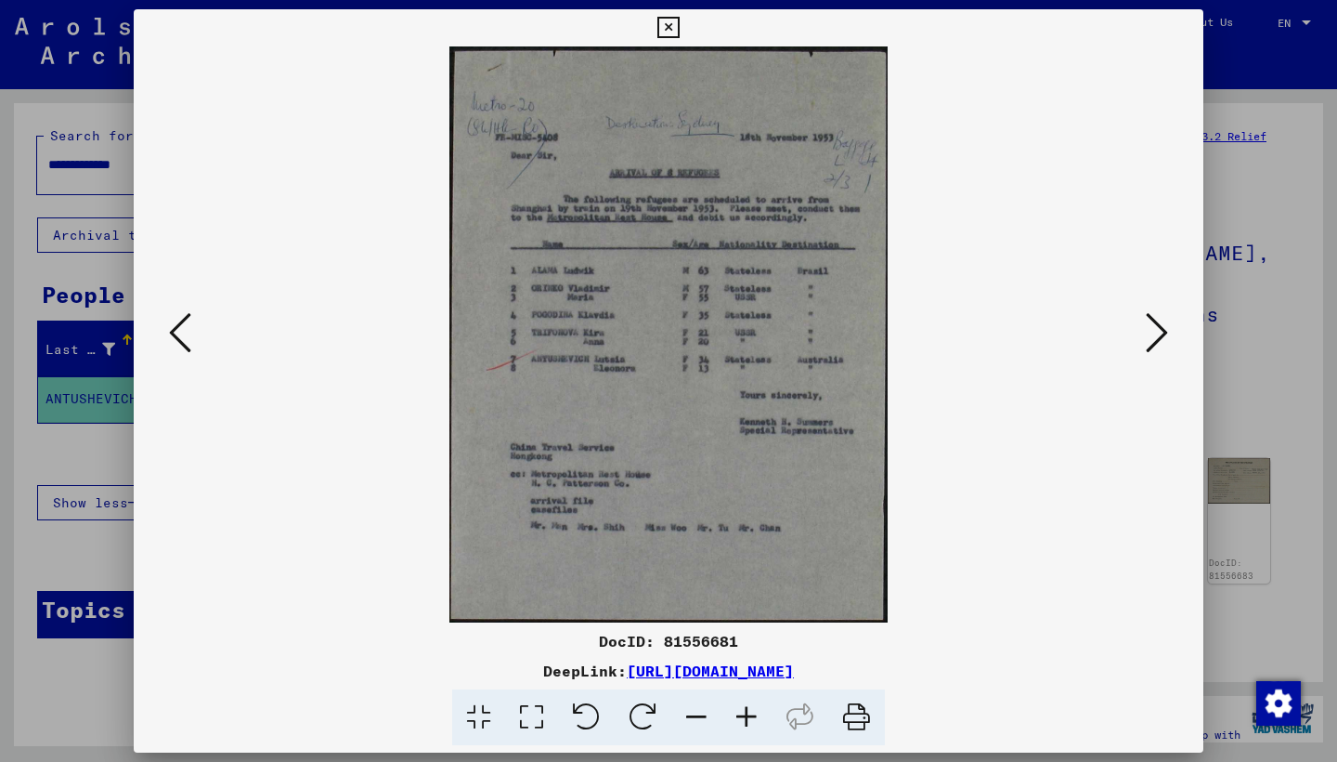
click at [1150, 335] on icon at bounding box center [1157, 332] width 22 height 45
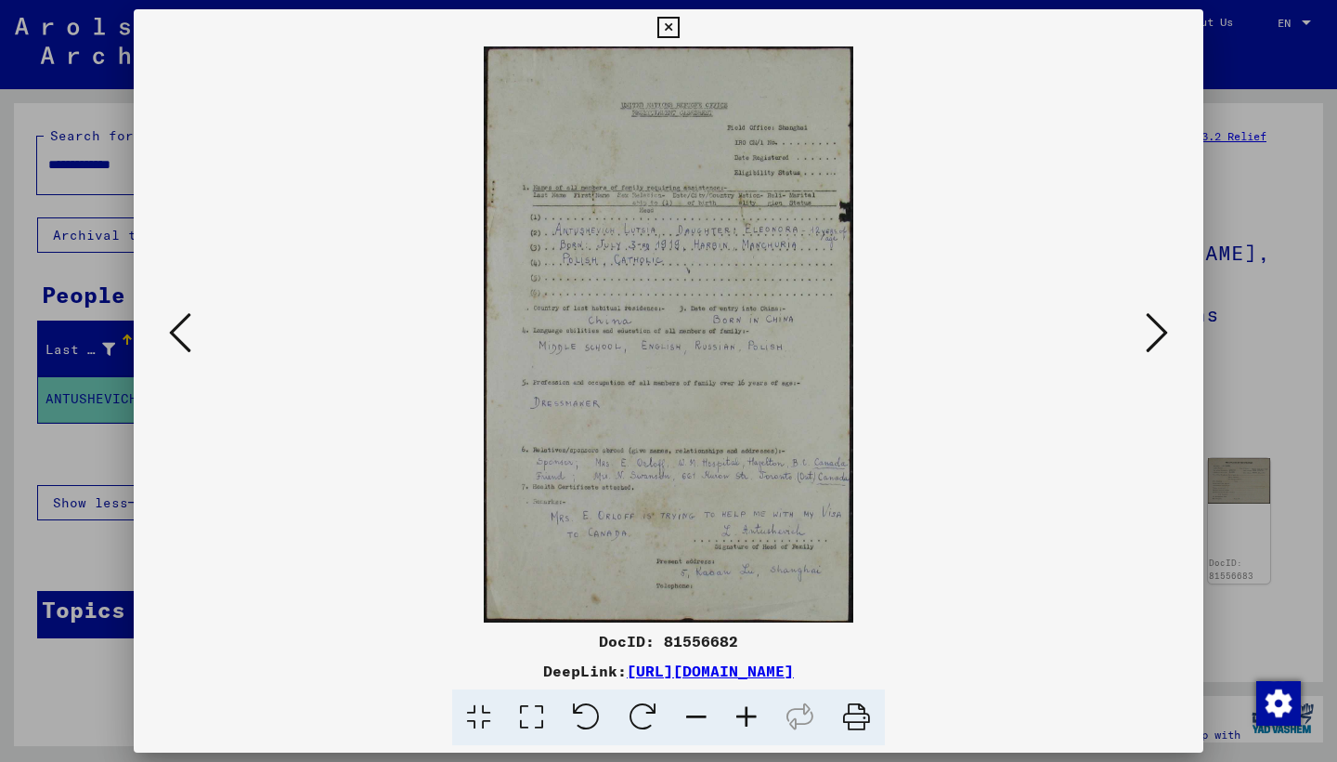
click at [679, 23] on icon at bounding box center [668, 28] width 21 height 22
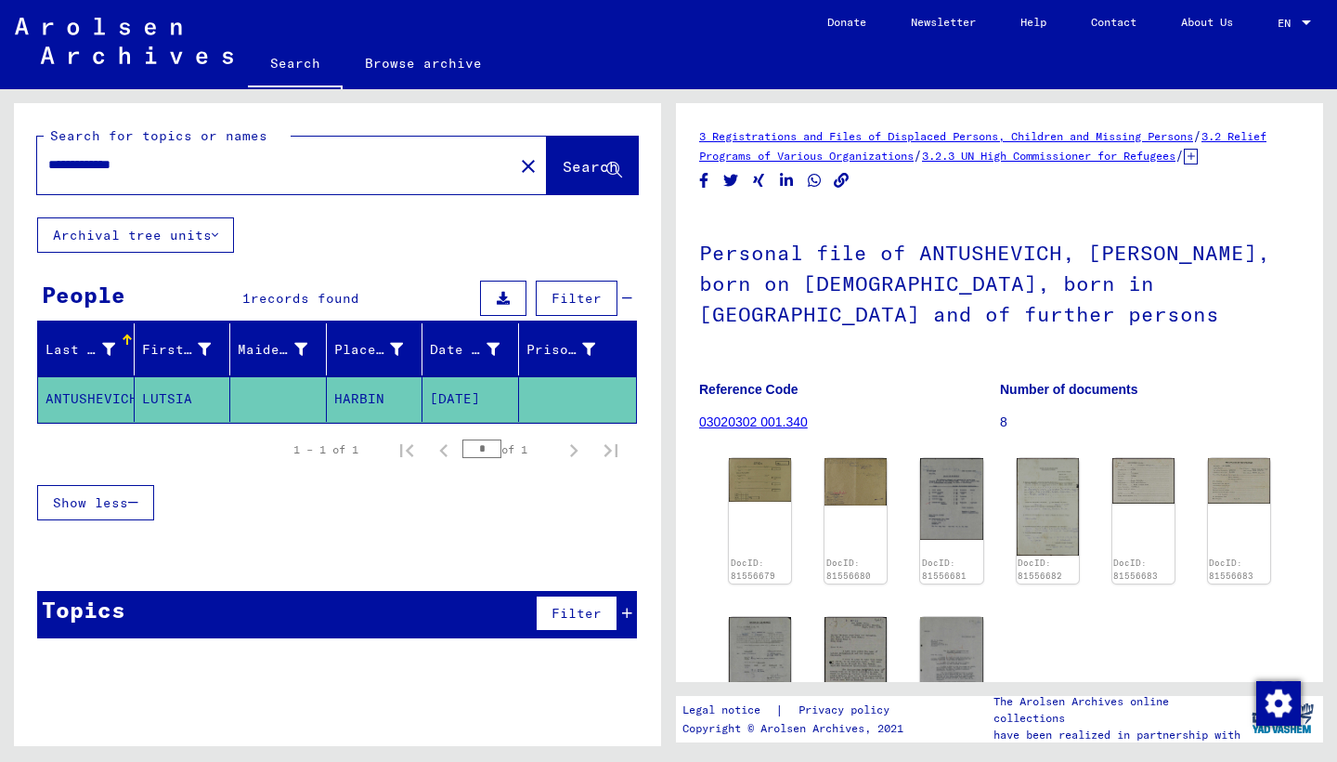
click at [97, 164] on input "**********" at bounding box center [275, 165] width 454 height 20
click at [563, 161] on span "Search" at bounding box center [591, 166] width 56 height 19
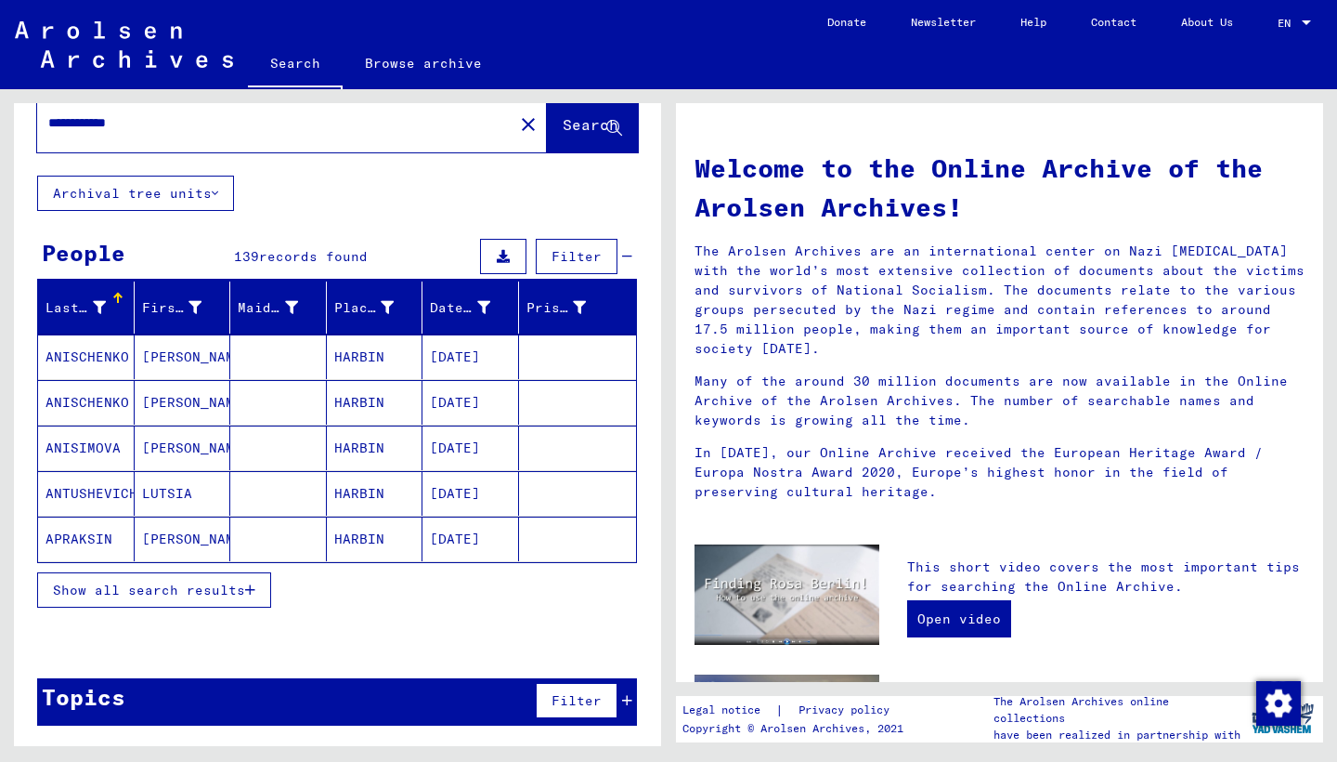
scroll to position [39, 0]
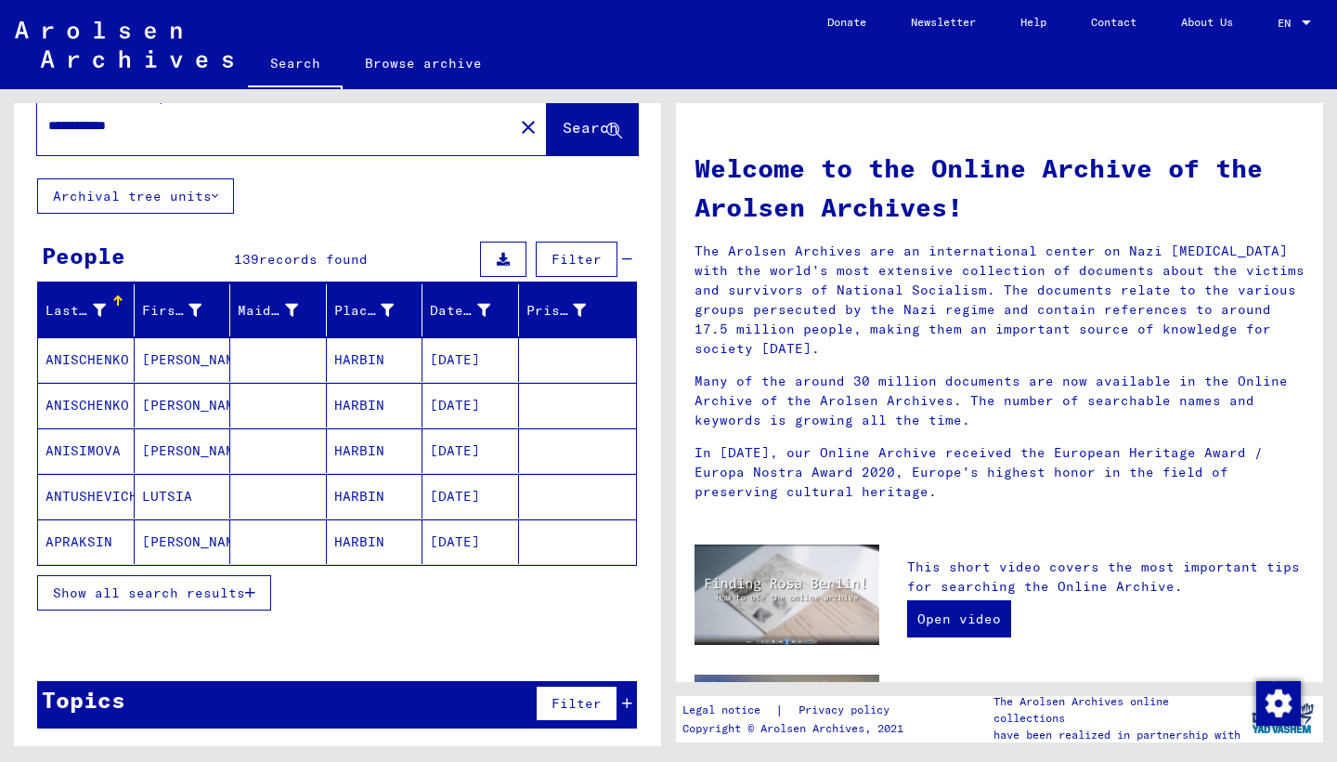
click at [148, 121] on input "**********" at bounding box center [269, 126] width 443 height 20
type input "*"
click at [563, 128] on span "Search" at bounding box center [591, 127] width 56 height 19
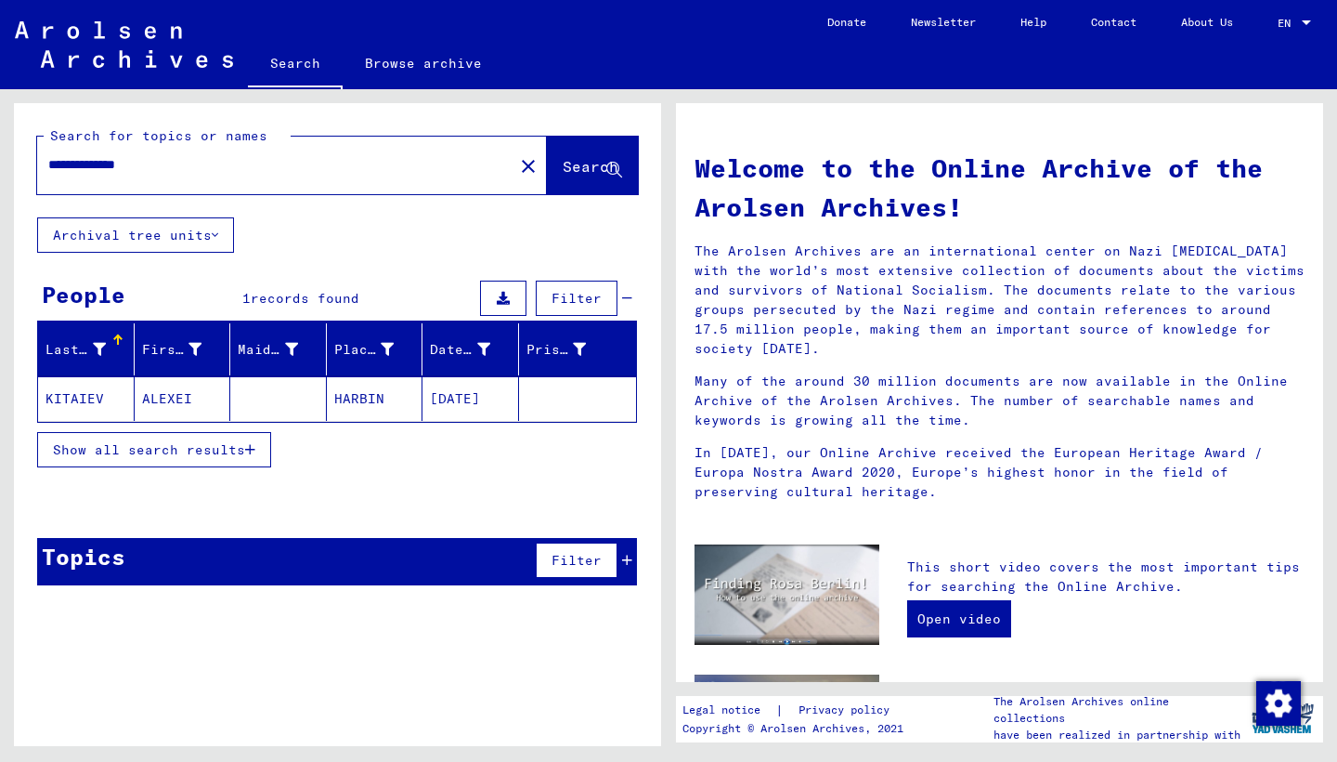
click at [169, 397] on mat-cell "ALEXEI" at bounding box center [183, 398] width 97 height 45
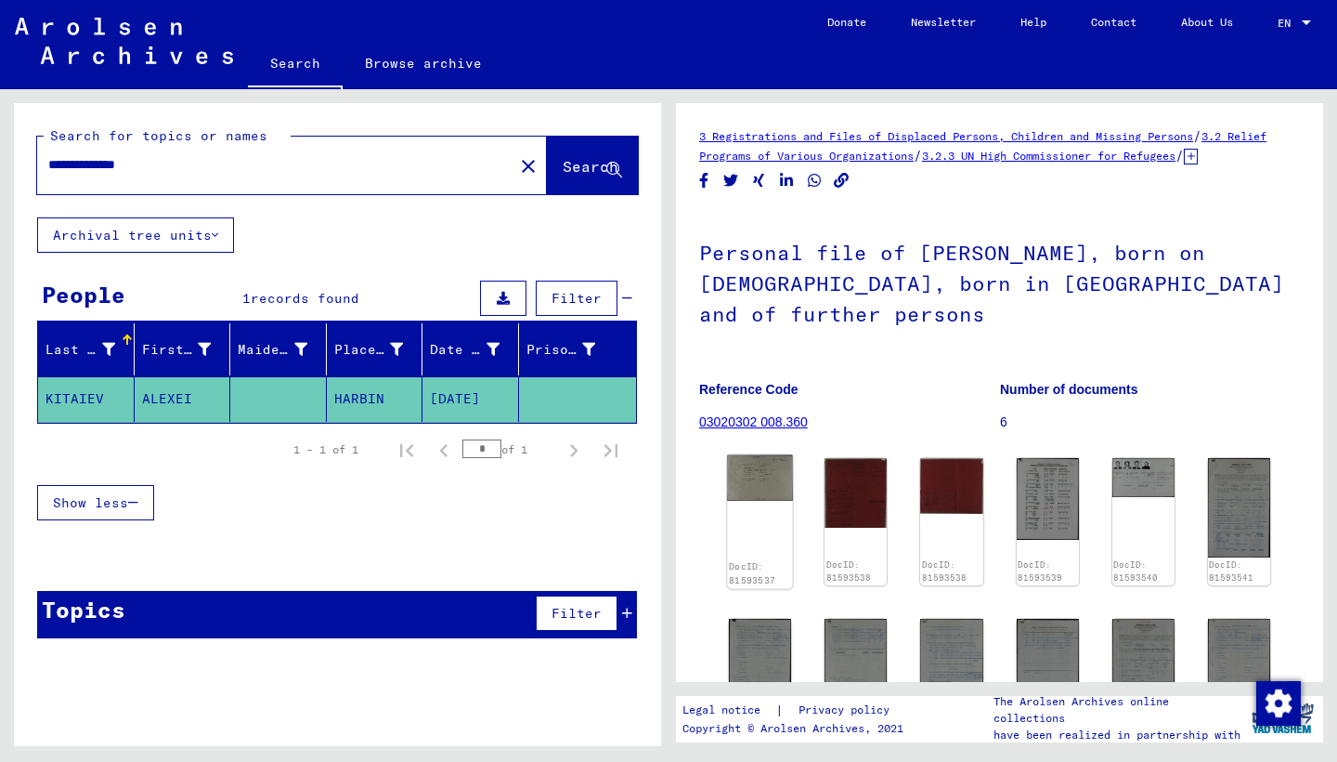
click at [765, 501] on img at bounding box center [760, 478] width 66 height 46
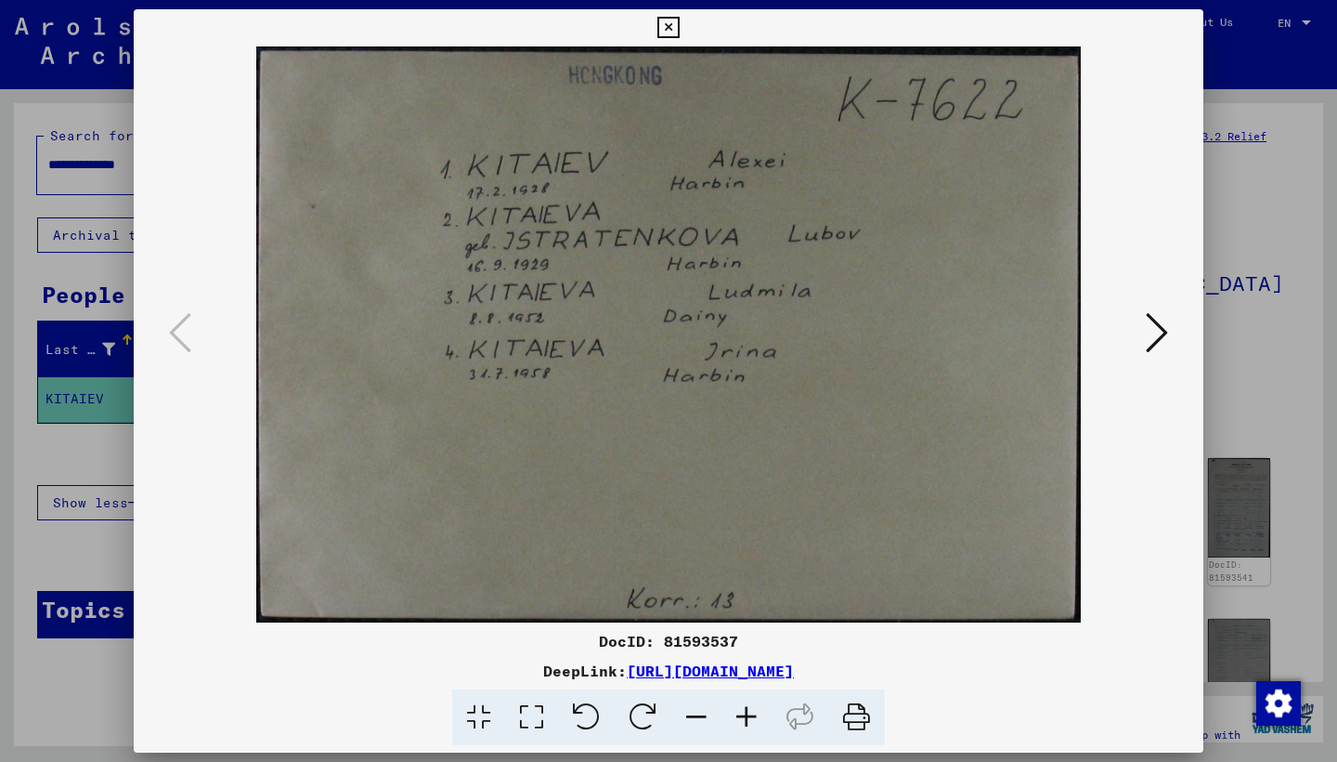
click at [679, 22] on icon at bounding box center [668, 28] width 21 height 22
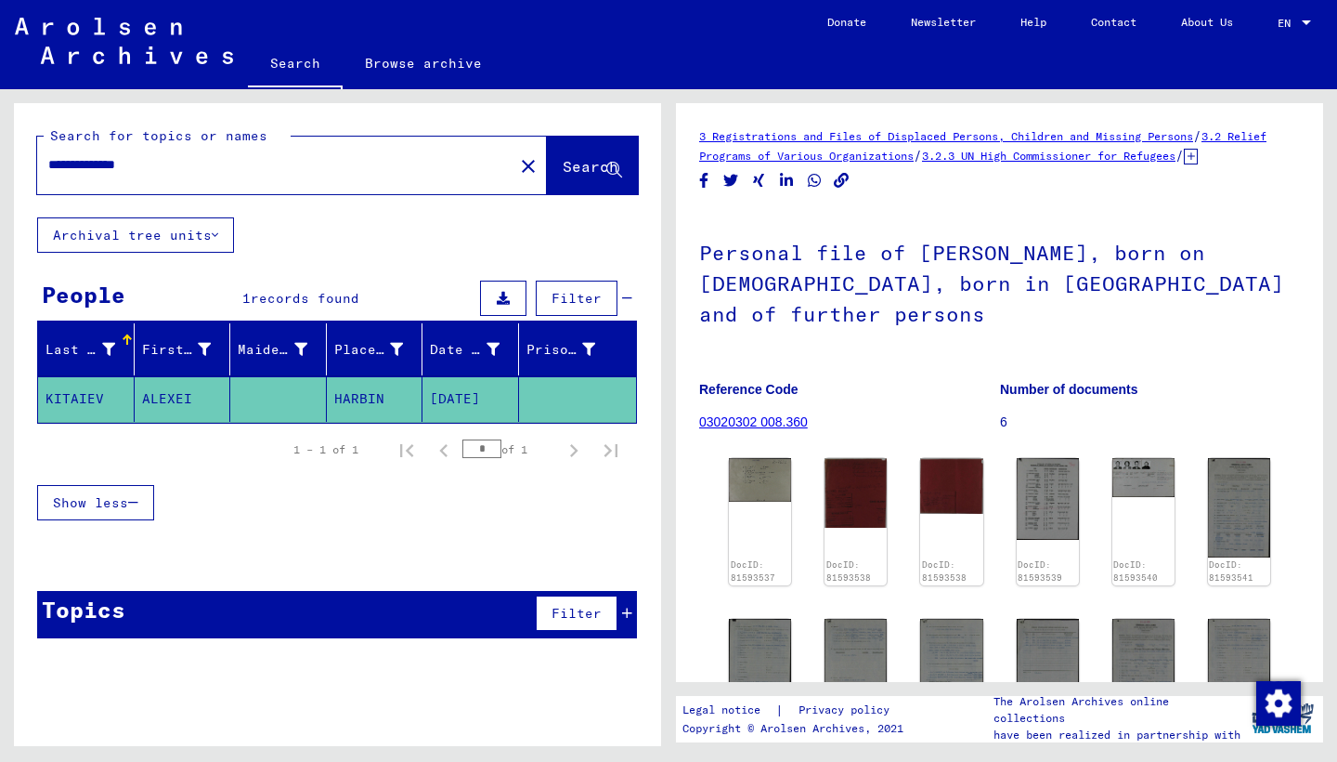
click at [104, 166] on input "**********" at bounding box center [275, 165] width 454 height 20
click at [566, 172] on span "Search" at bounding box center [591, 166] width 56 height 19
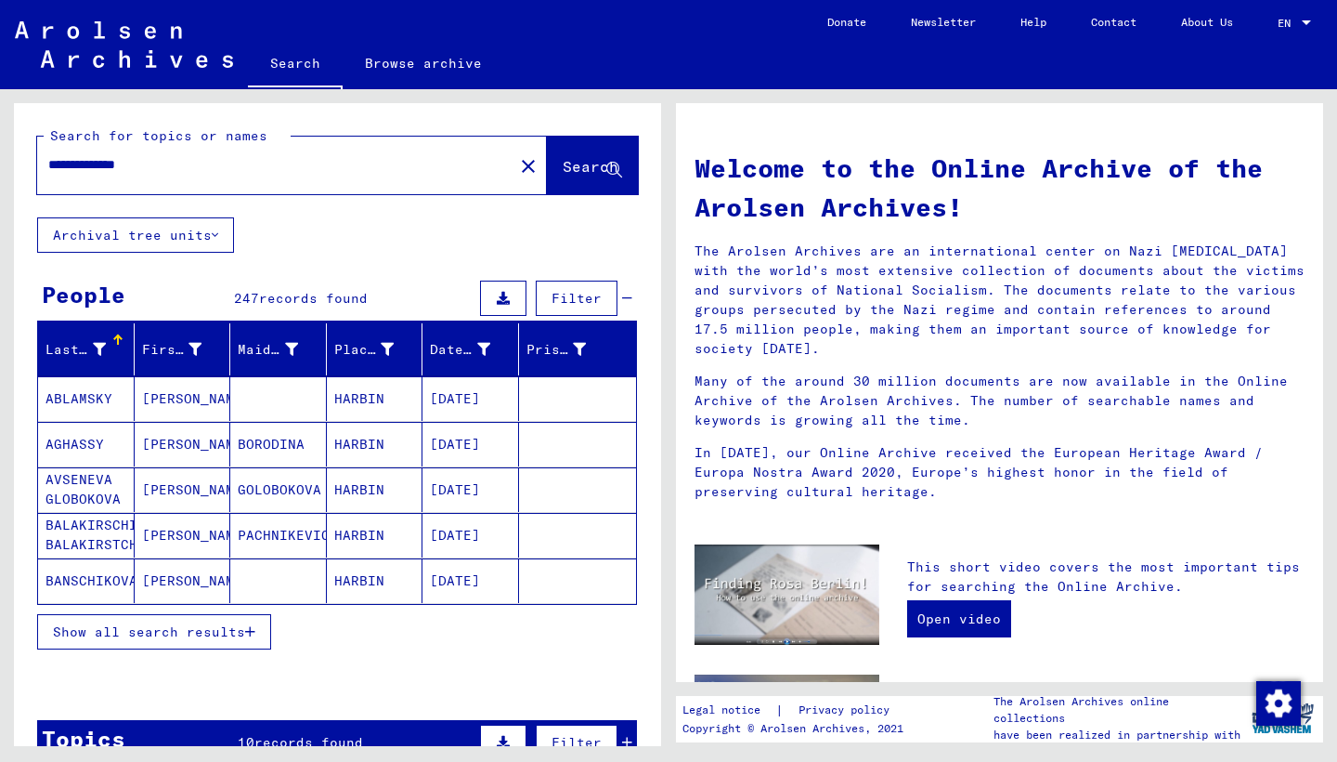
click at [185, 167] on input "**********" at bounding box center [269, 165] width 443 height 20
click at [580, 181] on button "Search" at bounding box center [592, 166] width 91 height 58
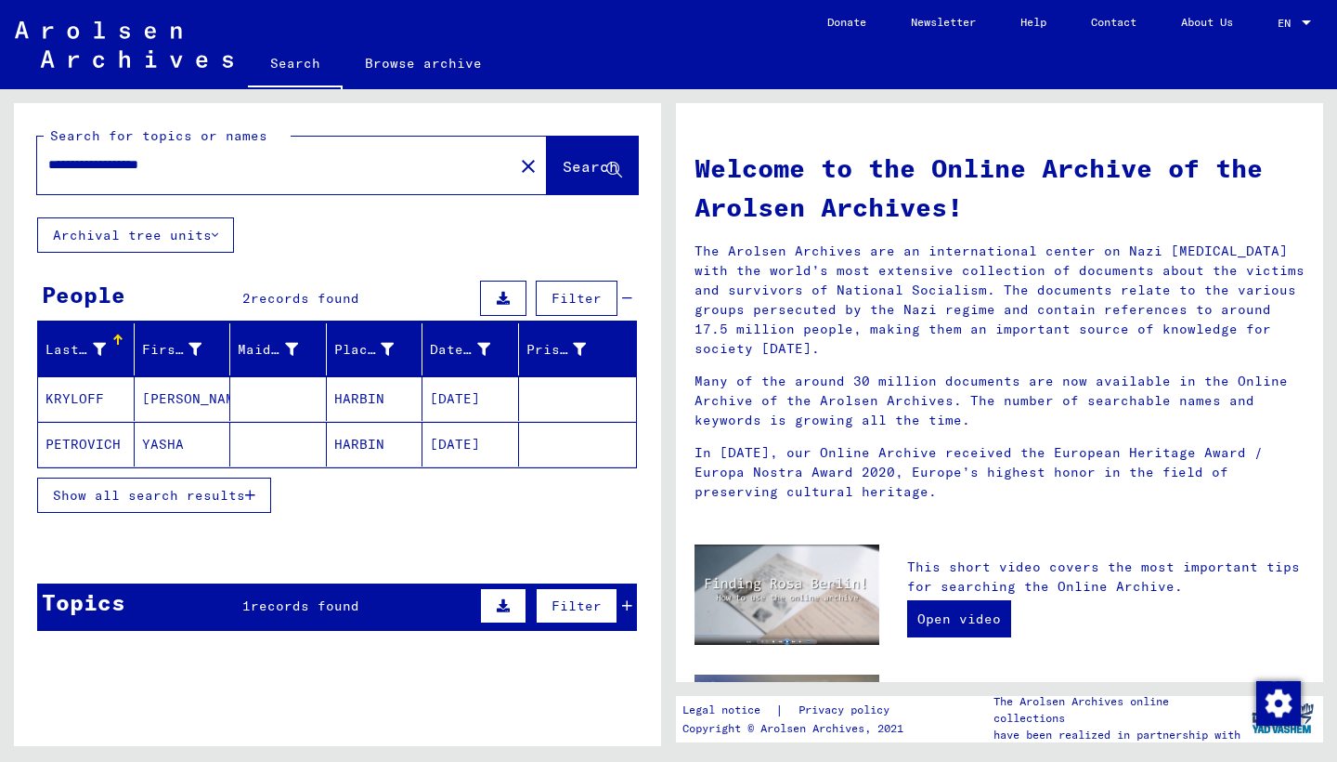
click at [89, 395] on mat-cell "KRYLOFF" at bounding box center [86, 398] width 97 height 45
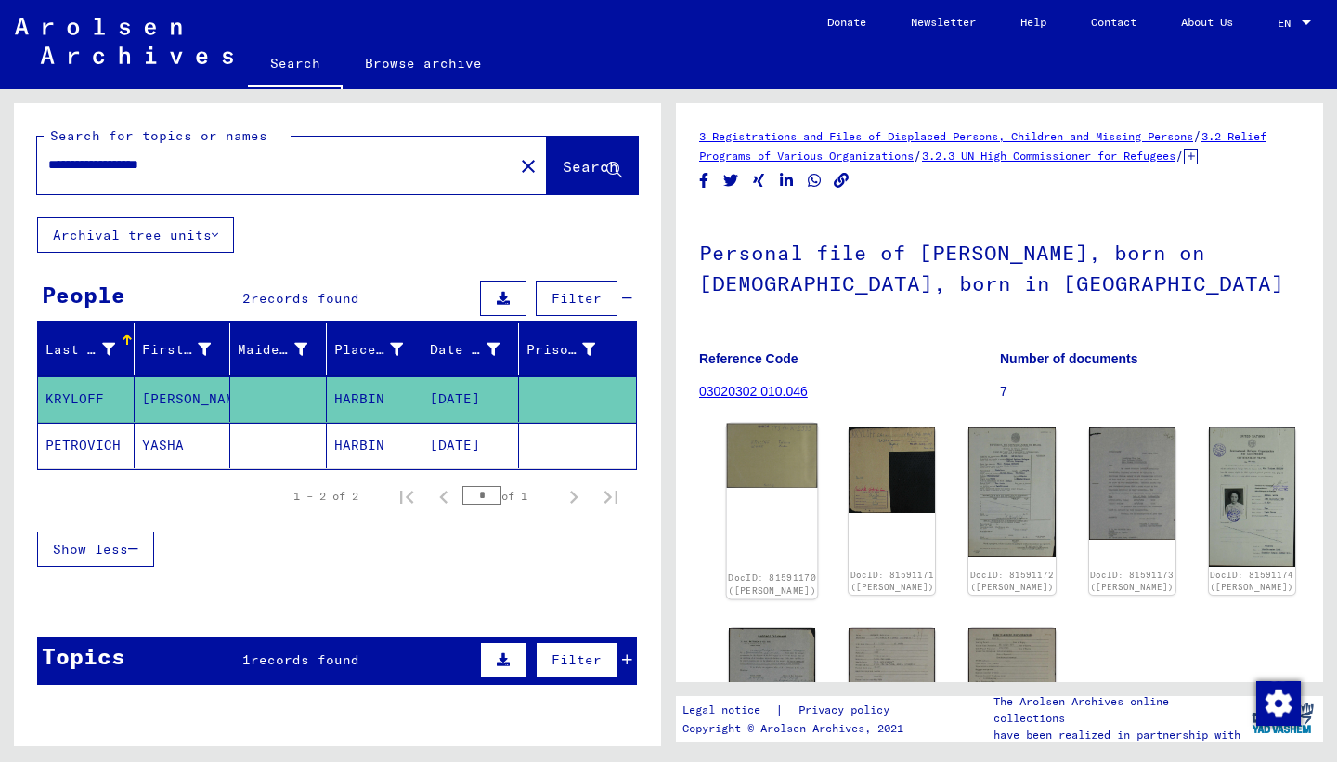
click at [776, 481] on img at bounding box center [772, 456] width 91 height 64
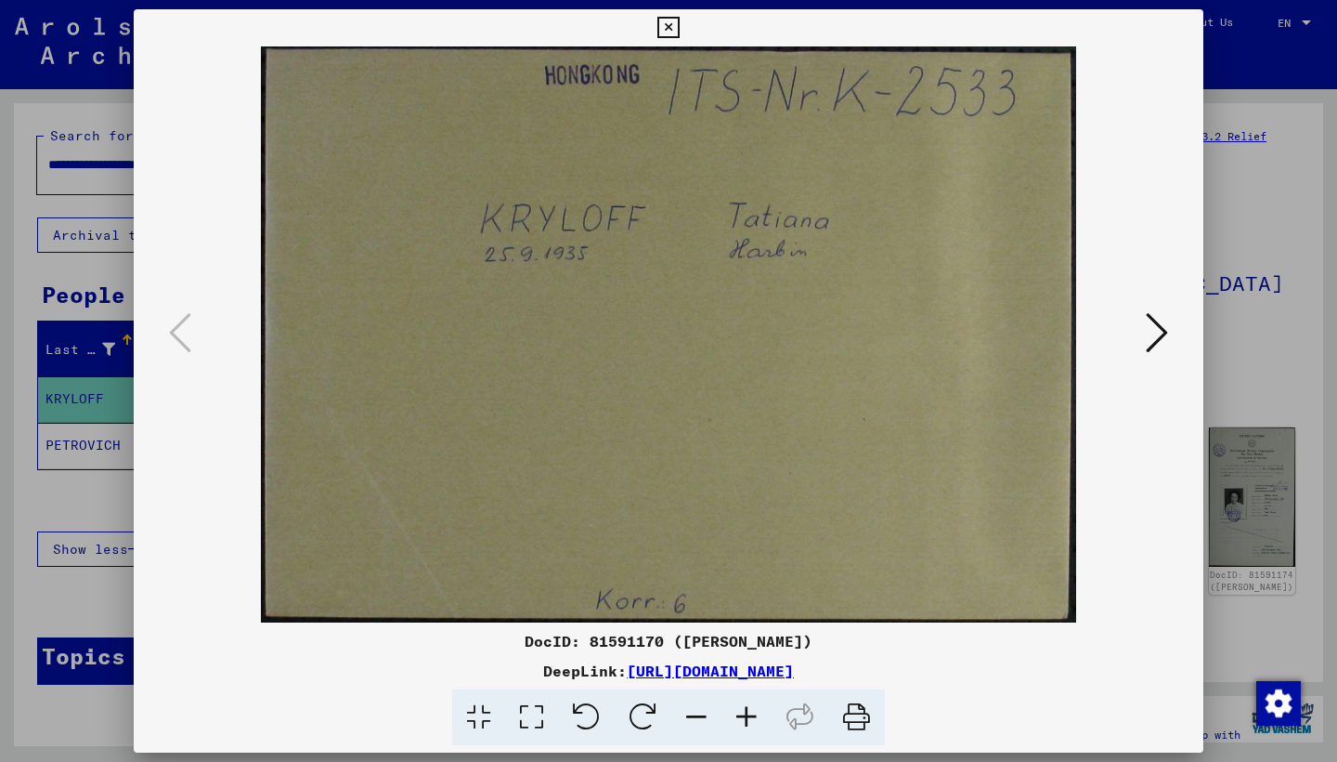
click at [1159, 340] on icon at bounding box center [1157, 332] width 22 height 45
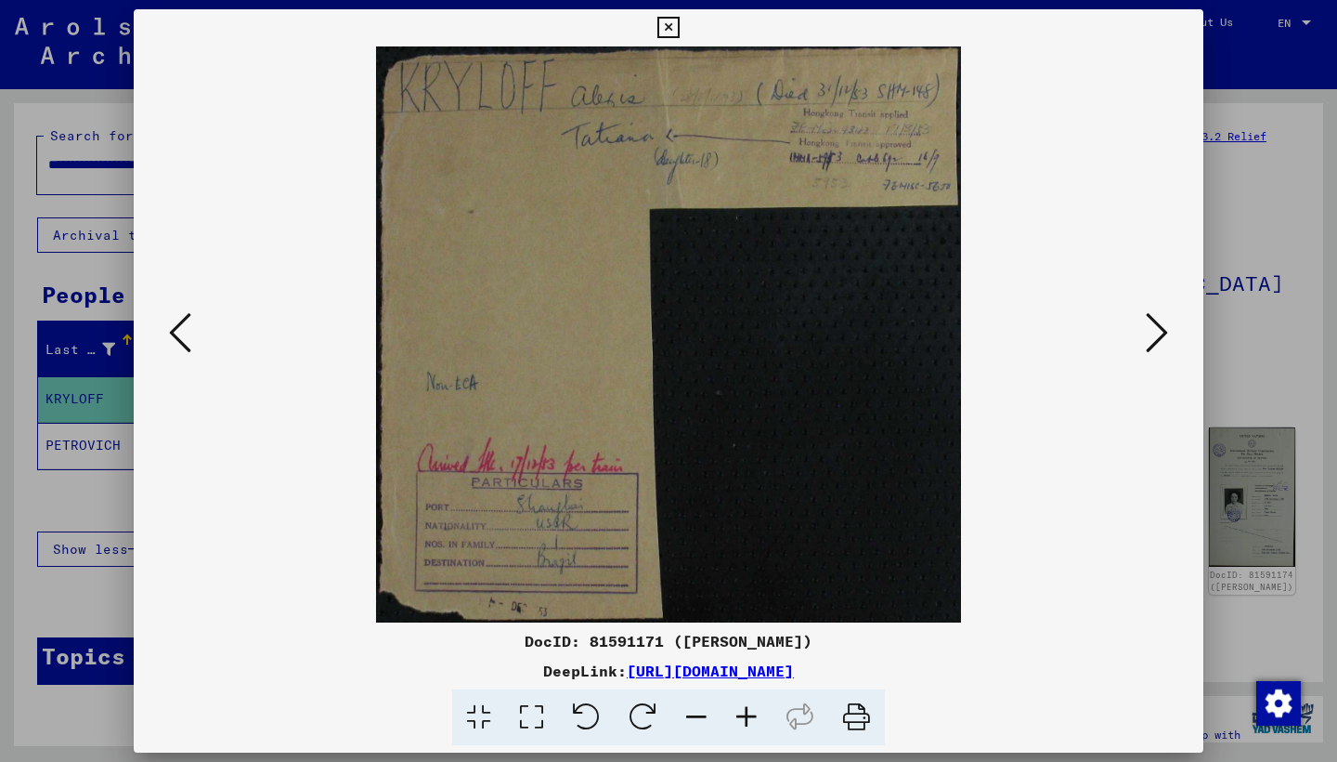
click at [1159, 340] on icon at bounding box center [1157, 332] width 22 height 45
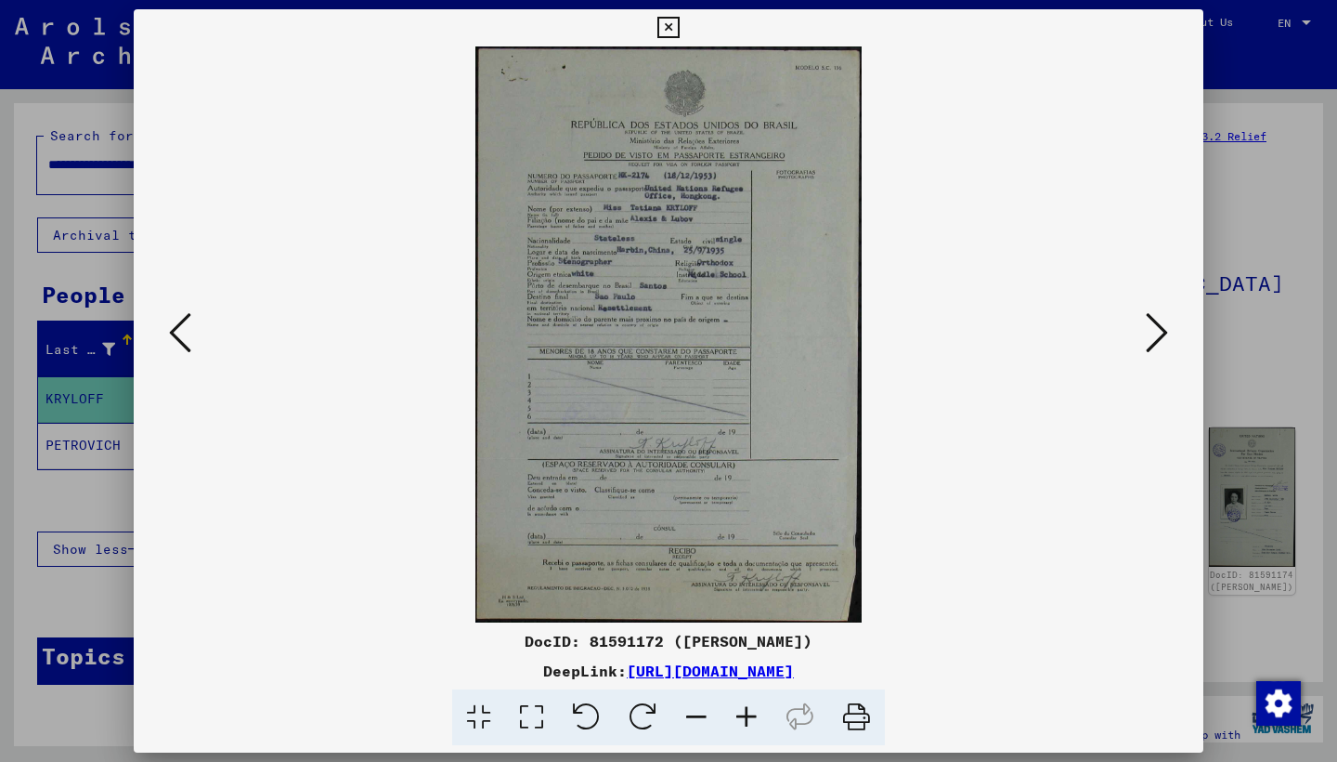
click at [1159, 340] on icon at bounding box center [1157, 332] width 22 height 45
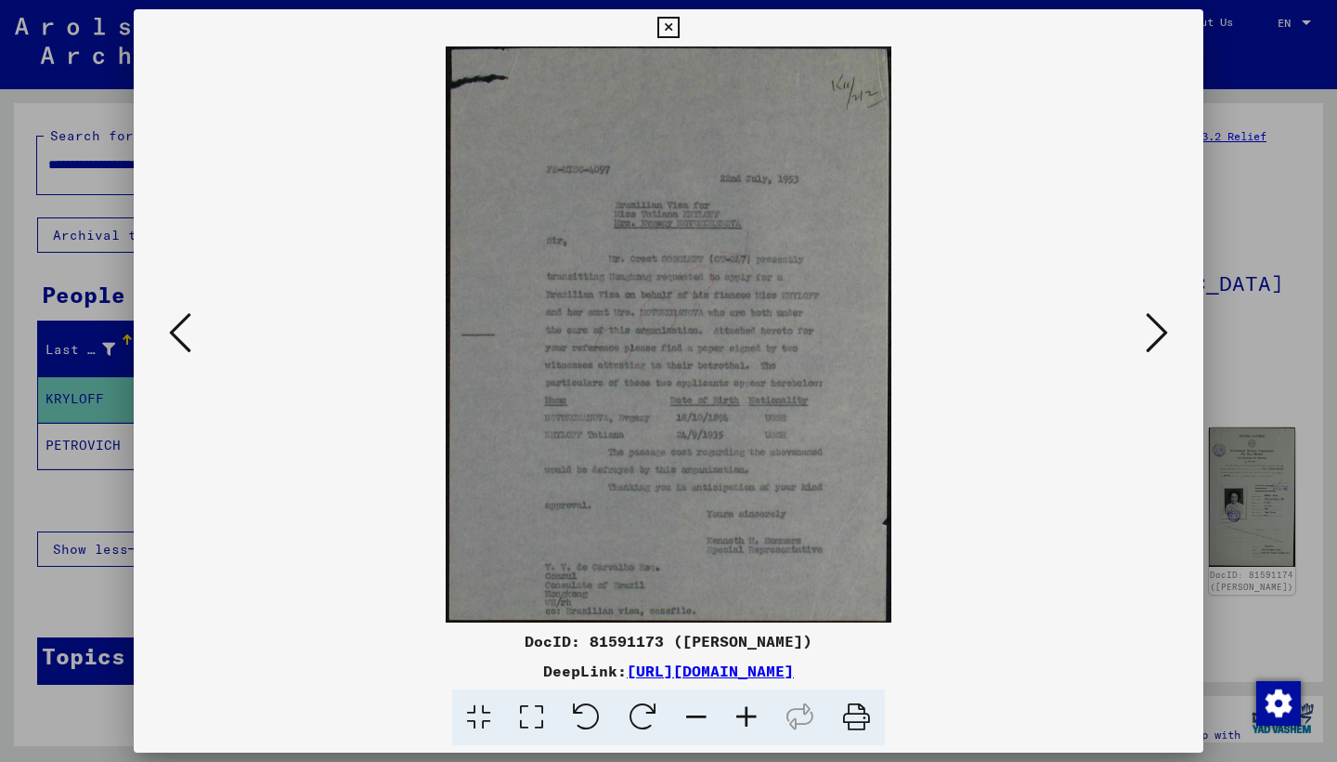
click at [1156, 339] on icon at bounding box center [1157, 332] width 22 height 45
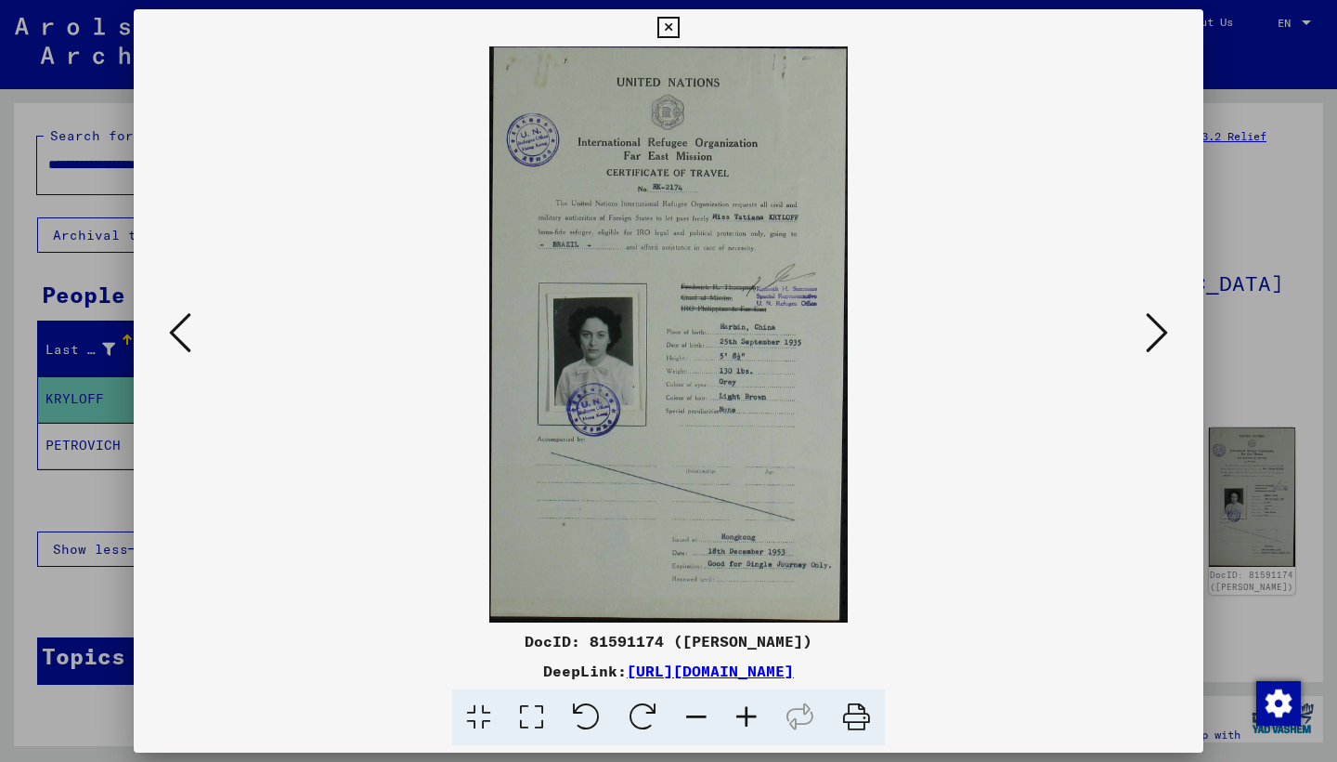
click at [1163, 332] on icon at bounding box center [1157, 332] width 22 height 45
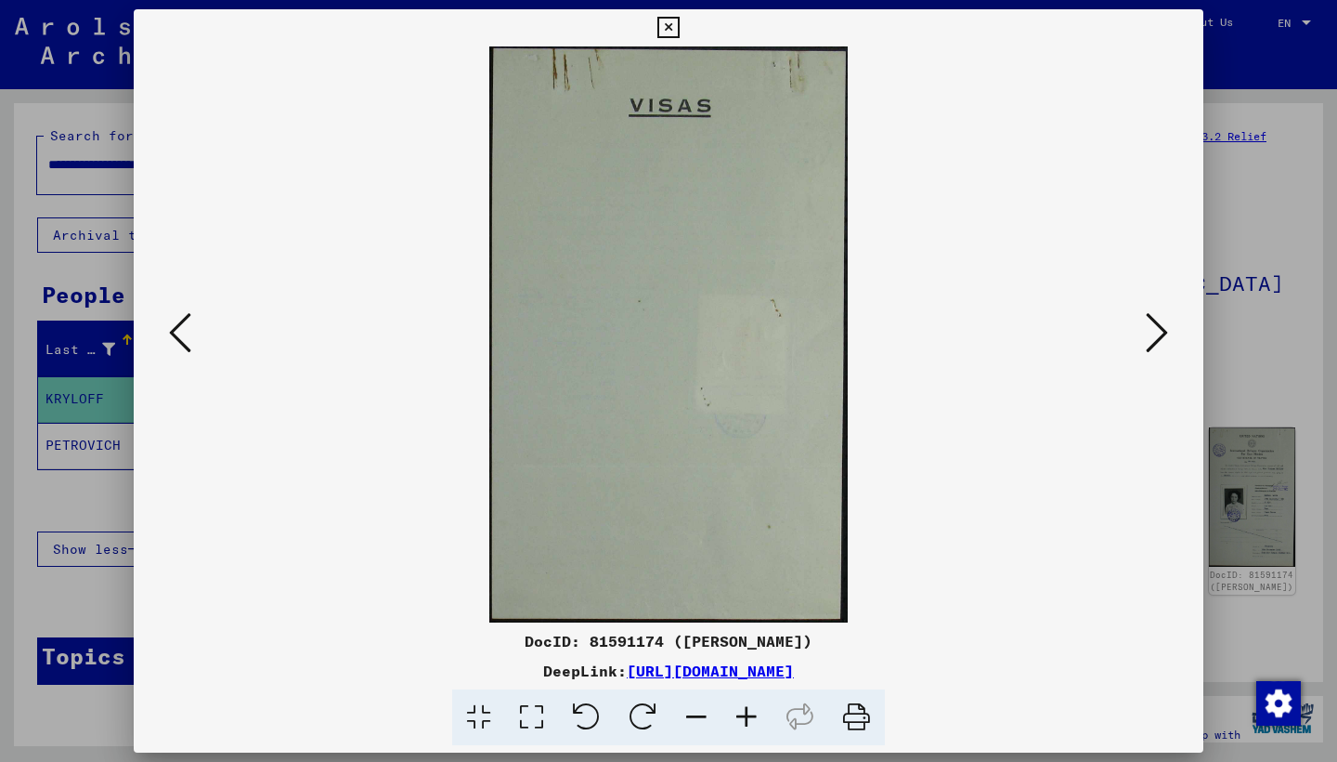
click at [1163, 332] on icon at bounding box center [1157, 332] width 22 height 45
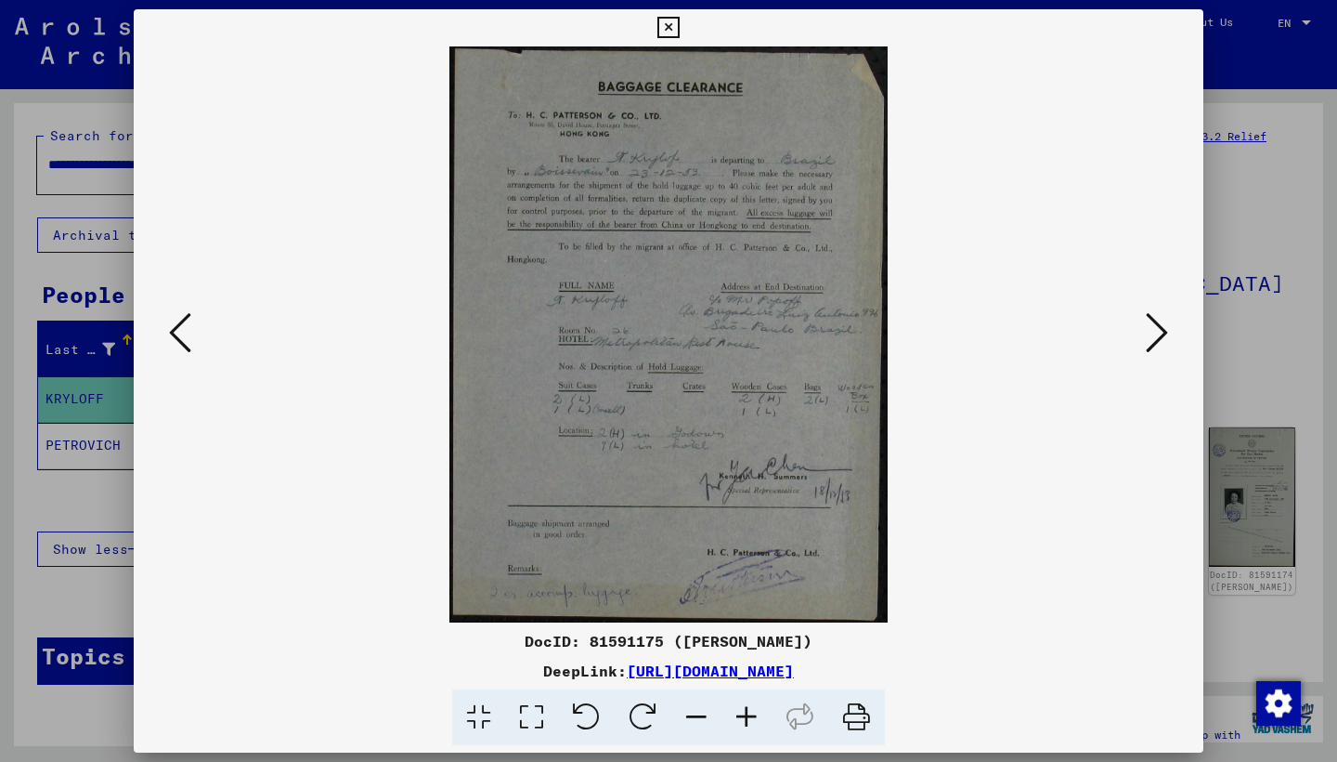
click at [1163, 332] on icon at bounding box center [1157, 332] width 22 height 45
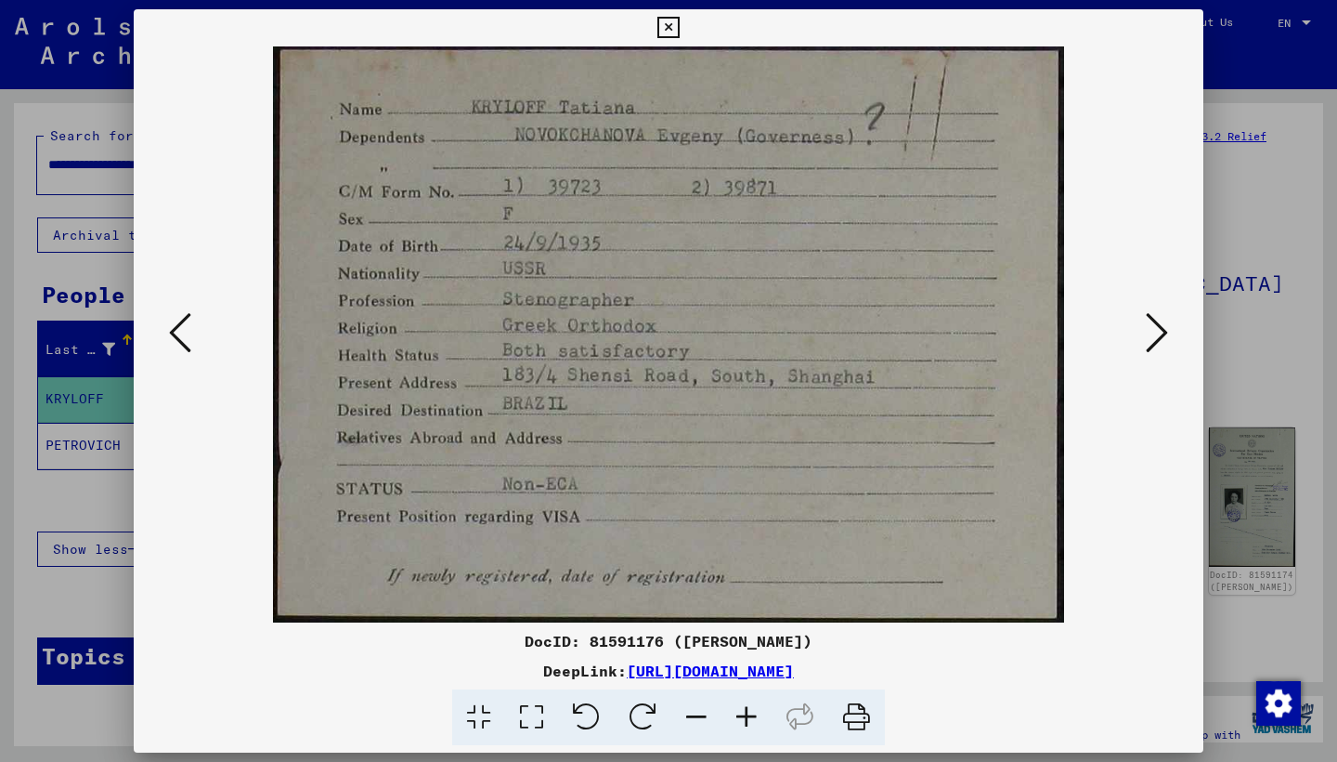
click at [1161, 333] on icon at bounding box center [1157, 332] width 22 height 45
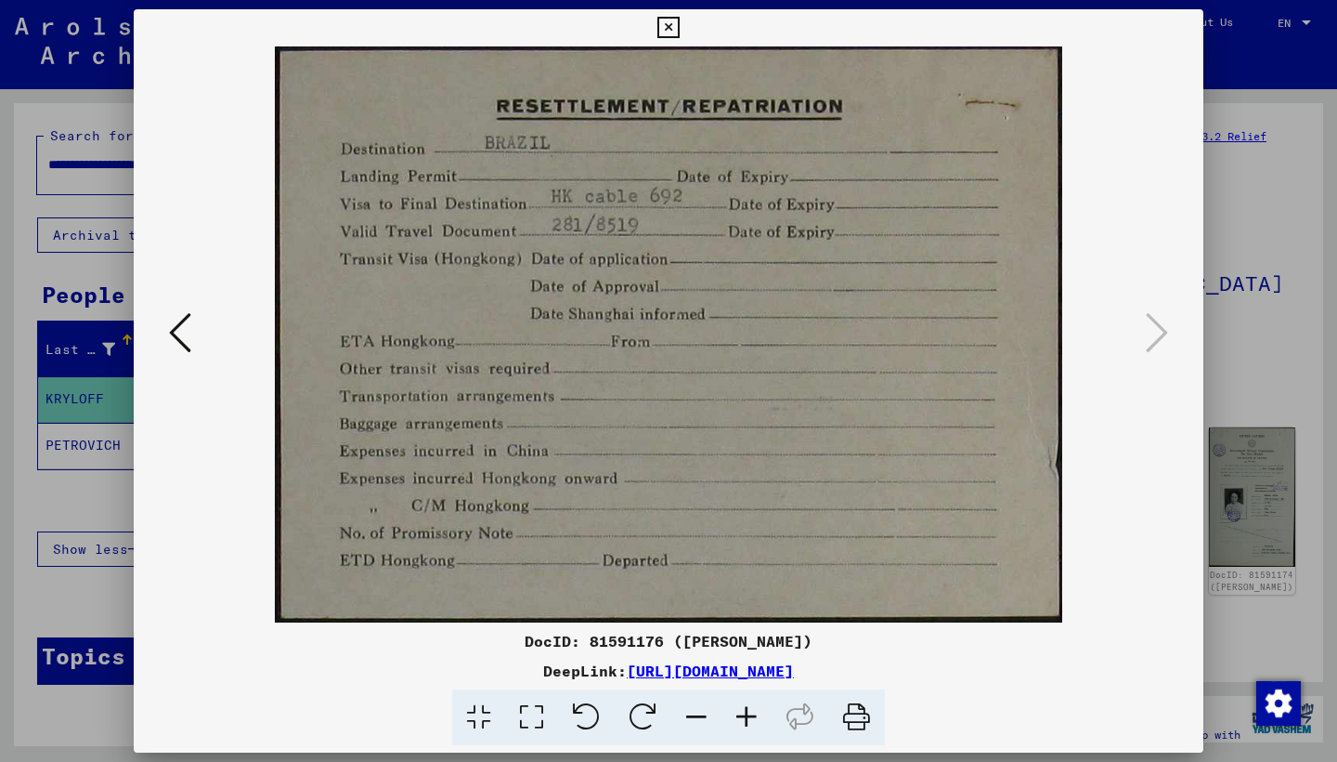
click at [186, 348] on icon at bounding box center [180, 332] width 22 height 45
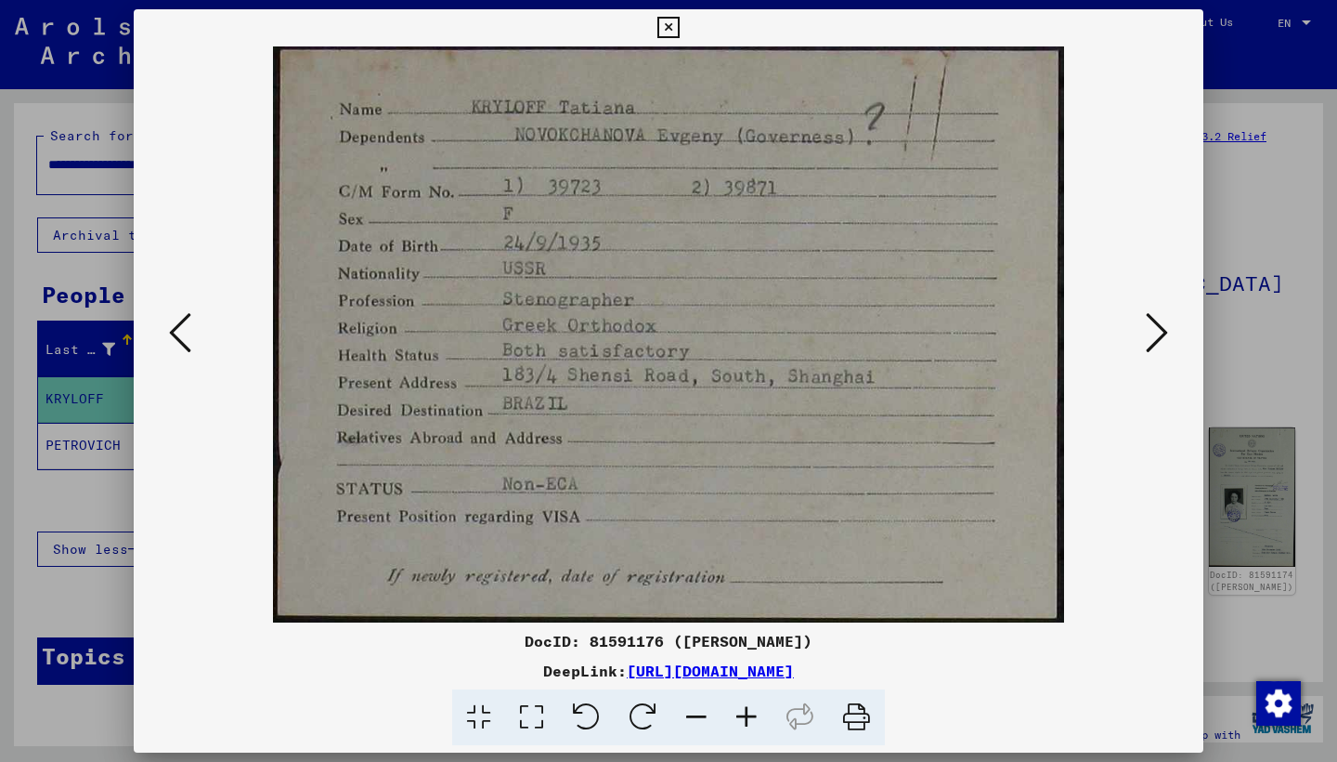
click at [186, 348] on icon at bounding box center [180, 332] width 22 height 45
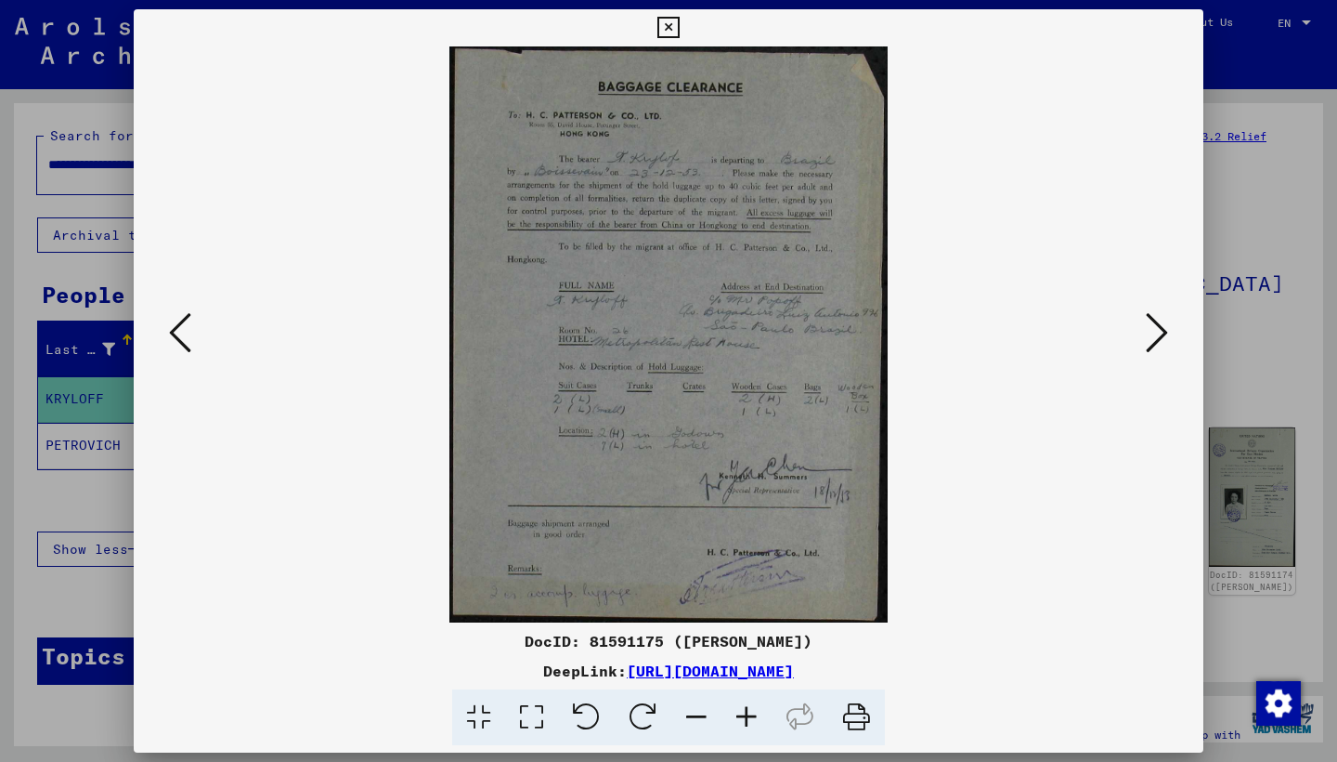
click at [186, 348] on icon at bounding box center [180, 332] width 22 height 45
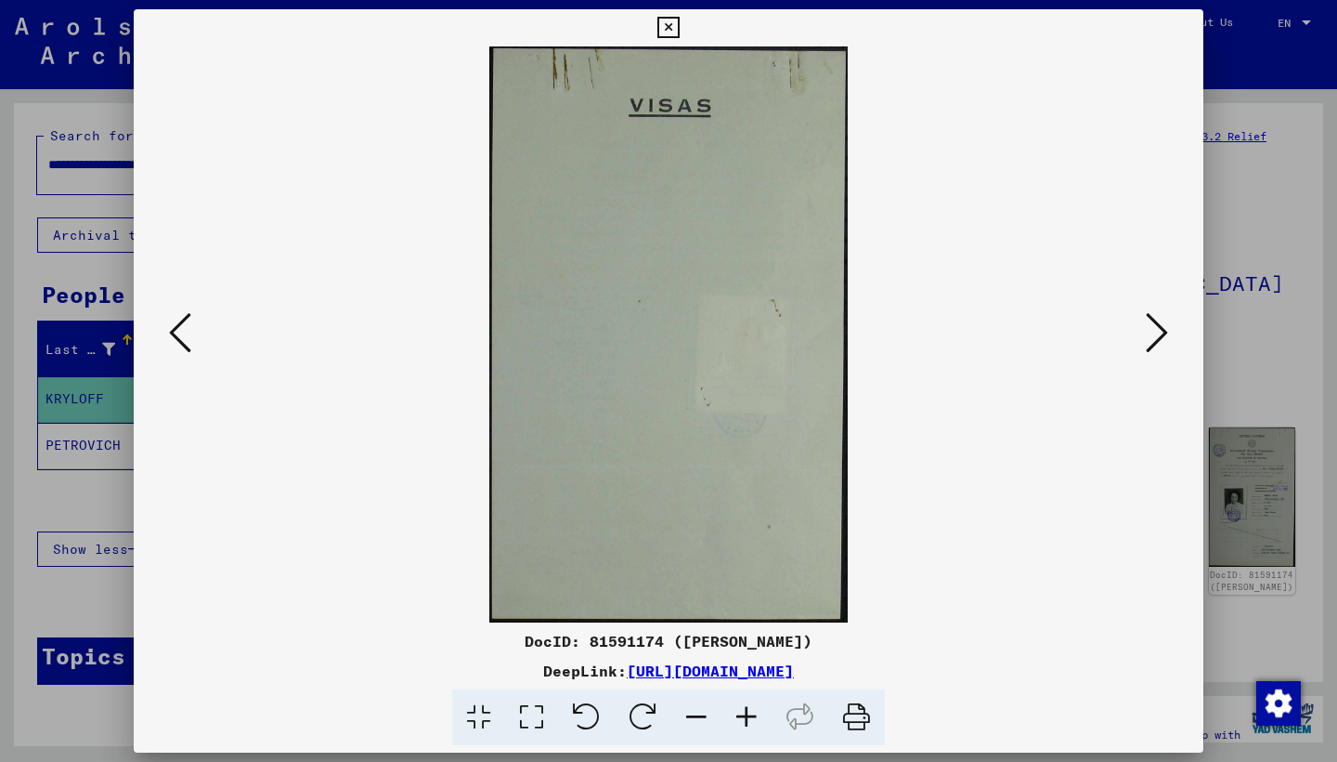
click at [186, 348] on icon at bounding box center [180, 332] width 22 height 45
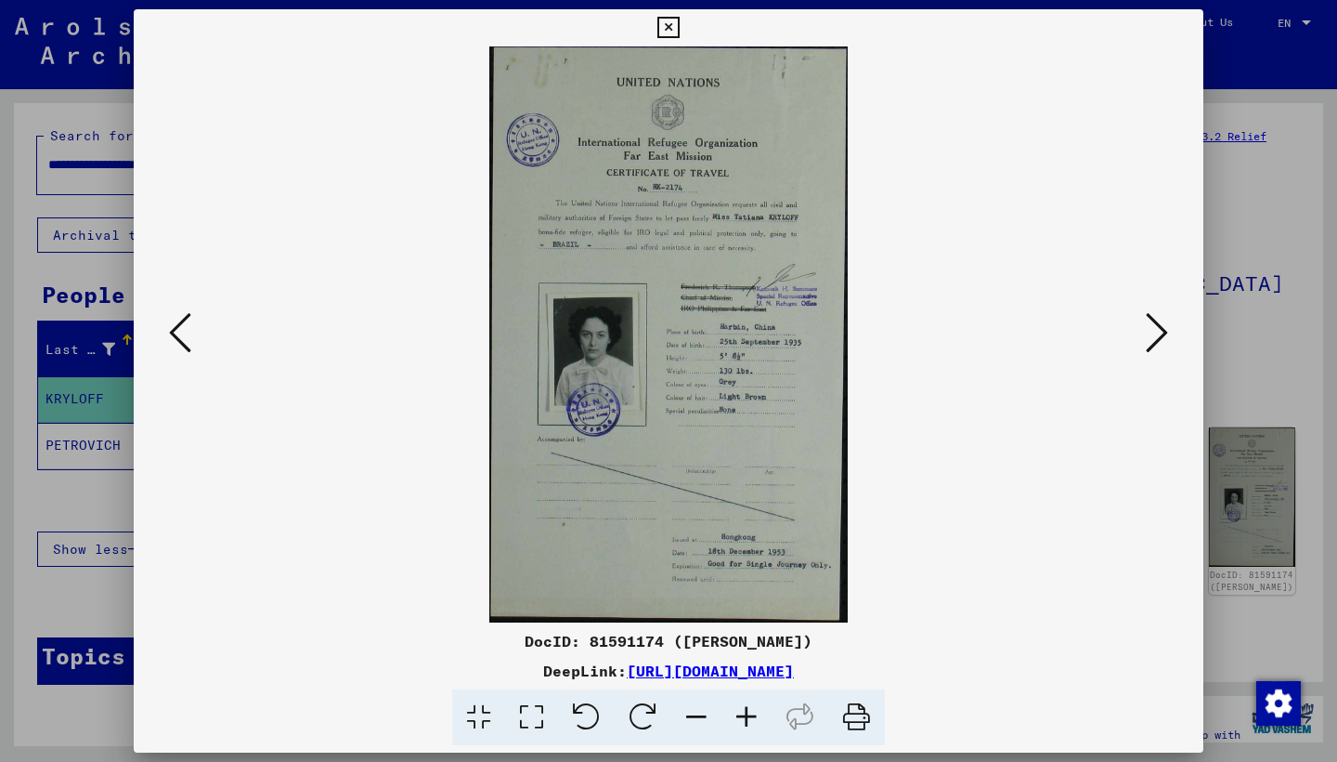
click at [186, 348] on icon at bounding box center [180, 332] width 22 height 45
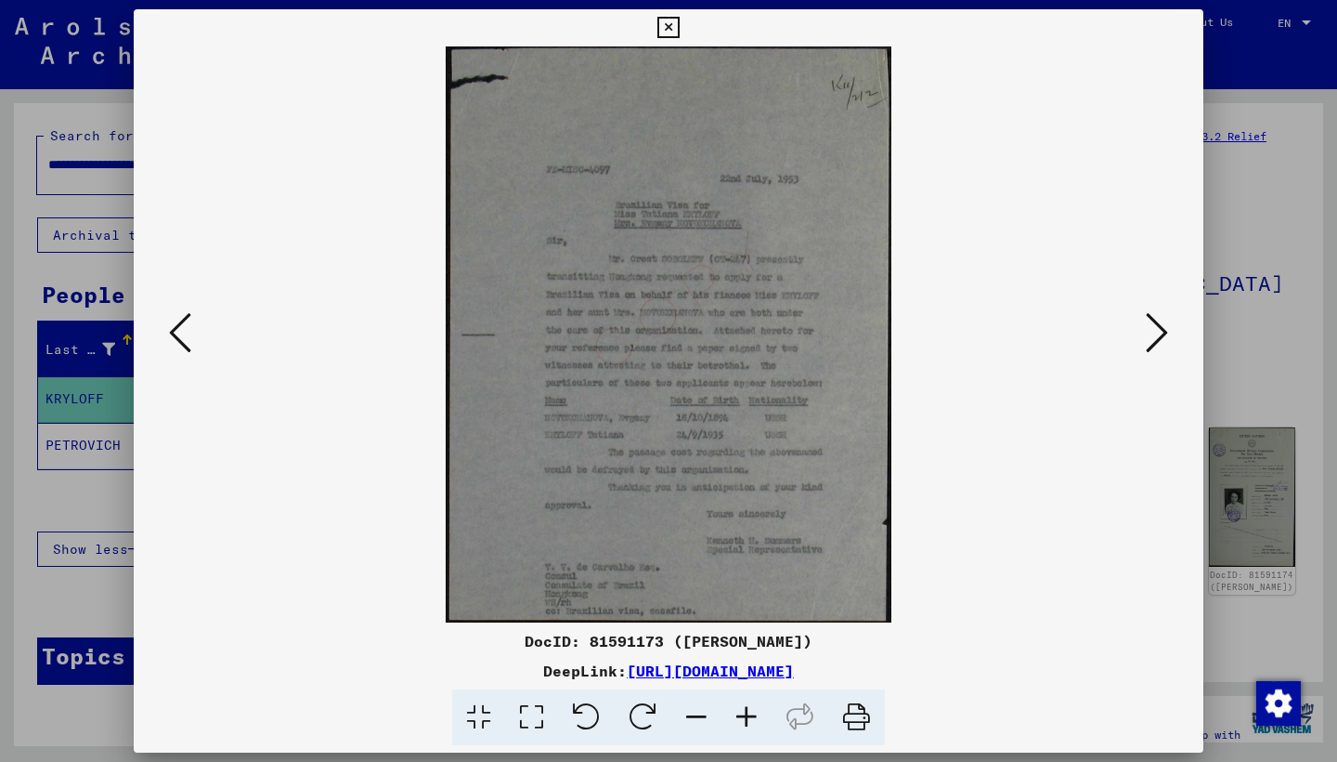
click at [186, 348] on icon at bounding box center [180, 332] width 22 height 45
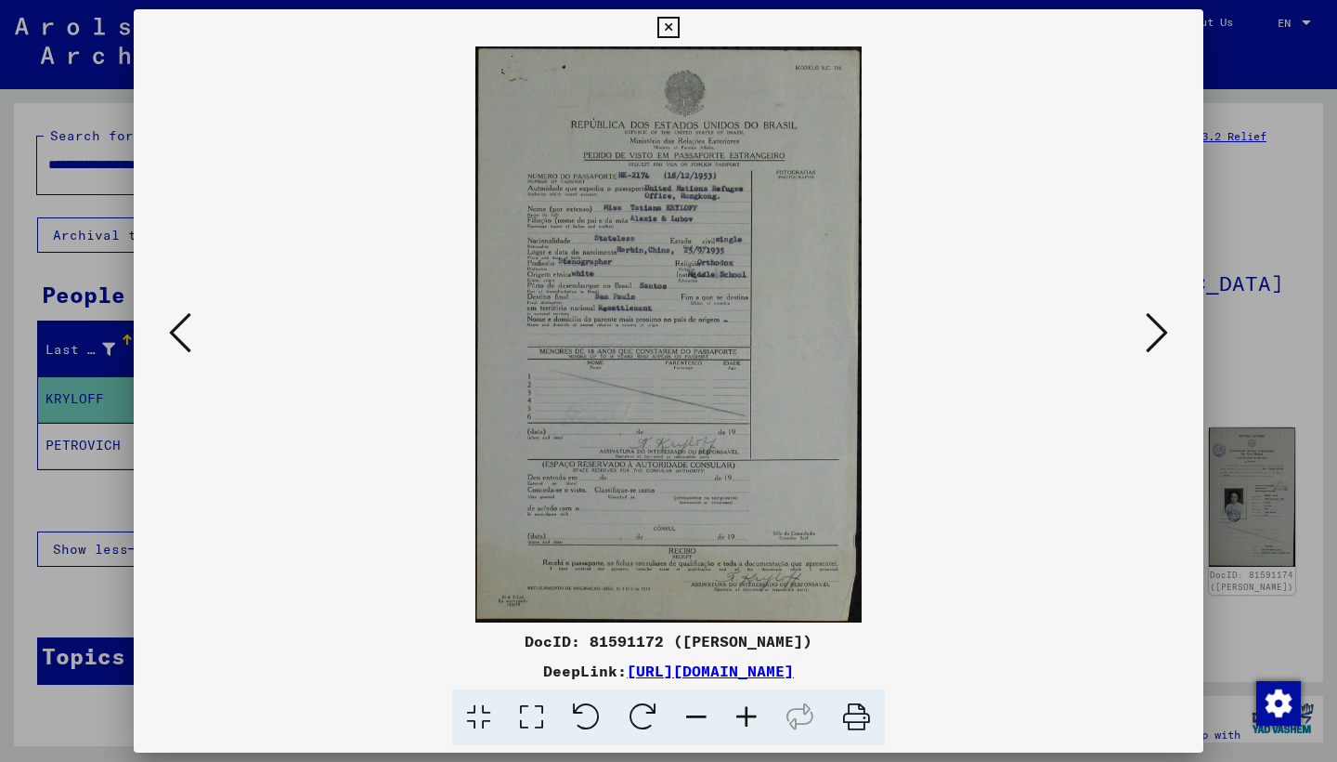
click at [679, 23] on icon at bounding box center [668, 28] width 21 height 22
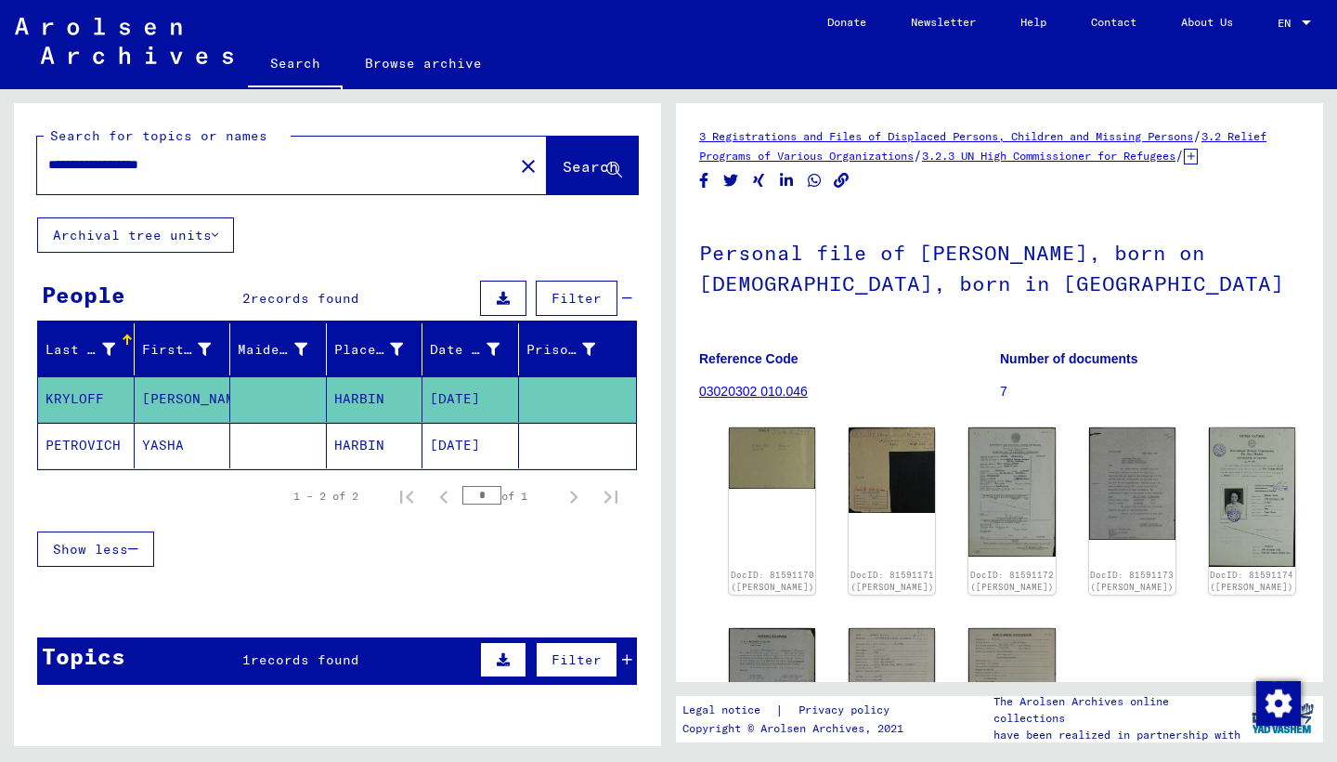
click at [103, 167] on input "**********" at bounding box center [275, 165] width 454 height 20
click at [563, 168] on span "Search" at bounding box center [591, 166] width 56 height 19
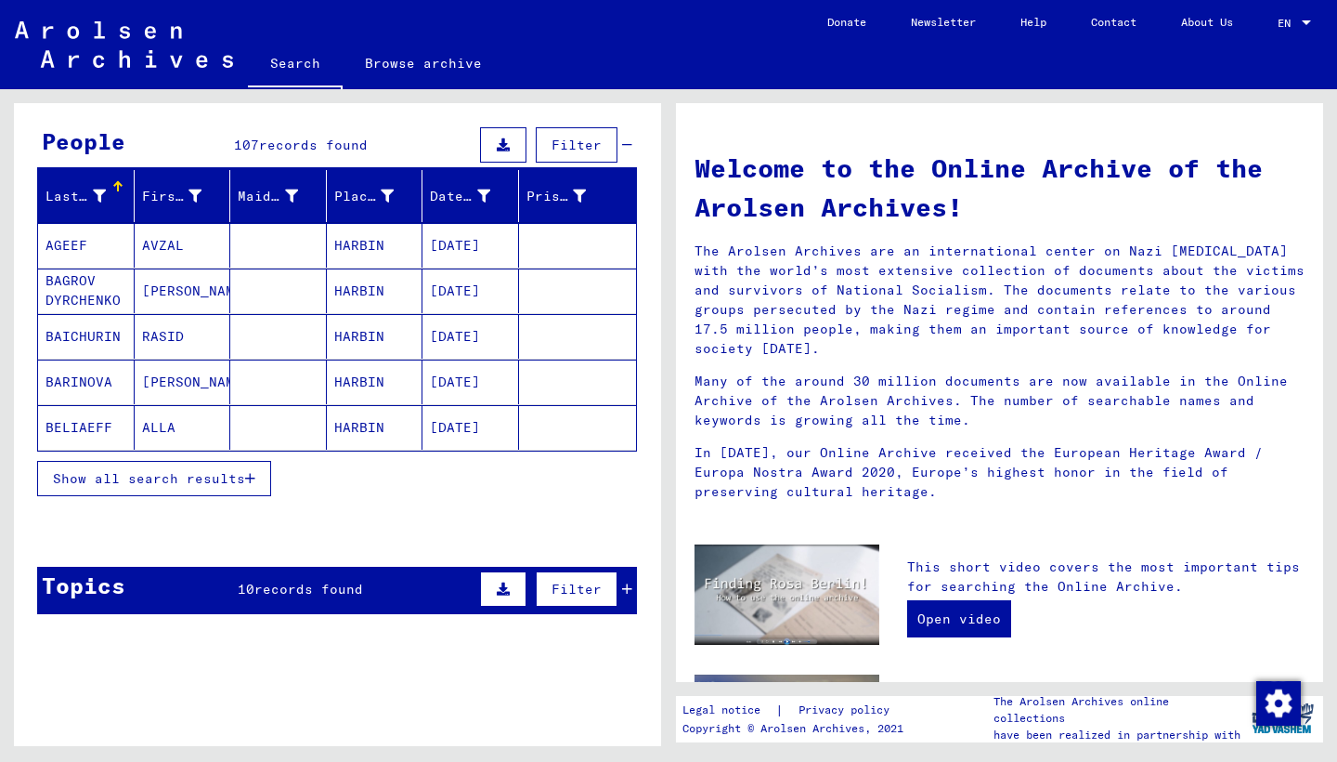
scroll to position [187, 0]
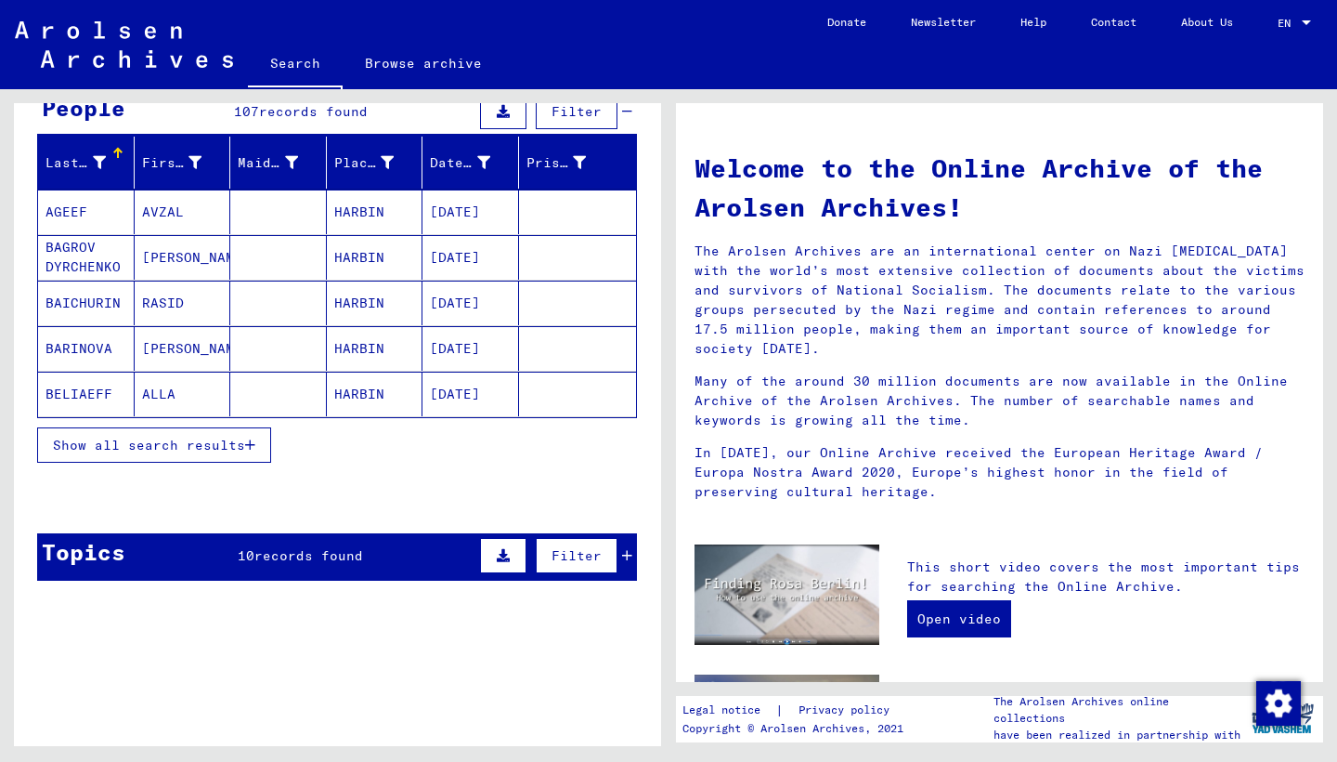
click at [172, 450] on span "Show all search results" at bounding box center [149, 445] width 192 height 17
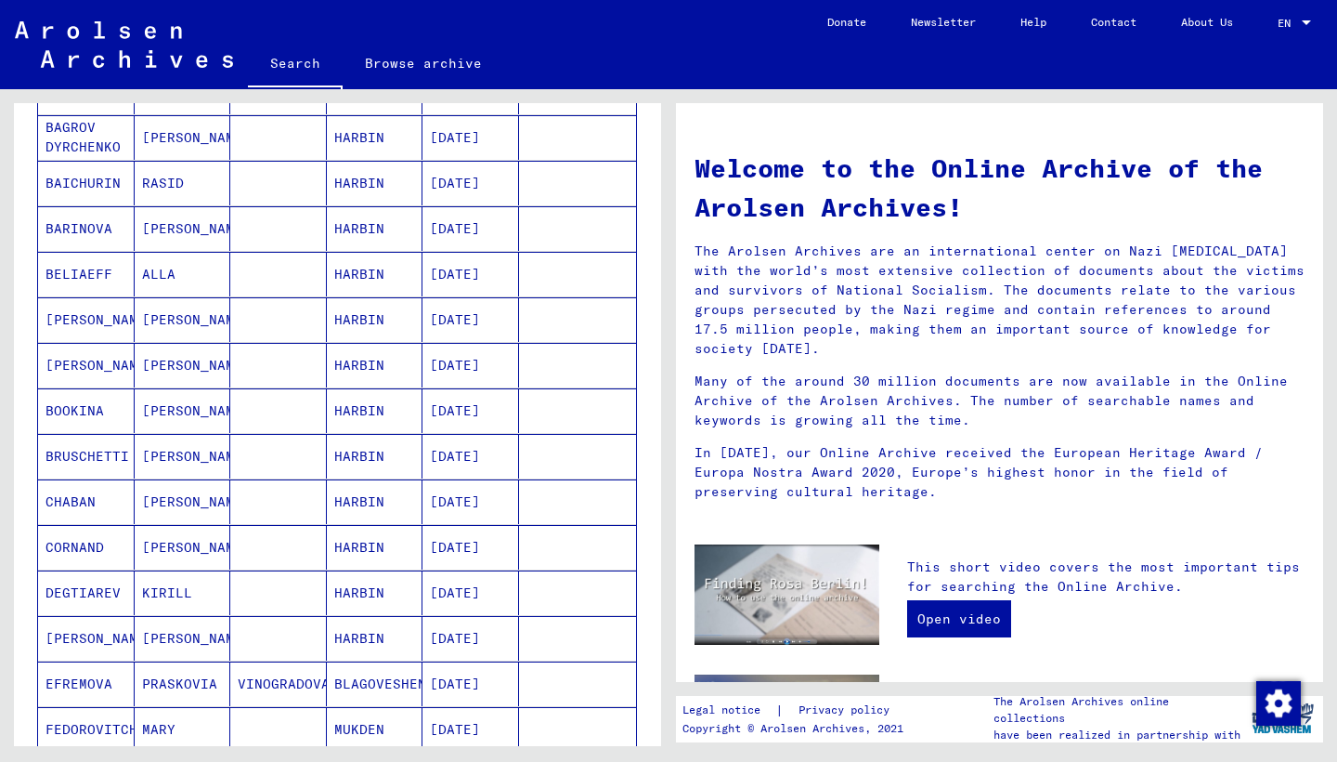
scroll to position [0, 0]
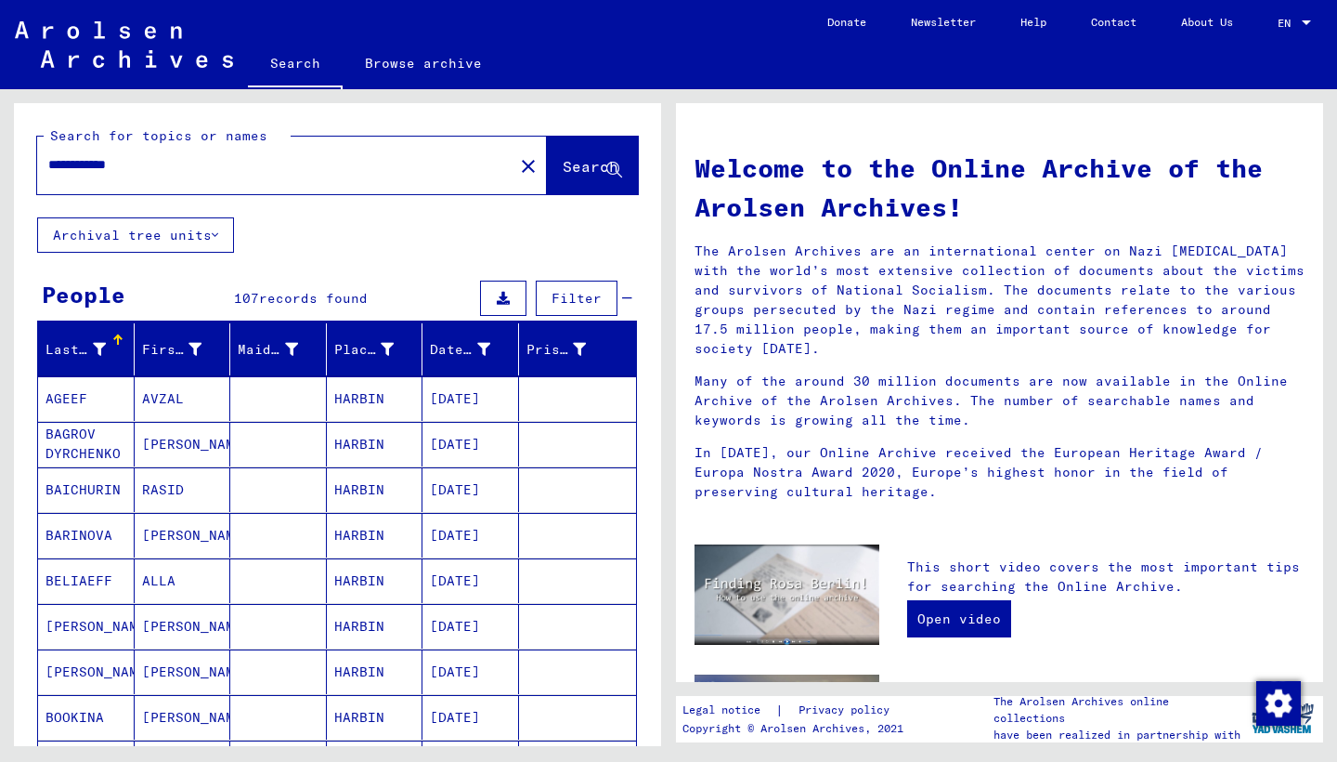
click at [107, 164] on input "**********" at bounding box center [269, 165] width 443 height 20
click at [157, 163] on input "**********" at bounding box center [269, 165] width 443 height 20
click at [563, 170] on span "Search" at bounding box center [591, 166] width 56 height 19
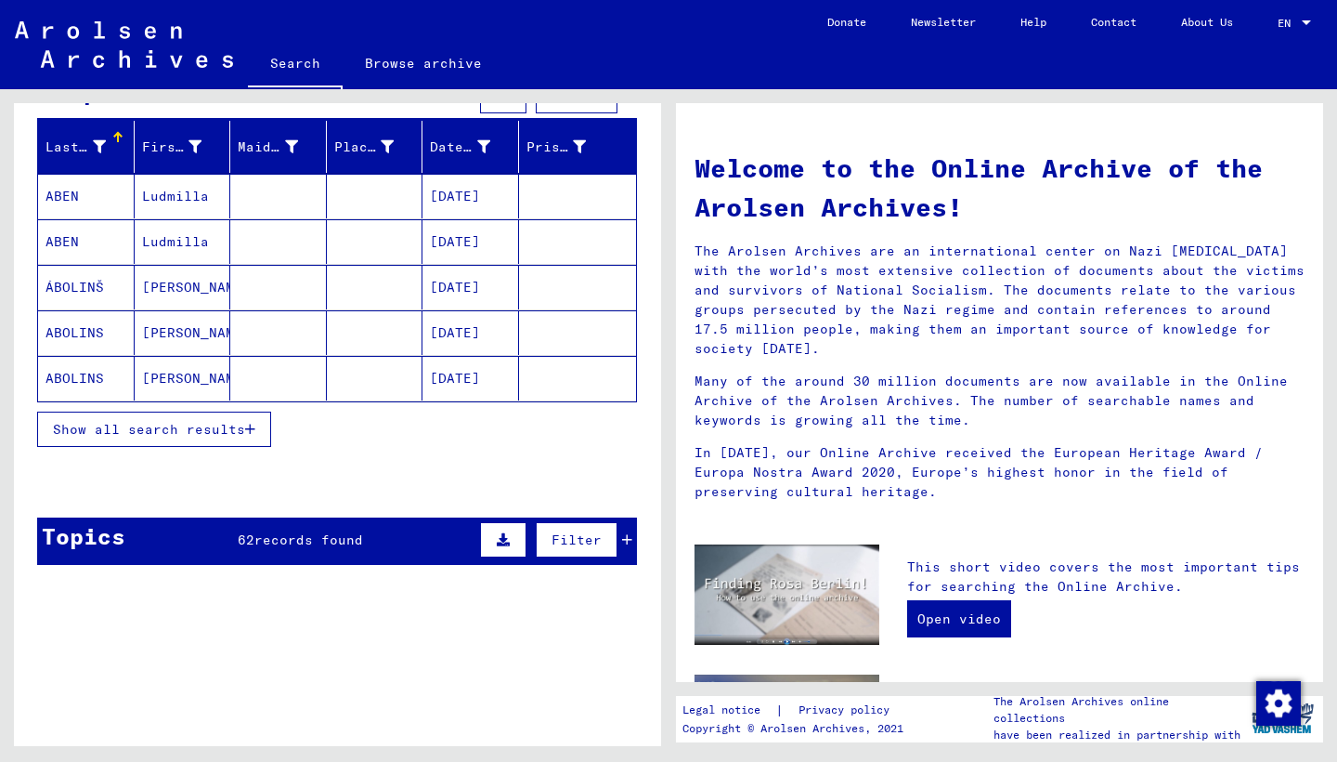
scroll to position [201, 0]
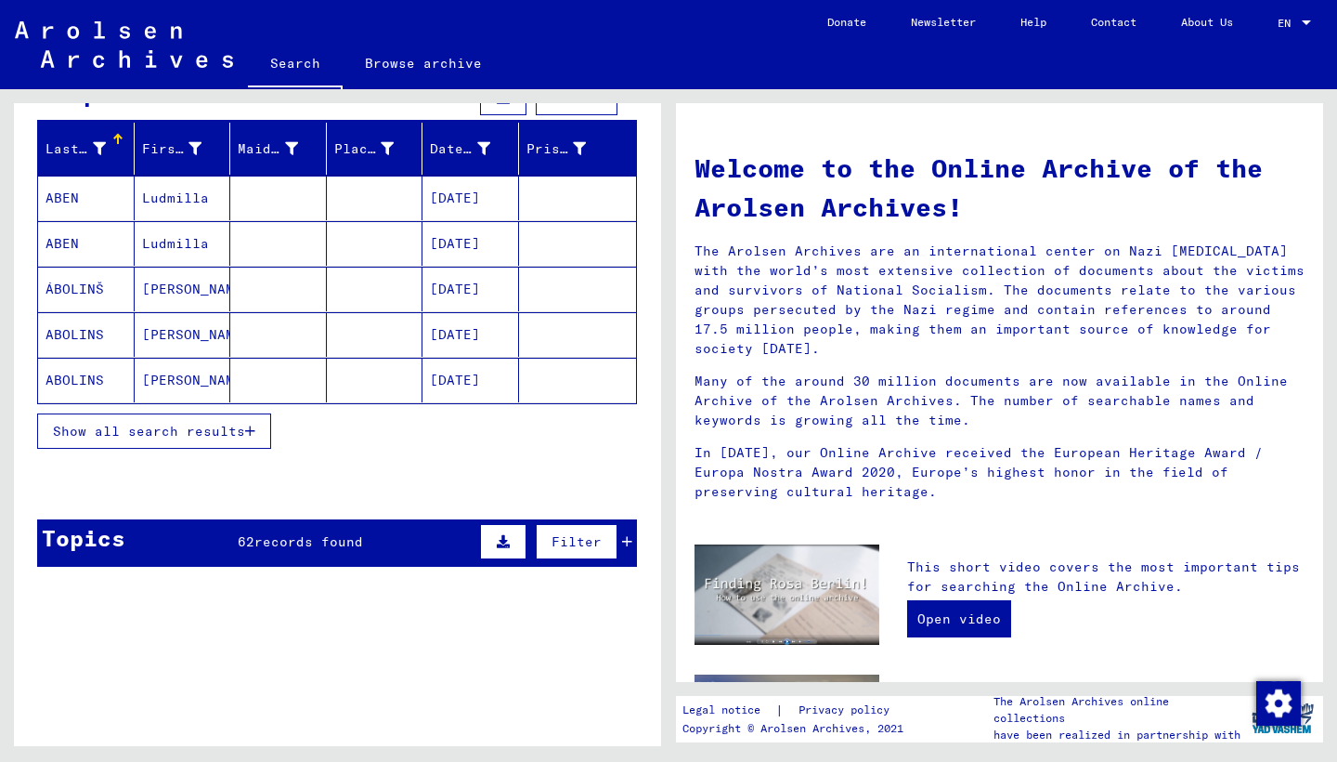
click at [224, 439] on button "Show all search results" at bounding box center [154, 430] width 234 height 35
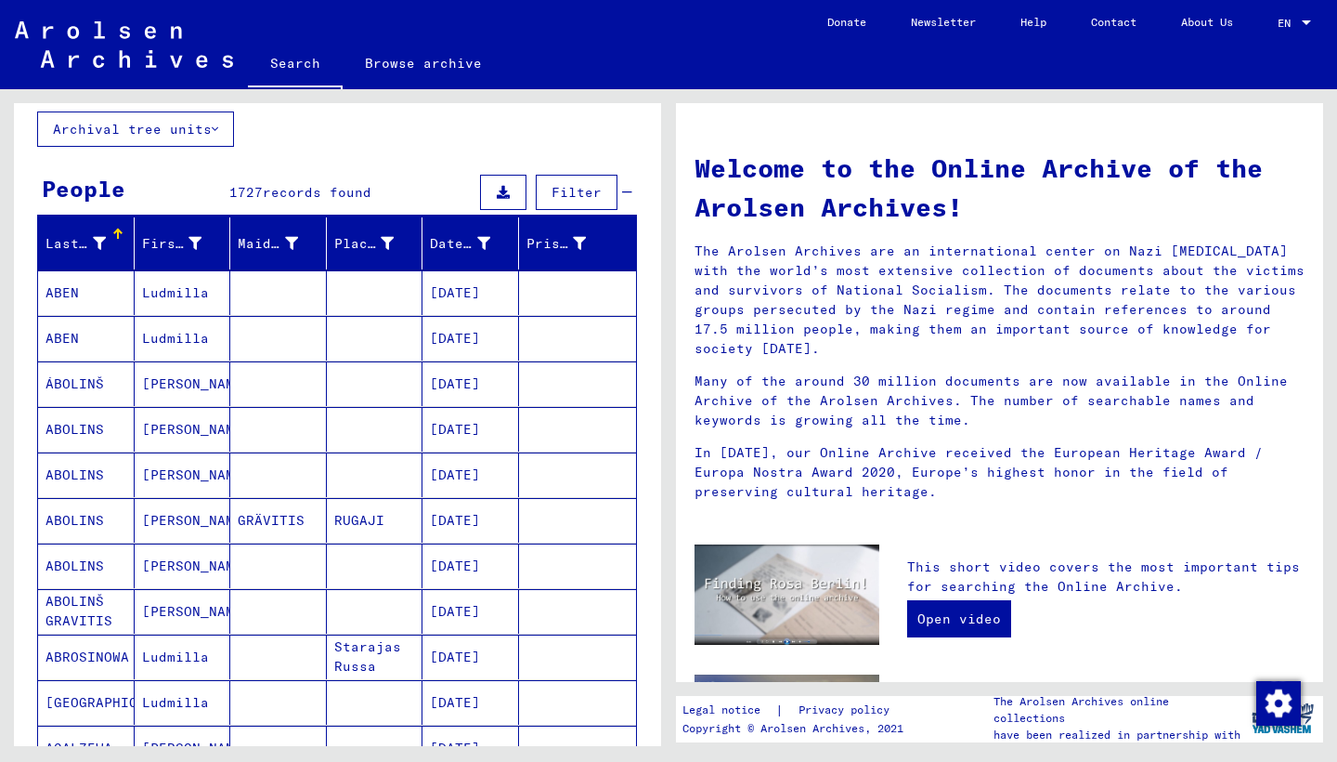
scroll to position [0, 0]
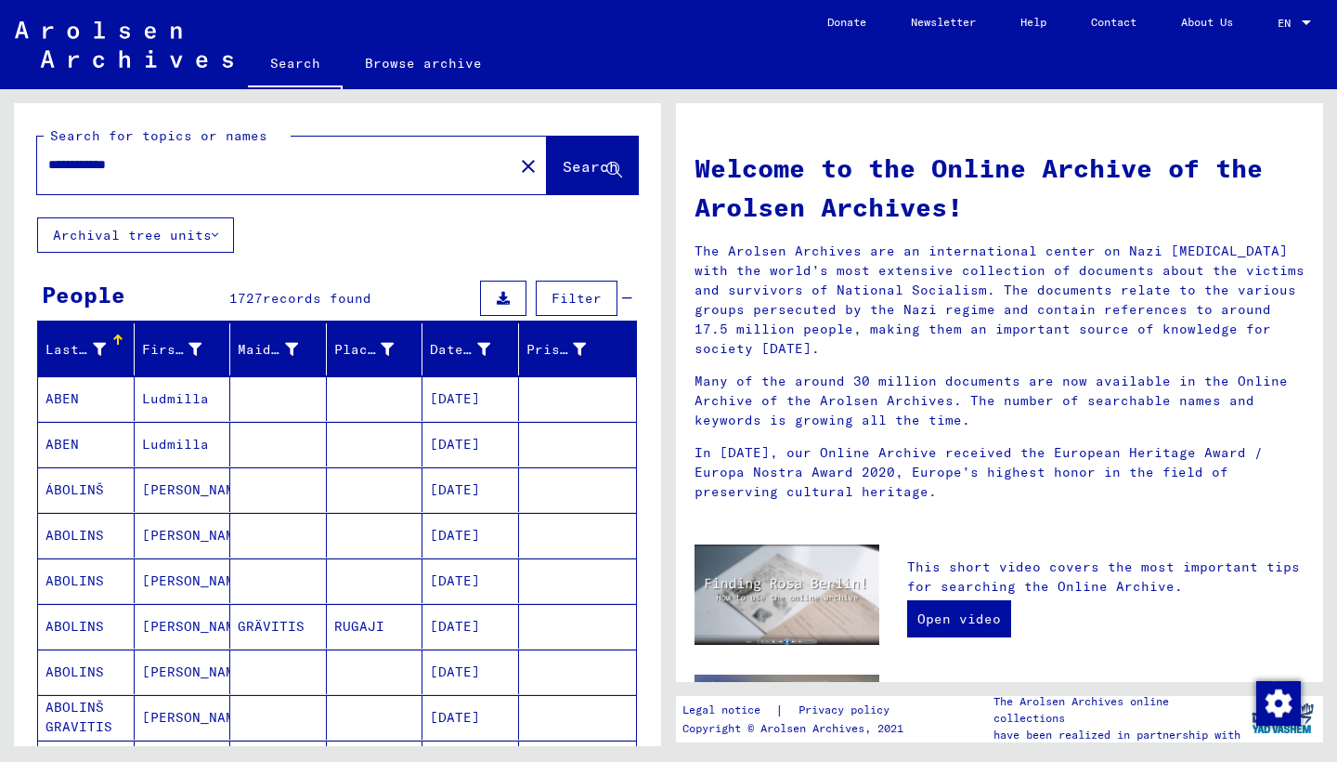
click at [107, 164] on input "**********" at bounding box center [269, 165] width 443 height 20
click at [93, 170] on input "****" at bounding box center [269, 165] width 443 height 20
type input "*"
click at [569, 163] on span "Search" at bounding box center [591, 166] width 56 height 19
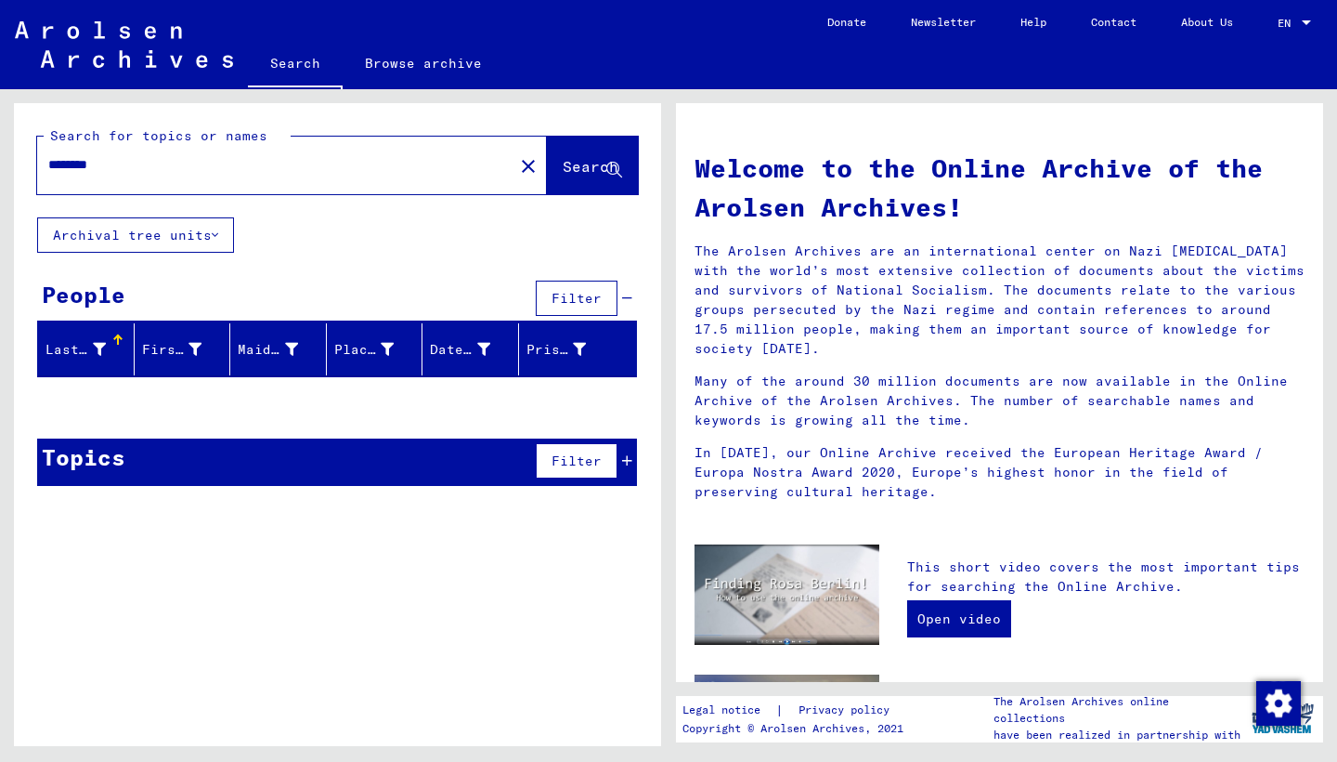
click at [124, 168] on input "*******" at bounding box center [269, 165] width 443 height 20
click at [584, 163] on span "Search" at bounding box center [591, 166] width 56 height 19
click at [105, 161] on input "**********" at bounding box center [269, 165] width 443 height 20
click at [567, 168] on span "Search" at bounding box center [591, 166] width 56 height 19
click at [87, 166] on input "**********" at bounding box center [269, 165] width 443 height 20
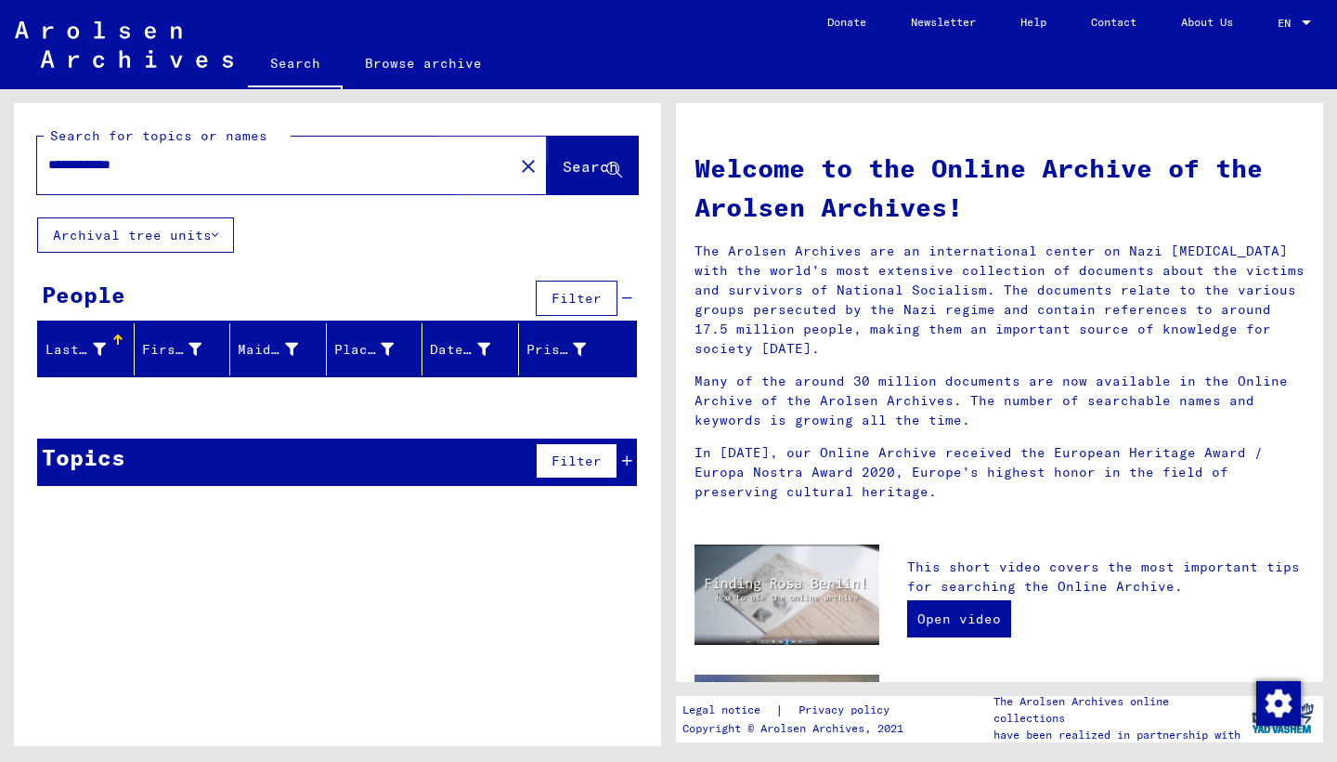
click at [567, 172] on span "Search" at bounding box center [591, 166] width 56 height 19
click at [97, 165] on input "**********" at bounding box center [269, 165] width 443 height 20
click at [572, 169] on span "Search" at bounding box center [591, 166] width 56 height 19
click at [169, 165] on input "**********" at bounding box center [269, 165] width 443 height 20
click at [567, 158] on span "Search" at bounding box center [591, 166] width 56 height 19
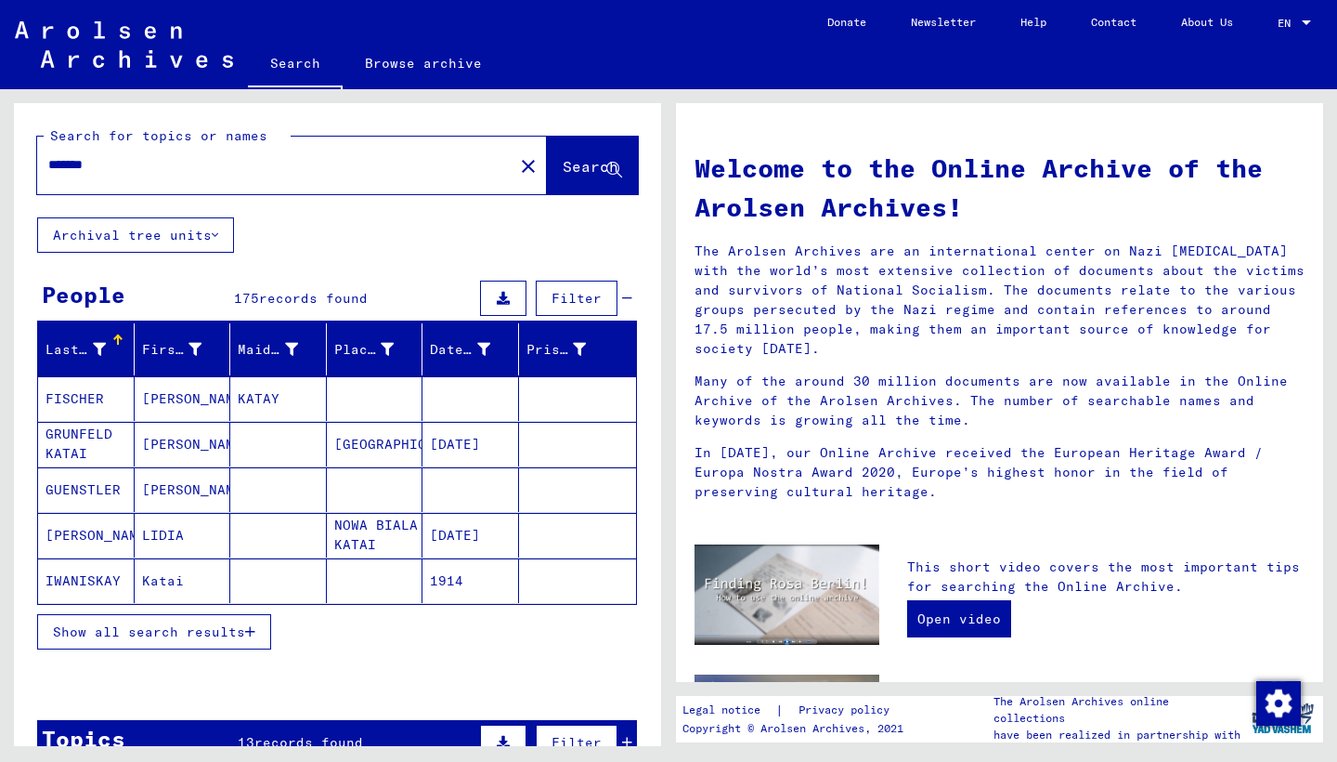
click at [122, 167] on input "*****" at bounding box center [269, 165] width 443 height 20
click at [572, 172] on span "Search" at bounding box center [591, 166] width 56 height 19
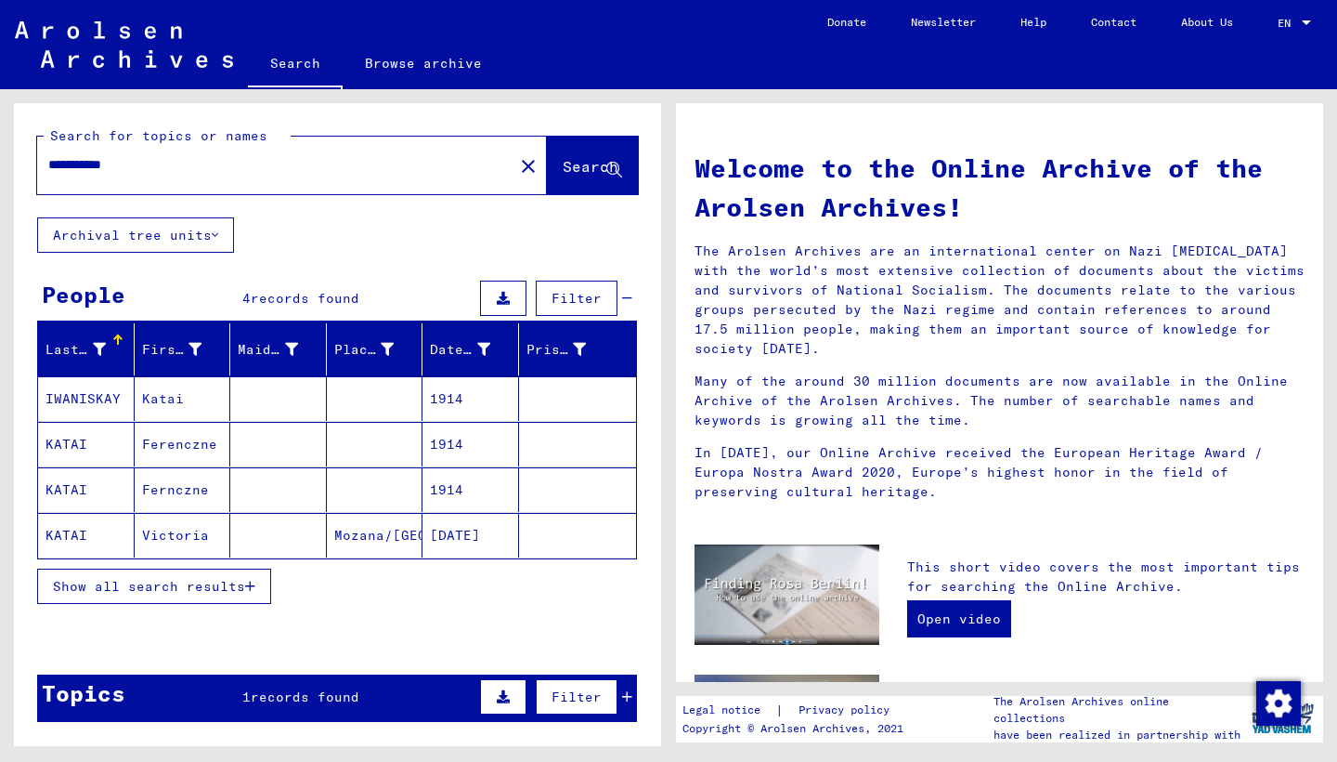
click at [98, 167] on input "**********" at bounding box center [269, 165] width 443 height 20
click at [563, 167] on span "Search" at bounding box center [591, 166] width 56 height 19
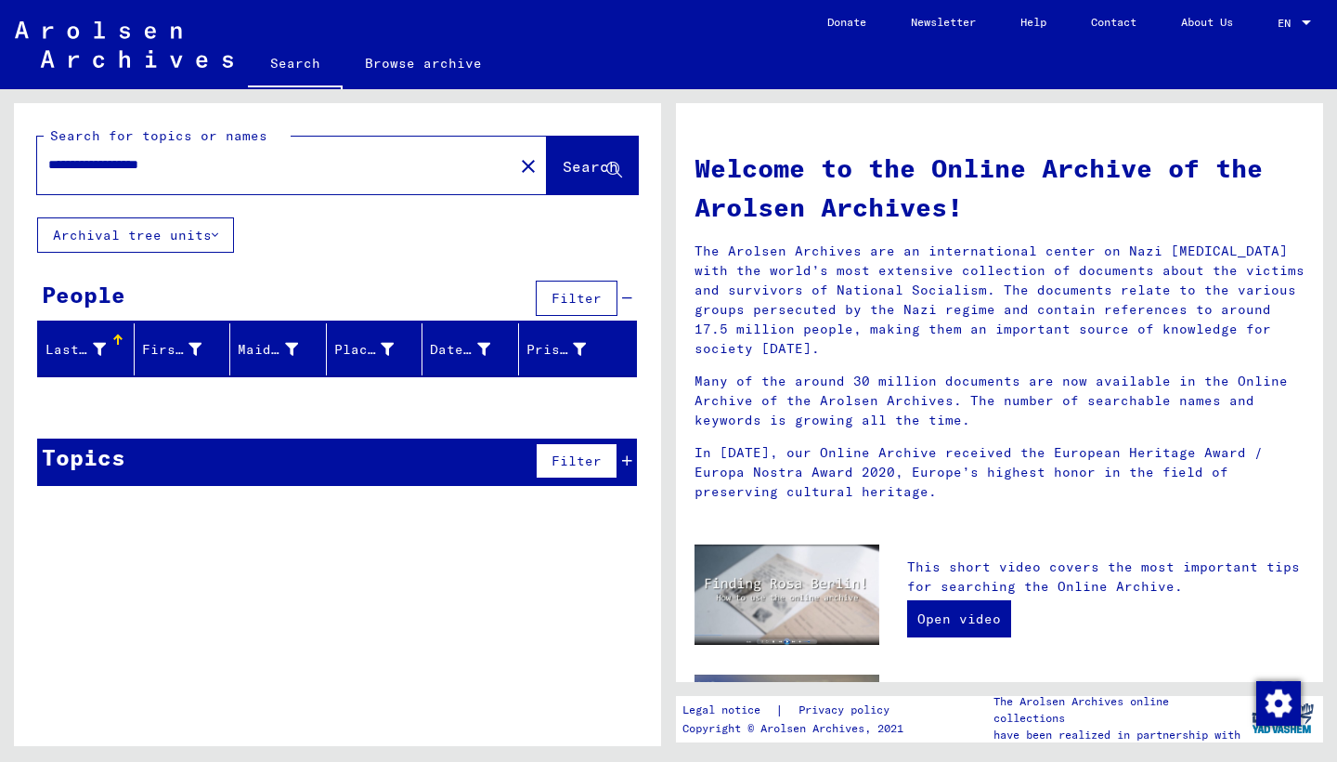
click at [164, 163] on input "**********" at bounding box center [269, 165] width 443 height 20
click at [572, 162] on span "Search" at bounding box center [591, 166] width 56 height 19
click at [129, 163] on input "**********" at bounding box center [269, 165] width 443 height 20
click at [563, 171] on span "Search" at bounding box center [591, 166] width 56 height 19
click at [151, 165] on input "**********" at bounding box center [269, 165] width 443 height 20
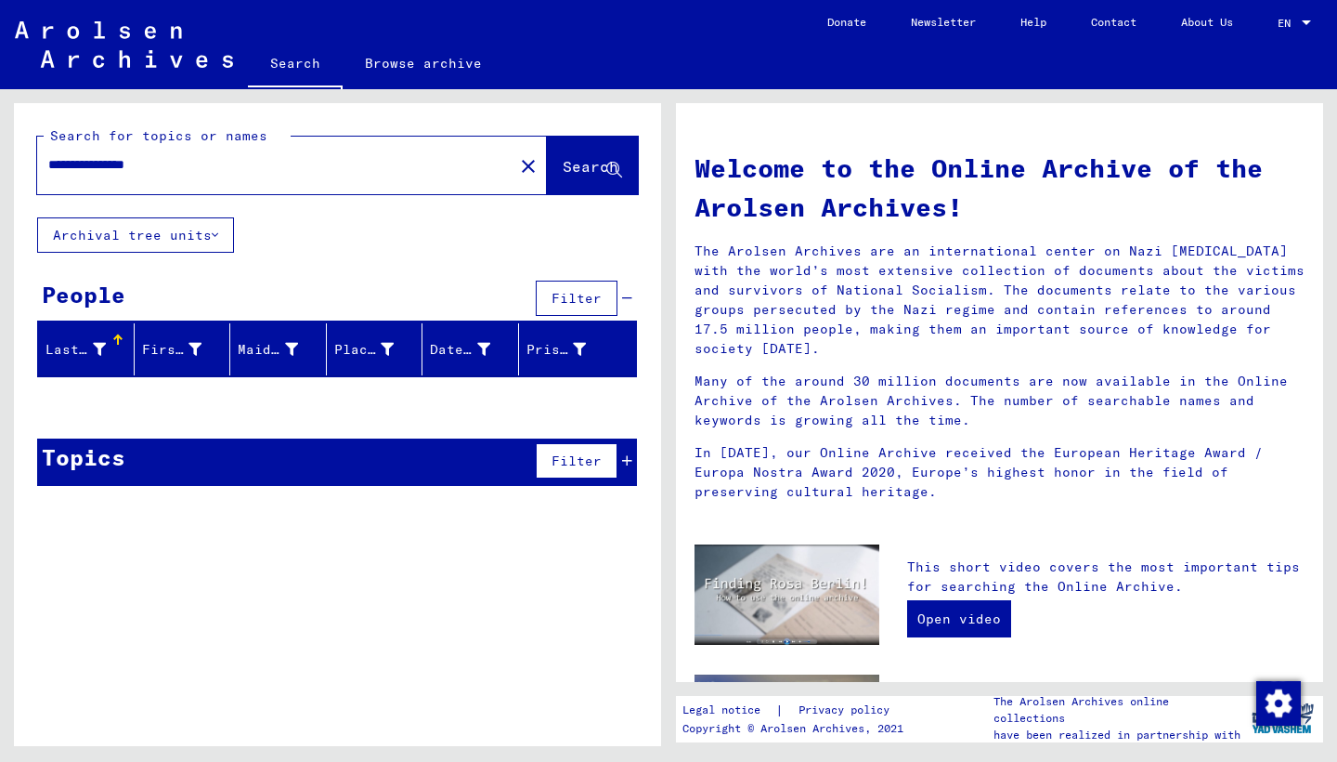
click at [203, 161] on input "**********" at bounding box center [269, 165] width 443 height 20
drag, startPoint x: 136, startPoint y: 178, endPoint x: 94, endPoint y: 158, distance: 46.5
click at [94, 158] on input "**********" at bounding box center [269, 165] width 443 height 20
click at [563, 167] on span "Search" at bounding box center [591, 166] width 56 height 19
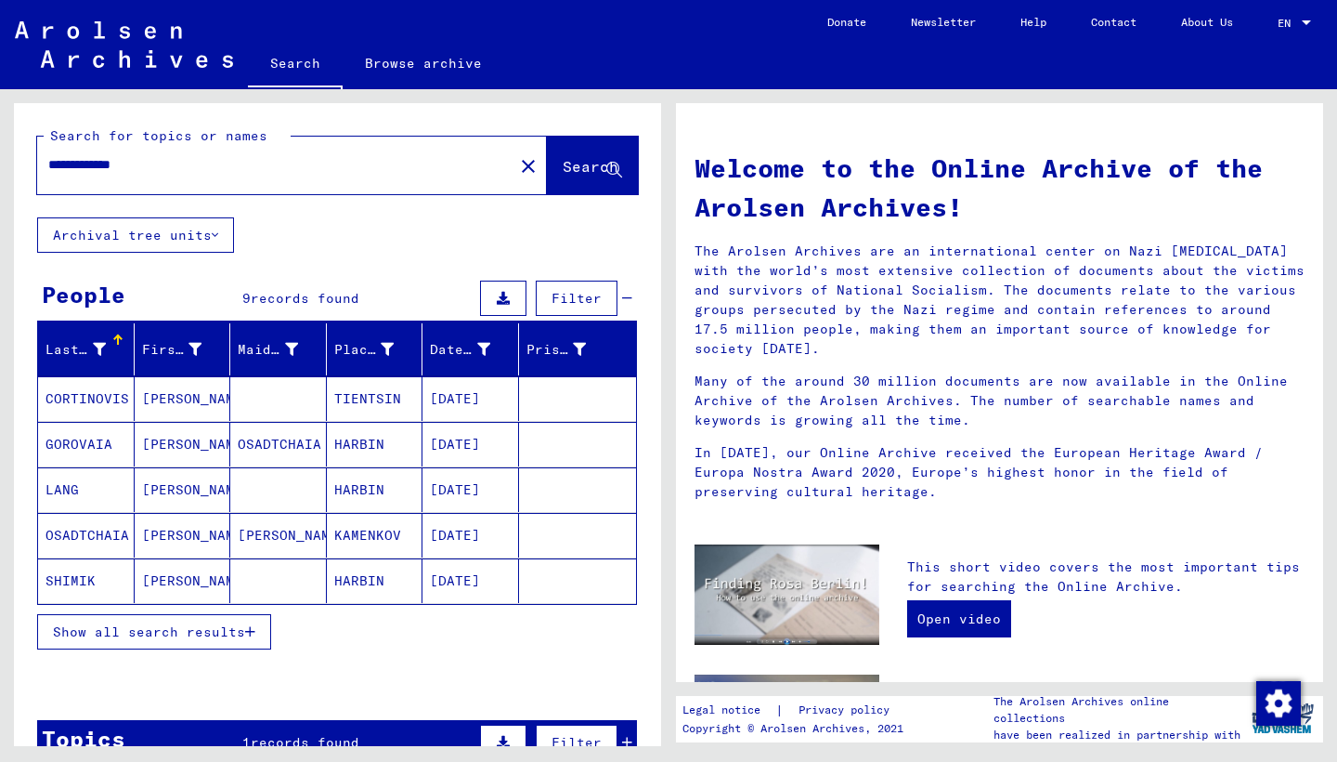
click at [161, 168] on input "**********" at bounding box center [269, 165] width 443 height 20
type input "*"
click at [563, 171] on span "Search" at bounding box center [591, 166] width 56 height 19
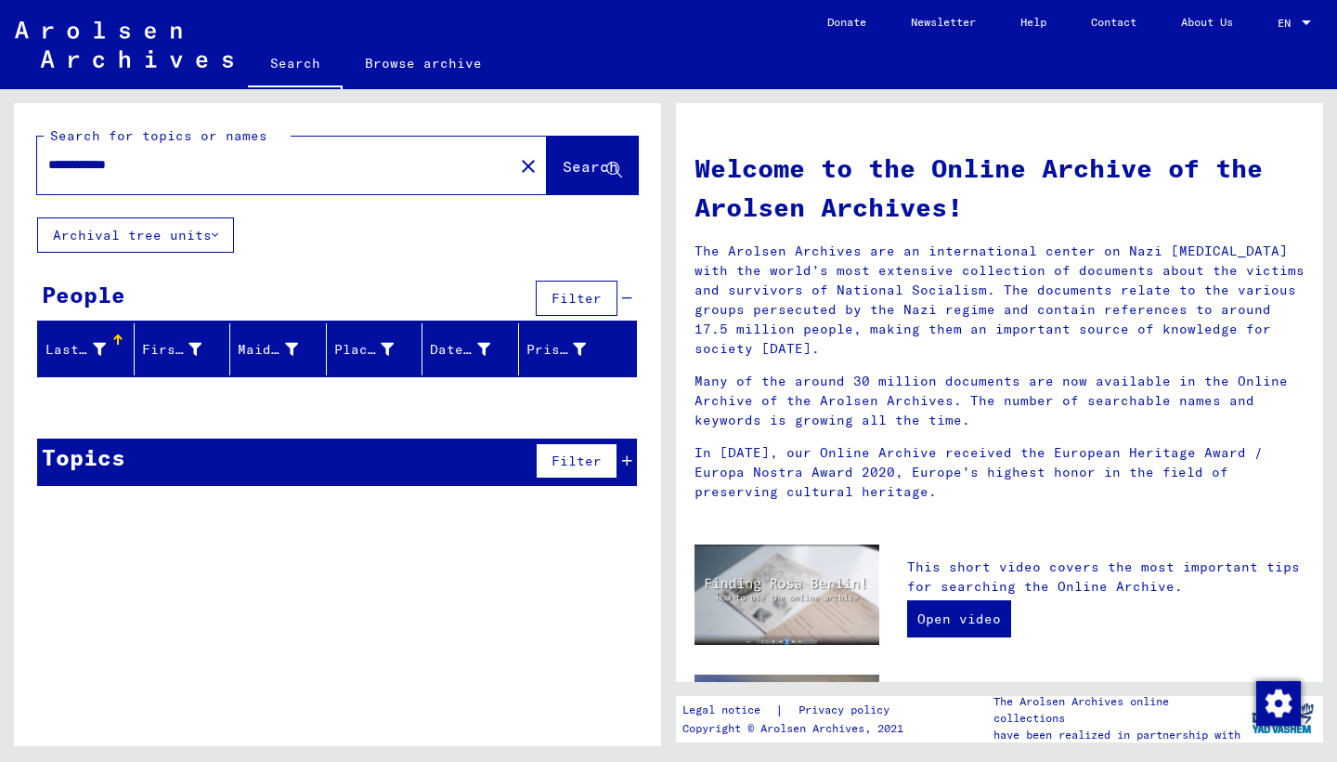
click at [84, 165] on input "**********" at bounding box center [269, 165] width 443 height 20
click at [90, 164] on input "**********" at bounding box center [269, 165] width 443 height 20
click at [563, 163] on span "Search" at bounding box center [591, 166] width 56 height 19
click at [101, 164] on input "**********" at bounding box center [269, 165] width 443 height 20
click at [93, 163] on input "**********" at bounding box center [269, 165] width 443 height 20
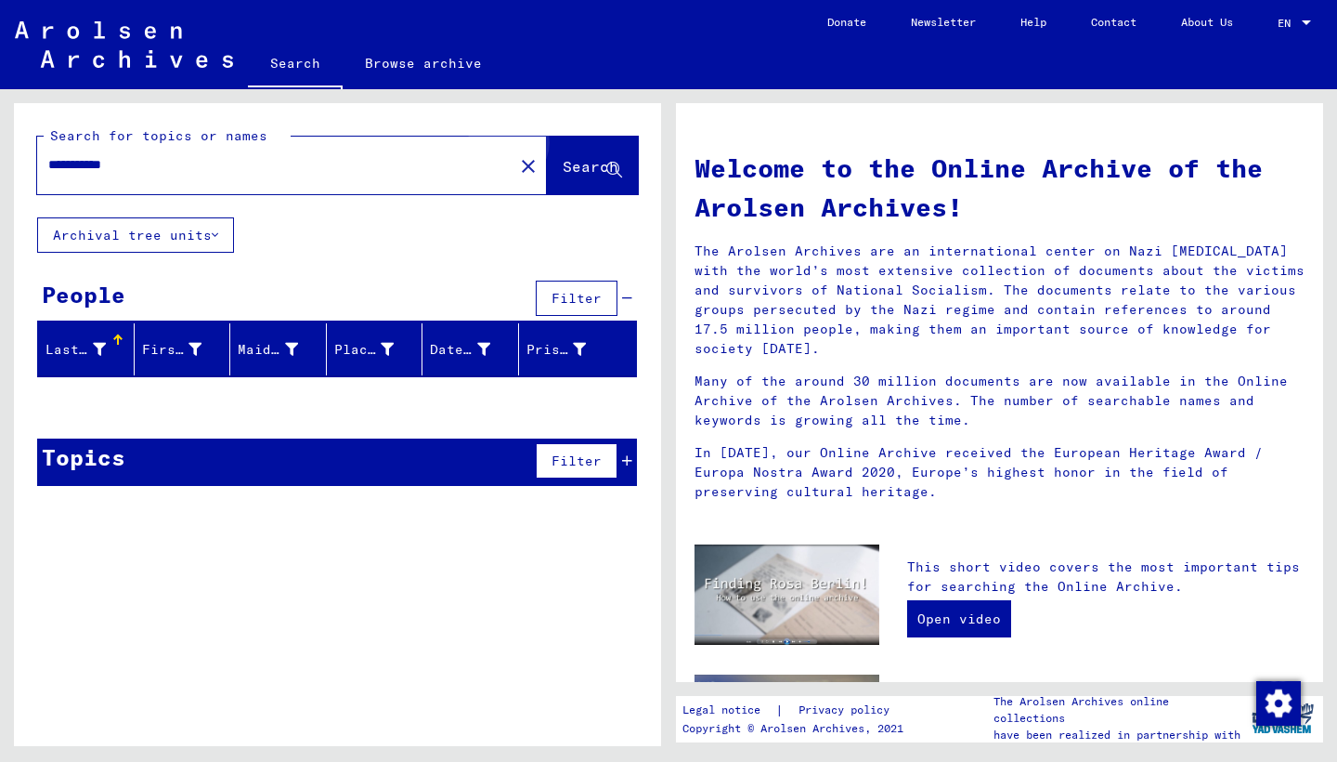
click at [584, 164] on span "Search" at bounding box center [591, 166] width 56 height 19
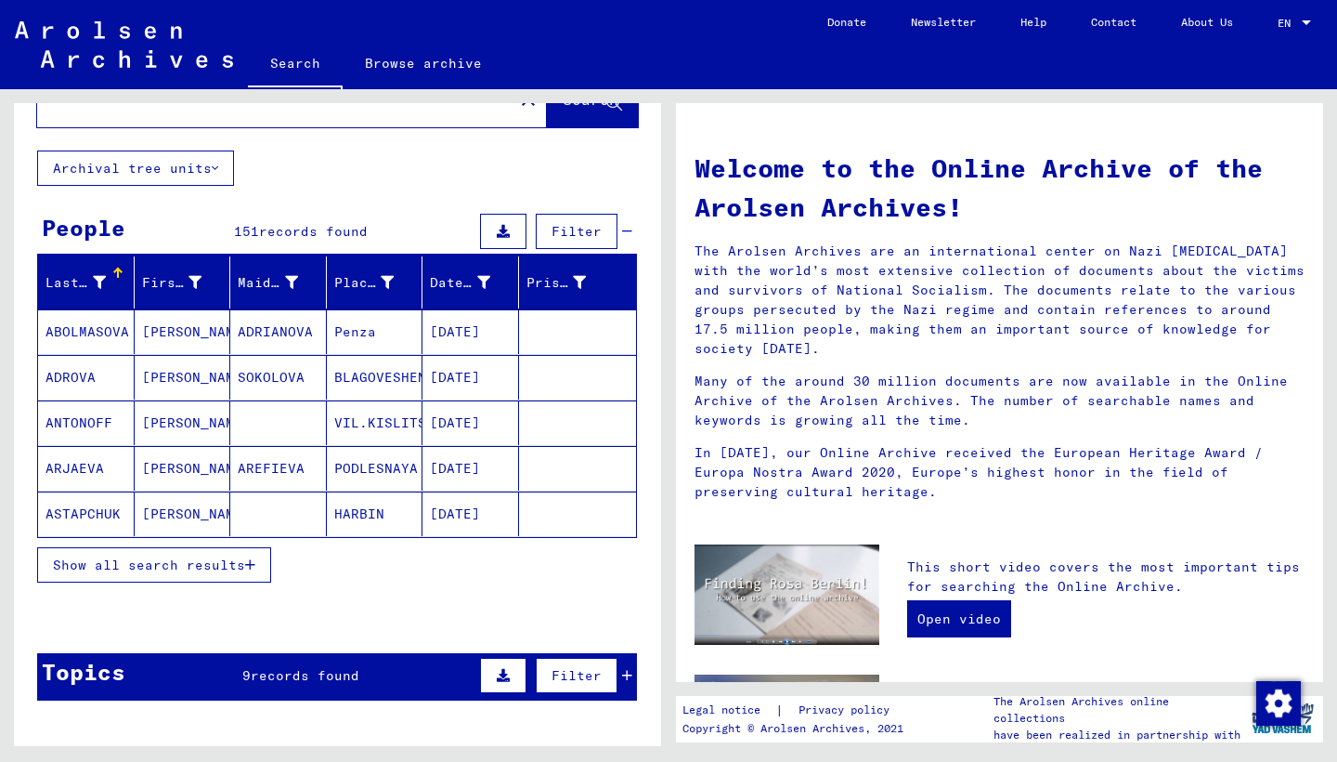
scroll to position [85, 0]
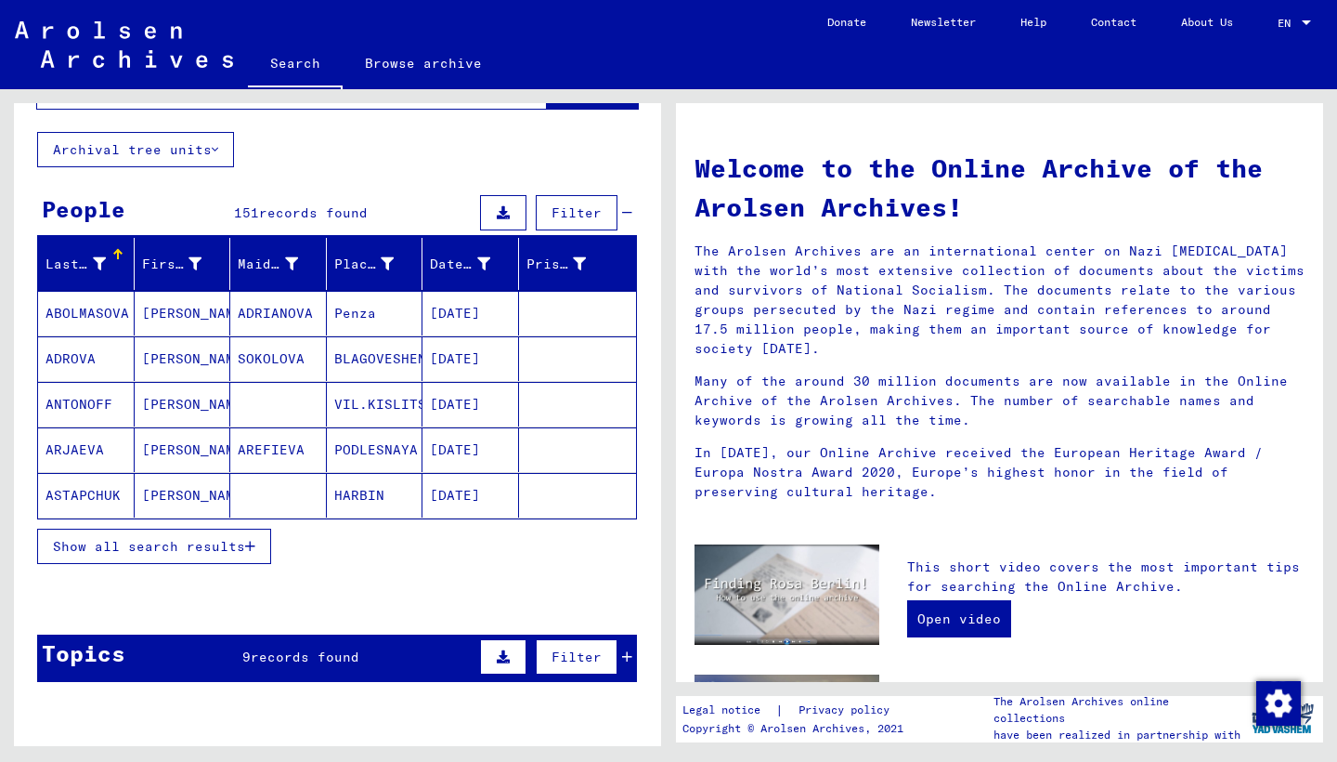
click at [228, 547] on span "Show all search results" at bounding box center [149, 546] width 192 height 17
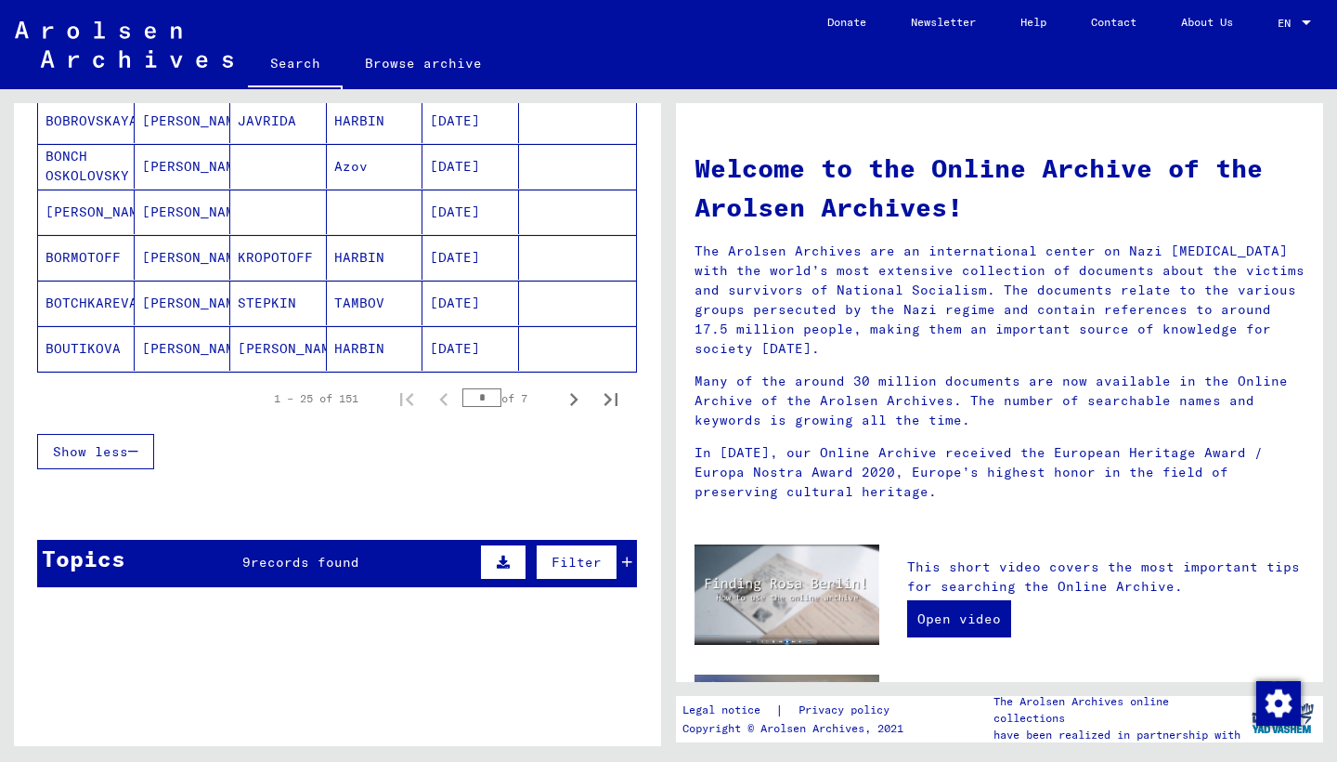
scroll to position [0, 0]
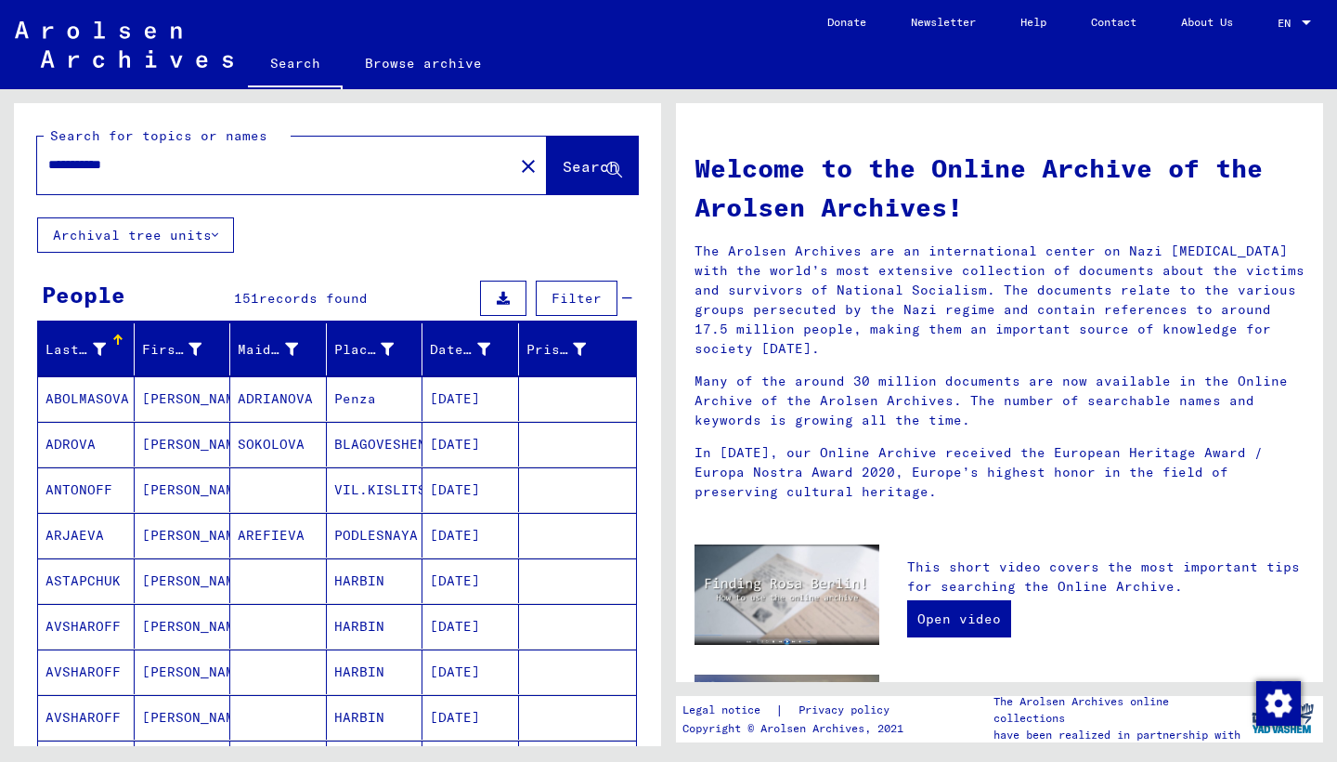
click at [148, 162] on input "**********" at bounding box center [269, 165] width 443 height 20
type input "*"
click at [78, 167] on input "text" at bounding box center [269, 165] width 443 height 20
click at [563, 170] on span "Search" at bounding box center [591, 166] width 56 height 19
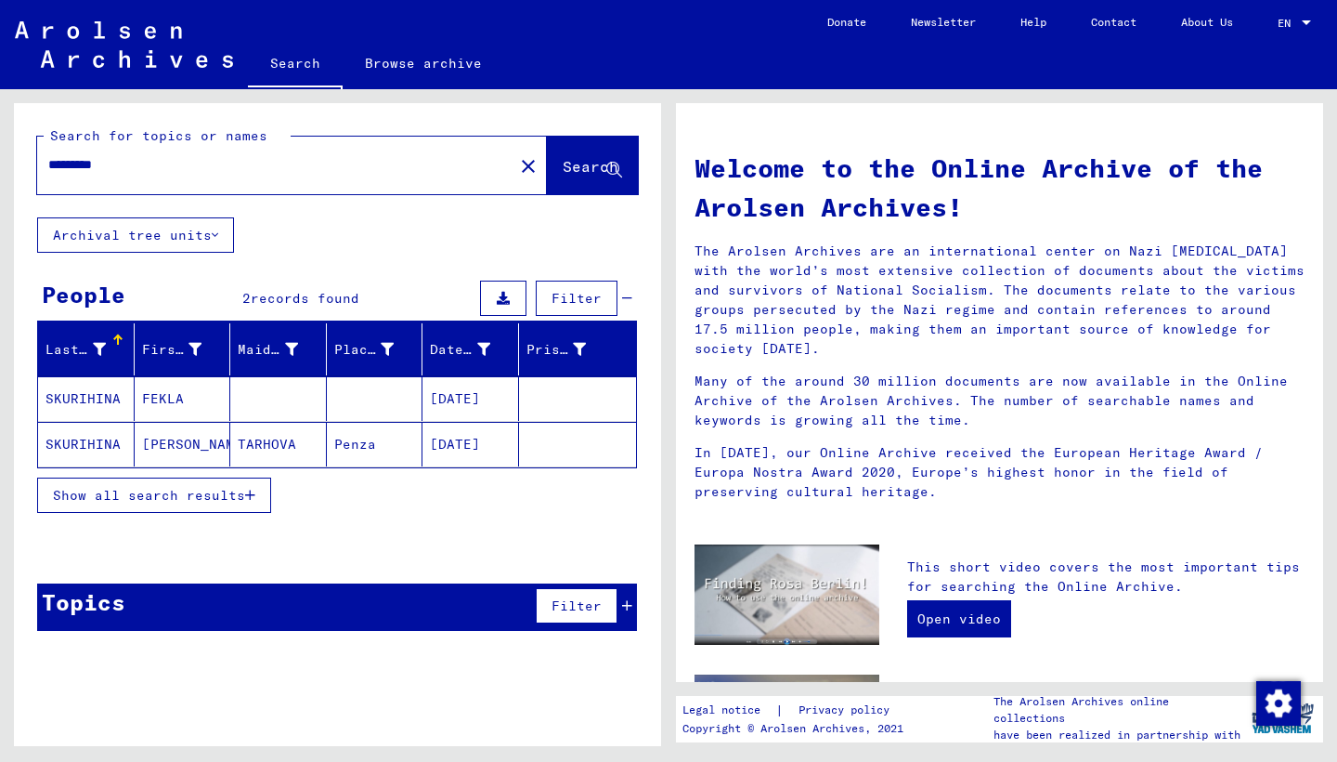
click at [106, 395] on mat-cell "SKURIHINA" at bounding box center [86, 398] width 97 height 45
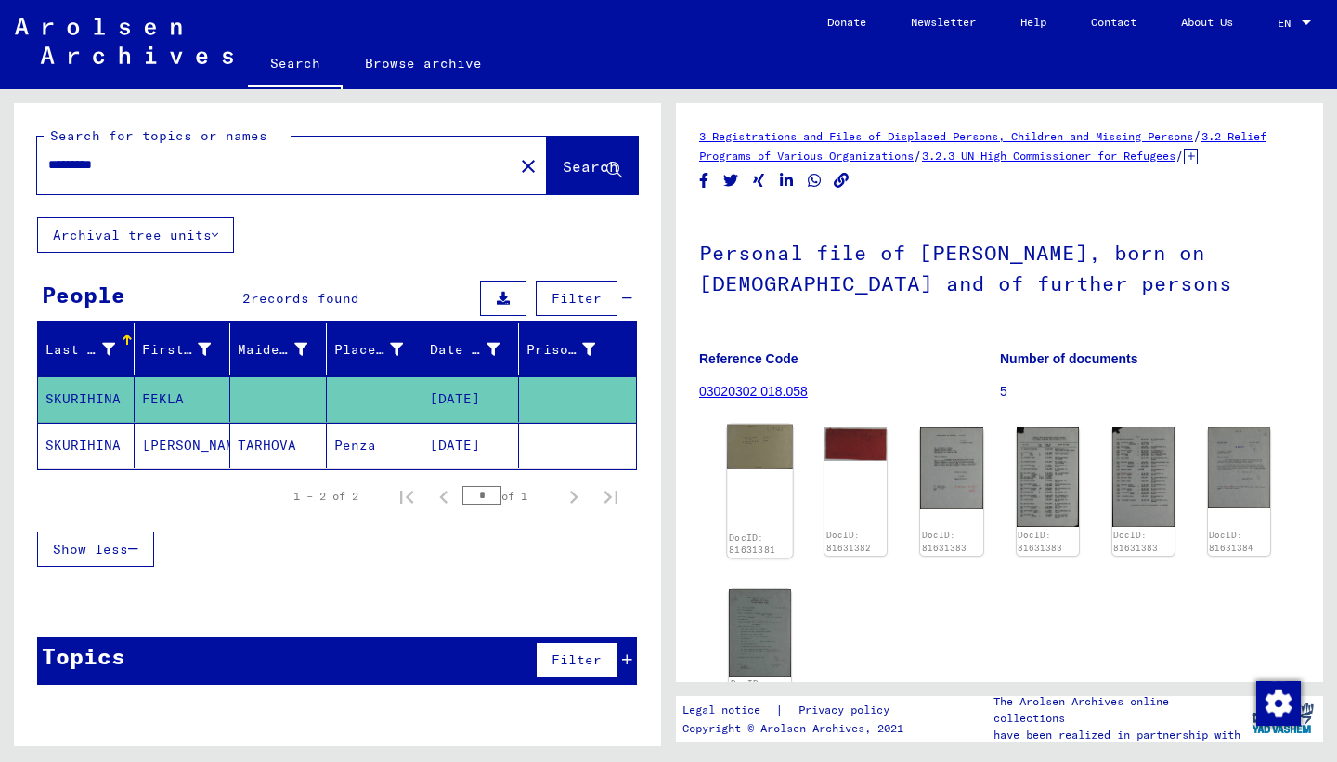
click at [766, 470] on img at bounding box center [760, 447] width 66 height 46
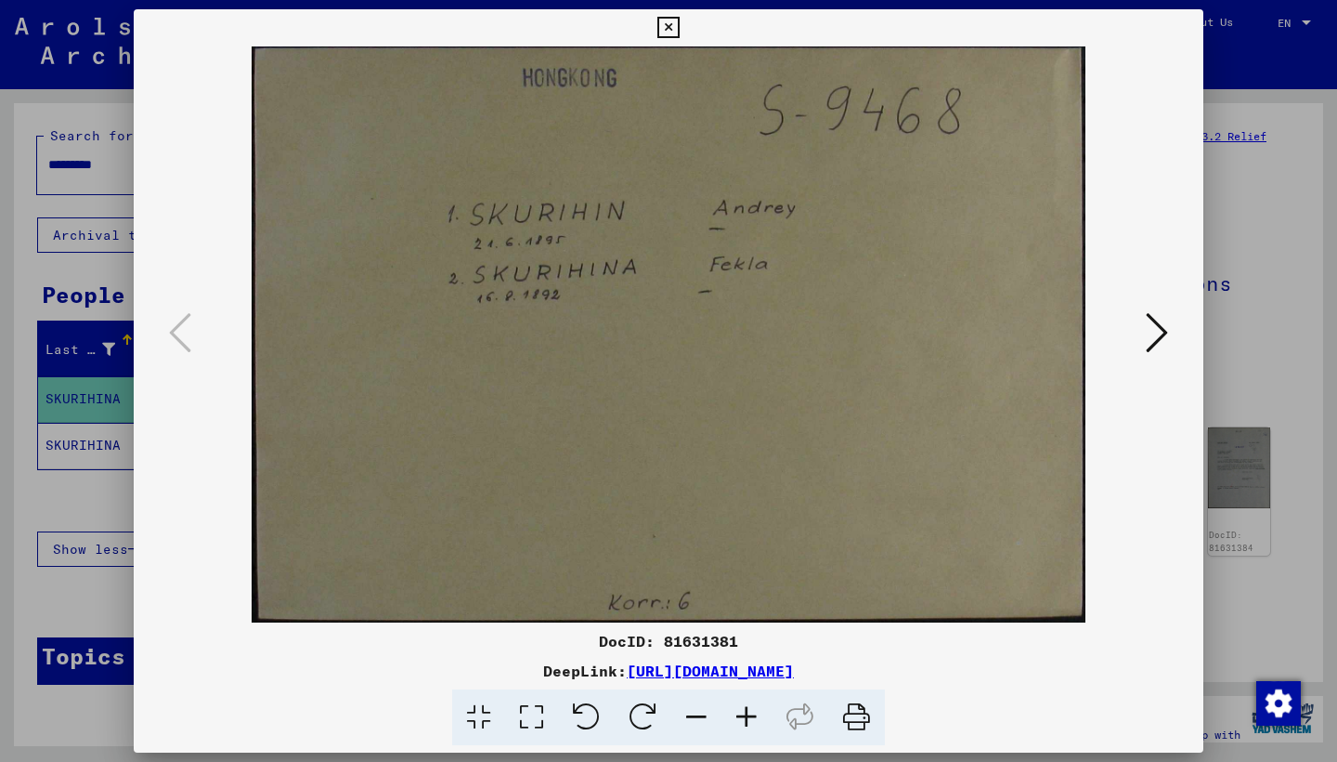
click at [1156, 339] on icon at bounding box center [1157, 332] width 22 height 45
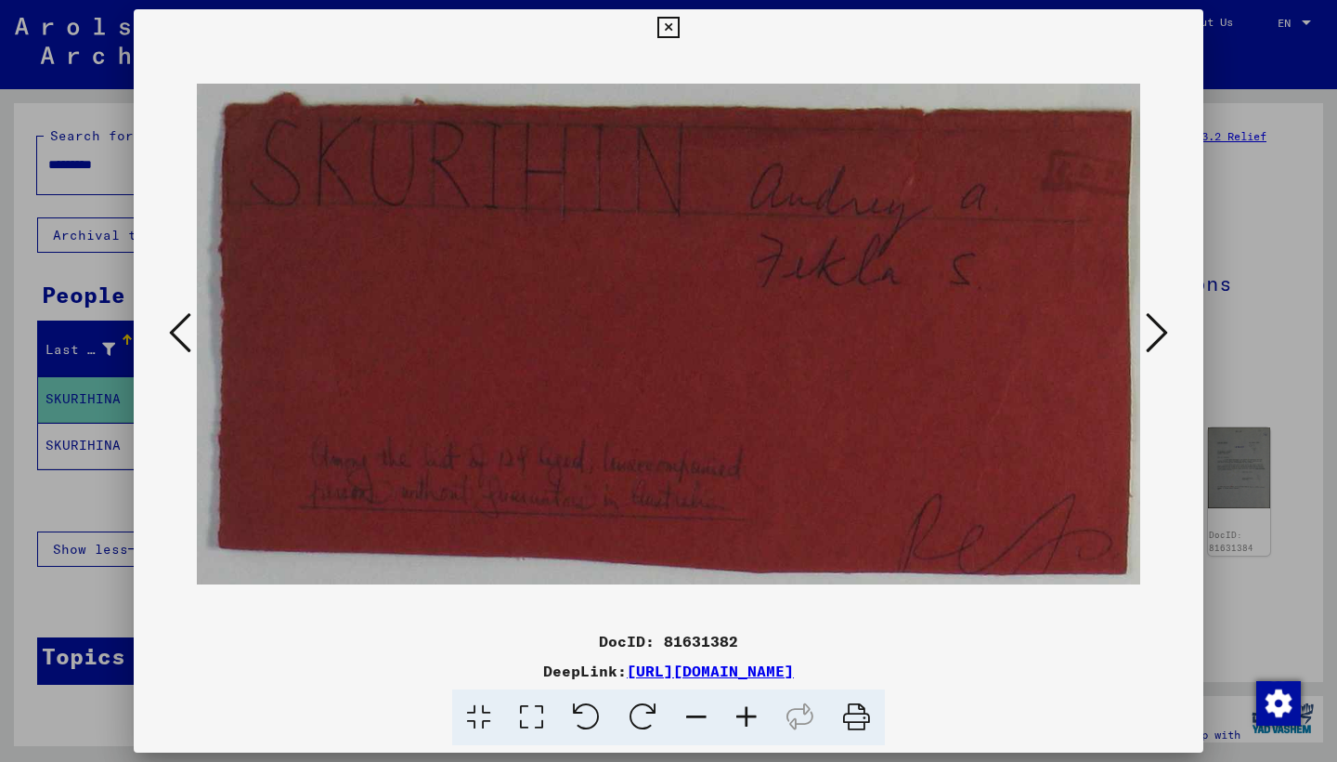
click at [1156, 339] on icon at bounding box center [1157, 332] width 22 height 45
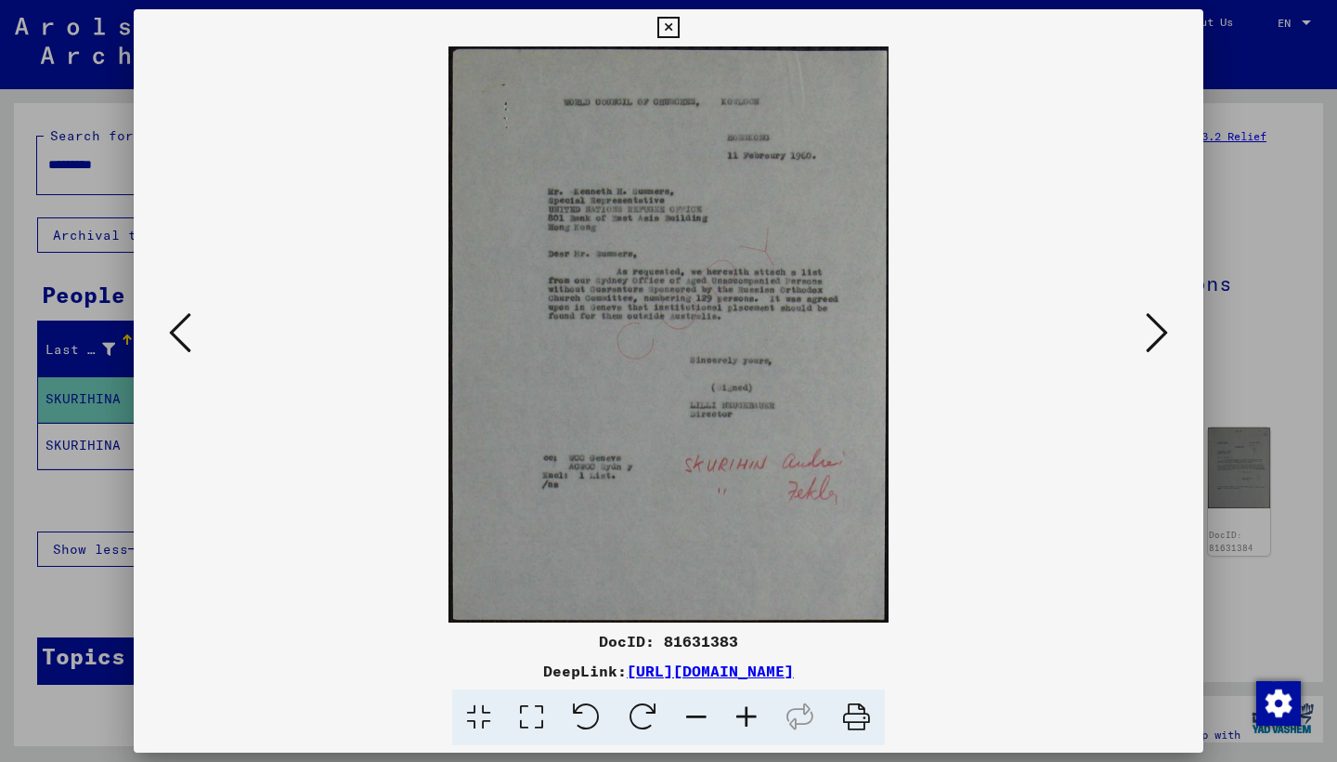
click at [1156, 339] on icon at bounding box center [1157, 332] width 22 height 45
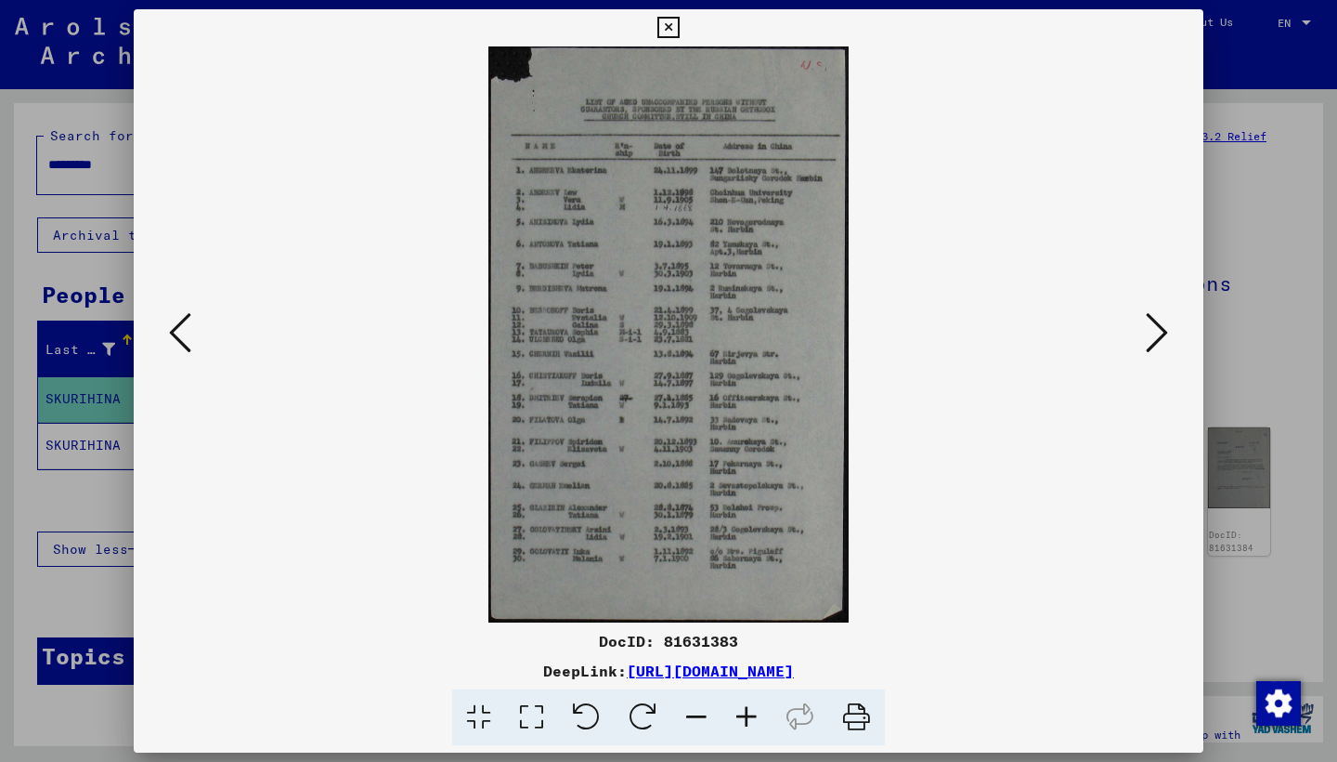
click at [1156, 339] on icon at bounding box center [1157, 332] width 22 height 45
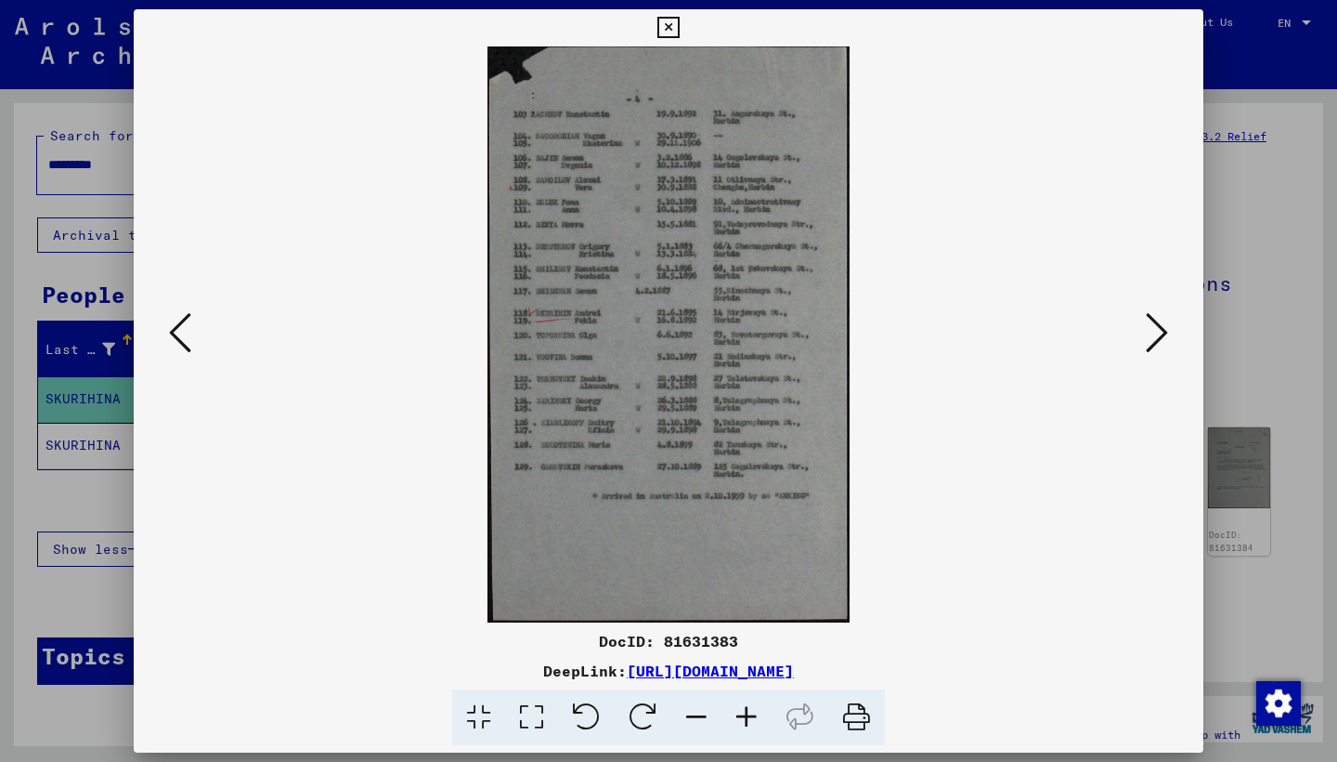
click at [1154, 333] on icon at bounding box center [1157, 332] width 22 height 45
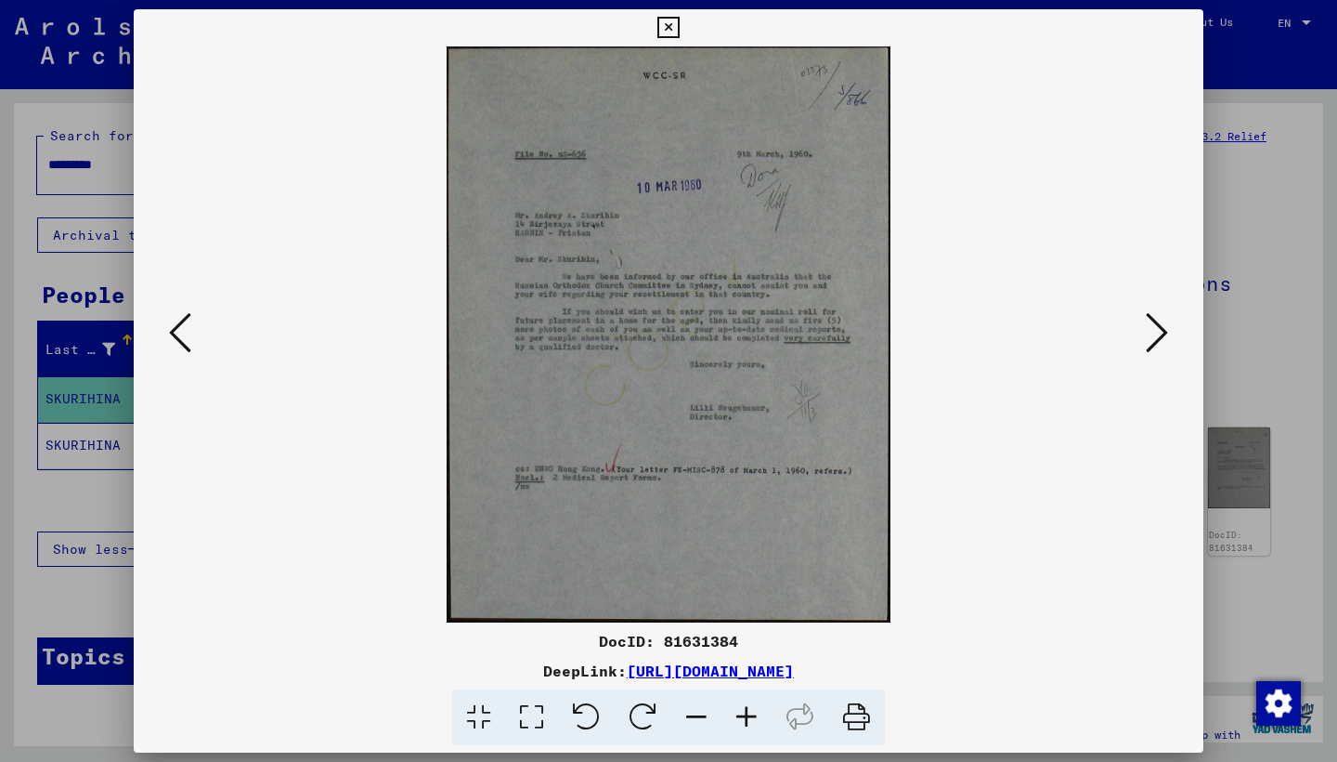
click at [1154, 333] on icon at bounding box center [1157, 332] width 22 height 45
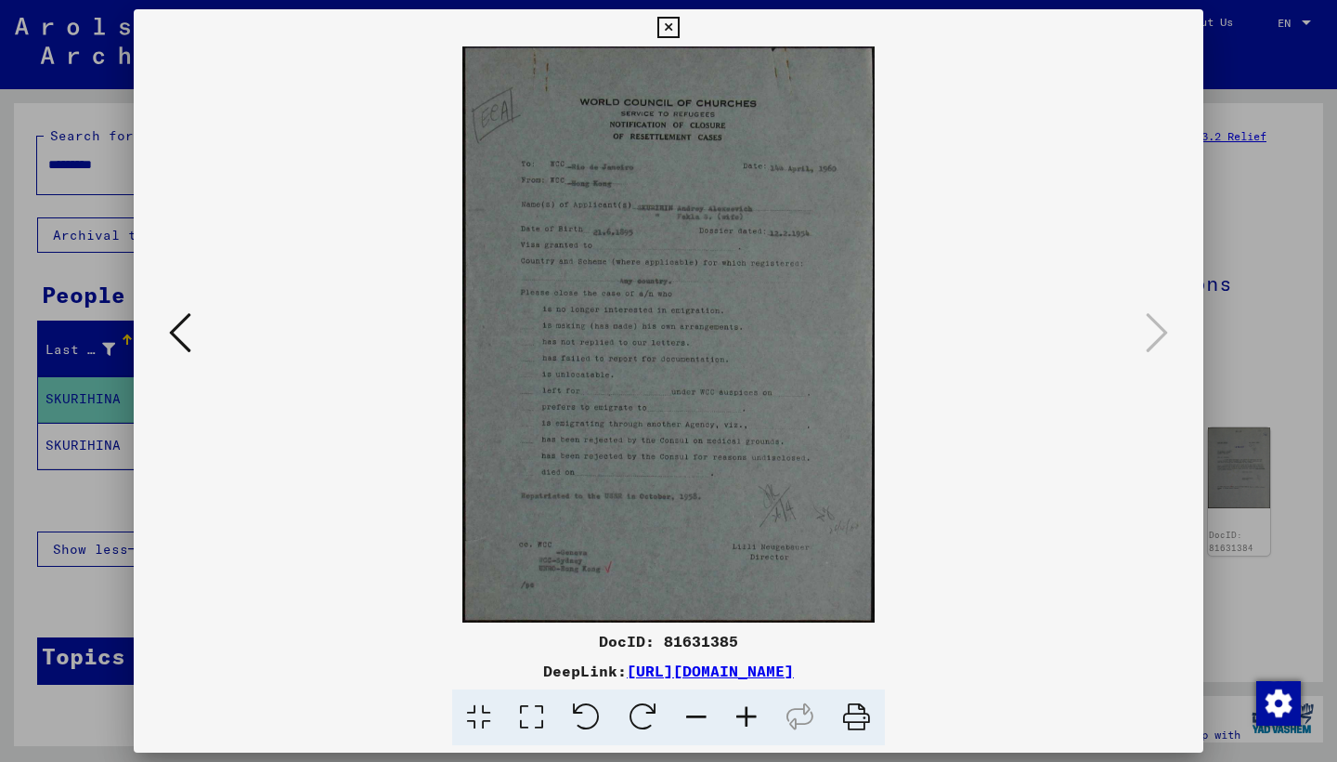
click at [187, 350] on icon at bounding box center [180, 332] width 22 height 45
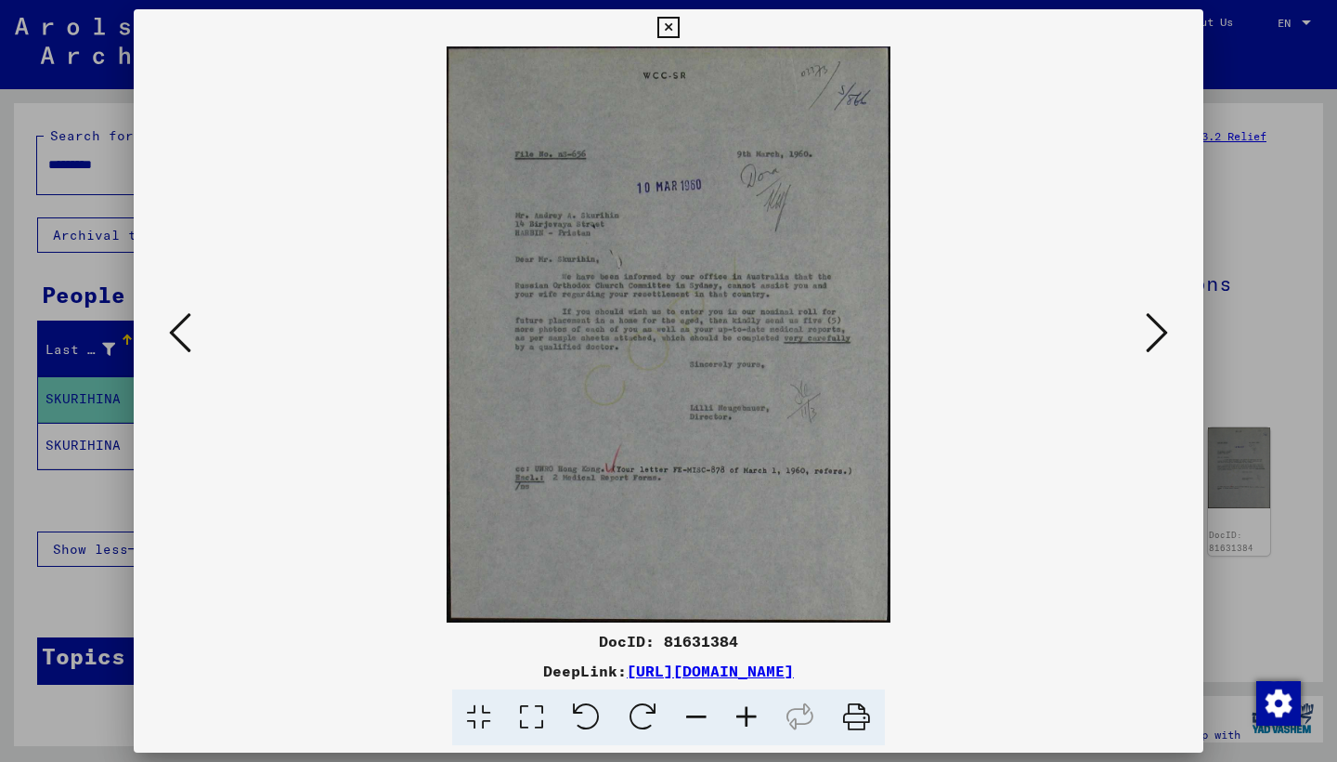
click at [187, 350] on icon at bounding box center [180, 332] width 22 height 45
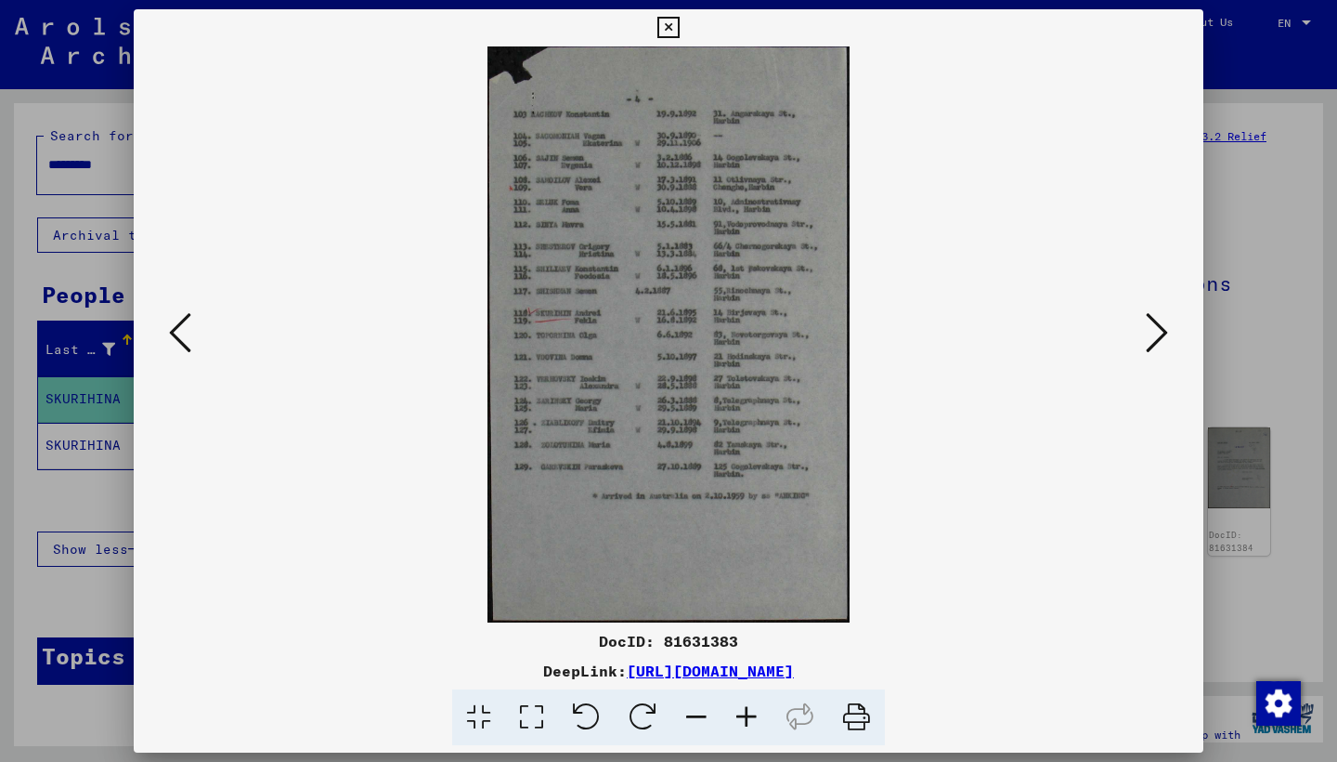
click at [187, 350] on icon at bounding box center [180, 332] width 22 height 45
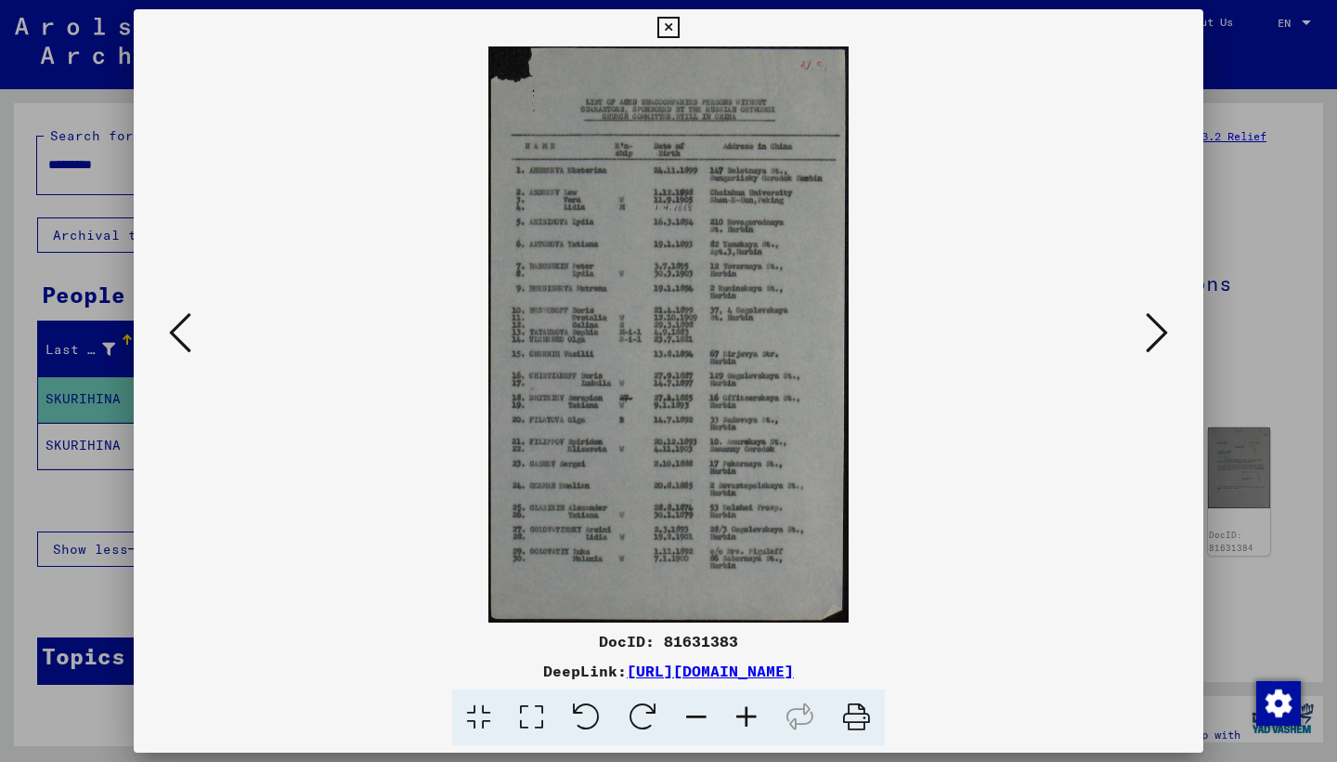
click at [187, 350] on icon at bounding box center [180, 332] width 22 height 45
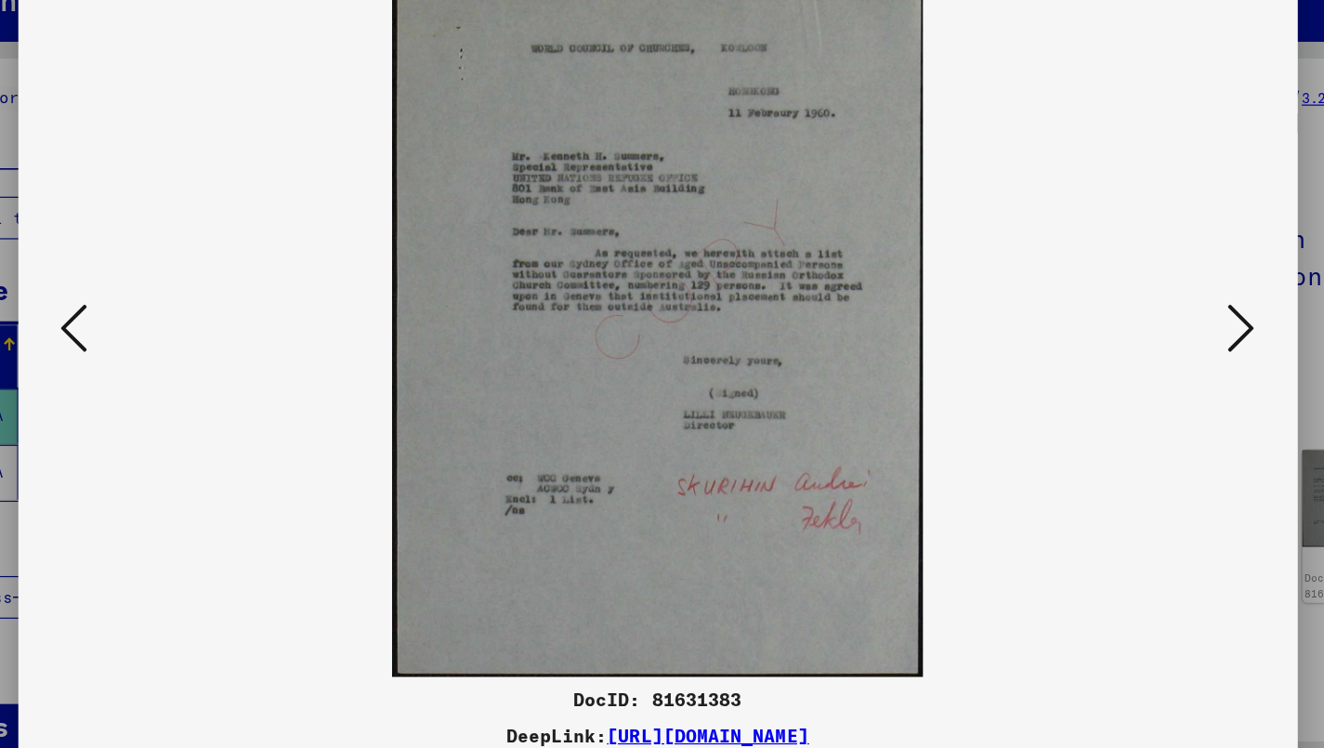
click at [168, 304] on icon at bounding box center [179, 326] width 22 height 45
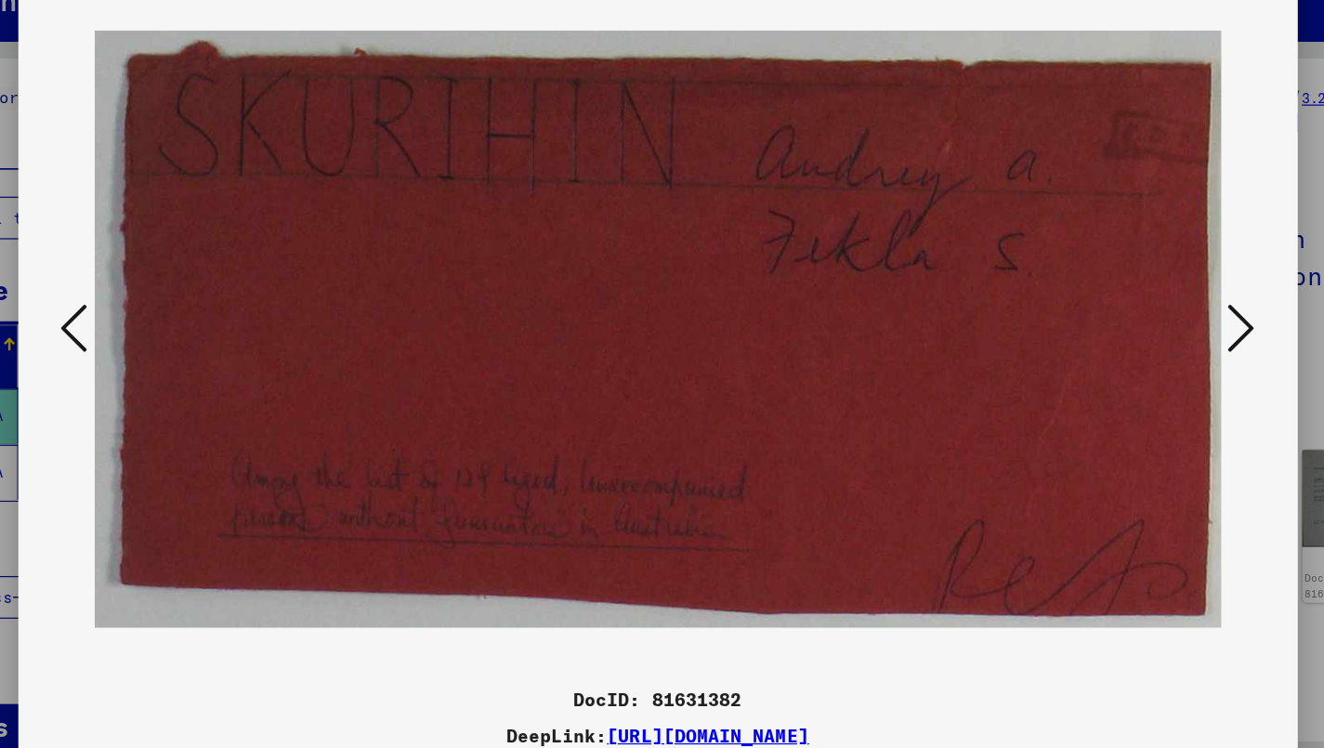
click at [1134, 304] on icon at bounding box center [1145, 326] width 22 height 45
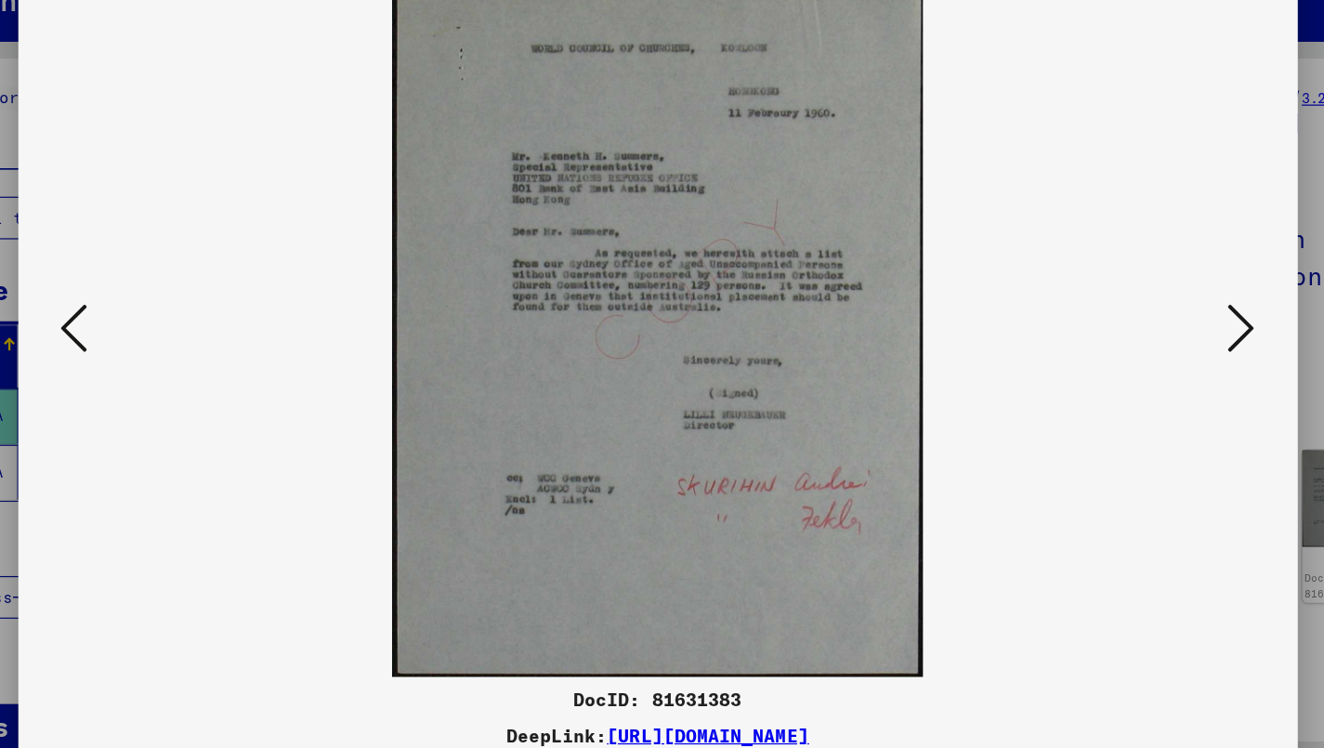
click at [1134, 304] on icon at bounding box center [1145, 326] width 22 height 45
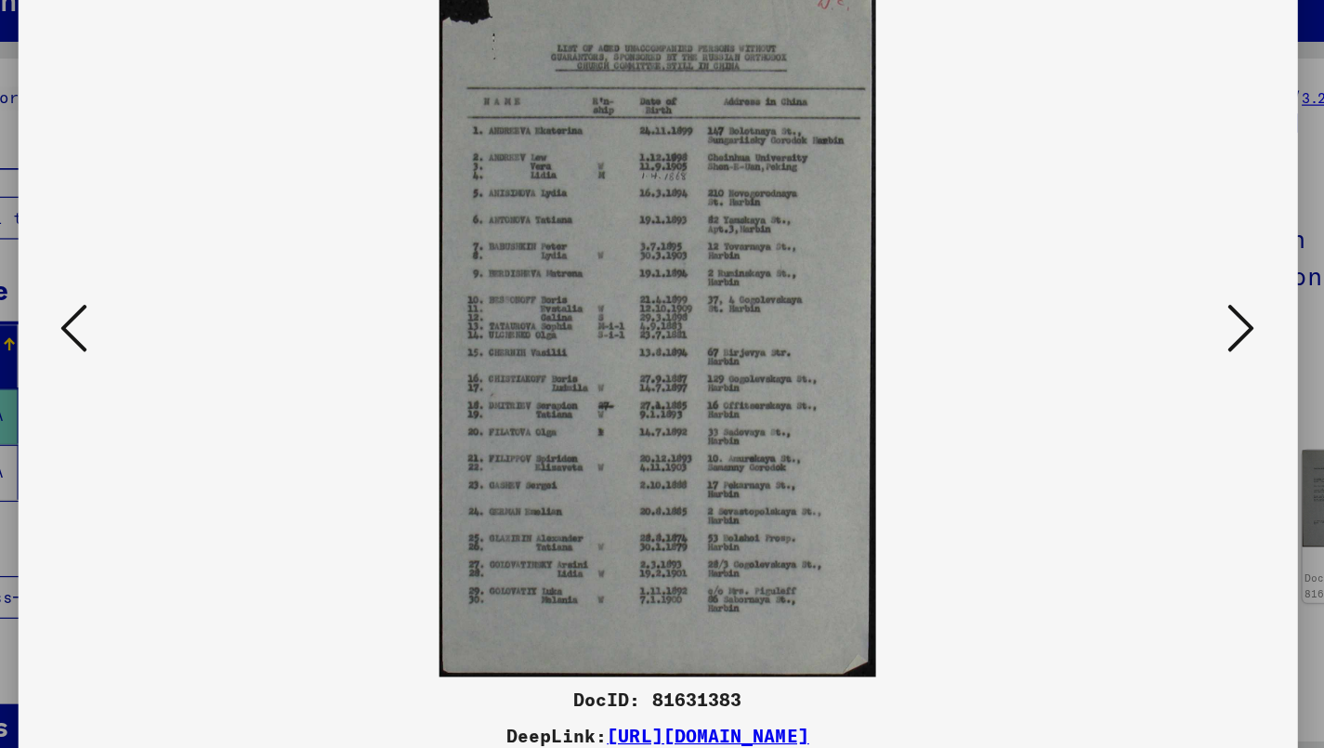
click at [624, 308] on img at bounding box center [662, 327] width 933 height 576
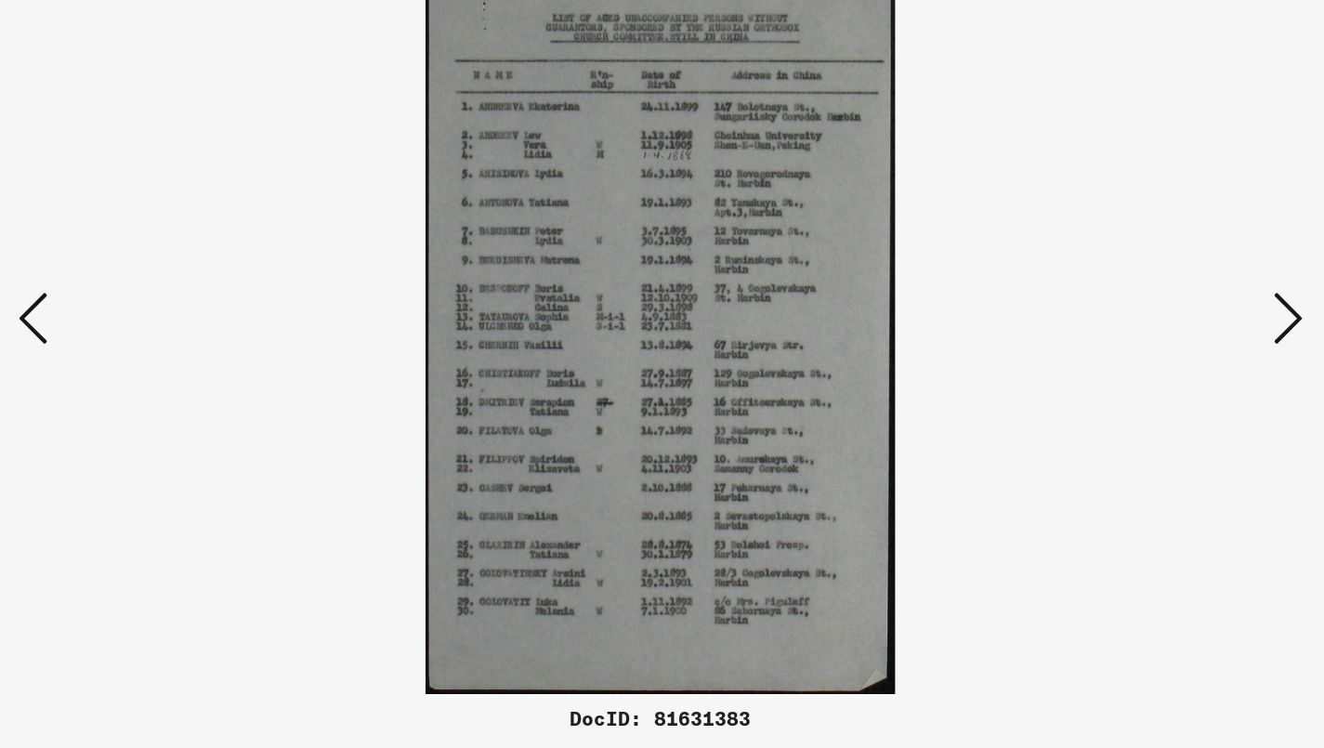
click at [1134, 304] on icon at bounding box center [1145, 326] width 22 height 45
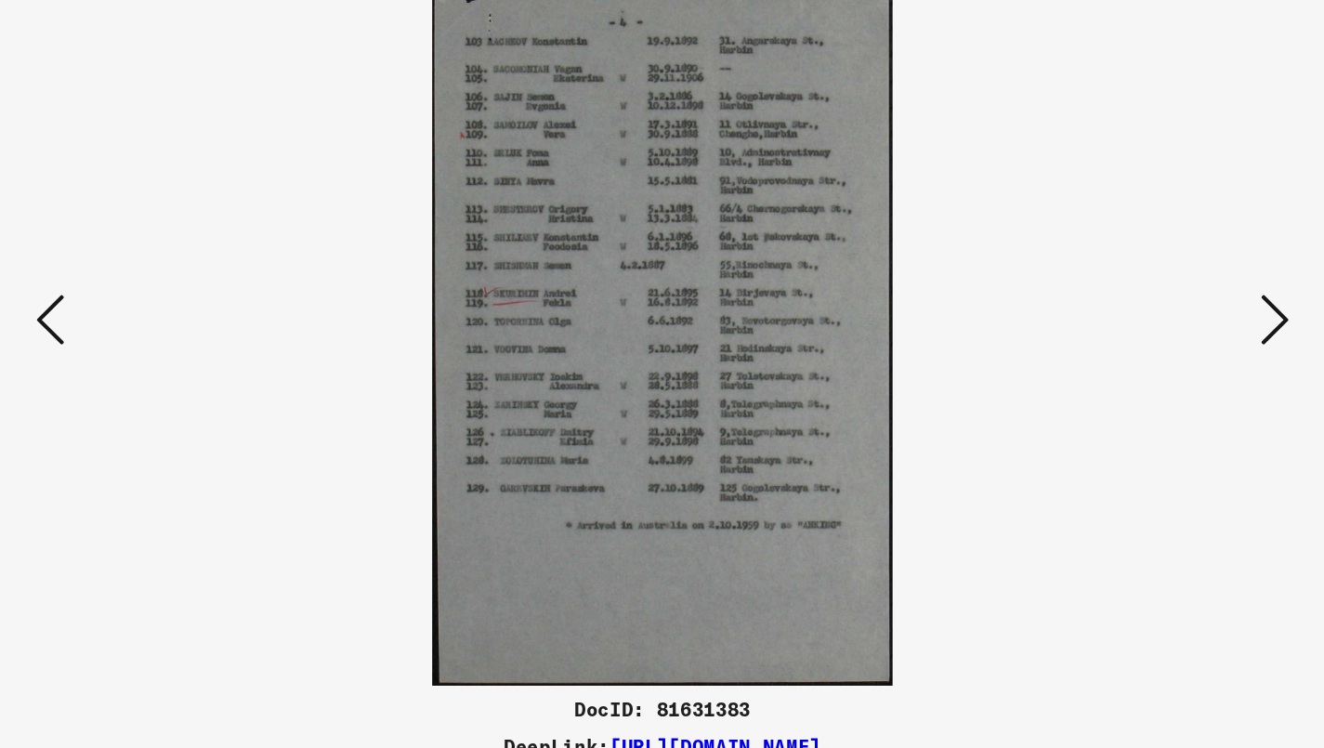
click at [1134, 304] on icon at bounding box center [1145, 326] width 22 height 45
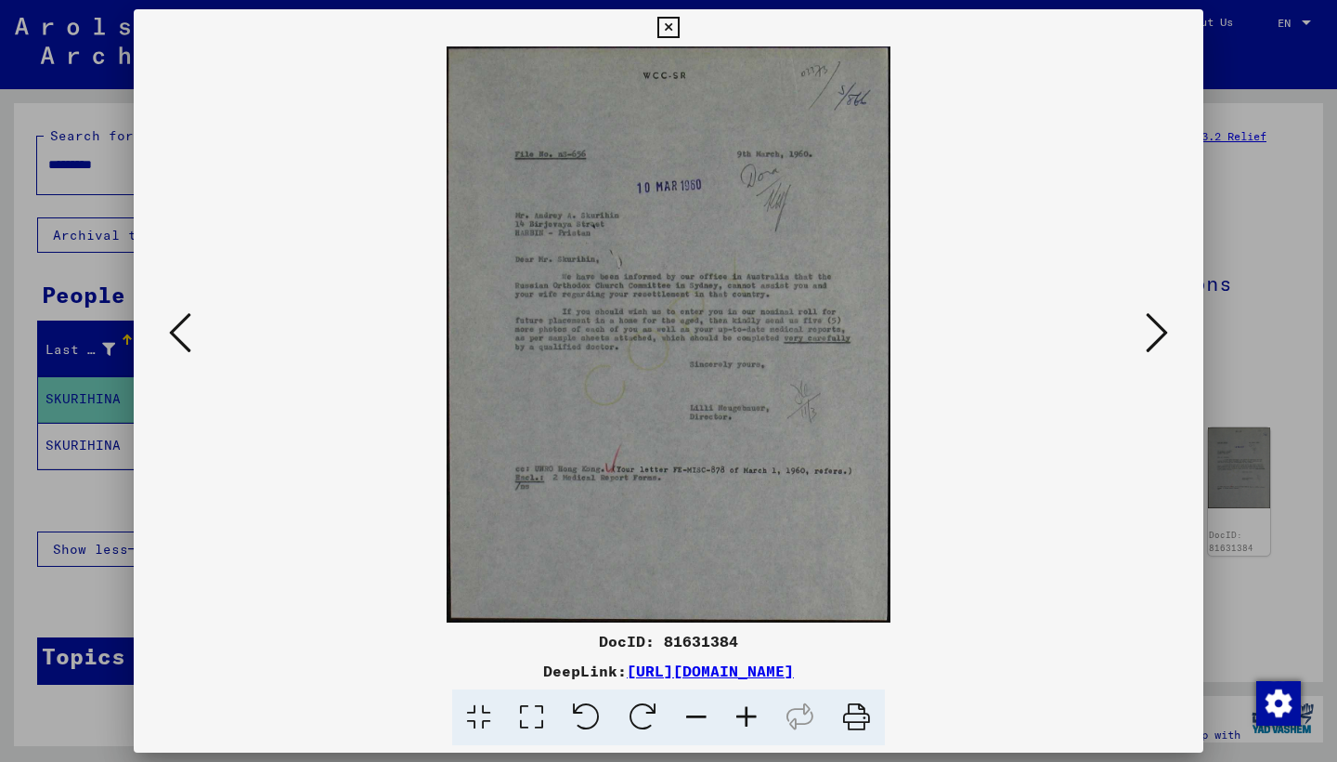
click at [1146, 335] on icon at bounding box center [1157, 332] width 22 height 45
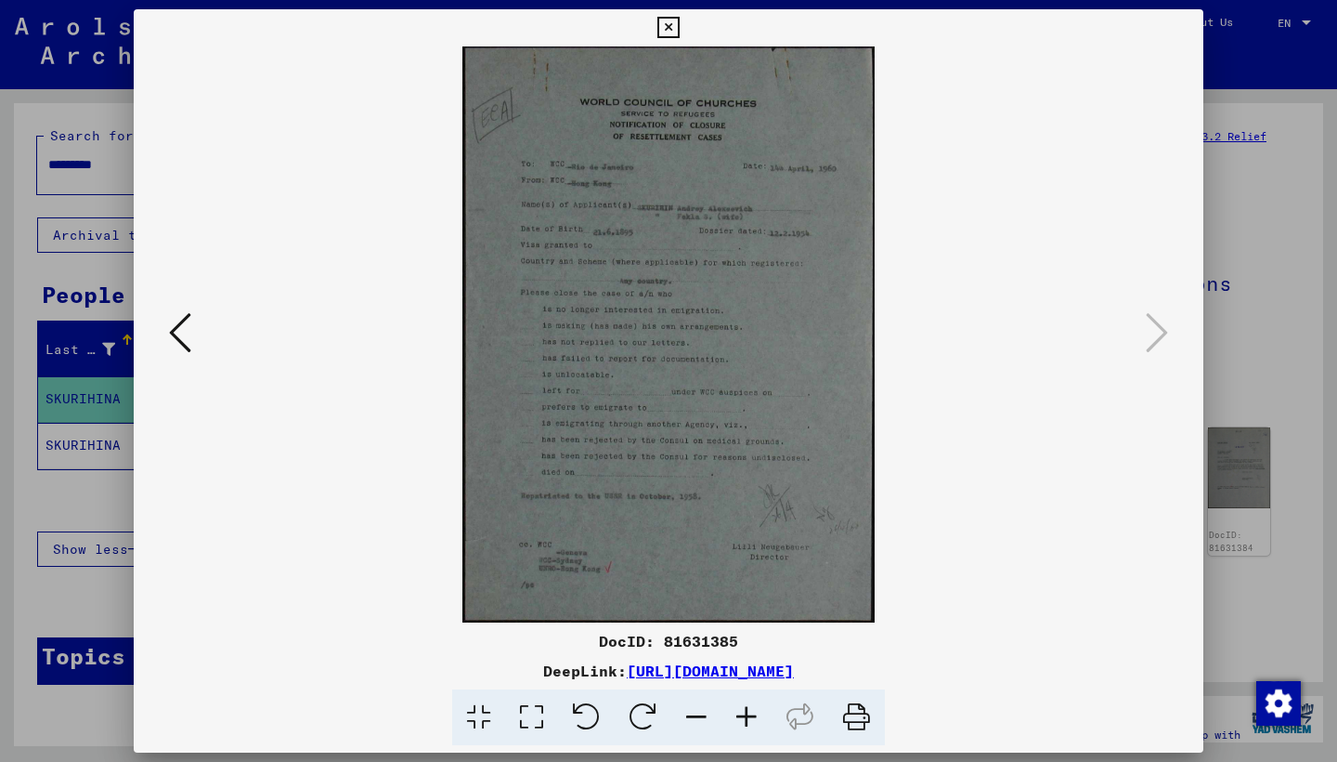
click at [794, 671] on link "[URL][DOMAIN_NAME]" at bounding box center [710, 670] width 167 height 19
click at [679, 24] on icon at bounding box center [668, 28] width 21 height 22
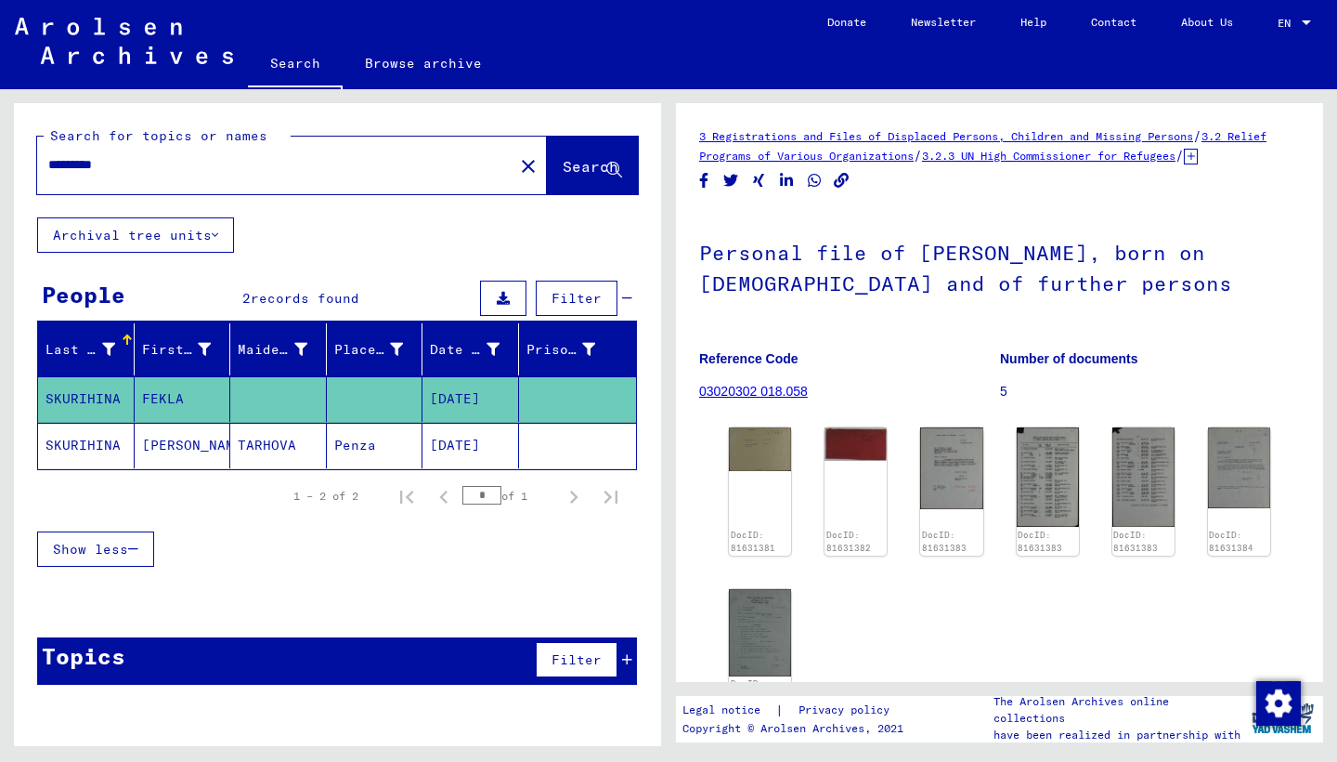
click at [129, 168] on input "*********" at bounding box center [275, 165] width 454 height 20
click at [563, 168] on span "Search" at bounding box center [591, 166] width 56 height 19
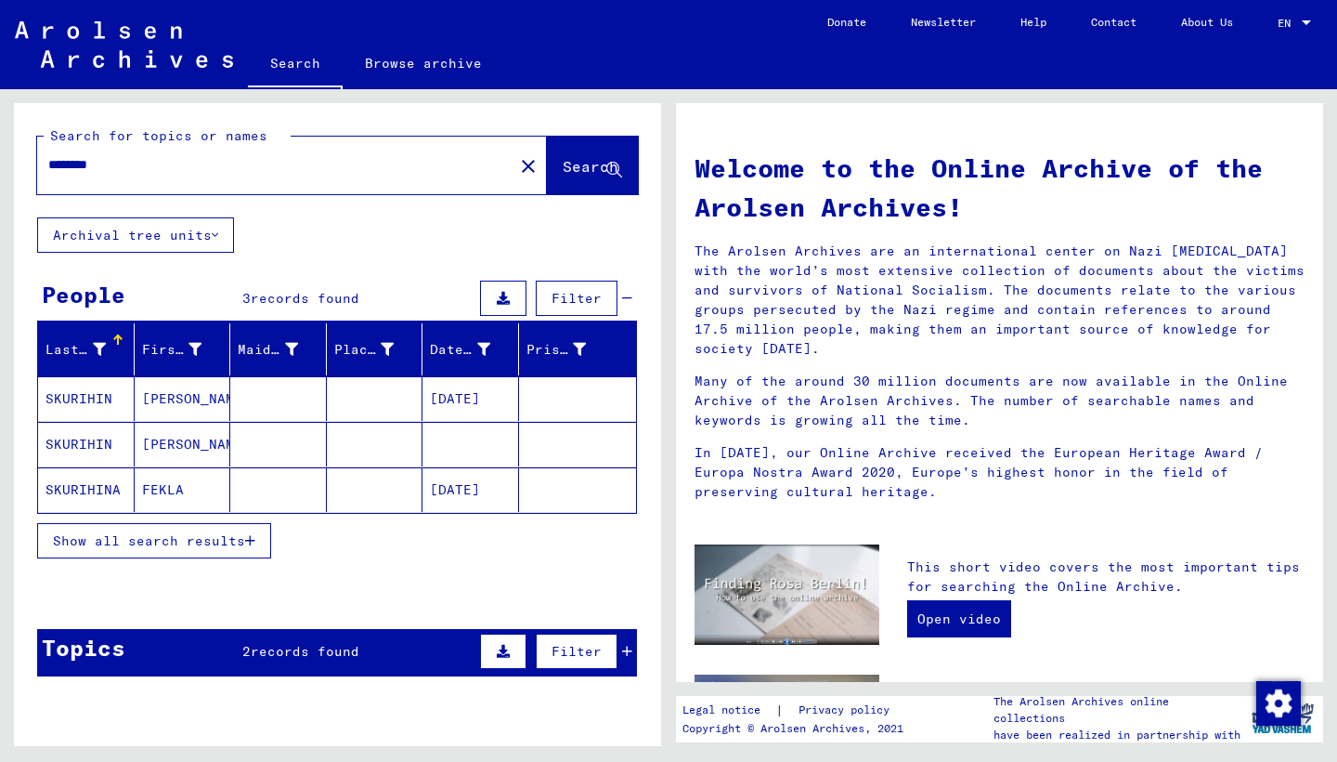
click at [171, 440] on mat-cell "[PERSON_NAME]" at bounding box center [183, 444] width 97 height 45
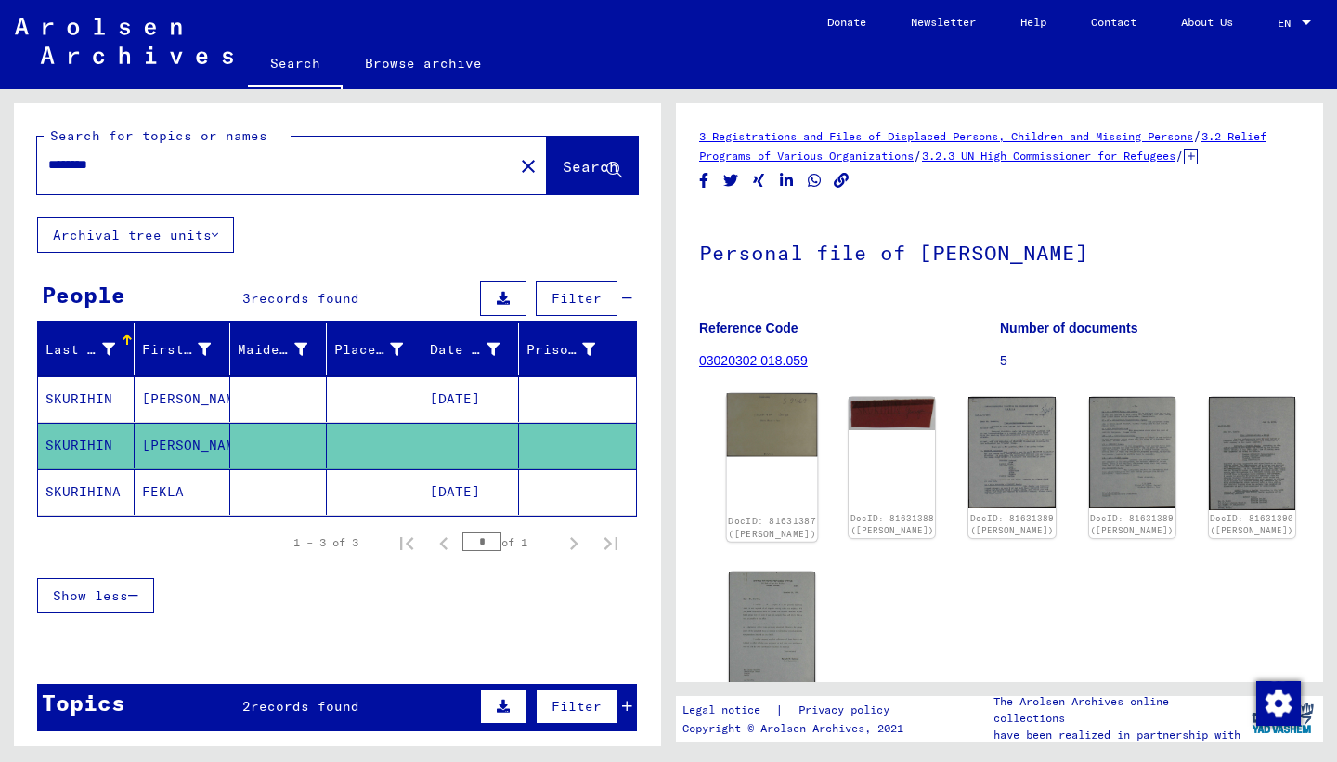
click at [769, 439] on img at bounding box center [772, 424] width 91 height 63
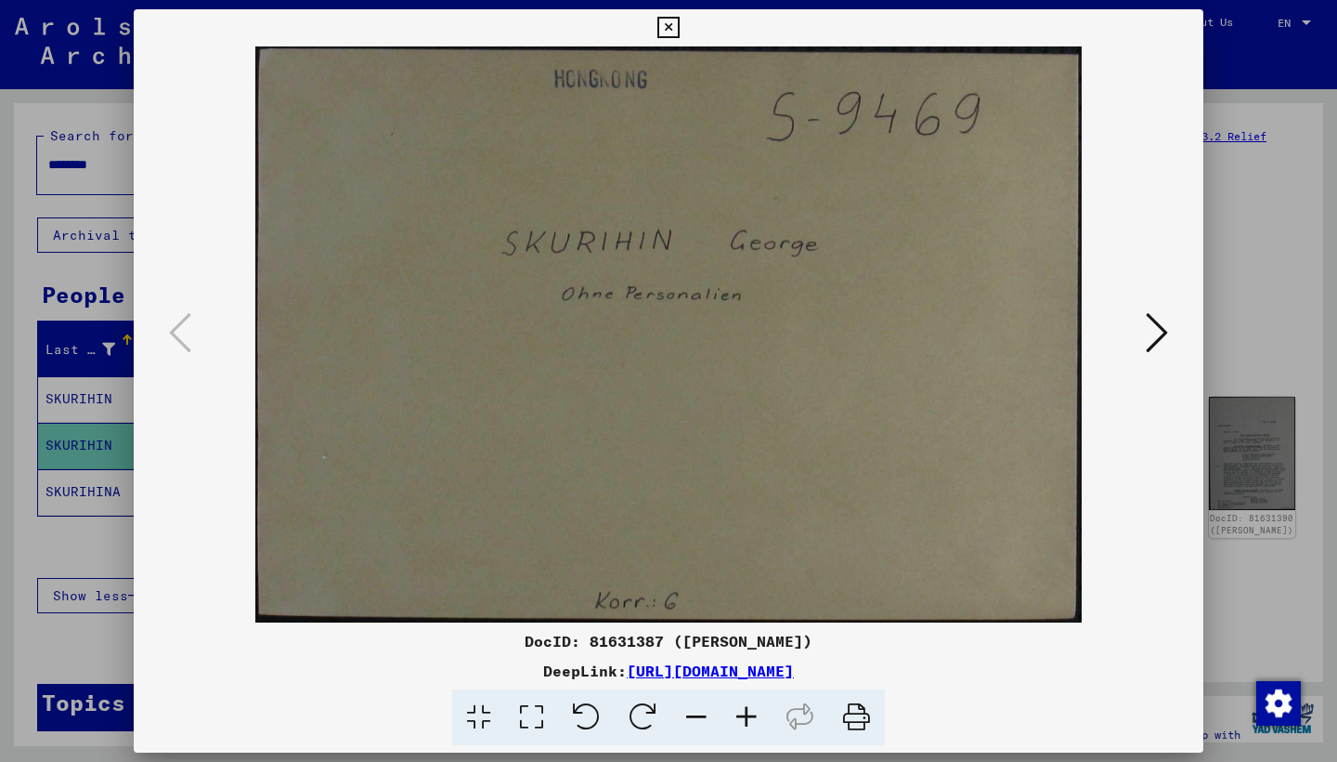
click at [679, 25] on icon at bounding box center [668, 28] width 21 height 22
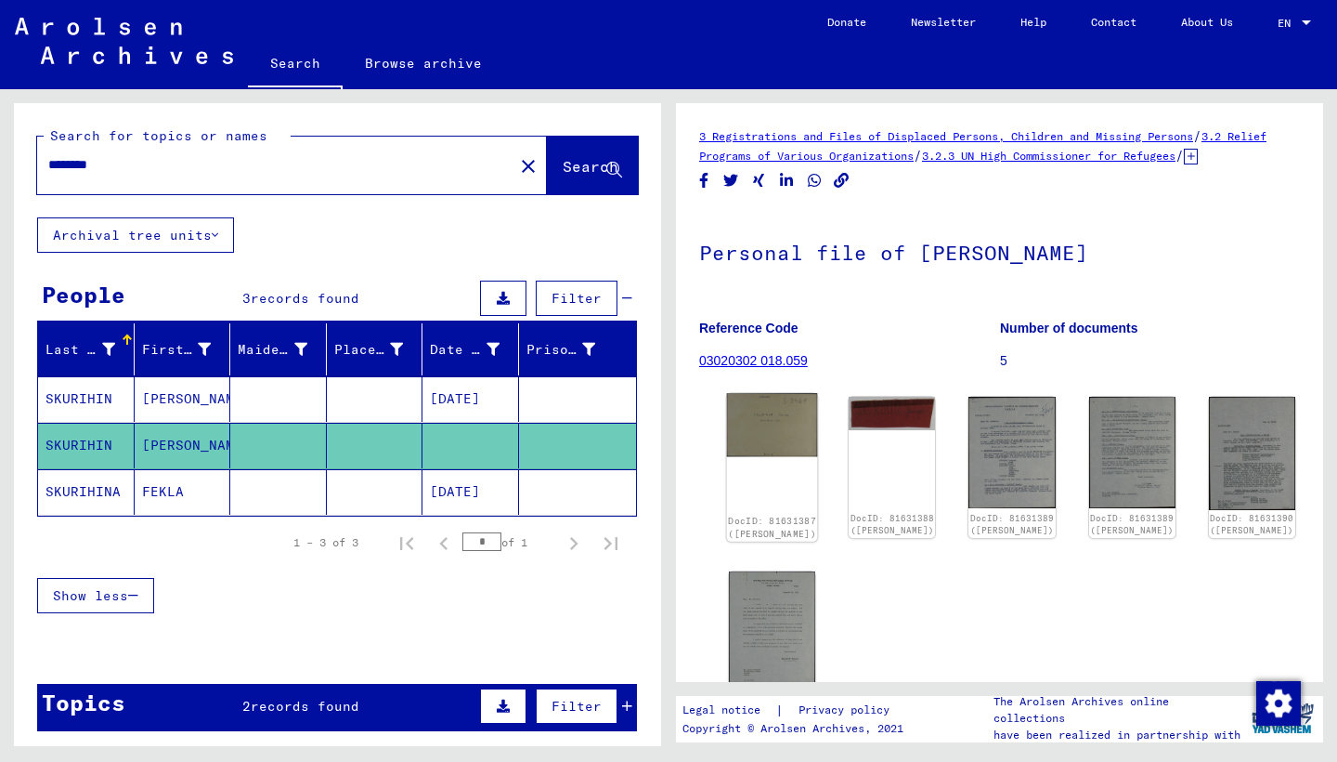
click at [751, 438] on img at bounding box center [772, 424] width 91 height 63
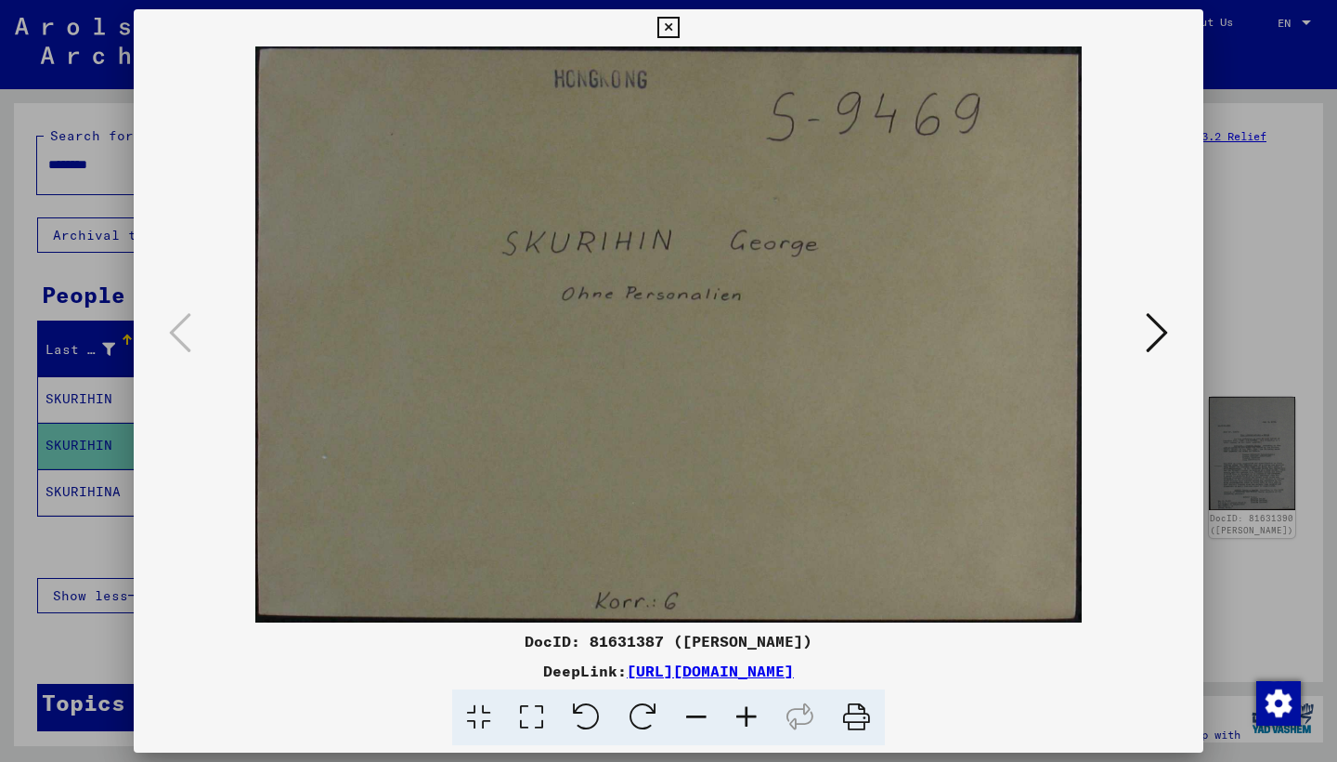
click at [1166, 336] on icon at bounding box center [1157, 332] width 22 height 45
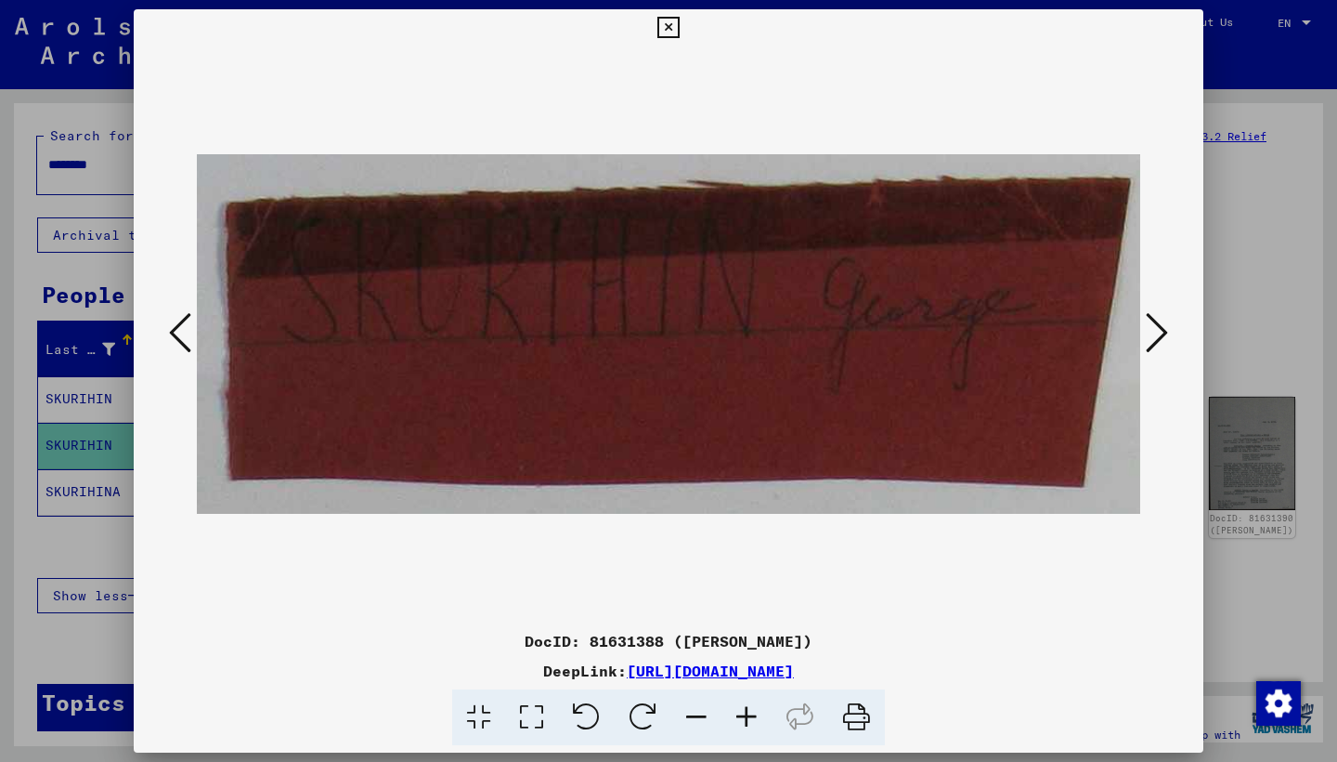
click at [1166, 336] on icon at bounding box center [1157, 332] width 22 height 45
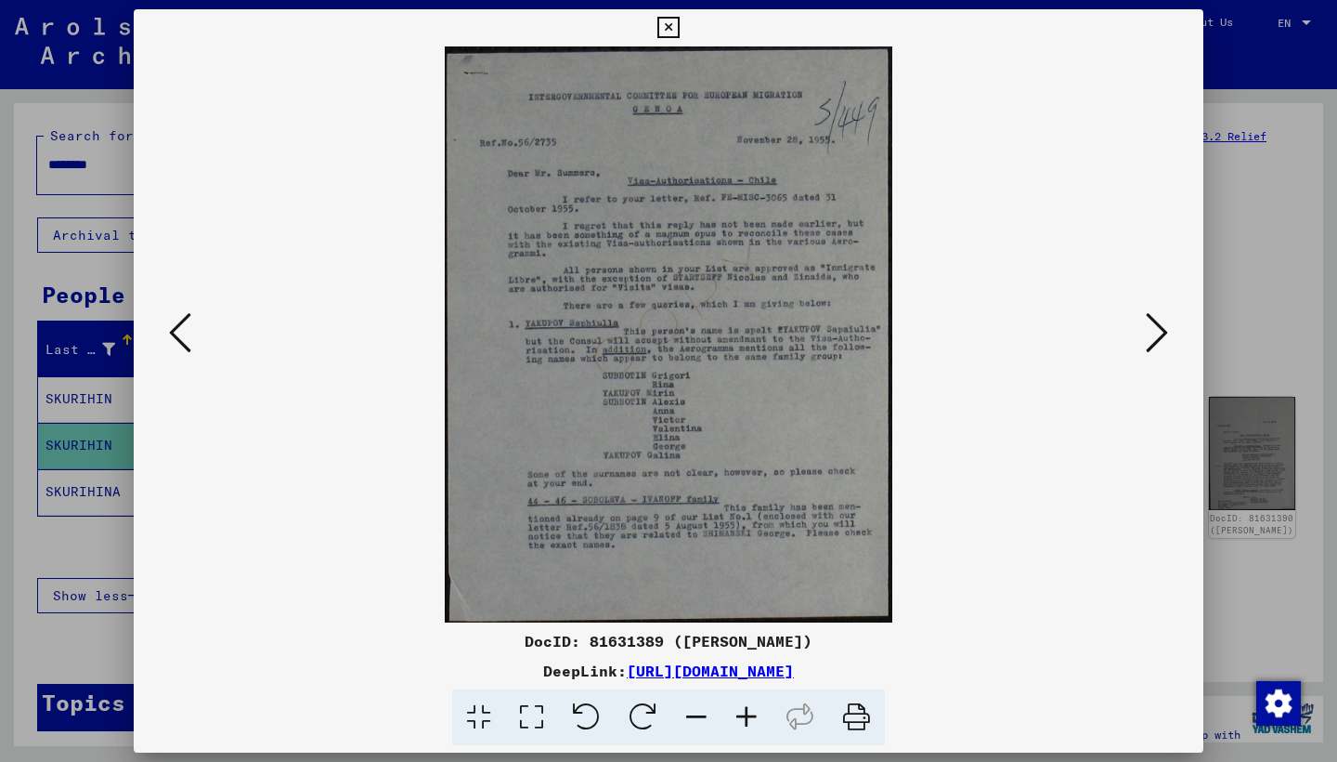
click at [1166, 336] on icon at bounding box center [1157, 332] width 22 height 45
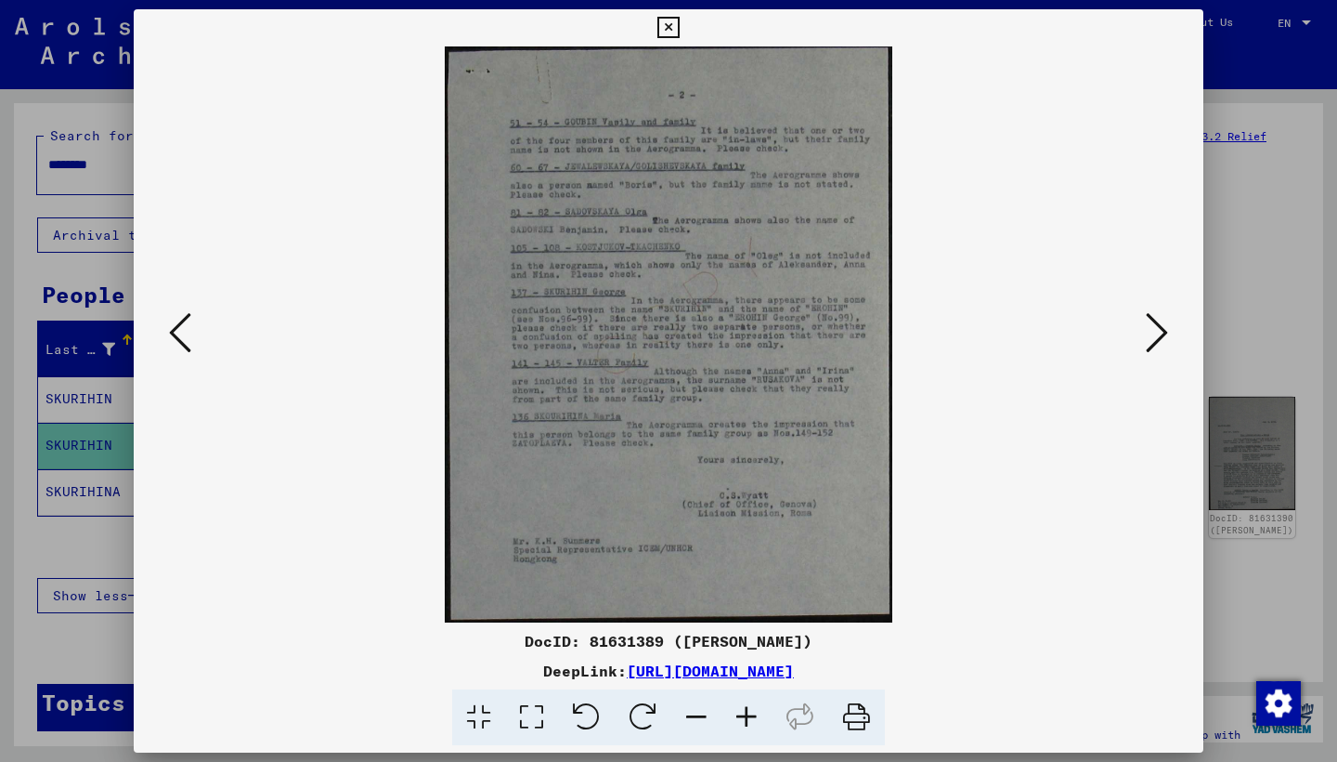
click at [1166, 336] on icon at bounding box center [1157, 332] width 22 height 45
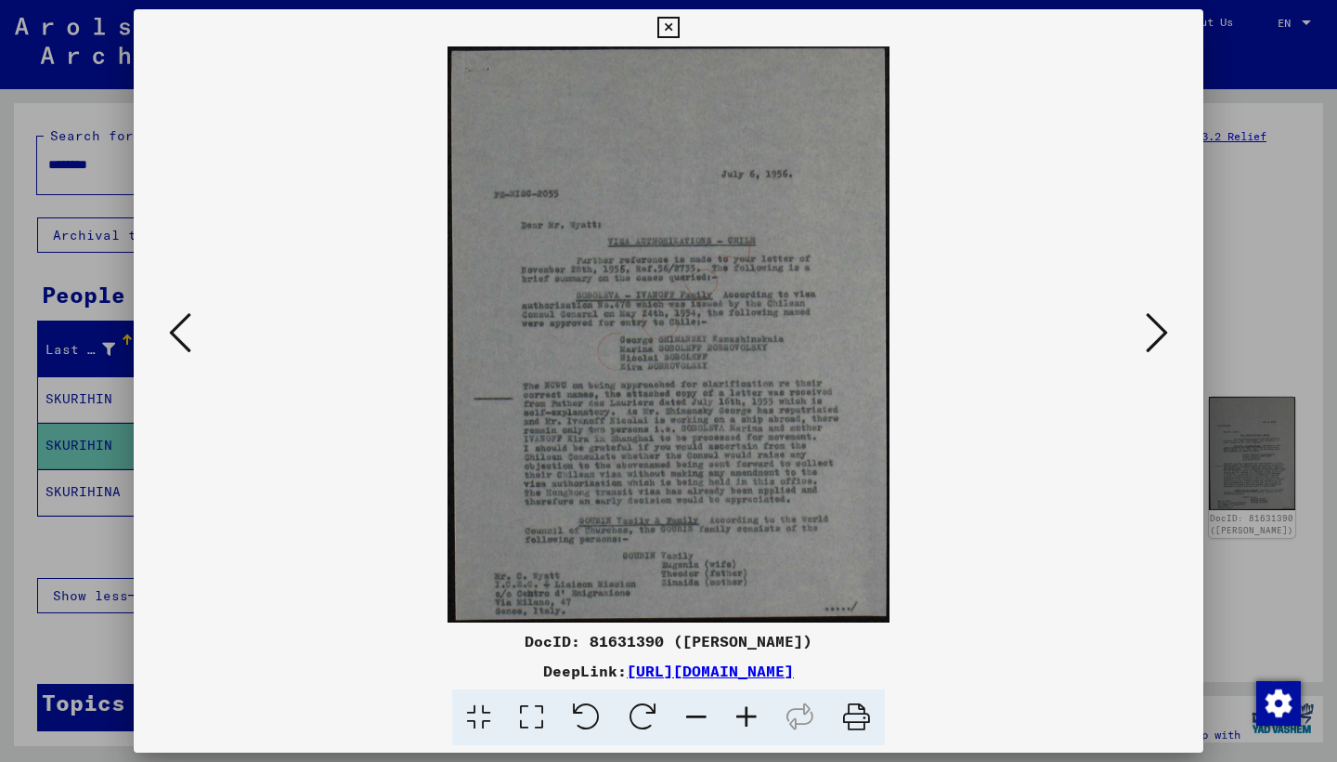
click at [1166, 336] on icon at bounding box center [1157, 332] width 22 height 45
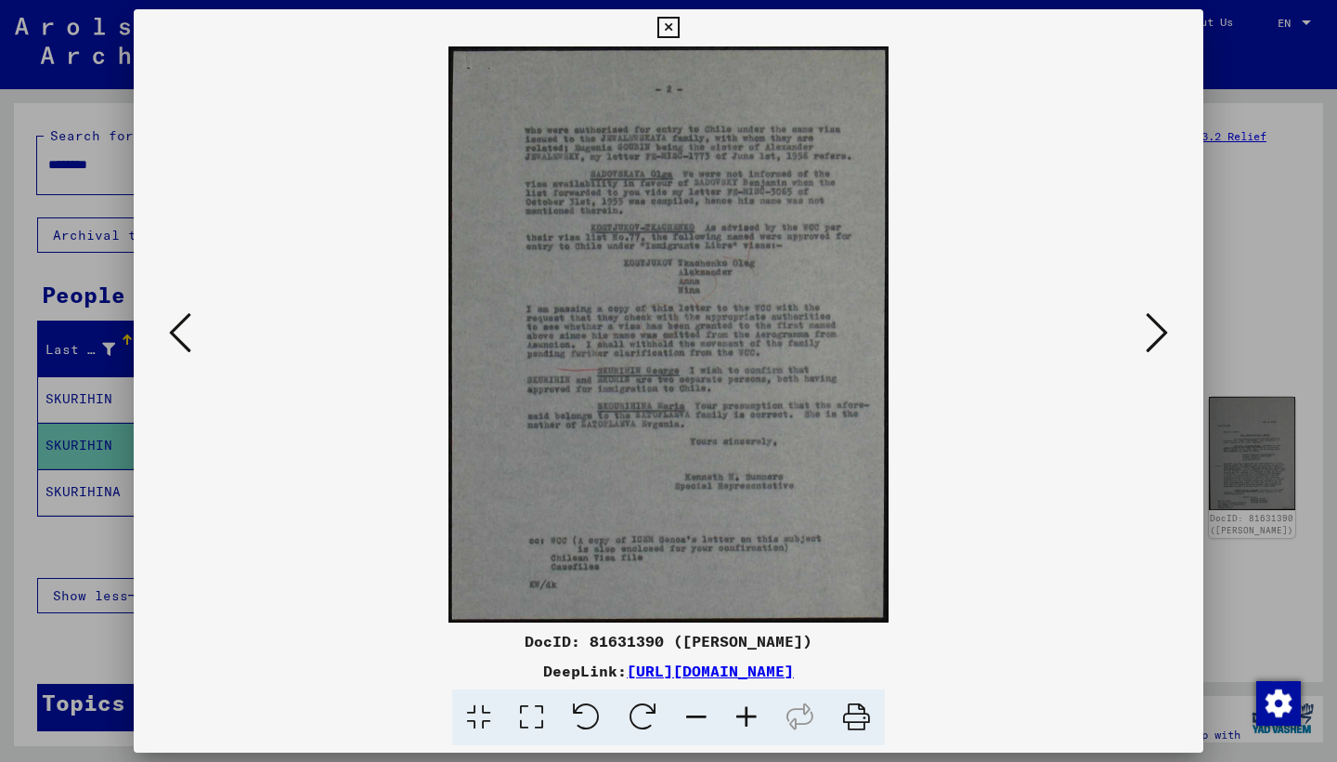
click at [1166, 336] on icon at bounding box center [1157, 332] width 22 height 45
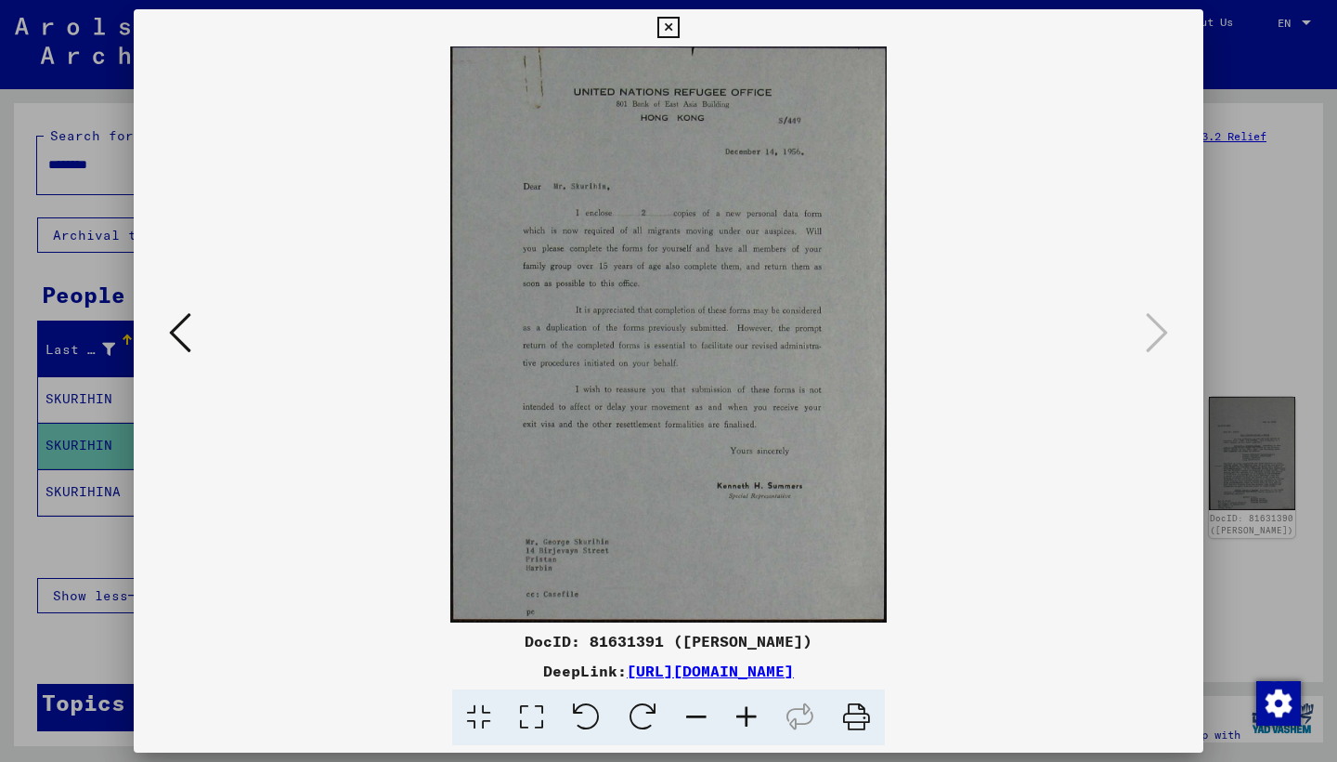
click at [679, 26] on icon at bounding box center [668, 28] width 21 height 22
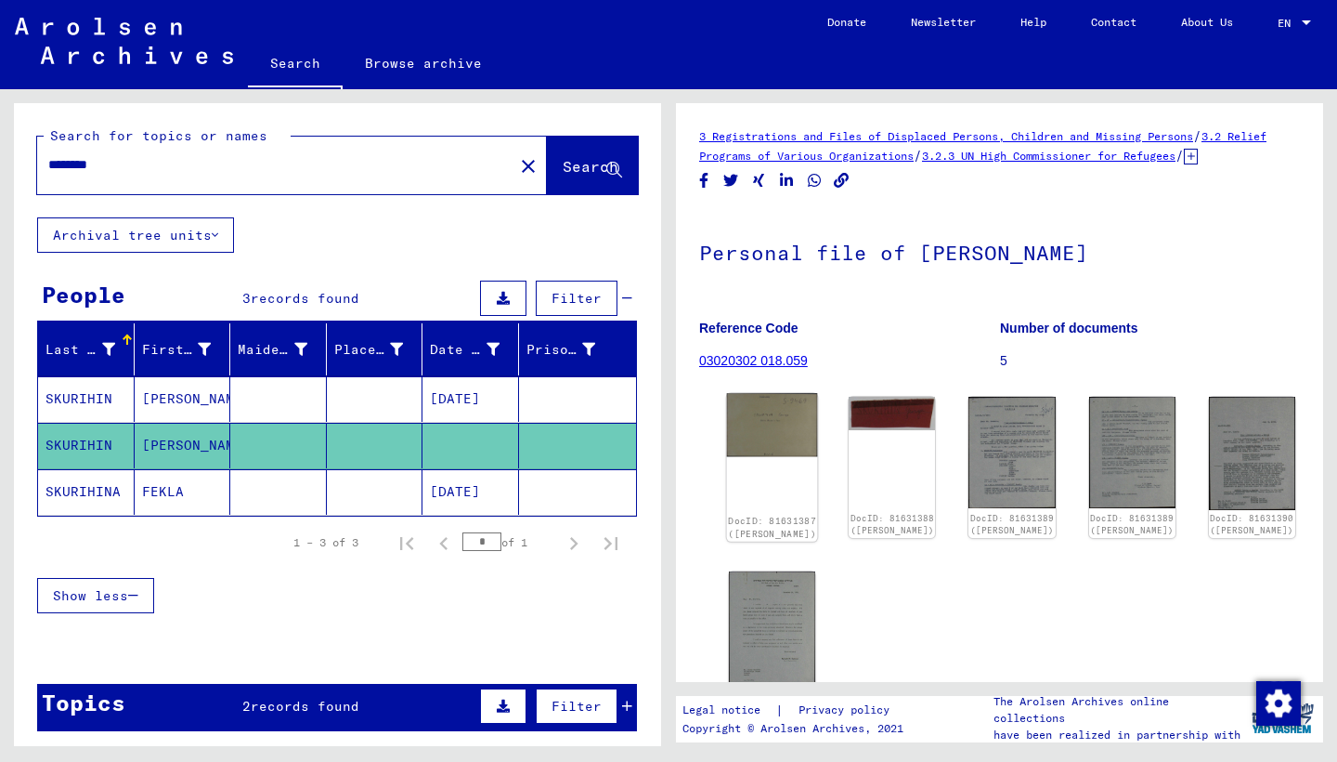
click at [764, 441] on img at bounding box center [772, 424] width 91 height 63
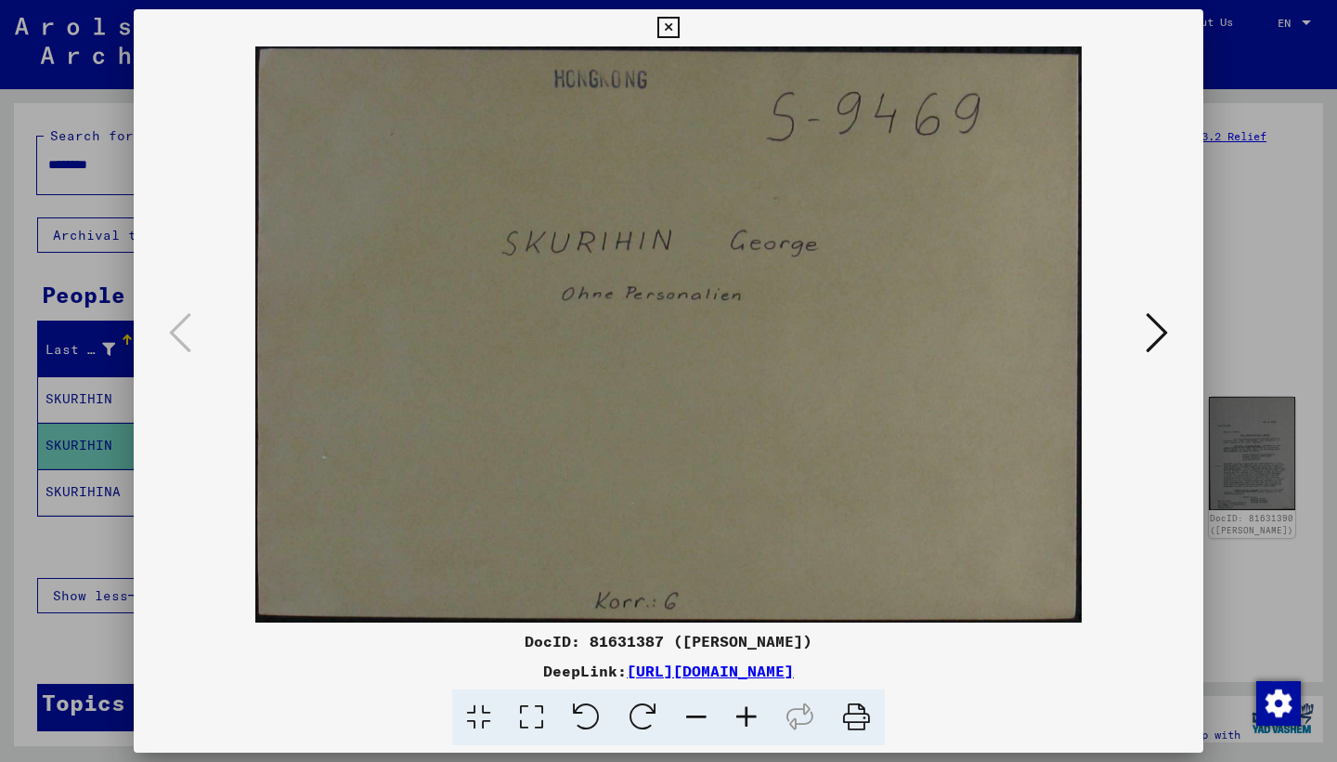
click at [679, 28] on icon at bounding box center [668, 28] width 21 height 22
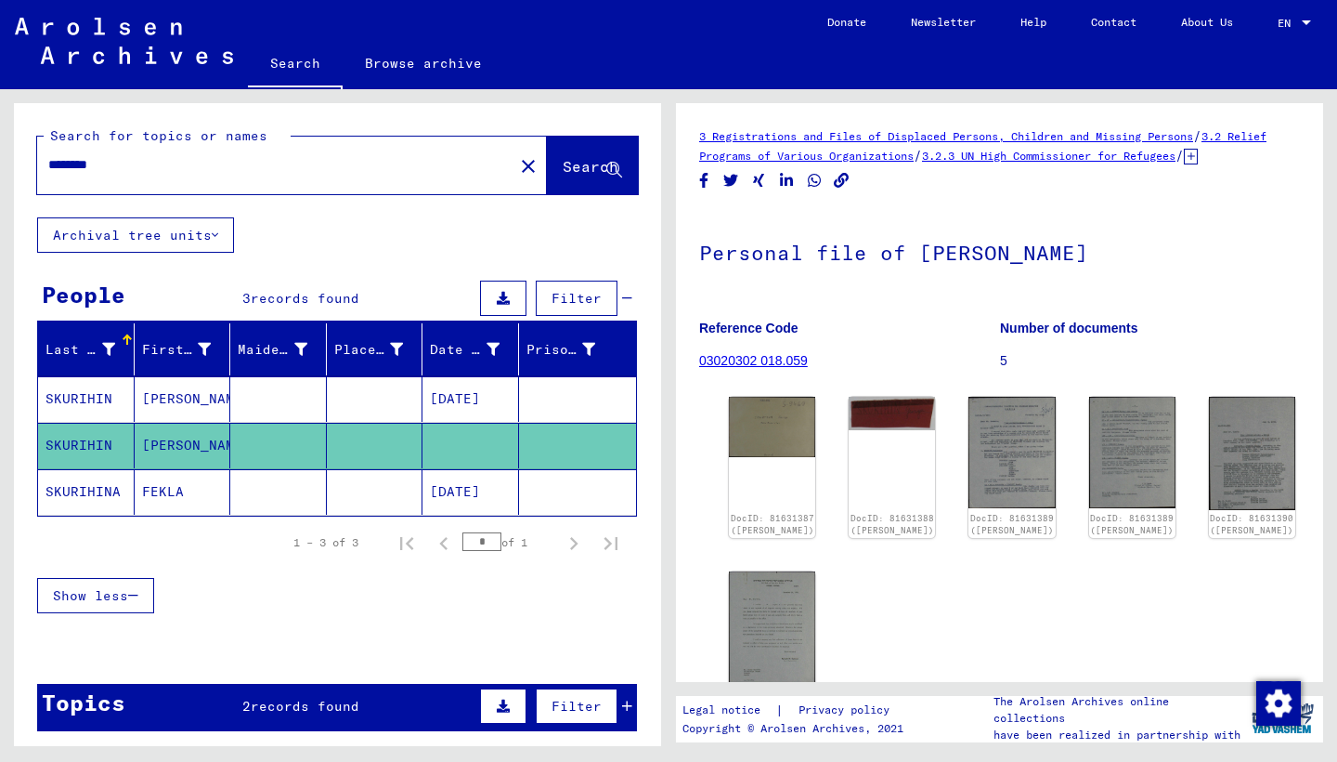
click at [123, 170] on input "********" at bounding box center [275, 165] width 454 height 20
click at [65, 453] on mat-cell "SKURIHIN" at bounding box center [86, 446] width 97 height 46
click at [120, 164] on input "********" at bounding box center [275, 165] width 454 height 20
type input "*"
